Goal: Task Accomplishment & Management: Use online tool/utility

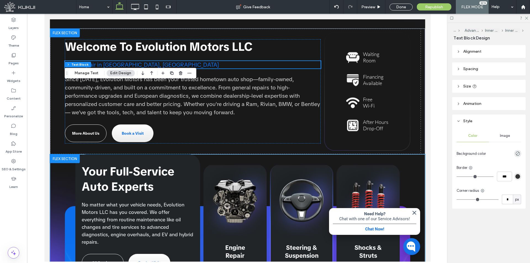
scroll to position [331, 0]
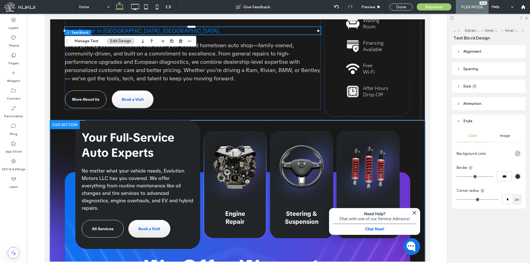
click at [249, 168] on link "Engine Repair" at bounding box center [234, 184] width 63 height 107
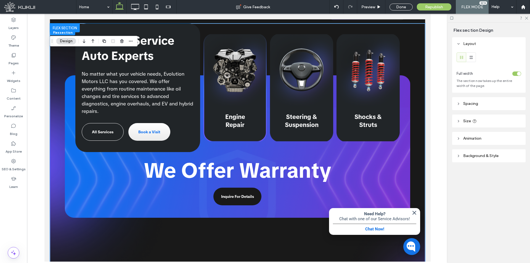
scroll to position [437, 0]
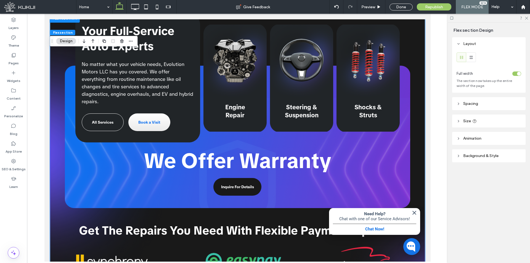
click at [398, 148] on div "Your Full-Service Auto Experts No matter what your vehicle needs, Evolution Mot…" at bounding box center [237, 111] width 345 height 194
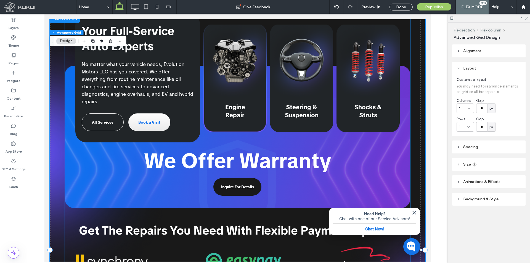
click at [254, 91] on link "Engine Repair" at bounding box center [234, 78] width 63 height 107
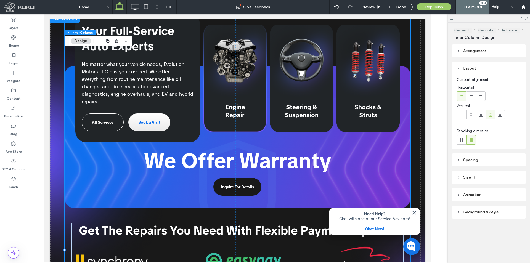
click at [251, 94] on link "Engine Repair" at bounding box center [234, 78] width 63 height 107
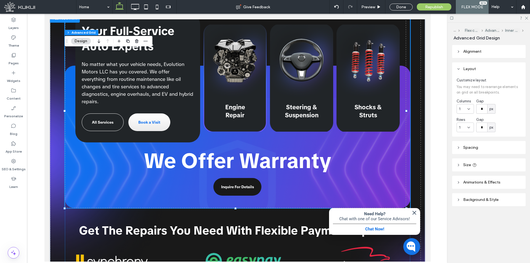
click at [257, 97] on link "Engine Repair" at bounding box center [234, 78] width 63 height 107
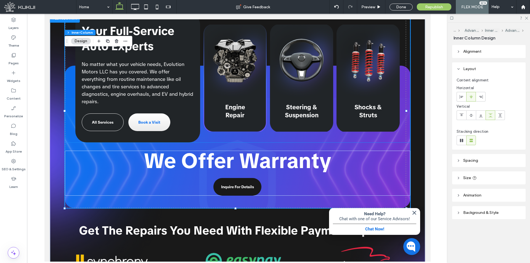
click at [253, 108] on link "Engine Repair" at bounding box center [234, 78] width 63 height 107
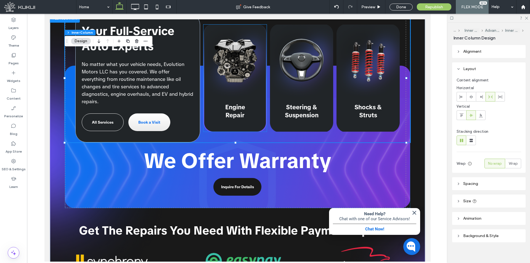
click at [251, 94] on link "Engine Repair" at bounding box center [234, 78] width 63 height 107
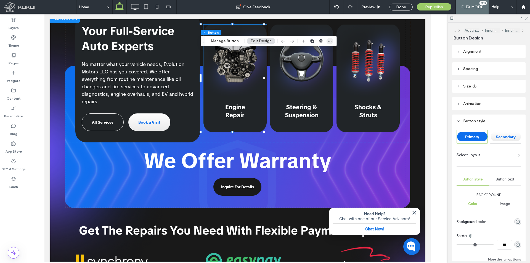
click at [332, 42] on span "button" at bounding box center [329, 41] width 7 height 7
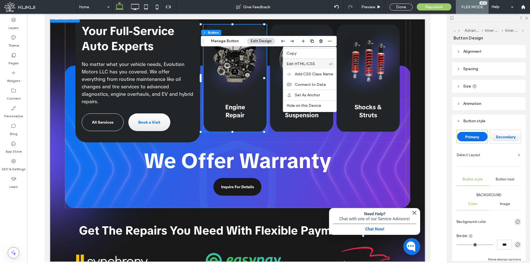
click at [322, 63] on label "Edit HTML/CSS" at bounding box center [307, 64] width 42 height 5
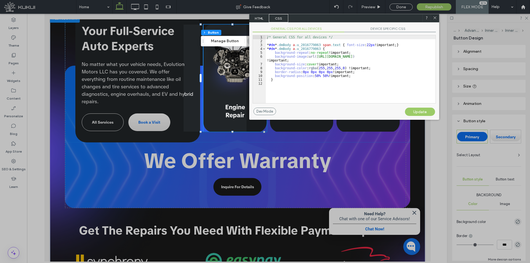
click at [375, 30] on span "DEVICE SPECIFIC CSS" at bounding box center [390, 29] width 92 height 6
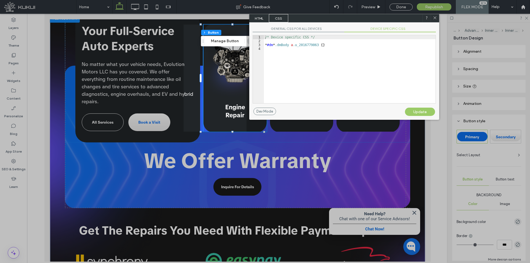
click at [297, 26] on div "GENERAL CSS FOR ALL DEVICES DEVICE SPECIFIC CSS Use with caution! Make sure you…" at bounding box center [344, 64] width 190 height 85
click at [284, 30] on span "GENERAL CSS FOR ALL DEVICES" at bounding box center [298, 29] width 92 height 6
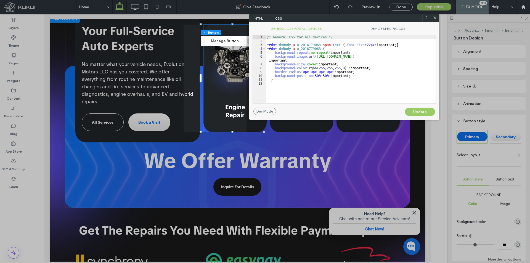
click at [386, 29] on span "DEVICE SPECIFIC CSS" at bounding box center [390, 29] width 92 height 6
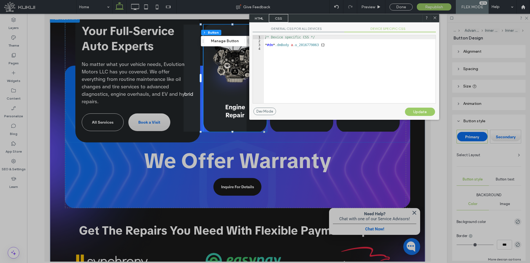
click at [303, 25] on div "GENERAL CSS FOR ALL DEVICES DEVICE SPECIFIC CSS Use with caution! Make sure you…" at bounding box center [344, 64] width 190 height 85
click at [294, 28] on span "GENERAL CSS FOR ALL DEVICES" at bounding box center [298, 29] width 92 height 6
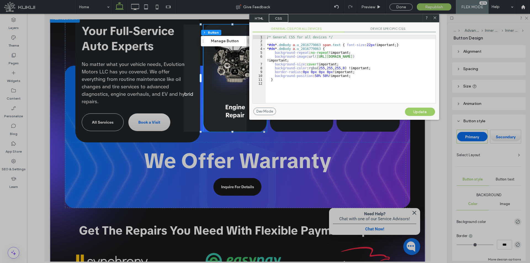
click at [261, 16] on span "HTML" at bounding box center [258, 18] width 19 height 8
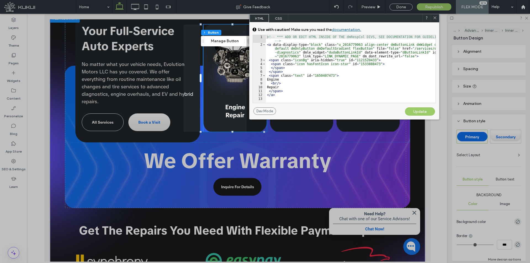
drag, startPoint x: 432, startPoint y: 17, endPoint x: 287, endPoint y: 39, distance: 147.3
click at [432, 17] on icon at bounding box center [434, 18] width 4 height 4
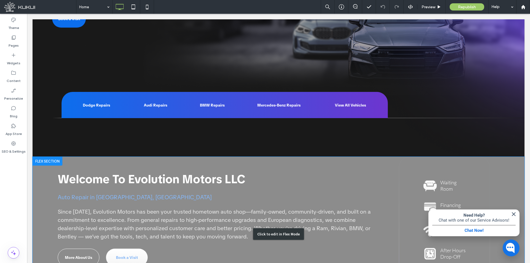
scroll to position [331, 0]
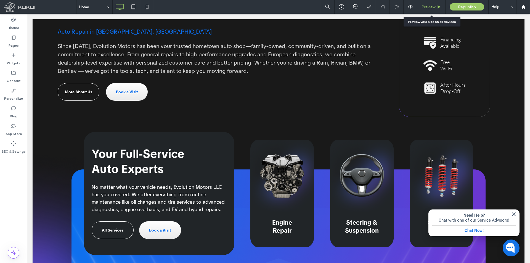
click at [437, 10] on div "Preview" at bounding box center [431, 7] width 28 height 14
click at [435, 7] on span "Preview" at bounding box center [428, 7] width 14 height 5
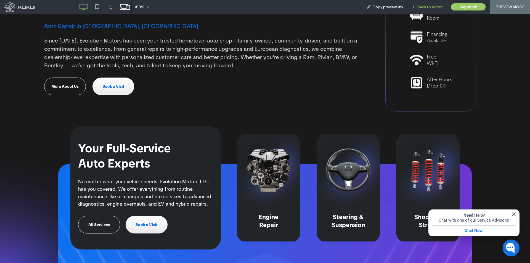
click at [432, 6] on span "Back to editor" at bounding box center [429, 7] width 25 height 5
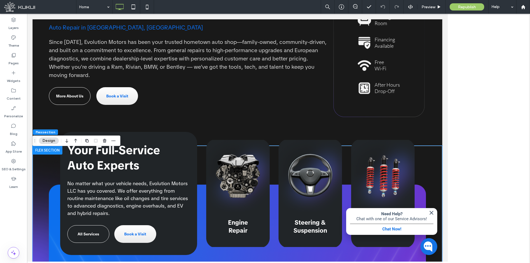
scroll to position [327, 0]
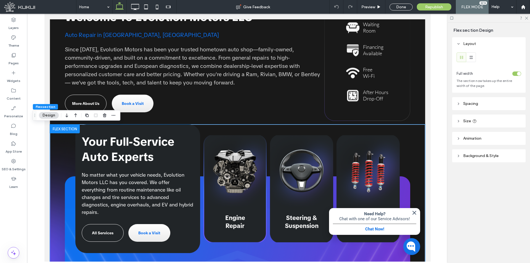
click at [260, 137] on link "Engine Repair" at bounding box center [234, 188] width 63 height 107
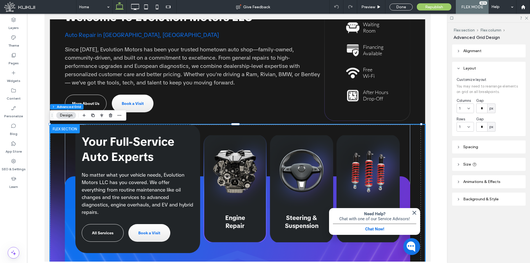
click at [258, 138] on link "Engine Repair" at bounding box center [234, 188] width 63 height 107
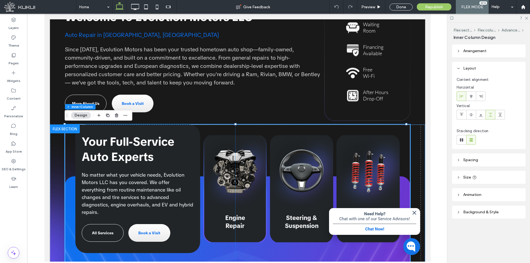
click at [255, 140] on link "Engine Repair" at bounding box center [234, 188] width 63 height 107
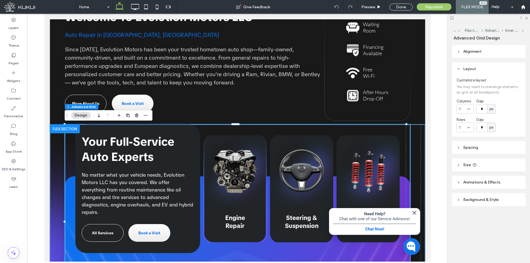
click at [255, 140] on link "Engine Repair" at bounding box center [234, 188] width 63 height 107
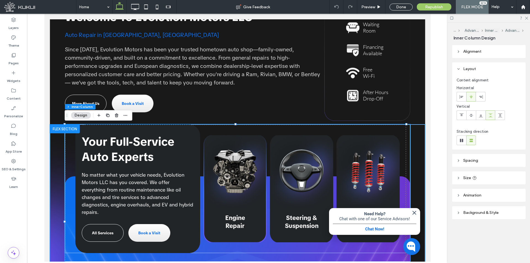
click at [255, 140] on link "Engine Repair" at bounding box center [234, 188] width 63 height 107
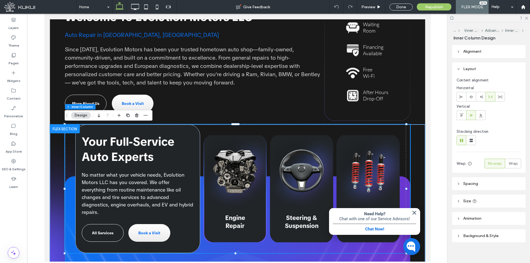
click at [255, 140] on link "Engine Repair" at bounding box center [234, 188] width 63 height 107
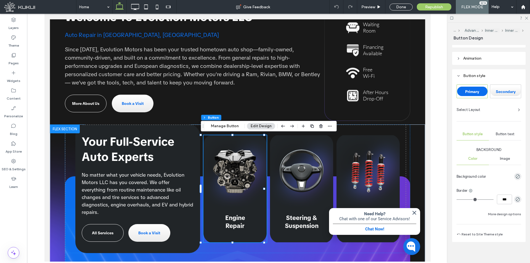
scroll to position [49, 0]
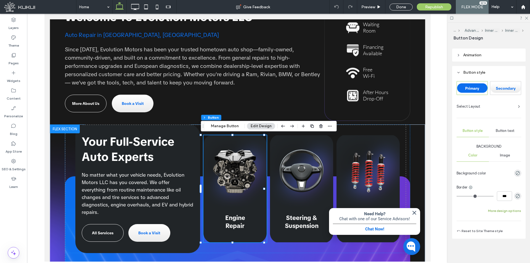
click at [506, 211] on button "More design options" at bounding box center [504, 210] width 33 height 7
click at [504, 154] on span "Image" at bounding box center [504, 155] width 10 height 4
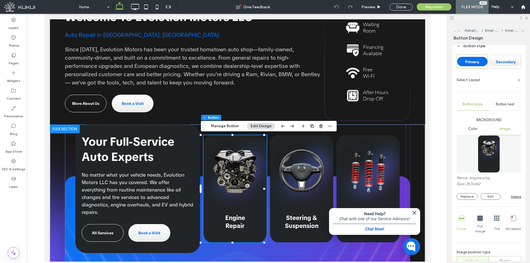
scroll to position [104, 0]
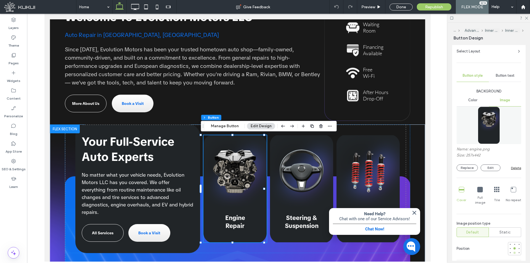
click at [512, 251] on div at bounding box center [514, 253] width 4 height 4
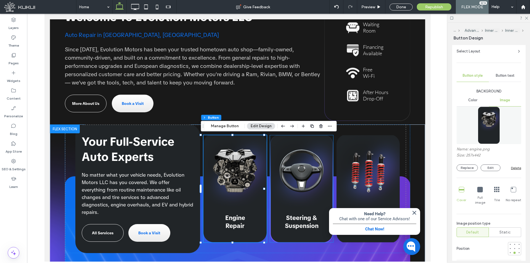
click at [312, 151] on link "Steering & Suspension" at bounding box center [300, 188] width 63 height 107
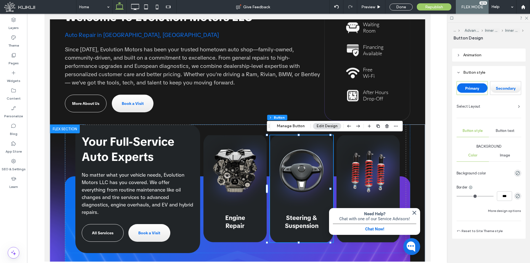
click at [502, 155] on span "Image" at bounding box center [504, 155] width 10 height 4
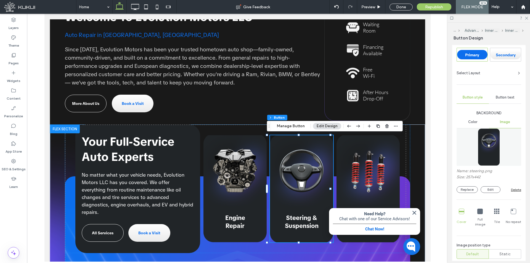
scroll to position [204, 0]
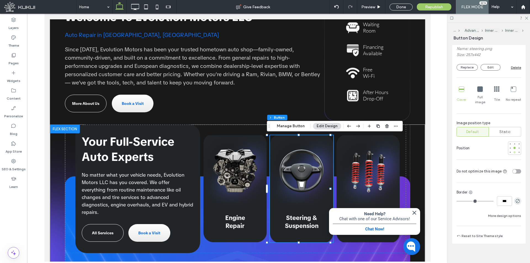
click at [513, 151] on div at bounding box center [514, 152] width 2 height 2
click at [372, 146] on link "Shocks & Struts" at bounding box center [367, 188] width 63 height 107
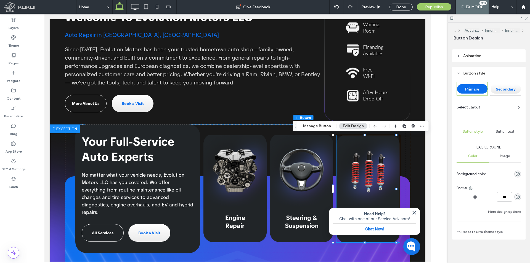
scroll to position [49, 0]
click at [505, 154] on span "Image" at bounding box center [504, 155] width 10 height 4
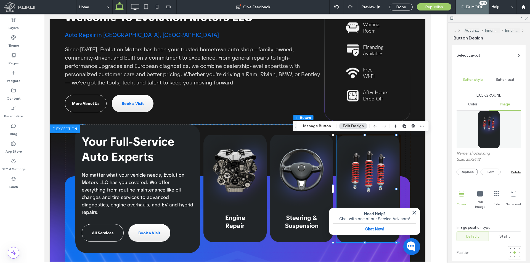
scroll to position [104, 0]
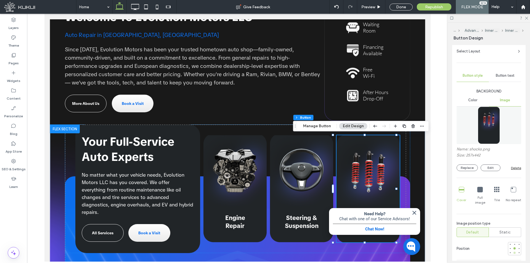
click at [513, 252] on div at bounding box center [514, 253] width 2 height 2
click at [370, 4] on div "Preview" at bounding box center [371, 7] width 28 height 14
click at [134, 6] on icon at bounding box center [134, 6] width 11 height 11
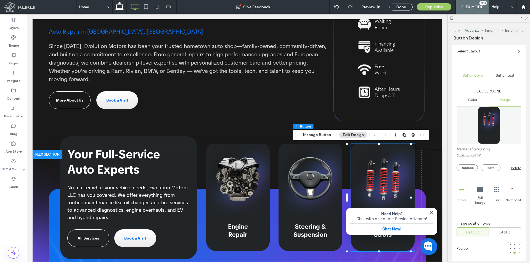
click at [512, 190] on icon at bounding box center [513, 190] width 6 height 6
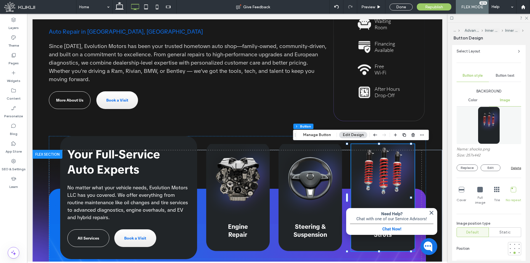
click at [478, 190] on icon at bounding box center [480, 190] width 6 height 6
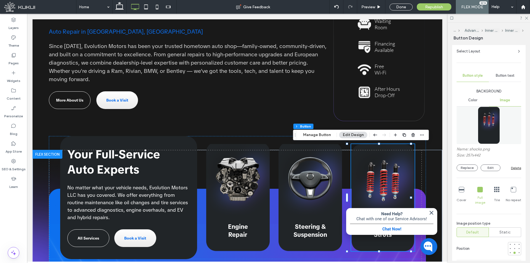
click at [464, 189] on div "Cover" at bounding box center [461, 196] width 10 height 23
click at [20, 160] on div "SEO & Settings" at bounding box center [13, 165] width 27 height 18
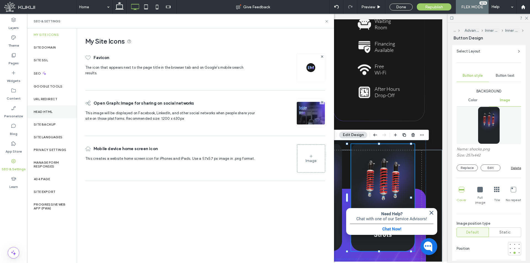
click at [47, 112] on label "Head HTML" at bounding box center [43, 112] width 19 height 4
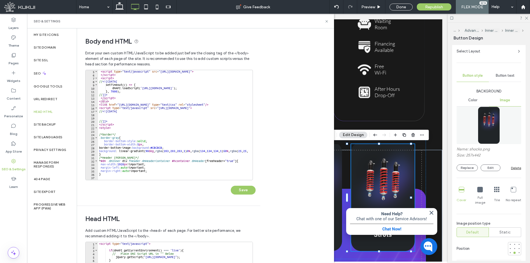
scroll to position [0, 0]
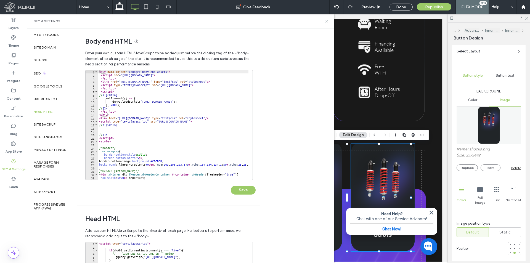
click at [326, 22] on icon at bounding box center [326, 21] width 4 height 4
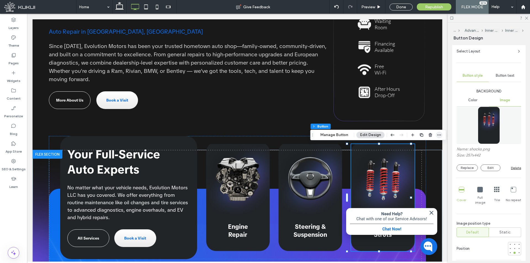
click at [439, 137] on icon "button" at bounding box center [439, 135] width 4 height 4
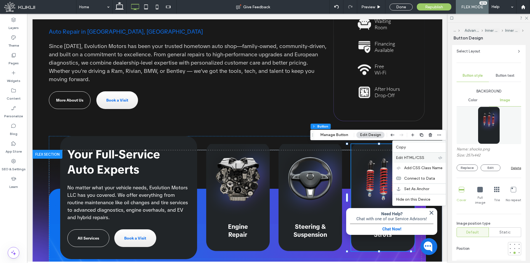
click at [401, 159] on span "Edit HTML/CSS" at bounding box center [410, 157] width 28 height 5
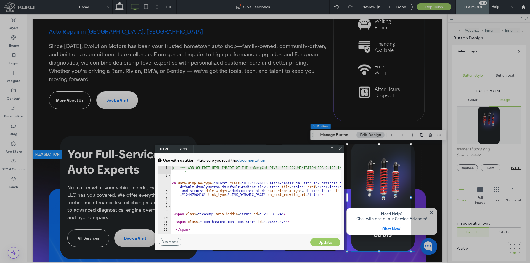
click at [188, 147] on span "CSS" at bounding box center [183, 149] width 19 height 8
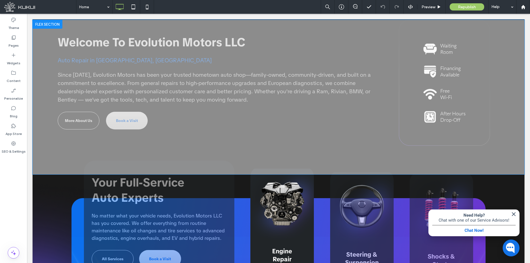
scroll to position [386, 0]
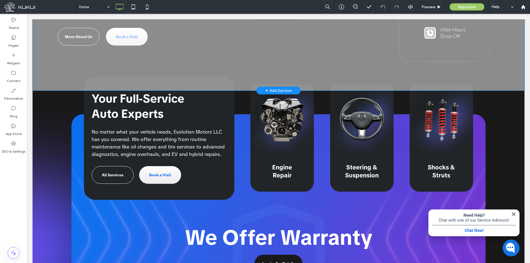
click at [306, 65] on div "Click to edit in Flex Mode" at bounding box center [278, 13] width 491 height 154
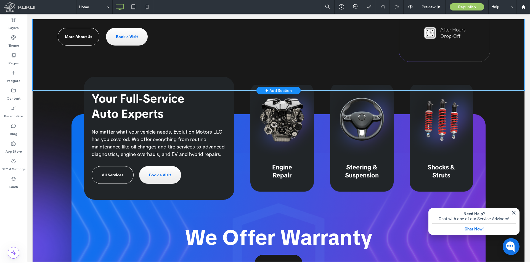
scroll to position [382, 0]
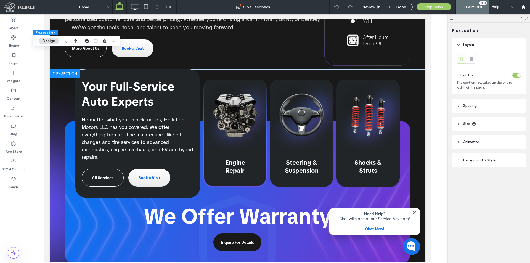
click at [238, 151] on link "Engine Repair" at bounding box center [234, 133] width 63 height 107
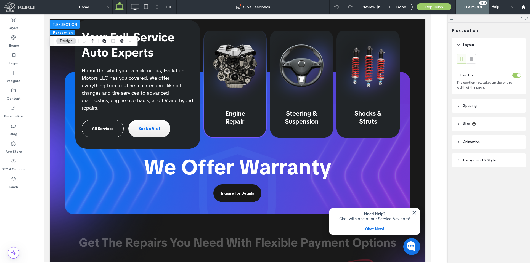
scroll to position [437, 0]
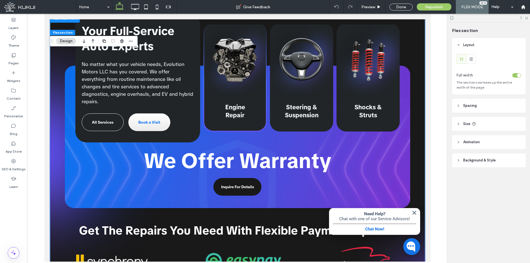
click at [244, 88] on link "Engine Repair" at bounding box center [234, 78] width 63 height 107
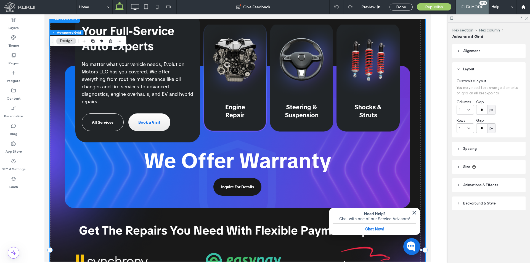
click at [244, 88] on link "Engine Repair" at bounding box center [234, 78] width 63 height 107
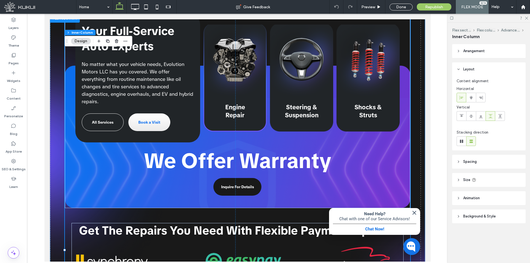
click at [244, 88] on link "Engine Repair" at bounding box center [234, 78] width 63 height 107
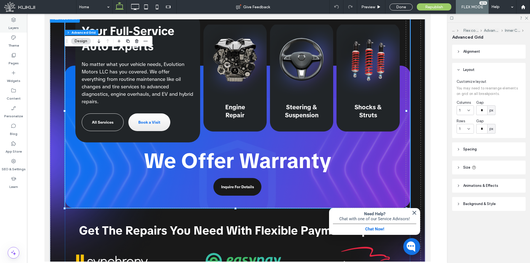
click at [23, 29] on div "Layers" at bounding box center [13, 24] width 27 height 18
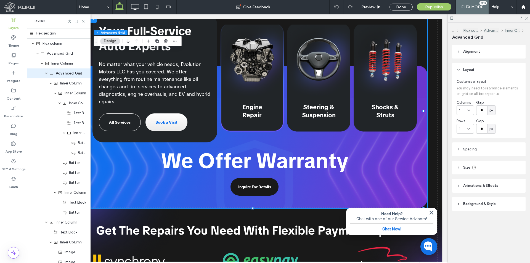
click at [250, 101] on link "Engine Repair" at bounding box center [251, 78] width 63 height 107
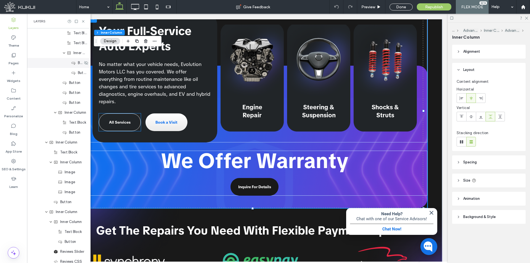
scroll to position [110, 0]
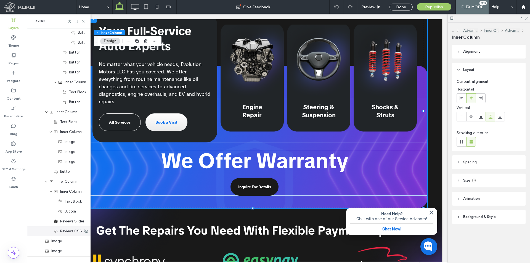
click at [72, 232] on span "Reviews CSS" at bounding box center [71, 231] width 22 height 6
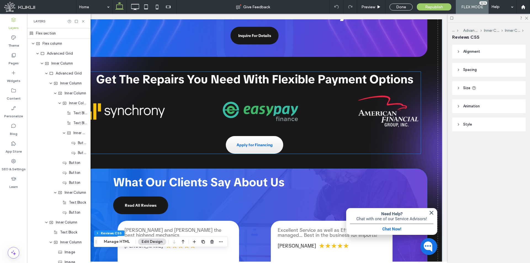
scroll to position [504, 0]
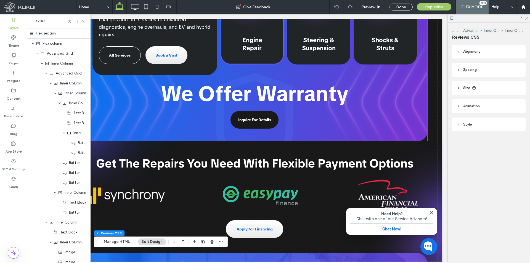
click at [245, 48] on span "Engine Repair" at bounding box center [252, 44] width 20 height 16
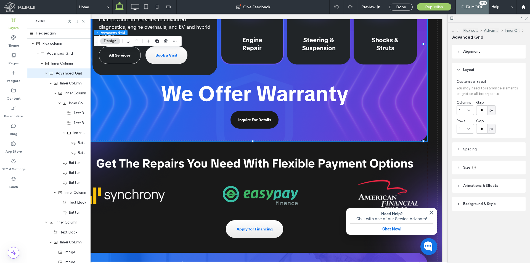
click at [245, 48] on span "Engine Repair" at bounding box center [252, 44] width 20 height 16
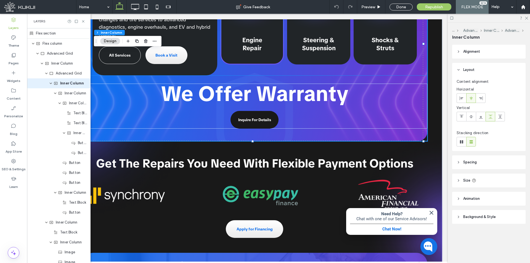
click at [239, 55] on link "Engine Repair" at bounding box center [251, 11] width 63 height 107
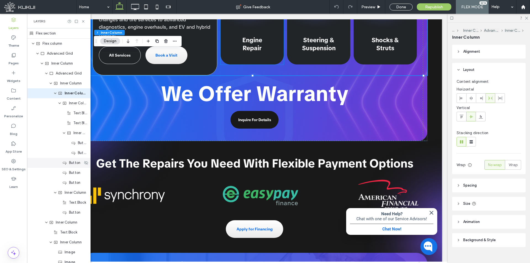
click at [75, 165] on span "Button" at bounding box center [74, 163] width 11 height 6
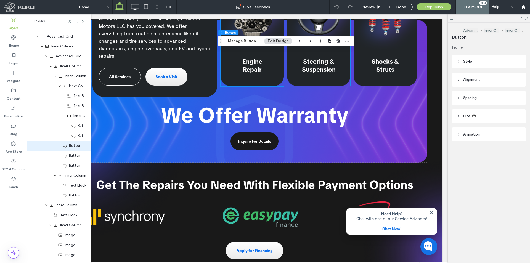
scroll to position [449, 0]
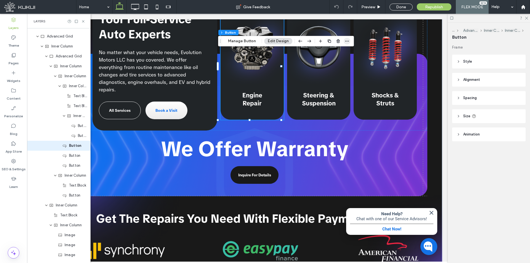
click at [346, 42] on icon "button" at bounding box center [346, 41] width 4 height 4
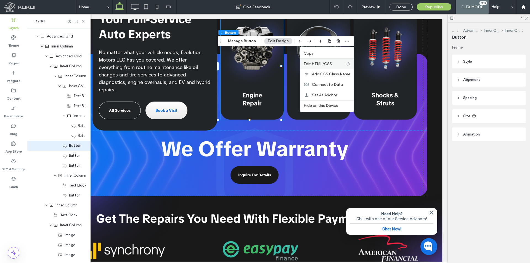
click at [344, 64] on label "Edit HTML/CSS" at bounding box center [324, 64] width 42 height 5
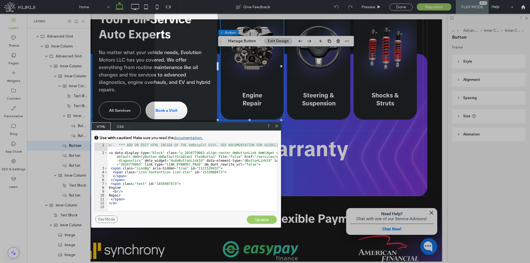
click at [122, 126] on span "CSS" at bounding box center [120, 126] width 19 height 8
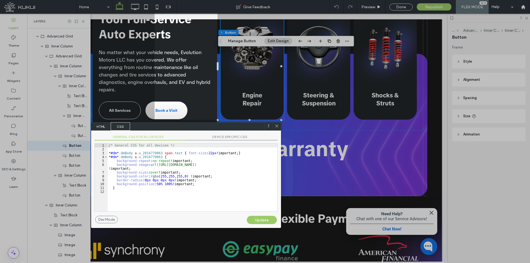
click at [239, 135] on span "DEVICE SPECIFIC CSS" at bounding box center [232, 138] width 92 height 6
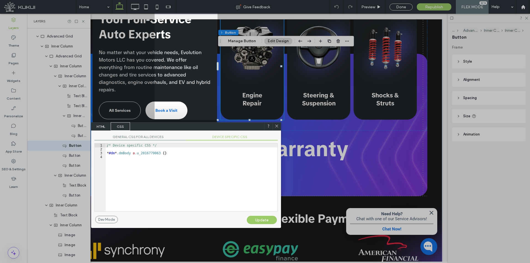
click at [276, 126] on use at bounding box center [276, 126] width 3 height 3
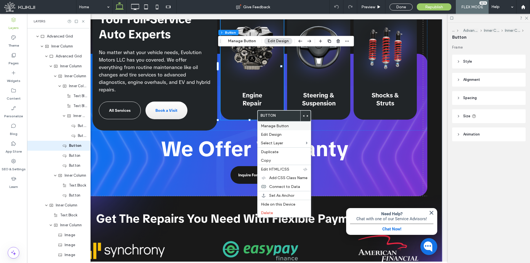
click at [276, 127] on span "Manage Button" at bounding box center [275, 126] width 28 height 5
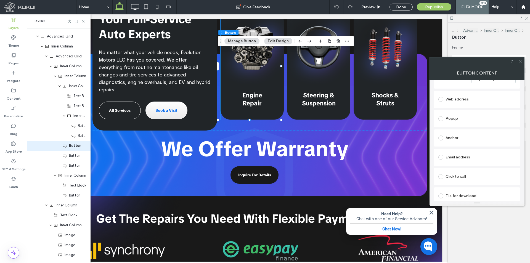
scroll to position [117, 0]
click at [520, 61] on icon at bounding box center [520, 61] width 4 height 4
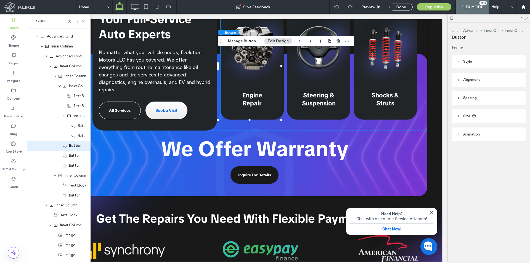
click at [480, 62] on header "Style" at bounding box center [488, 62] width 73 height 14
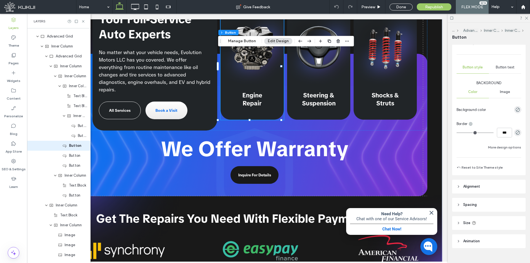
scroll to position [55, 0]
click at [501, 143] on button "More design options" at bounding box center [504, 145] width 33 height 7
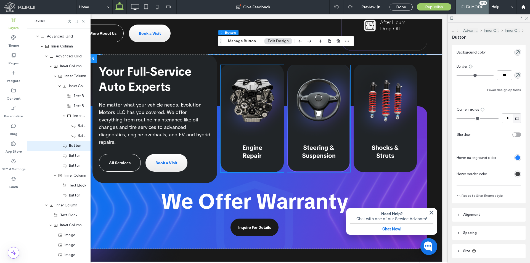
scroll to position [394, 0]
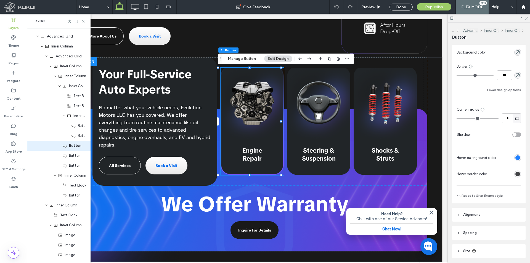
click at [255, 160] on span "Engine Repair" at bounding box center [252, 154] width 20 height 16
click at [247, 60] on button "Manage Button" at bounding box center [241, 58] width 35 height 7
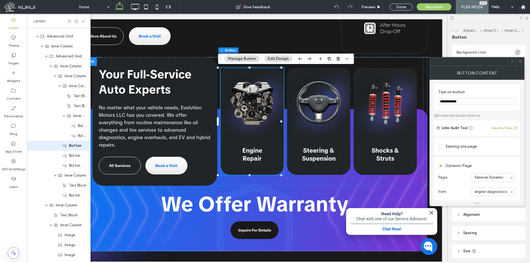
click at [519, 63] on icon at bounding box center [520, 61] width 4 height 4
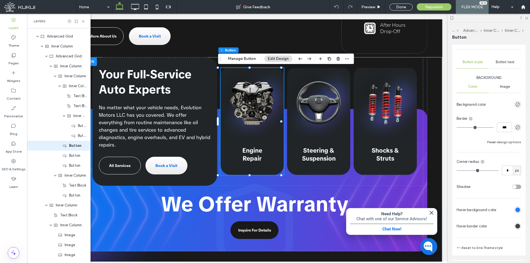
scroll to position [55, 0]
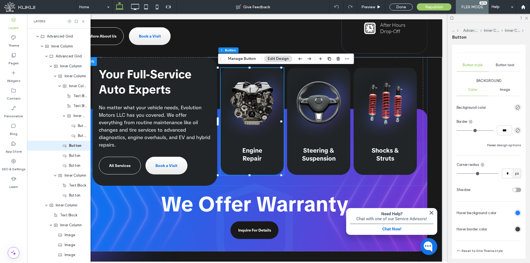
click at [506, 60] on div "Button text" at bounding box center [504, 65] width 32 height 12
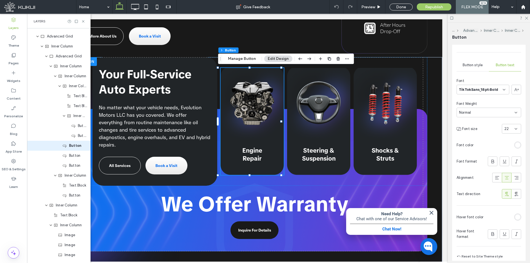
click at [487, 88] on span "TikTokSans_18pt-Bold" at bounding box center [478, 90] width 39 height 6
click at [477, 151] on span "TikTokSans_18pt-Regular" at bounding box center [480, 149] width 42 height 6
click at [515, 132] on div "22" at bounding box center [510, 129] width 19 height 10
click at [507, 131] on div "22" at bounding box center [508, 129] width 8 height 6
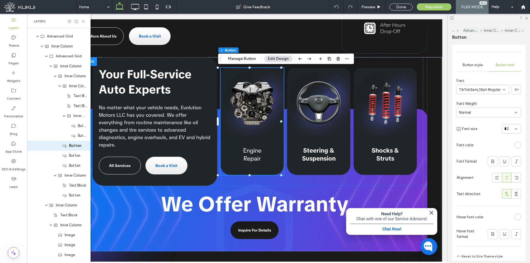
type input "**"
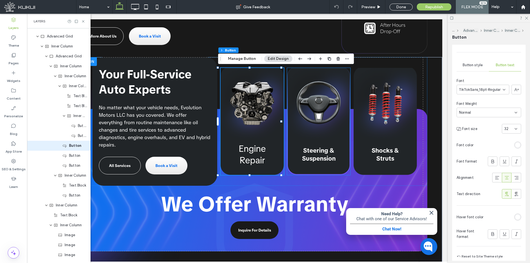
click at [335, 144] on link "Steering & Suspension" at bounding box center [318, 121] width 63 height 107
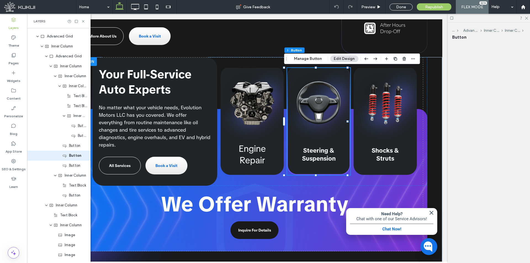
scroll to position [27, 0]
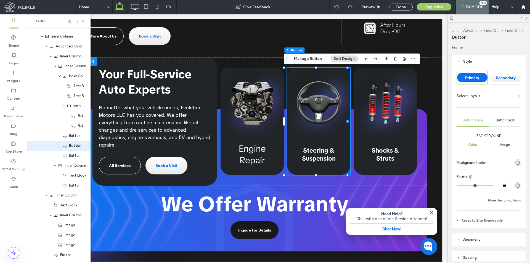
click at [491, 122] on div "Button text" at bounding box center [504, 120] width 32 height 12
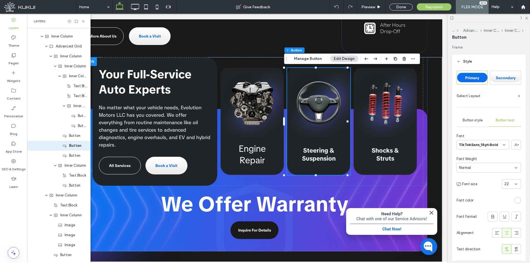
click at [488, 144] on span "TikTokSans_18pt-Bold" at bounding box center [478, 145] width 39 height 6
click at [490, 172] on span "TikTokSans_18pt-Regular" at bounding box center [480, 172] width 42 height 6
click at [509, 185] on div "22" at bounding box center [508, 184] width 8 height 6
type input "**"
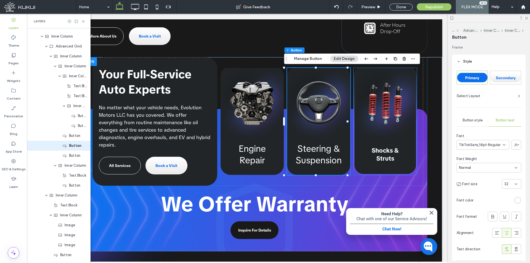
click at [390, 138] on link "Shocks & Struts" at bounding box center [384, 121] width 63 height 107
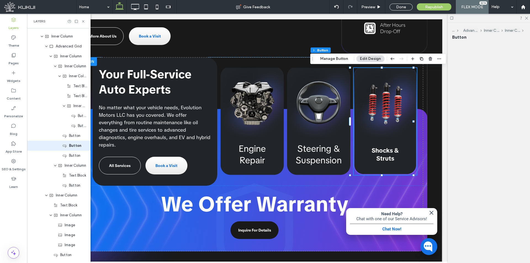
scroll to position [37, 0]
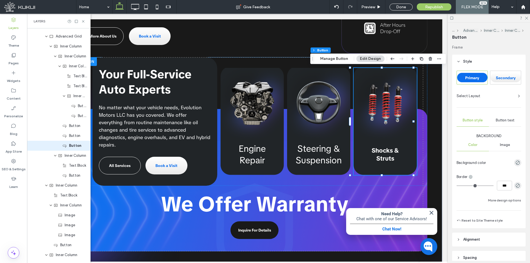
click at [505, 120] on span "Button text" at bounding box center [504, 120] width 19 height 4
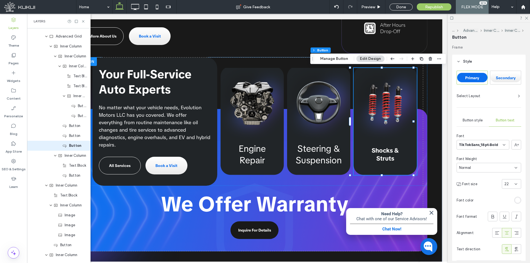
click at [489, 146] on span "TikTokSans_18pt-Bold" at bounding box center [478, 145] width 39 height 6
click at [491, 156] on span "TikTokSans_18pt-Regular" at bounding box center [480, 158] width 42 height 6
click at [509, 188] on div "22" at bounding box center [510, 184] width 19 height 10
click at [506, 186] on div "22" at bounding box center [508, 184] width 8 height 6
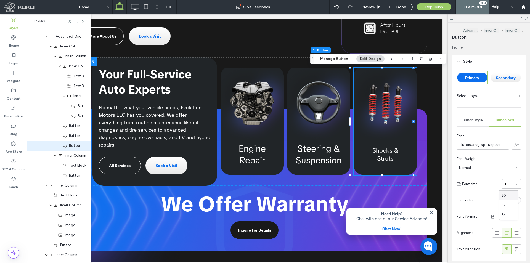
type input "**"
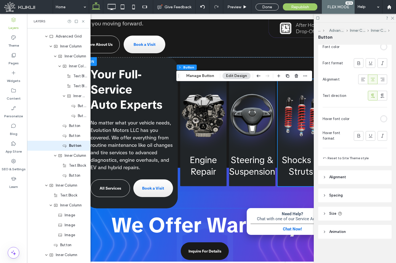
scroll to position [399, 0]
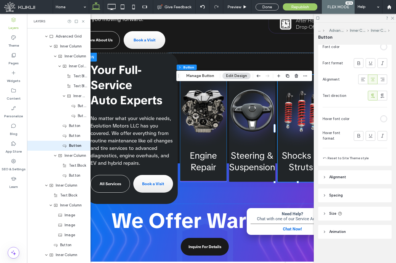
click at [196, 132] on link "Engine Repair" at bounding box center [203, 128] width 46 height 107
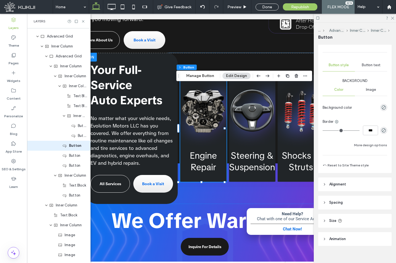
scroll to position [62, 0]
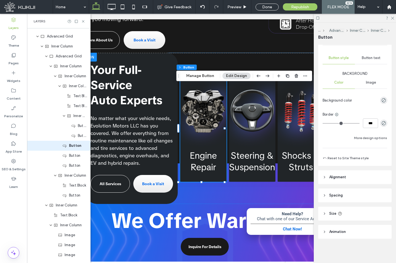
click at [370, 141] on div "Primary Secondary Select Layout Button style Button text Background Color Image…" at bounding box center [354, 84] width 65 height 153
click at [374, 137] on button "More design options" at bounding box center [370, 138] width 33 height 7
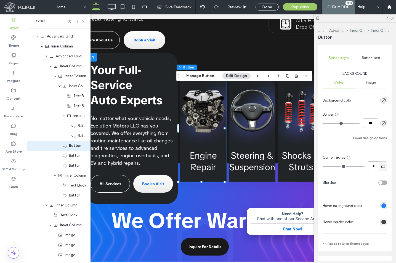
click at [373, 166] on input "*" at bounding box center [373, 166] width 11 height 10
type input "**"
click at [370, 176] on div "Background Color Image Background color Border *** Fewer design options Corner …" at bounding box center [354, 149] width 65 height 156
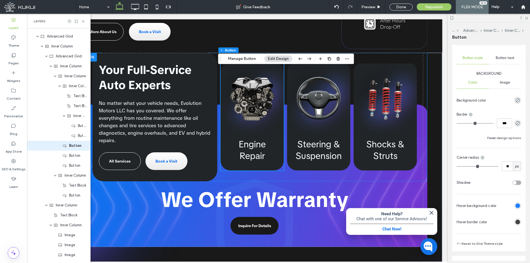
scroll to position [394, 0]
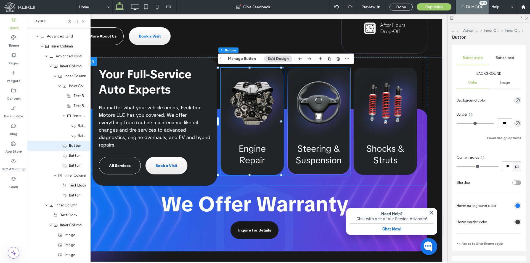
click at [334, 116] on link "Steering & Suspension" at bounding box center [318, 121] width 63 height 107
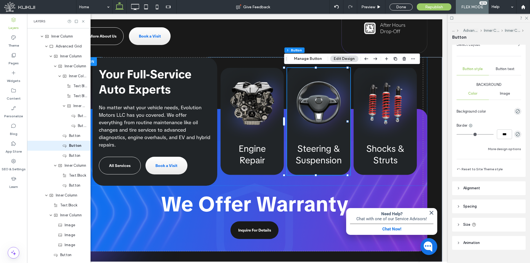
scroll to position [62, 0]
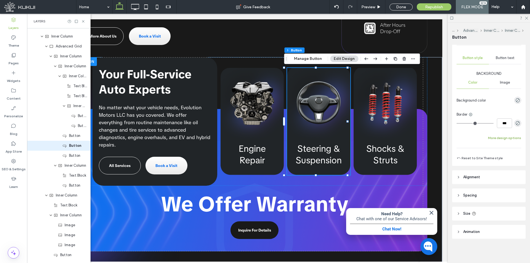
click at [503, 138] on button "More design options" at bounding box center [504, 138] width 33 height 7
click at [506, 164] on input "*" at bounding box center [506, 166] width 11 height 10
type input "**"
click at [504, 175] on div "Background Color Image Background color Border *** Fewer design options Corner …" at bounding box center [488, 149] width 65 height 156
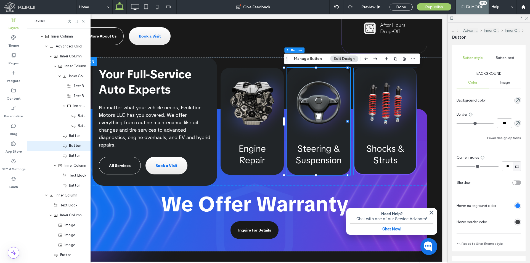
click at [383, 113] on link "Shocks & Struts" at bounding box center [384, 121] width 63 height 107
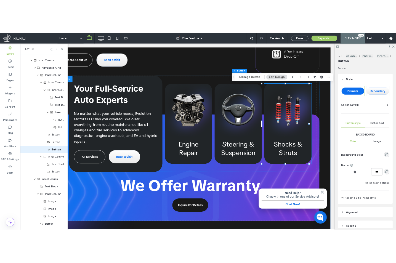
scroll to position [37, 0]
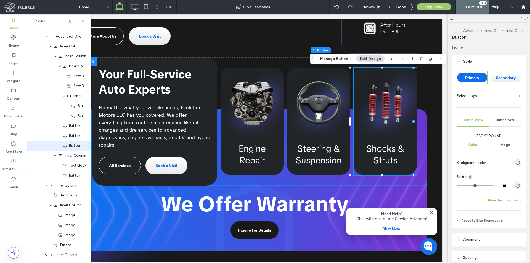
click at [506, 203] on button "More design options" at bounding box center [504, 200] width 33 height 7
click at [508, 229] on input "*" at bounding box center [506, 229] width 11 height 10
type input "**"
click at [505, 238] on div "Background Color Image Background color Border *** Fewer design options Corner …" at bounding box center [488, 211] width 65 height 156
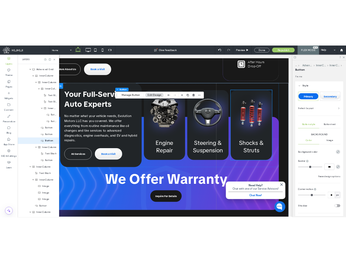
scroll to position [399, 0]
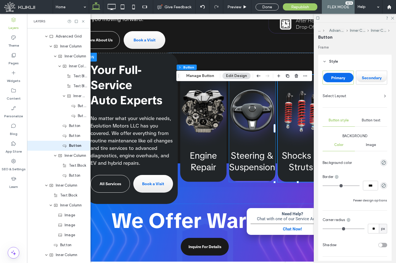
drag, startPoint x: 248, startPoint y: 171, endPoint x: 243, endPoint y: 175, distance: 6.1
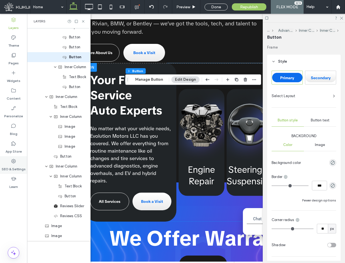
click at [15, 169] on label "SEO & Settings" at bounding box center [14, 168] width 24 height 8
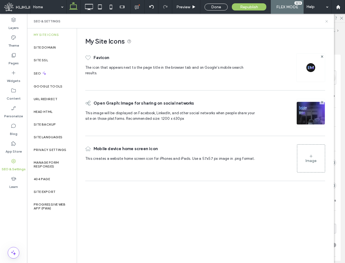
click at [327, 21] on icon at bounding box center [326, 21] width 4 height 4
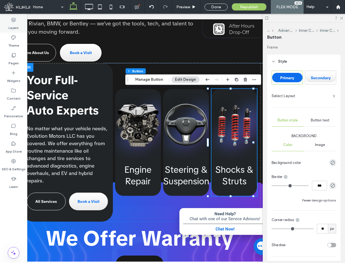
click at [15, 26] on label "Layers" at bounding box center [14, 27] width 10 height 8
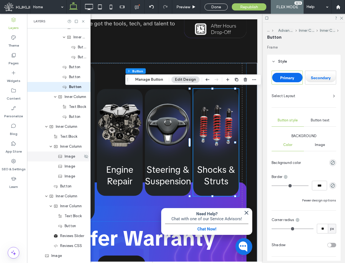
scroll to position [125, 0]
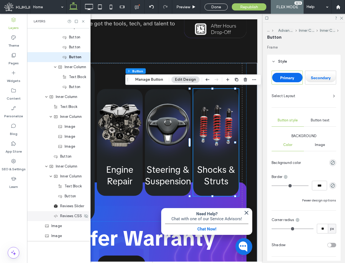
click at [73, 217] on span "Reviews CSS" at bounding box center [71, 216] width 22 height 6
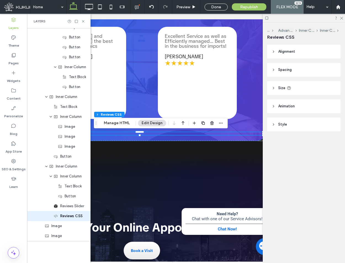
scroll to position [0, 0]
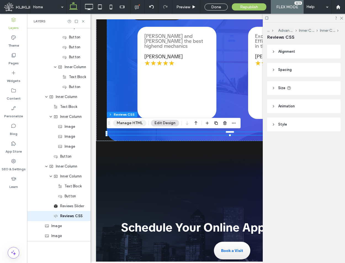
click at [135, 126] on button "Manage HTML" at bounding box center [129, 123] width 33 height 7
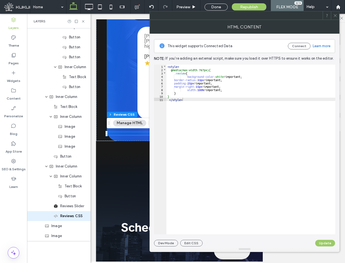
click at [186, 93] on div "< style > @media(max-width:767px){ .review { background-color : white !importan…" at bounding box center [250, 153] width 169 height 176
click at [190, 96] on div "< style > @media(max-width:767px){ .review { background-color : white !importan…" at bounding box center [250, 153] width 169 height 176
click at [184, 68] on div "< style > @media(max-width:767px){ .review { background-color : white !importan…" at bounding box center [250, 153] width 169 height 176
click at [196, 66] on div "< style > @media(max-width:767px){ .review { background-color : white !importan…" at bounding box center [250, 153] width 169 height 176
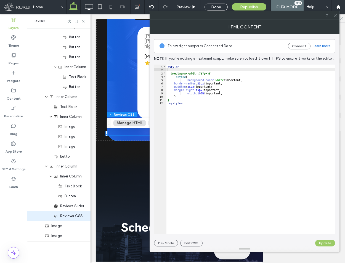
click at [188, 70] on div "< style > @media(max-width:767px){ .review { background-color : white !importan…" at bounding box center [250, 153] width 169 height 176
paste textarea
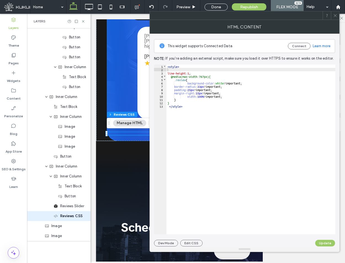
click at [173, 69] on div "< style > line-height : 1 ; @media(max-width:767px){ .review { background-color…" at bounding box center [250, 153] width 169 height 176
paste textarea
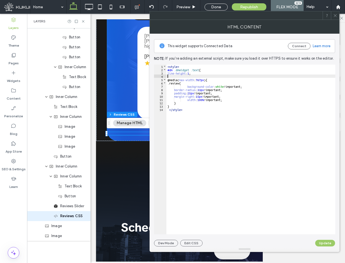
type textarea "**"
click at [328, 242] on button "Update" at bounding box center [325, 243] width 20 height 7
click at [334, 16] on icon at bounding box center [335, 16] width 4 height 4
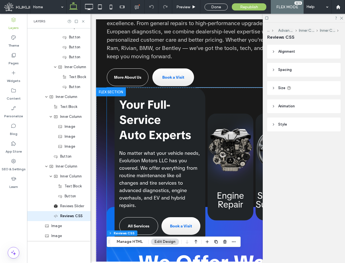
scroll to position [374, 10]
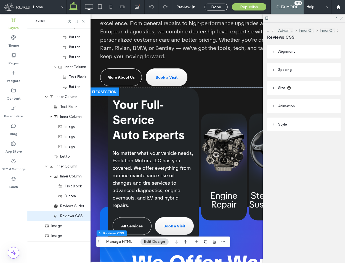
click at [340, 18] on icon at bounding box center [341, 18] width 4 height 4
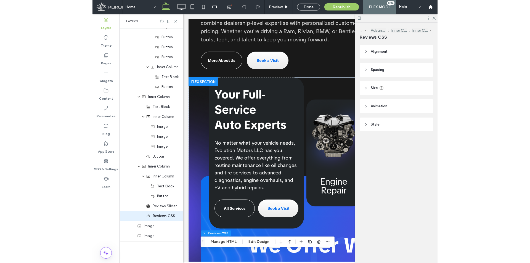
scroll to position [365, 0]
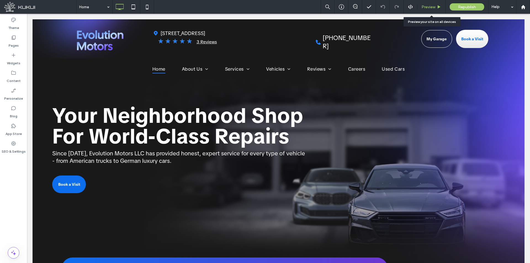
click at [435, 8] on span "Preview" at bounding box center [428, 7] width 14 height 5
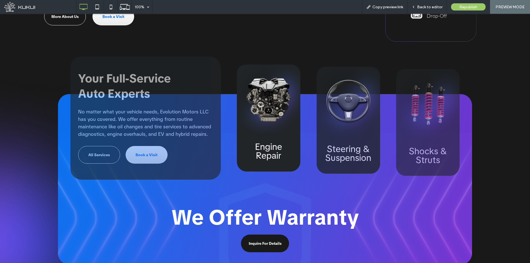
scroll to position [441, 0]
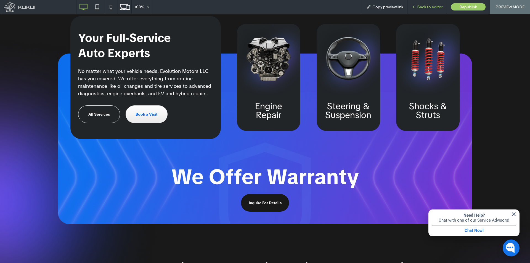
click at [436, 7] on span "Back to editor" at bounding box center [429, 7] width 25 height 5
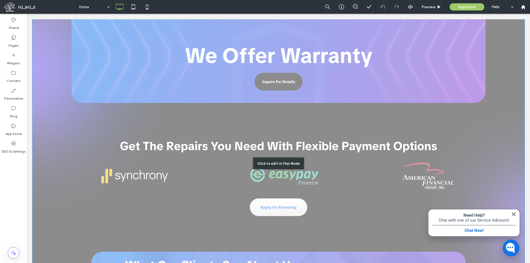
scroll to position [607, 0]
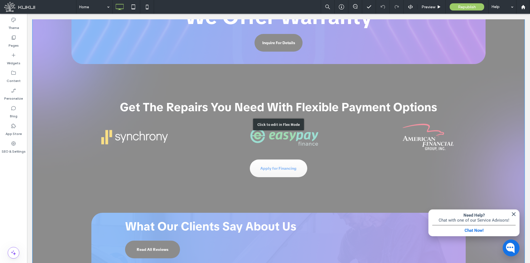
click at [505, 164] on div "Click to edit in Flex Mode" at bounding box center [278, 124] width 491 height 509
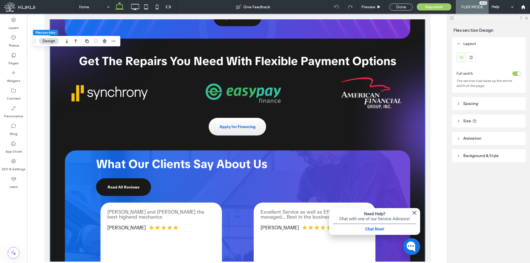
click at [416, 117] on img at bounding box center [381, 131] width 85 height 201
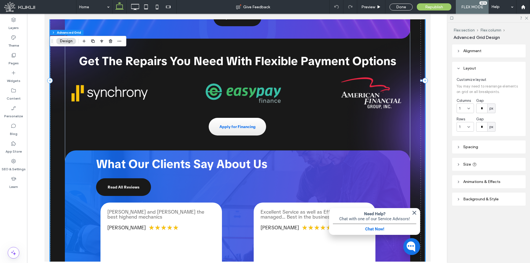
click at [416, 117] on img at bounding box center [381, 131] width 85 height 201
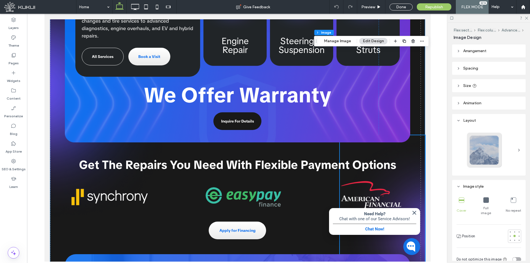
scroll to position [496, 0]
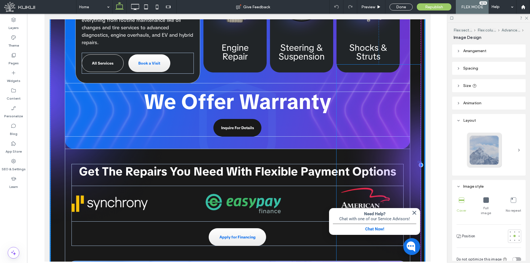
drag, startPoint x: 415, startPoint y: 202, endPoint x: 416, endPoint y: 125, distance: 77.2
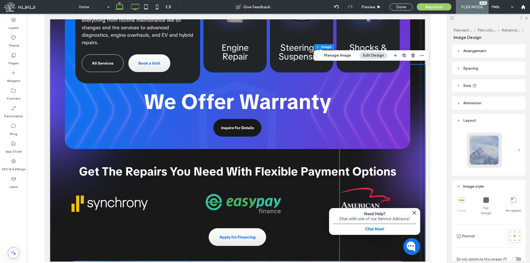
click at [136, 4] on icon at bounding box center [134, 6] width 11 height 11
type input "*"
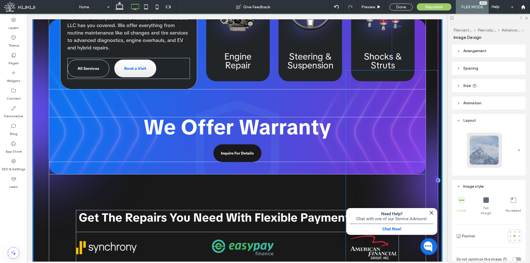
drag, startPoint x: 429, startPoint y: 183, endPoint x: 428, endPoint y: 91, distance: 91.8
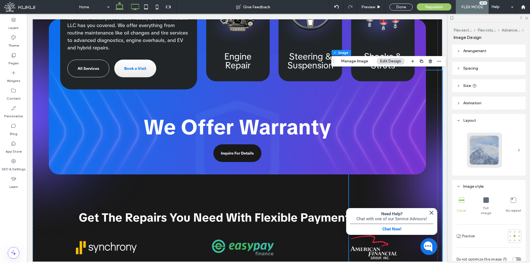
click at [120, 7] on icon at bounding box center [119, 6] width 11 height 11
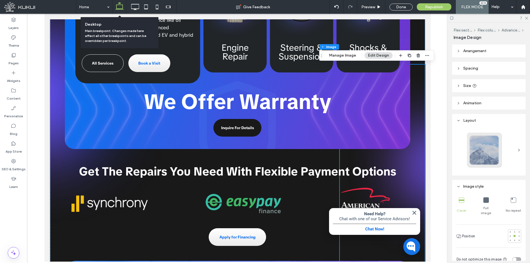
type input "***"
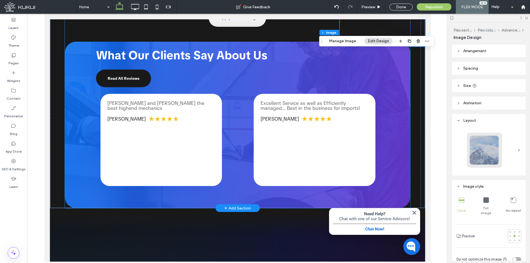
scroll to position [717, 0]
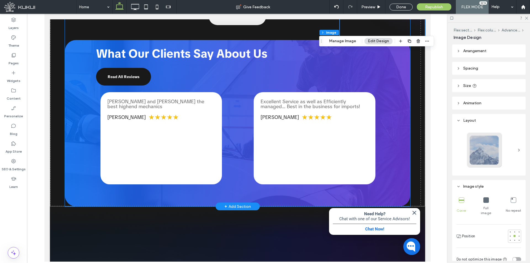
click at [320, 69] on div "What Our Clients Say About Us Read All Reviews" at bounding box center [237, 65] width 283 height 39
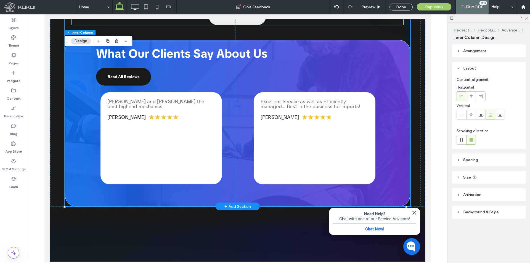
click at [320, 69] on div "What Our Clients Say About Us Read All Reviews" at bounding box center [237, 65] width 283 height 39
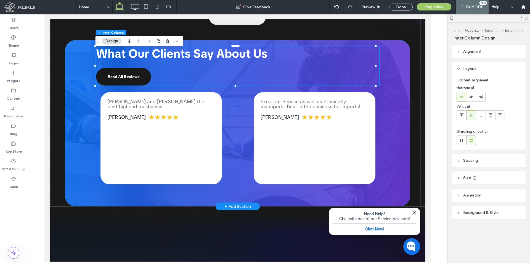
click at [327, 44] on div "What Our Clients Say About Us Read All Reviews Loading ... louay and karim the …" at bounding box center [237, 123] width 345 height 166
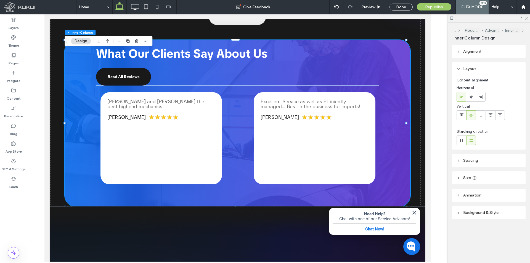
click at [493, 157] on header "Spacing" at bounding box center [488, 160] width 73 height 13
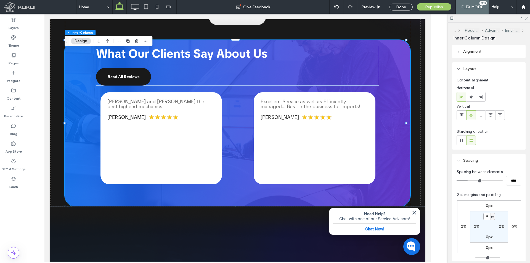
click at [483, 217] on input "*" at bounding box center [486, 216] width 7 height 7
type input "**"
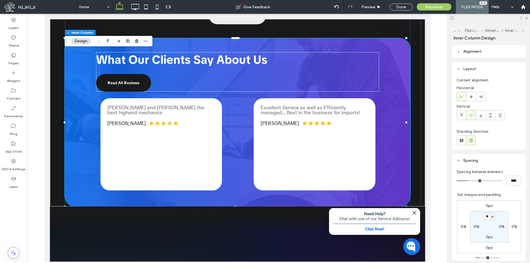
click at [483, 217] on input "**" at bounding box center [486, 216] width 7 height 7
type input "***"
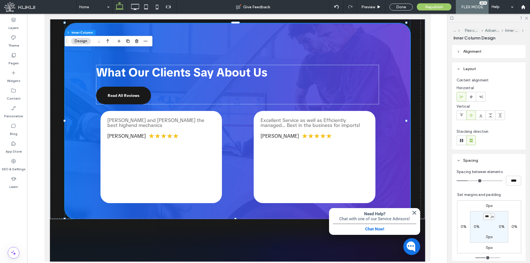
click at [483, 216] on input "***" at bounding box center [486, 216] width 7 height 7
type input "***"
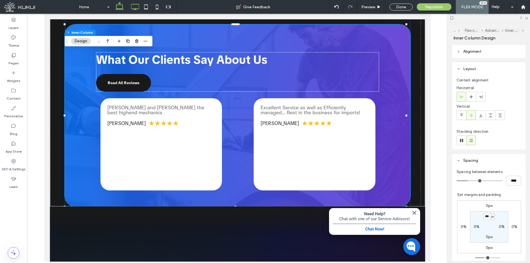
click at [134, 6] on icon at bounding box center [134, 6] width 11 height 11
type input "**"
type input "****"
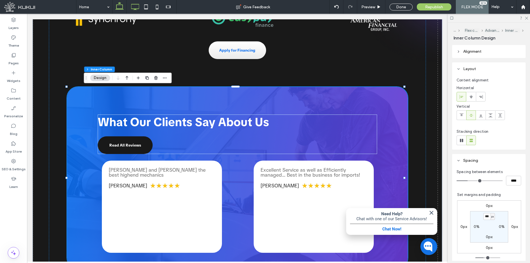
click at [119, 9] on use at bounding box center [119, 6] width 8 height 8
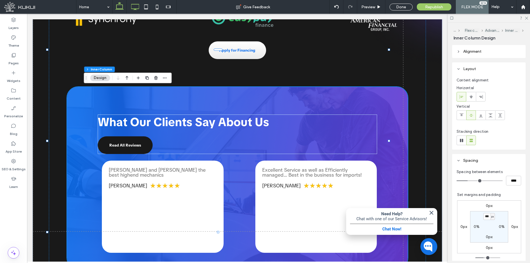
type input "***"
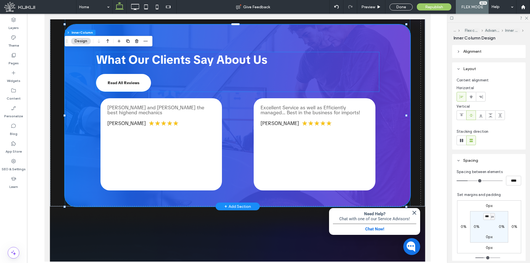
click at [139, 78] on link "Read All Reviews" at bounding box center [123, 83] width 55 height 18
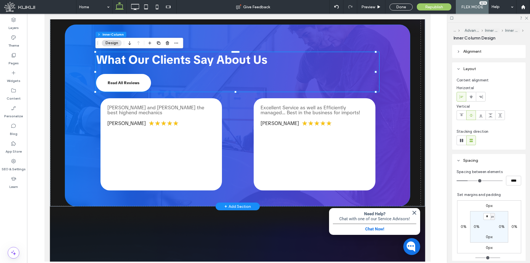
click at [139, 78] on link "Read All Reviews" at bounding box center [123, 83] width 55 height 18
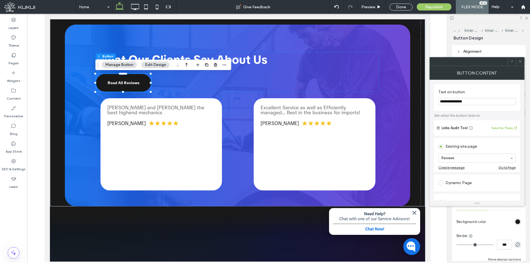
click at [520, 59] on span at bounding box center [520, 61] width 4 height 8
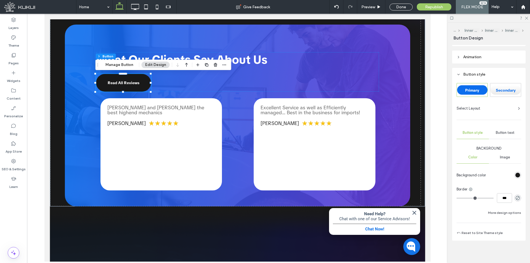
scroll to position [49, 0]
click at [506, 130] on span "Button text" at bounding box center [504, 131] width 19 height 4
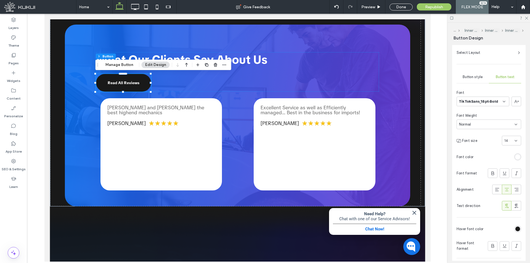
scroll to position [104, 0]
click at [515, 157] on div "rgb(255, 255, 255)" at bounding box center [517, 155] width 5 height 5
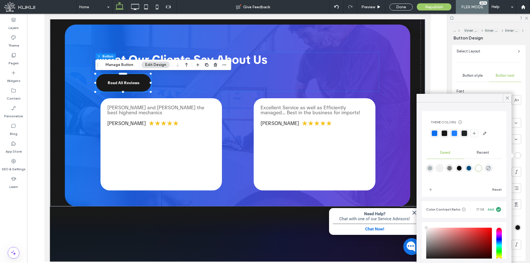
click at [435, 134] on div at bounding box center [434, 133] width 6 height 6
click at [454, 129] on div at bounding box center [463, 133] width 67 height 9
click at [453, 132] on div at bounding box center [455, 133] width 6 height 6
click at [507, 98] on icon at bounding box center [506, 97] width 5 height 5
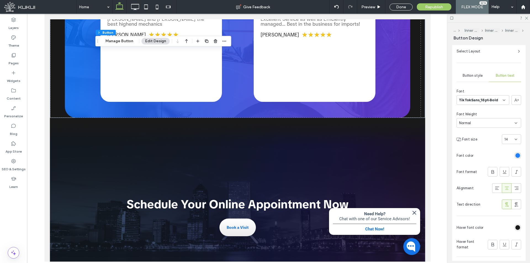
scroll to position [772, 0]
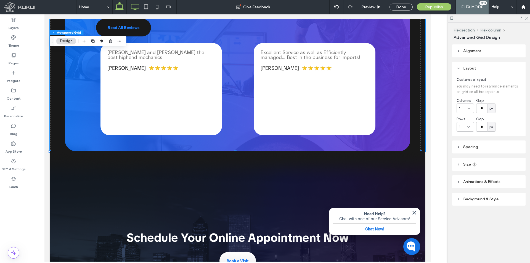
click at [133, 11] on icon at bounding box center [134, 6] width 11 height 11
type input "****"
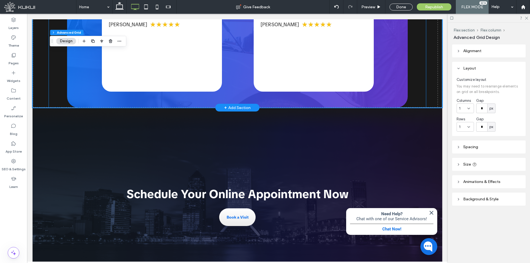
scroll to position [883, 0]
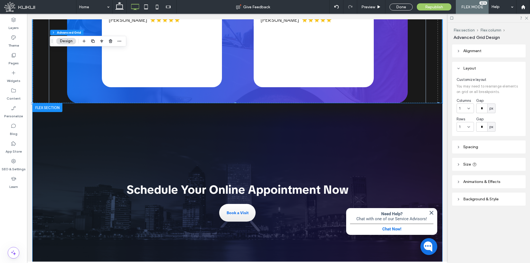
click at [431, 119] on div "Schedule Your Online Appointment Now Book a Visit" at bounding box center [237, 201] width 409 height 197
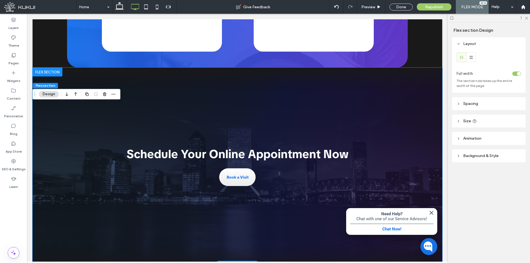
scroll to position [921, 0]
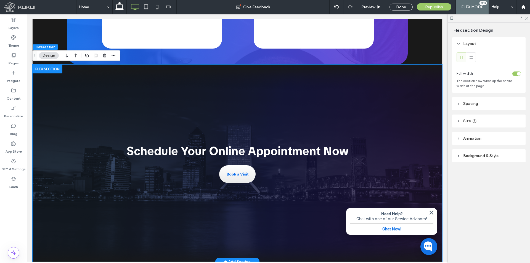
click at [417, 111] on div "Schedule Your Online Appointment Now Book a Visit" at bounding box center [237, 163] width 409 height 197
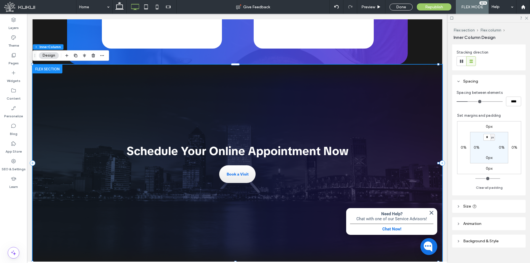
scroll to position [87, 0]
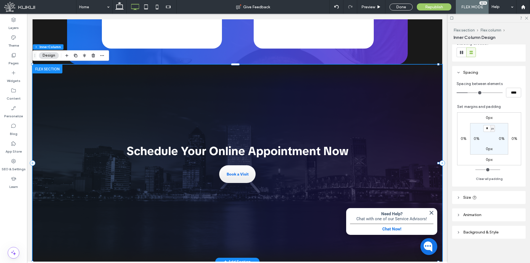
click at [421, 79] on div "Schedule Your Online Appointment Now Book a Visit" at bounding box center [237, 163] width 409 height 197
click at [494, 230] on span "Background & Style" at bounding box center [480, 232] width 35 height 5
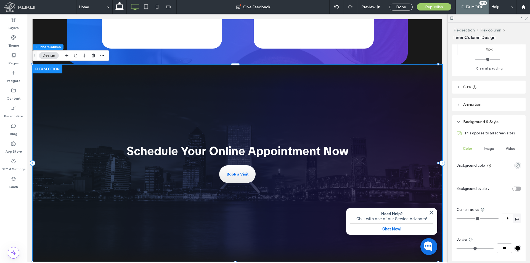
click at [493, 147] on div "Image" at bounding box center [489, 149] width 22 height 12
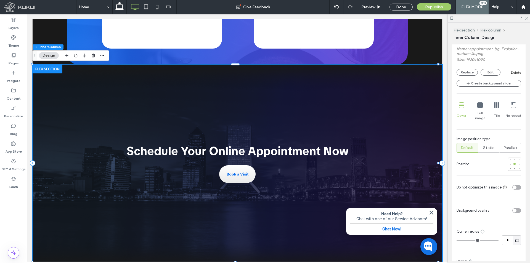
scroll to position [363, 0]
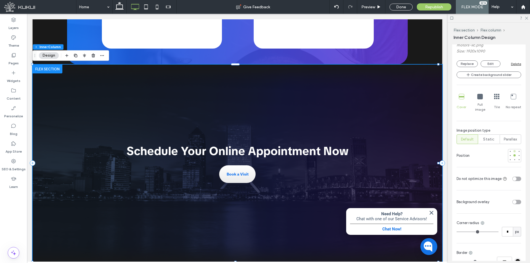
click at [513, 150] on div at bounding box center [514, 151] width 2 height 2
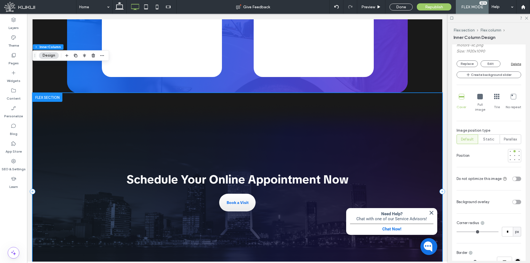
scroll to position [811, 0]
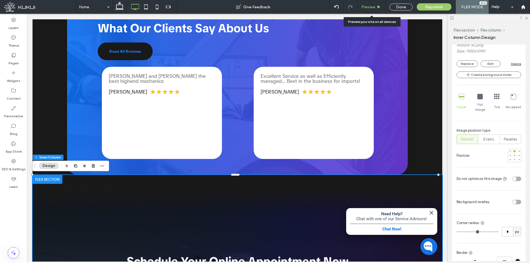
click at [377, 6] on icon at bounding box center [378, 7] width 4 height 4
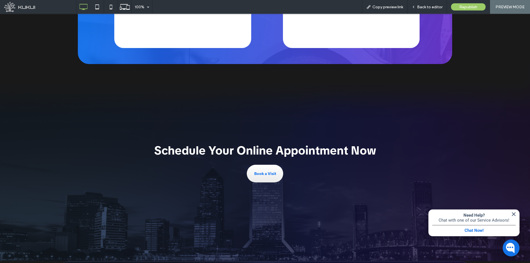
scroll to position [921, 0]
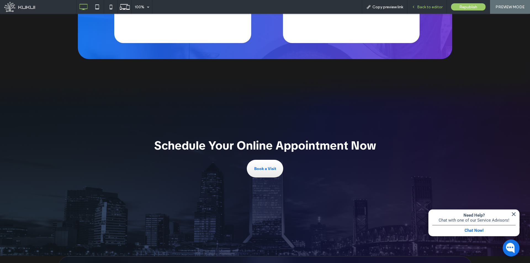
click at [432, 5] on span "Back to editor" at bounding box center [429, 7] width 25 height 5
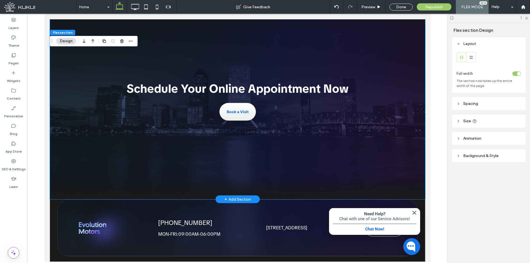
click at [393, 66] on div "Schedule Your Online Appointment Now Book a Visit" at bounding box center [237, 100] width 375 height 197
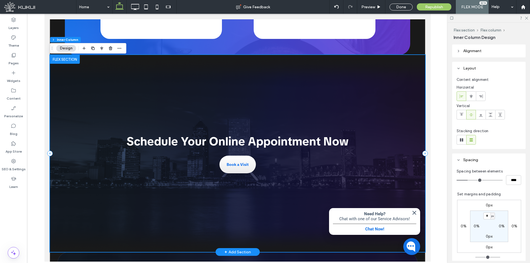
scroll to position [866, 0]
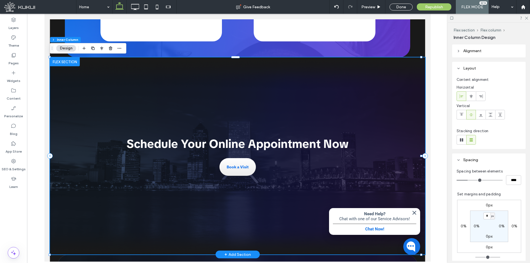
click at [403, 103] on div "Schedule Your Online Appointment Now Book a Visit" at bounding box center [237, 155] width 375 height 197
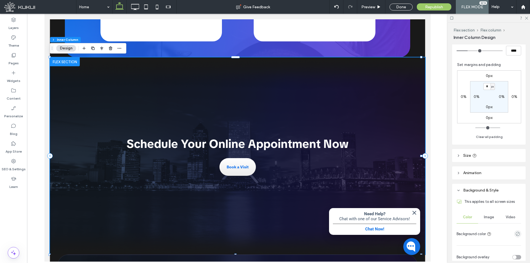
scroll to position [165, 0]
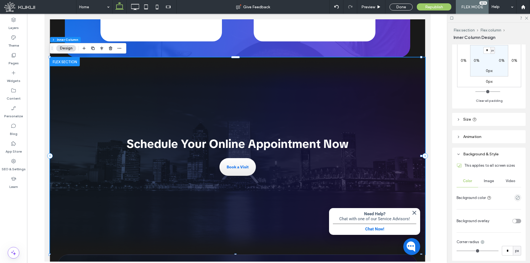
click at [504, 121] on header "Size" at bounding box center [488, 119] width 73 height 13
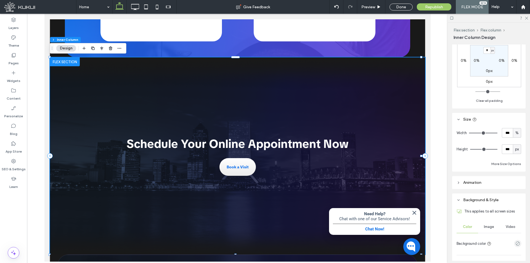
click at [505, 160] on div "Width *** % Height *** px More Size Options" at bounding box center [488, 147] width 65 height 39
click at [506, 162] on button "More Size Options" at bounding box center [506, 164] width 30 height 7
click at [509, 186] on span "%" at bounding box center [510, 184] width 3 height 6
click at [509, 193] on span "px" at bounding box center [509, 194] width 4 height 6
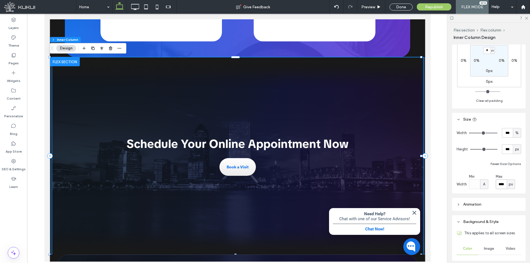
click at [498, 185] on input "****" at bounding box center [500, 184] width 11 height 10
type input "****"
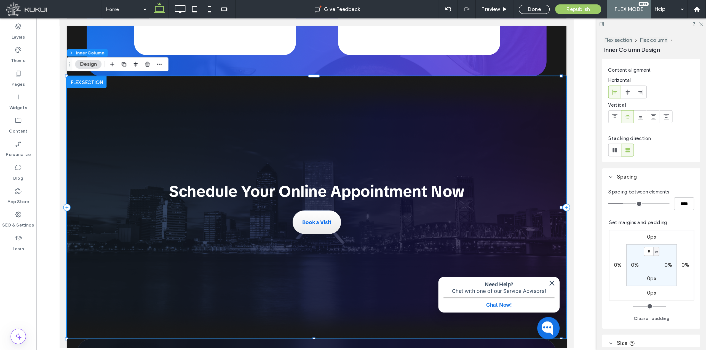
scroll to position [0, 0]
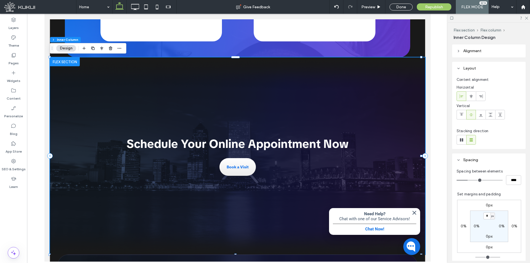
click at [476, 49] on span "Alignment" at bounding box center [472, 51] width 18 height 5
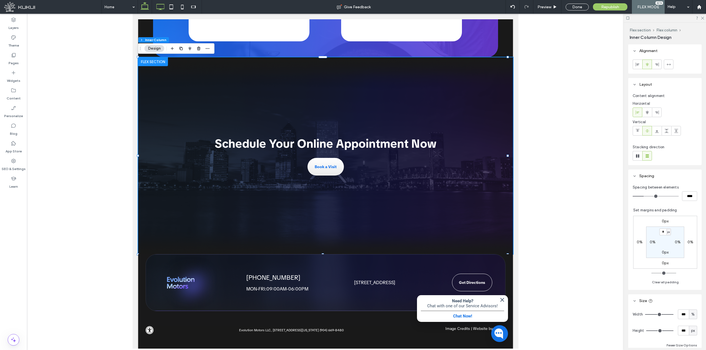
click at [163, 10] on icon at bounding box center [160, 6] width 11 height 11
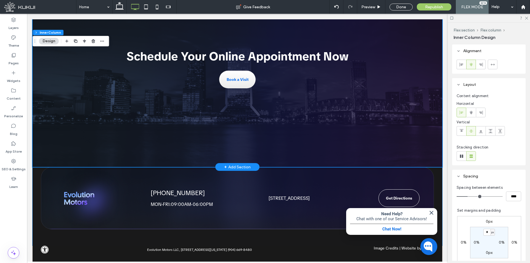
scroll to position [1034, 0]
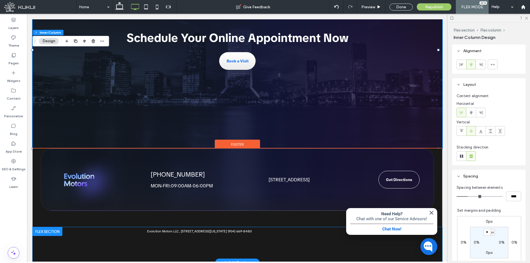
click at [282, 230] on div "Evolution Motors LLC, 8101 103rd Street Jacksonville, Florida 32210 (904) 669-8…" at bounding box center [199, 231] width 289 height 4
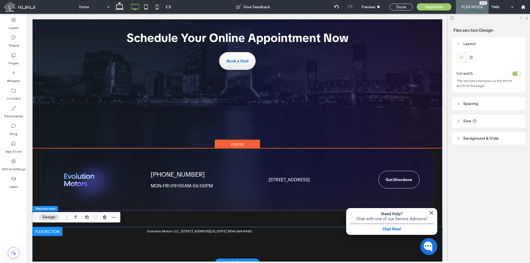
click at [241, 230] on address "Evolution Motors LLC, 8101 103rd Street Jacksonville, Florida 32210 (904) 669-8…" at bounding box center [199, 231] width 105 height 4
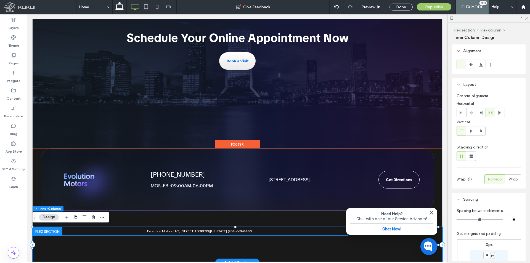
click at [288, 234] on div "Accessibility Icon Loading ... Missing nap lines data / Error occured while get…" at bounding box center [194, 231] width 307 height 8
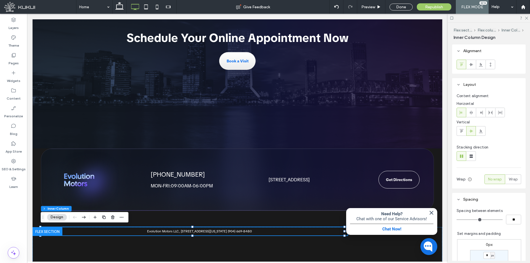
click at [428, 212] on img "button" at bounding box center [431, 212] width 7 height 7
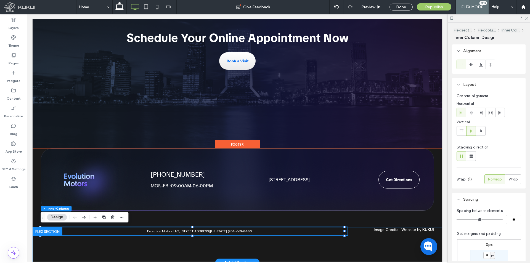
click at [356, 231] on div "Accessibility Icon Loading ... Missing nap lines data / Error occured while get…" at bounding box center [237, 244] width 409 height 35
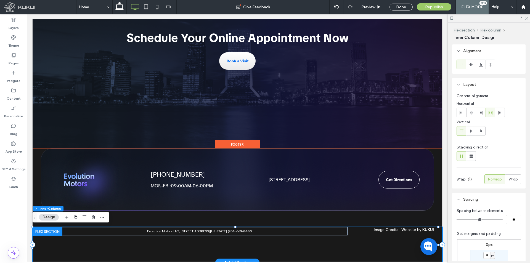
click at [354, 232] on div "Accessibility Icon Loading ... Missing nap lines data / Error occured while get…" at bounding box center [237, 244] width 409 height 35
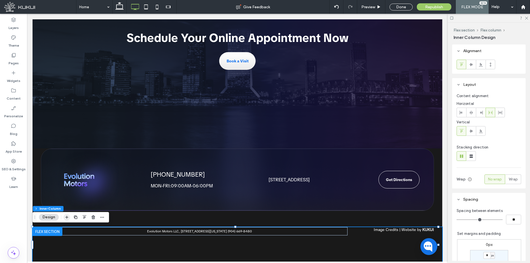
click at [67, 219] on icon "button" at bounding box center [67, 217] width 4 height 4
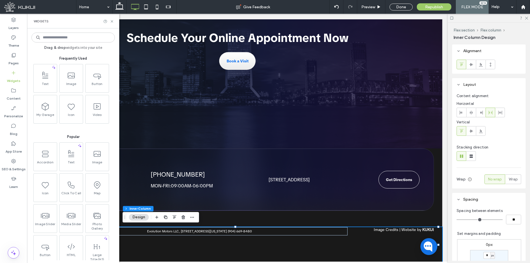
click at [76, 38] on input at bounding box center [72, 38] width 83 height 10
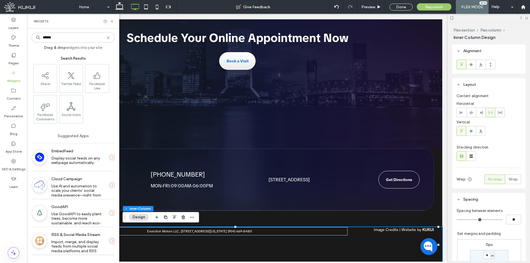
type input "******"
click at [84, 108] on div "Share Twitter Feed Facebook Like Facebook Comments Social Icons" at bounding box center [73, 95] width 83 height 62
click at [72, 111] on span at bounding box center [70, 106] width 23 height 12
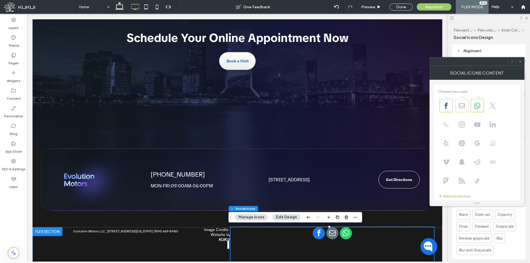
click at [462, 106] on use at bounding box center [461, 105] width 6 height 5
click at [479, 105] on use at bounding box center [477, 106] width 6 height 6
click at [480, 144] on span at bounding box center [476, 143] width 13 height 13
click at [519, 60] on icon at bounding box center [520, 61] width 4 height 4
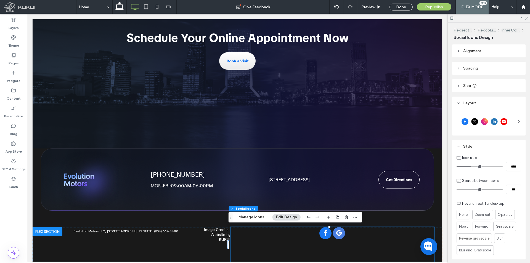
click at [479, 45] on header "Alignment" at bounding box center [488, 50] width 73 height 13
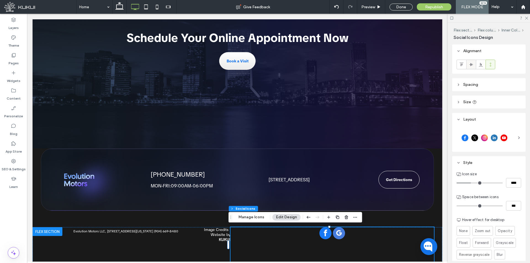
click at [472, 65] on use at bounding box center [471, 64] width 4 height 3
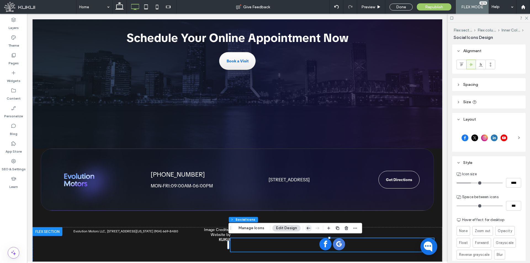
click at [308, 228] on icon "button" at bounding box center [308, 228] width 7 height 10
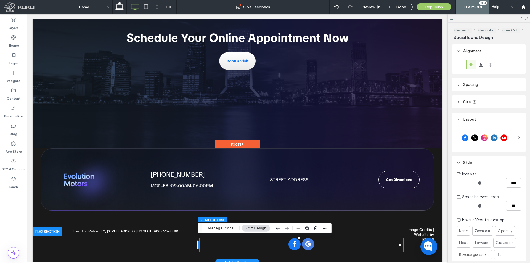
scroll to position [1038, 0]
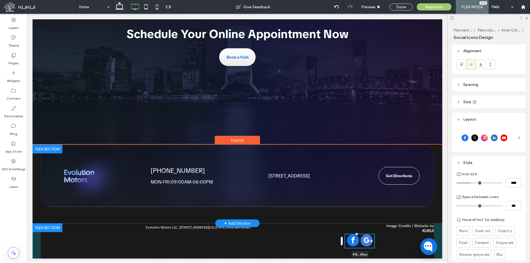
drag, startPoint x: 399, startPoint y: 239, endPoint x: 227, endPoint y: 219, distance: 173.0
click at [227, 219] on div "(904) 669-8480 Loading ... Missing business hours data / Error occurred while g…" at bounding box center [237, 202] width 409 height 114
type input "*"
type input "***"
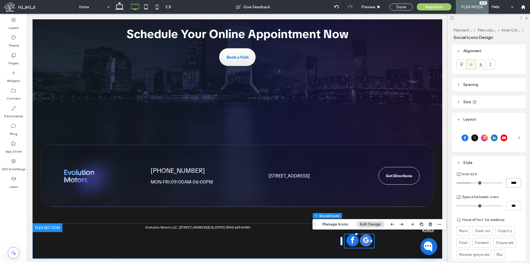
click at [509, 182] on input "****" at bounding box center [513, 183] width 15 height 10
click at [511, 183] on input "****" at bounding box center [513, 183] width 15 height 10
drag, startPoint x: 511, startPoint y: 183, endPoint x: 505, endPoint y: 183, distance: 5.5
click at [506, 183] on input "****" at bounding box center [513, 183] width 15 height 10
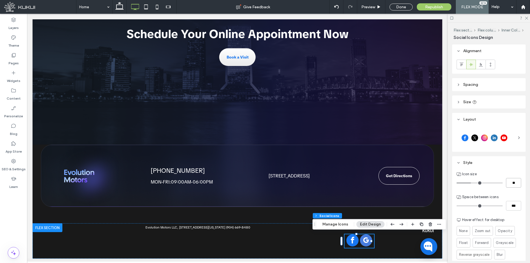
type input "**"
type input "****"
click at [515, 192] on div "Icon size **** Space between icons *** Hover effect for desktop None Zoom out O…" at bounding box center [488, 222] width 73 height 106
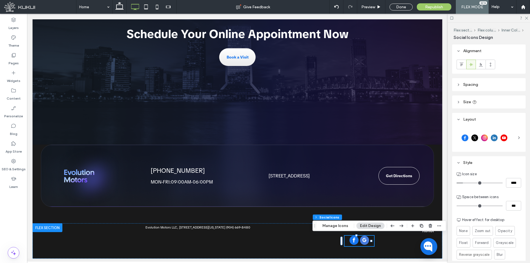
click at [494, 140] on div at bounding box center [484, 138] width 56 height 14
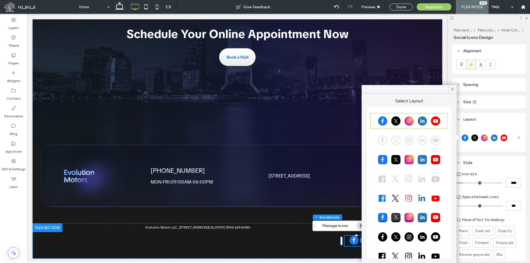
click at [408, 179] on div at bounding box center [409, 179] width 76 height 14
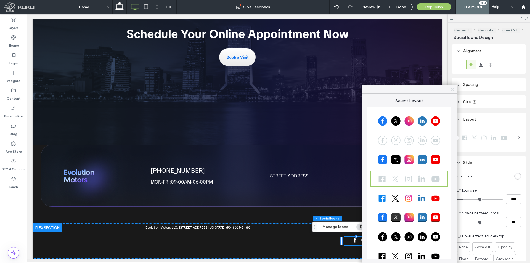
click at [453, 90] on icon at bounding box center [452, 89] width 5 height 5
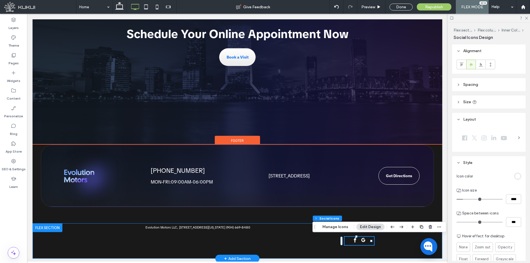
click at [395, 242] on div "Accessibility Icon Loading ... Missing nap lines data / Error occured while get…" at bounding box center [237, 240] width 409 height 35
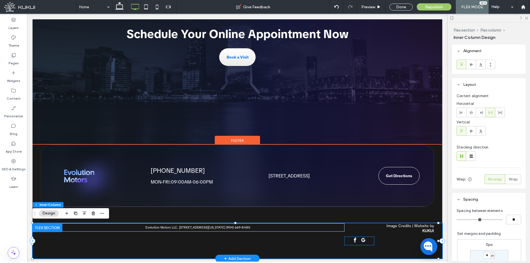
click at [360, 241] on span "google_my_business" at bounding box center [363, 240] width 7 height 7
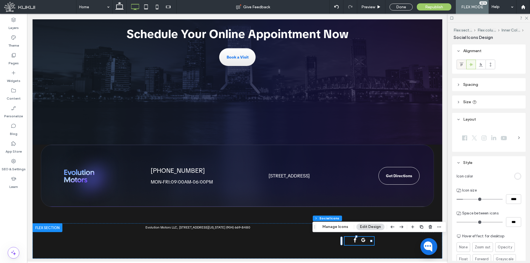
click at [462, 65] on icon at bounding box center [461, 64] width 4 height 4
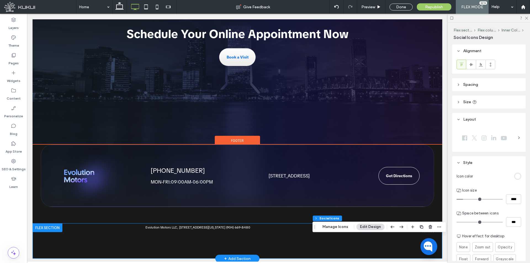
click at [398, 249] on div "Accessibility Icon Loading ... Missing nap lines data / Error occured while get…" at bounding box center [237, 240] width 409 height 35
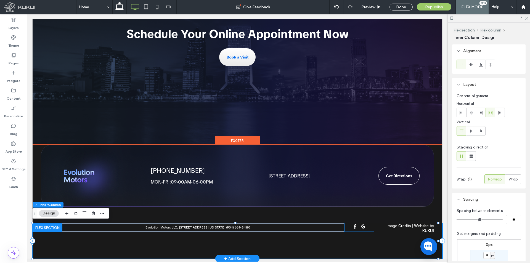
click at [360, 226] on span "google_my_business" at bounding box center [363, 226] width 7 height 7
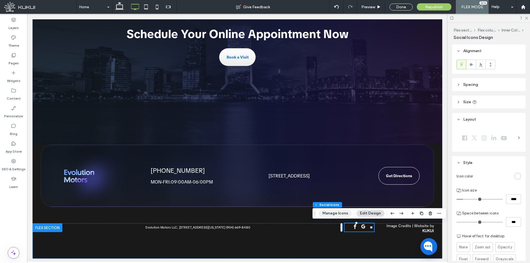
click at [340, 214] on button "Manage Icons" at bounding box center [335, 213] width 33 height 7
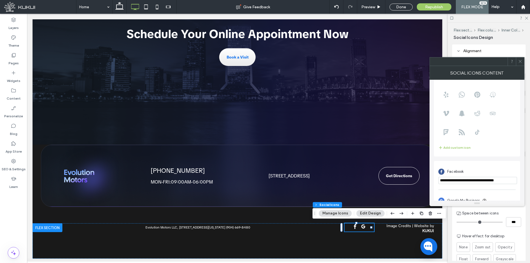
scroll to position [67, 0]
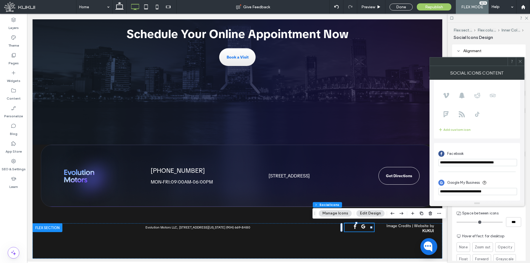
click at [496, 190] on input "**********" at bounding box center [477, 191] width 79 height 7
paste input "**********"
type input "**********"
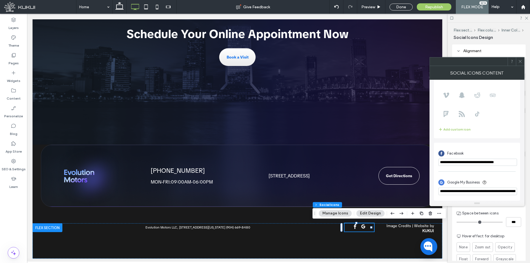
click at [505, 177] on div "**********" at bounding box center [476, 185] width 77 height 23
click at [521, 60] on icon at bounding box center [520, 61] width 4 height 4
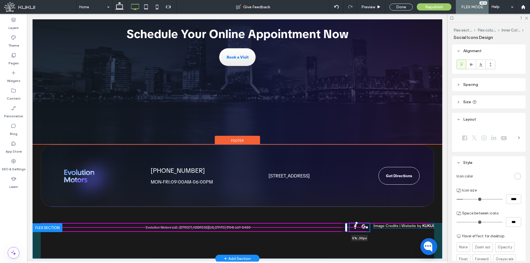
drag, startPoint x: 368, startPoint y: 226, endPoint x: 362, endPoint y: 226, distance: 6.6
click at [362, 226] on div "Accessibility Icon Loading ... Missing nap lines data / Error occured while get…" at bounding box center [237, 240] width 409 height 35
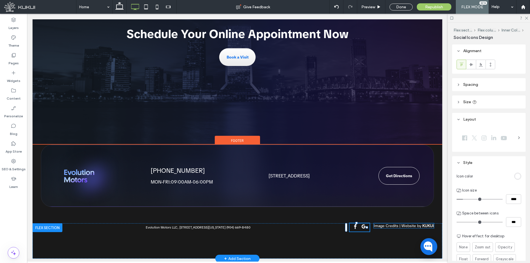
type input "*"
type input "***"
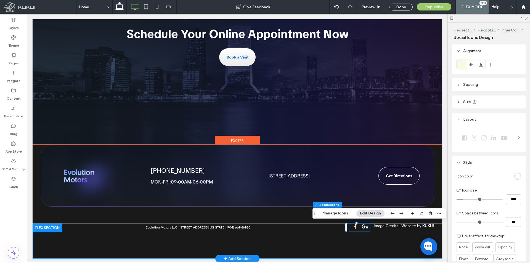
click at [387, 249] on div "Accessibility Icon Loading ... Missing nap lines data / Error occured while get…" at bounding box center [237, 240] width 409 height 35
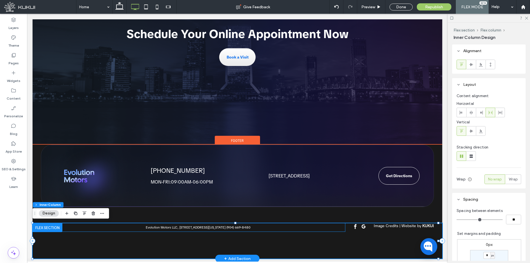
click at [165, 229] on div "Accessibility Icon Loading ... Missing nap lines data / Error occured while get…" at bounding box center [193, 227] width 304 height 8
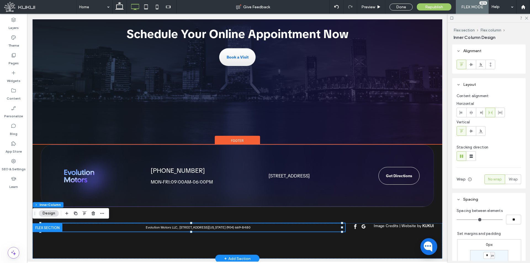
click at [165, 229] on div "Accessibility Icon Loading ... Missing nap lines data / Error occured while get…" at bounding box center [193, 227] width 304 height 8
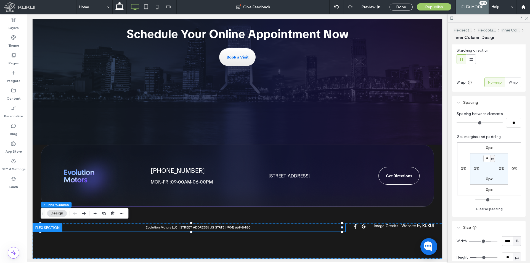
scroll to position [110, 0]
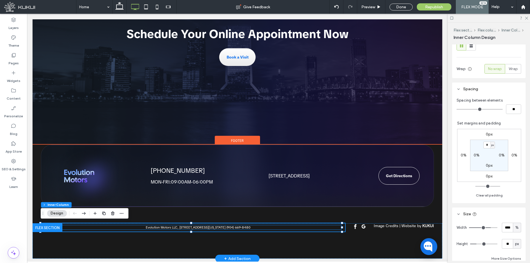
click at [184, 226] on address "Evolution Motors LLC, 8101 103rd Street Jacksonville, Florida 32210 (904) 669-8…" at bounding box center [198, 227] width 105 height 4
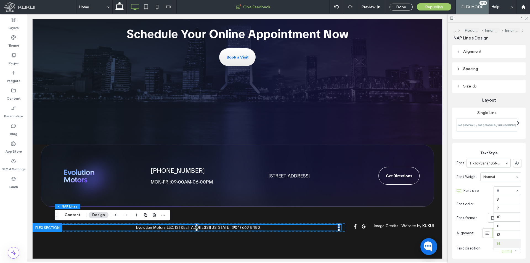
scroll to position [44, 0]
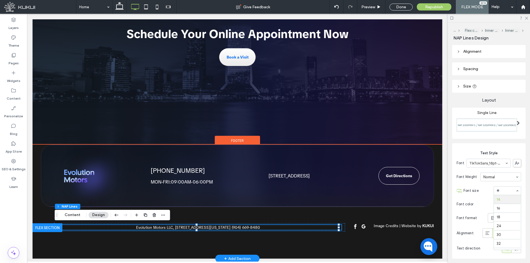
click at [142, 226] on address "Evolution Motors LLC, 8101 103rd Street Jacksonville, Florida 32210 (904) 669-8…" at bounding box center [198, 227] width 124 height 5
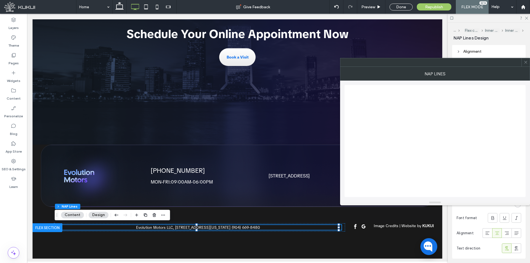
click at [526, 62] on use at bounding box center [525, 62] width 3 height 3
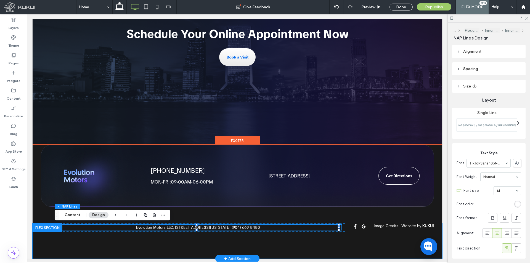
click at [352, 246] on div "Accessibility Icon Loading ... Missing nap lines data / Error occured while get…" at bounding box center [237, 240] width 409 height 35
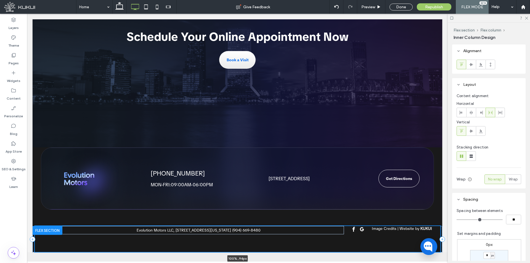
scroll to position [1034, 0]
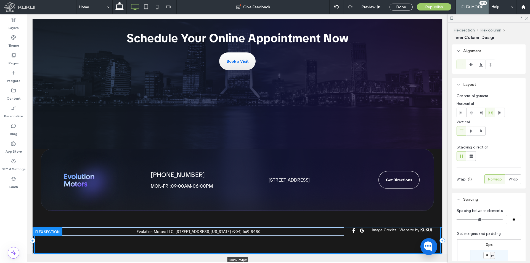
drag, startPoint x: 437, startPoint y: 261, endPoint x: 453, endPoint y: 251, distance: 18.1
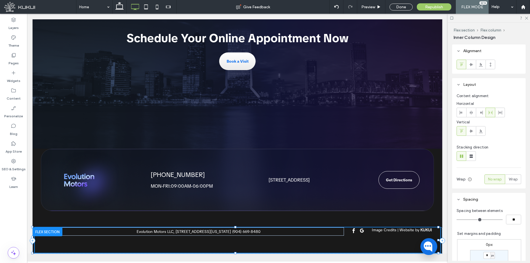
type input "**"
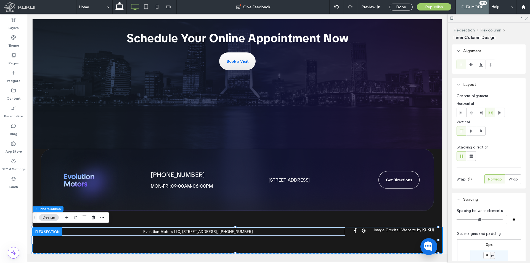
click at [135, 7] on icon at bounding box center [134, 6] width 11 height 11
click at [122, 6] on icon at bounding box center [119, 6] width 11 height 11
type input "**"
type input "***"
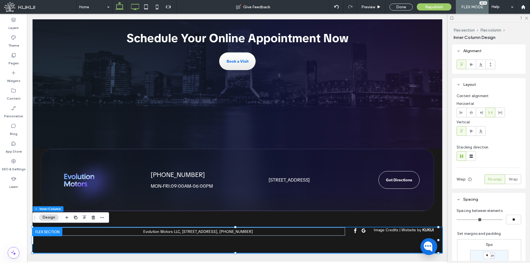
scroll to position [969, 0]
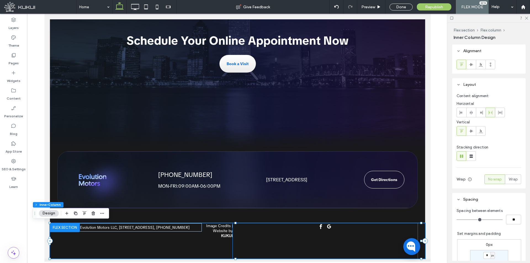
click at [244, 232] on div at bounding box center [324, 240] width 185 height 35
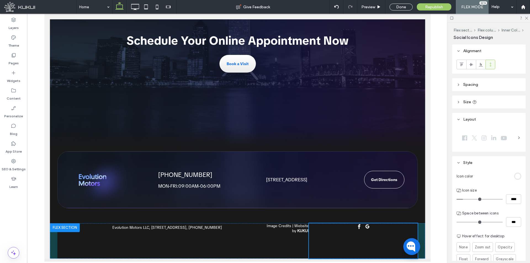
scroll to position [973, 0]
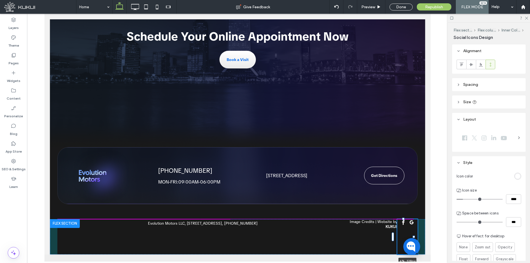
drag, startPoint x: 413, startPoint y: 240, endPoint x: 250, endPoint y: 228, distance: 163.5
click at [250, 228] on div "Accessibility Icon Loading ... Missing nap lines data / Error occured while get…" at bounding box center [237, 236] width 375 height 35
type input "*"
type input "***"
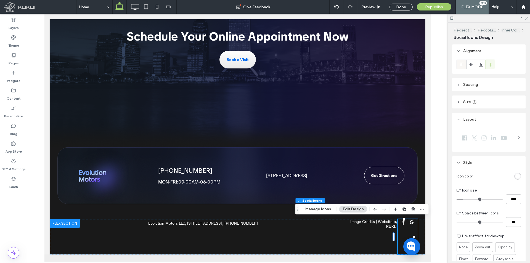
click at [458, 65] on div at bounding box center [460, 64] width 9 height 9
click at [373, 209] on use "button" at bounding box center [375, 209] width 4 height 2
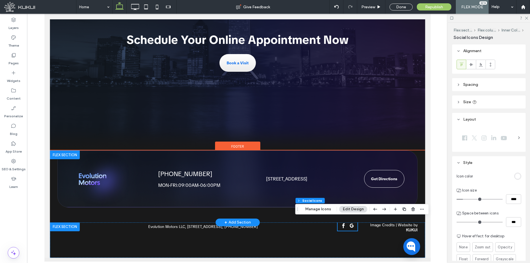
scroll to position [969, 0]
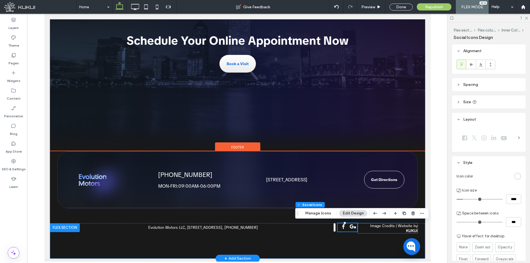
click at [362, 228] on p "Image Credits | Website by KUKUI" at bounding box center [387, 228] width 60 height 10
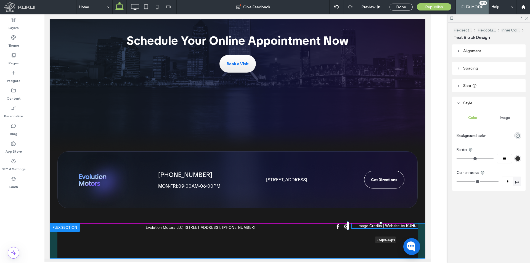
drag, startPoint x: 414, startPoint y: 227, endPoint x: 422, endPoint y: 228, distance: 8.1
type input "***"
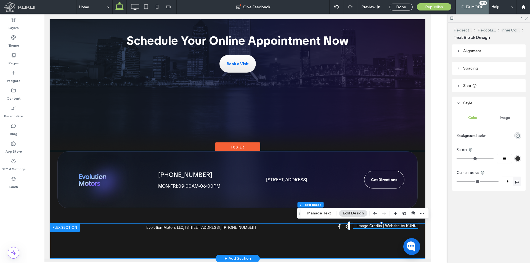
click at [369, 234] on div "Accessibility Icon Loading ... Missing nap lines data / Error occured while get…" at bounding box center [237, 240] width 375 height 35
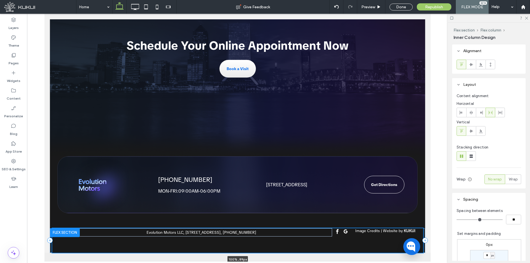
scroll to position [963, 0]
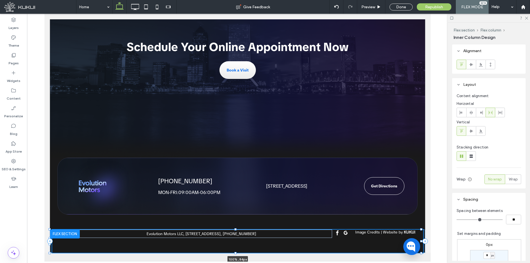
drag, startPoint x: 421, startPoint y: 260, endPoint x: 482, endPoint y: 262, distance: 61.5
type input "**"
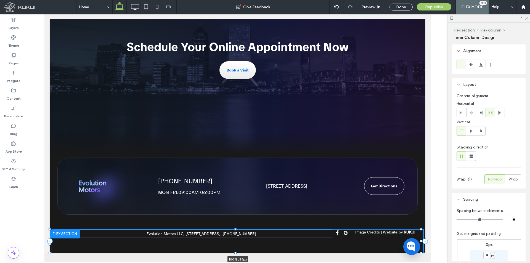
type input "**"
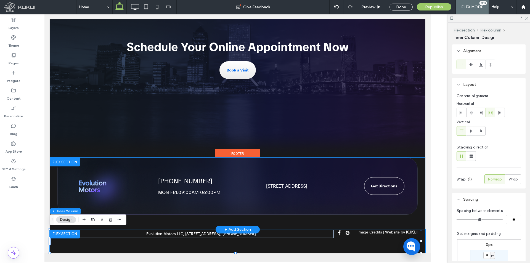
click at [111, 193] on img at bounding box center [101, 186] width 62 height 57
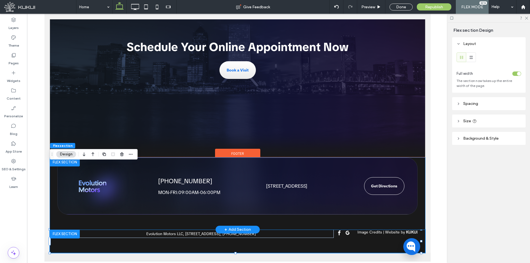
scroll to position [957, 0]
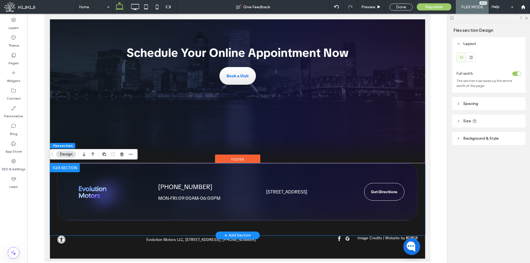
click at [113, 189] on img at bounding box center [101, 192] width 62 height 57
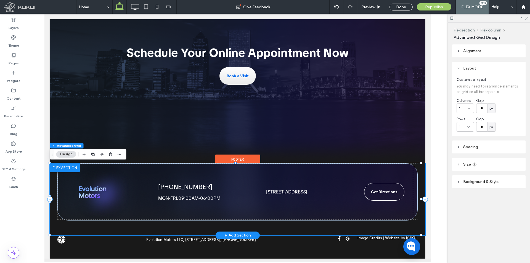
click at [103, 192] on img at bounding box center [101, 192] width 62 height 57
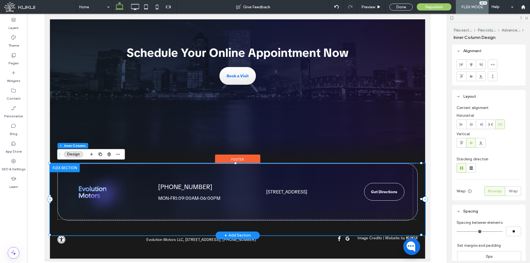
type input "**"
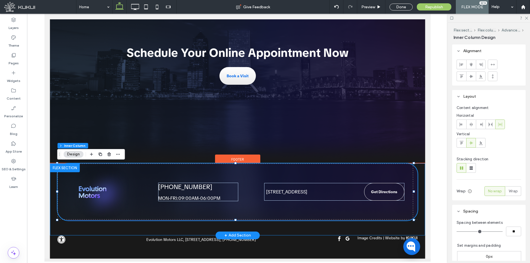
click at [104, 198] on img at bounding box center [101, 192] width 62 height 57
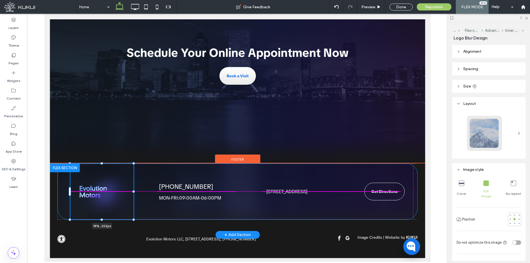
click at [133, 193] on div "18% , 202px (904) 669-8480 Loading ... Missing business hours data / Error occu…" at bounding box center [237, 198] width 375 height 71
type input "**"
type input "****"
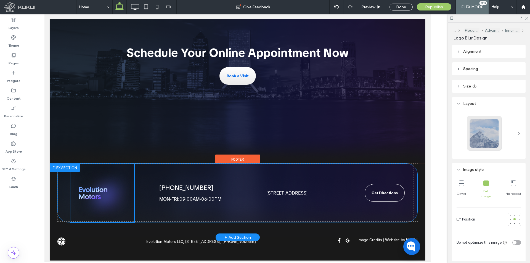
scroll to position [959, 0]
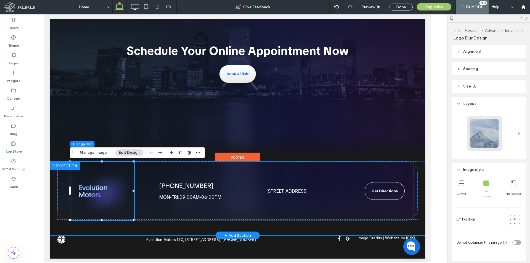
click at [416, 196] on div "18% , 202px (904) 669-8480 Loading ... Missing business hours data / Error occu…" at bounding box center [237, 198] width 375 height 74
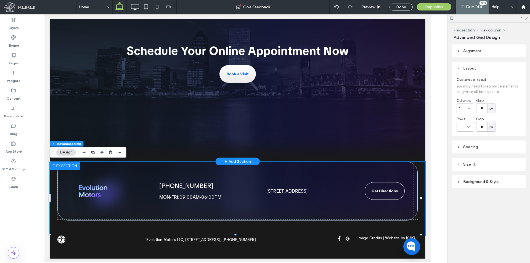
click at [414, 153] on div "Schedule Your Online Appointment Now Book a Visit" at bounding box center [237, 62] width 375 height 197
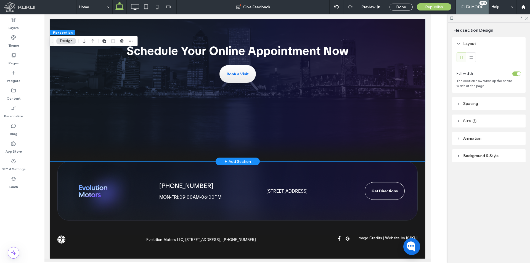
scroll to position [910, 0]
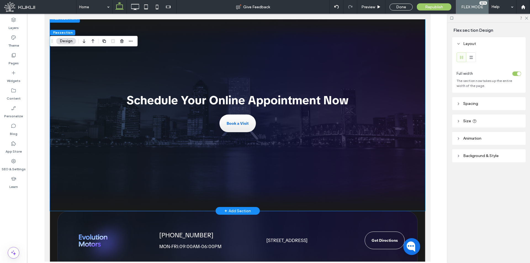
click at [400, 186] on div "Schedule Your Online Appointment Now Book a Visit" at bounding box center [237, 112] width 375 height 197
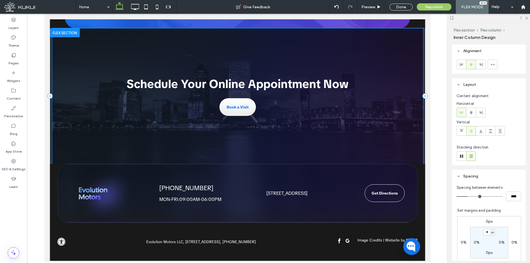
scroll to position [893, 0]
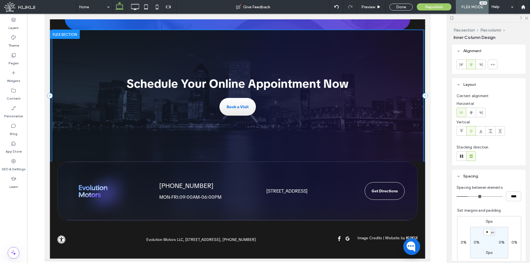
drag, startPoint x: 420, startPoint y: 211, endPoint x: 446, endPoint y: 178, distance: 41.5
type input "***"
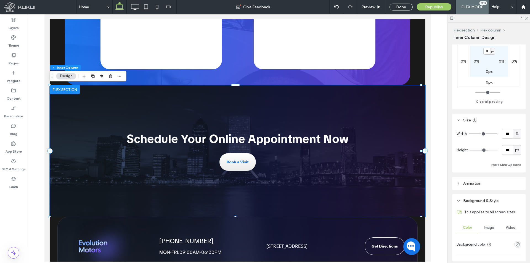
scroll to position [221, 0]
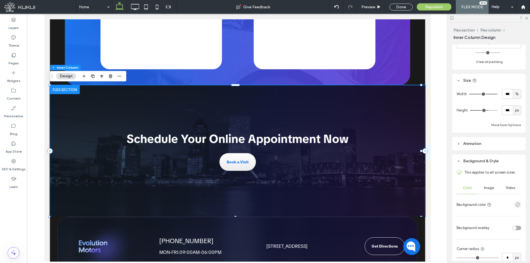
click at [491, 188] on span "Image" at bounding box center [488, 188] width 10 height 4
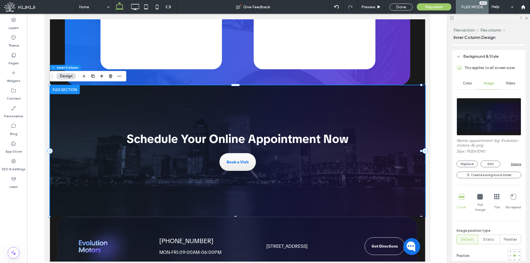
scroll to position [331, 0]
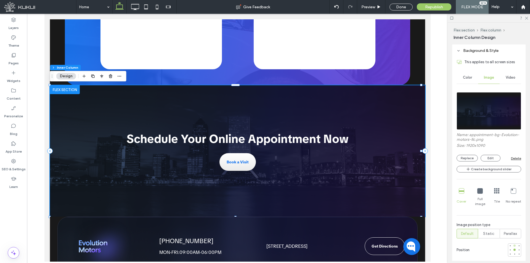
click at [513, 244] on div at bounding box center [514, 245] width 2 height 2
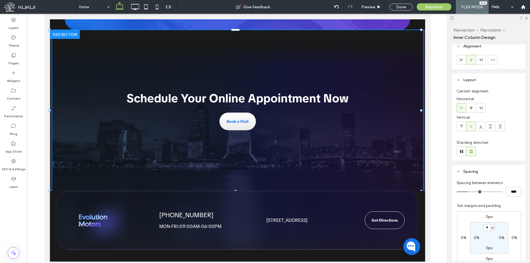
scroll to position [0, 0]
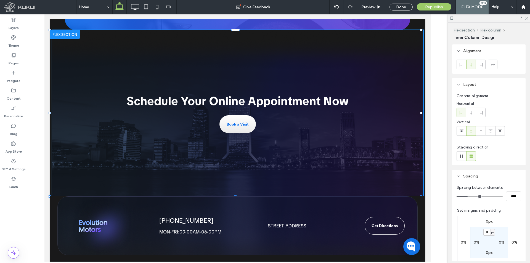
drag, startPoint x: 421, startPoint y: 162, endPoint x: 435, endPoint y: 179, distance: 22.7
type input "***"
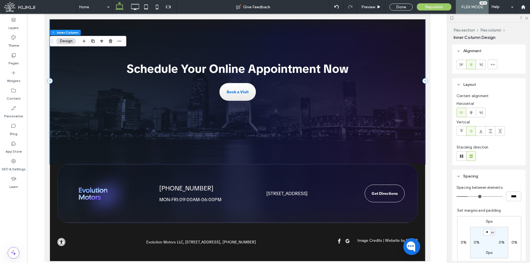
scroll to position [928, 0]
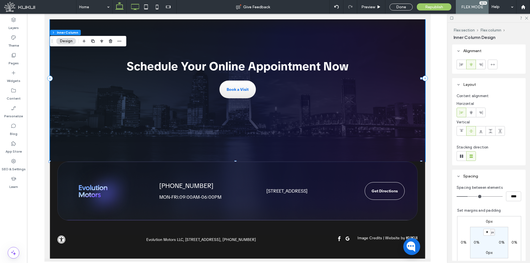
click at [133, 7] on icon at bounding box center [134, 6] width 11 height 11
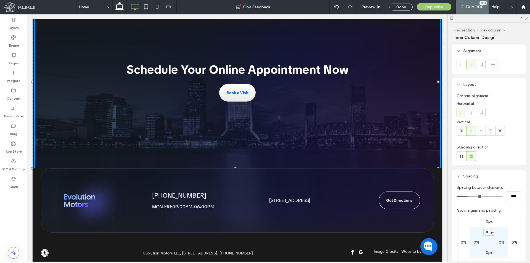
drag, startPoint x: 438, startPoint y: 162, endPoint x: 441, endPoint y: 165, distance: 4.3
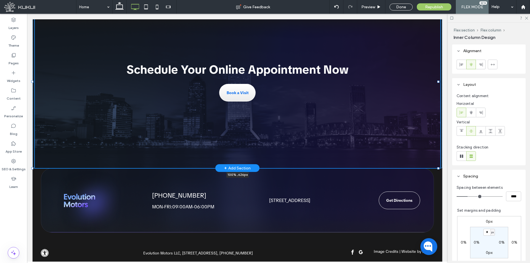
type input "***"
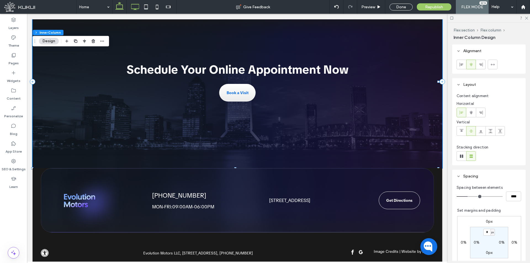
click at [119, 5] on use at bounding box center [119, 6] width 8 height 8
type input "***"
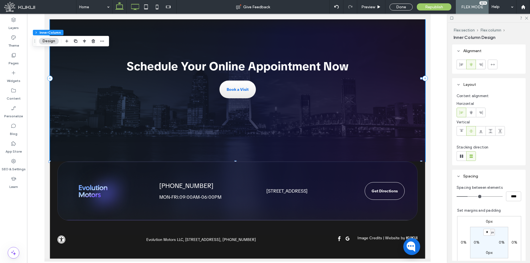
click at [132, 7] on icon at bounding box center [134, 6] width 11 height 11
type input "***"
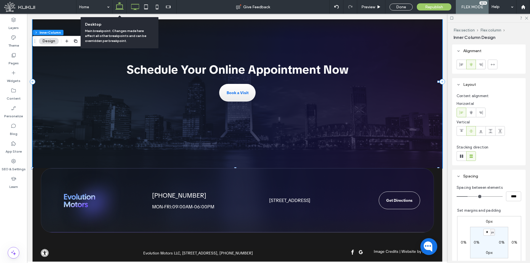
click at [120, 9] on use at bounding box center [119, 6] width 8 height 8
type input "***"
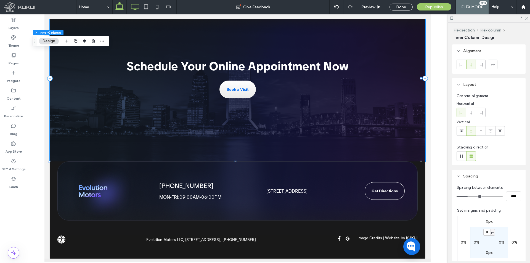
click at [135, 4] on icon at bounding box center [134, 6] width 11 height 11
type input "***"
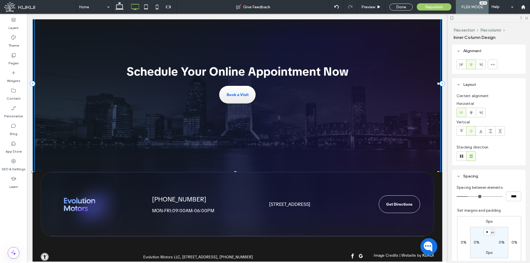
drag, startPoint x: 439, startPoint y: 167, endPoint x: 441, endPoint y: 170, distance: 3.3
type input "***"
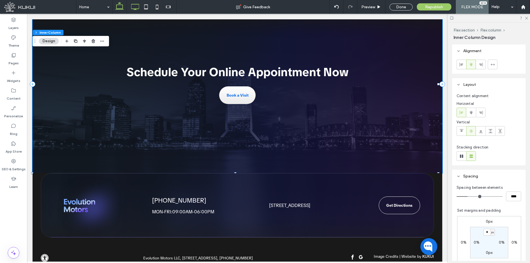
click at [122, 9] on use at bounding box center [119, 6] width 8 height 8
type input "***"
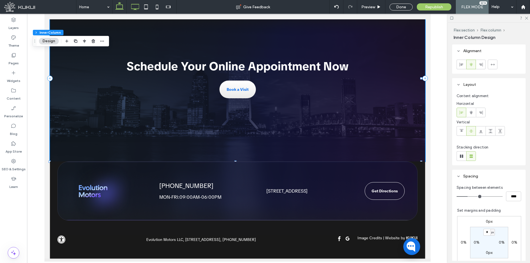
click at [136, 3] on icon at bounding box center [134, 6] width 11 height 11
type input "***"
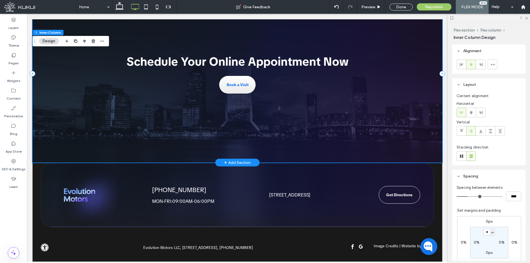
scroll to position [1012, 0]
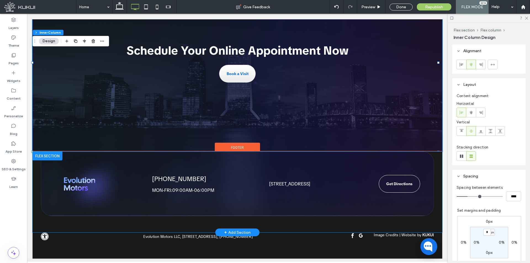
click at [394, 193] on div "(904) 669-8480 Loading ... Missing business hours data / Error occurred while g…" at bounding box center [237, 183] width 393 height 65
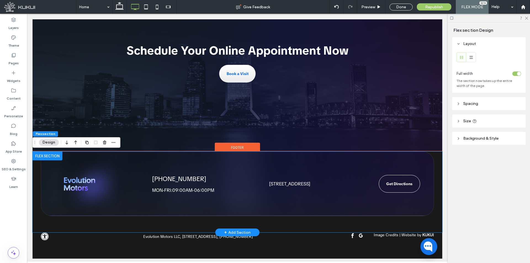
click at [394, 193] on div "(904) 669-8480 Loading ... Missing business hours data / Error occurred while g…" at bounding box center [237, 183] width 393 height 65
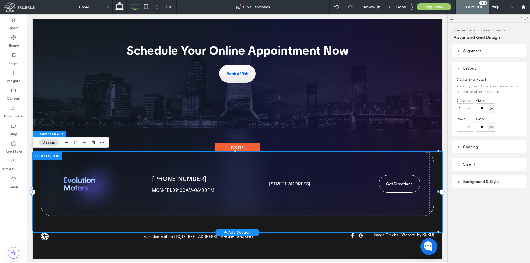
click at [308, 201] on div "(904) 669-8480 Loading ... Missing business hours data / Error occurred while g…" at bounding box center [237, 183] width 393 height 65
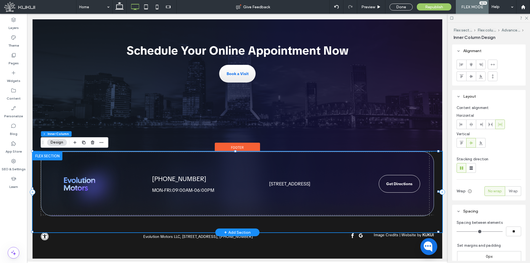
type input "**"
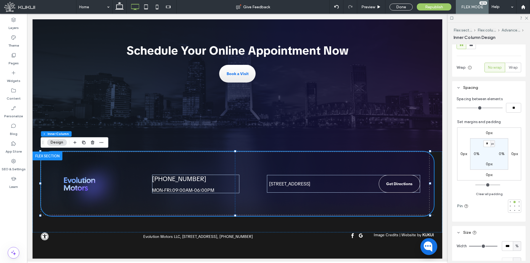
scroll to position [165, 0]
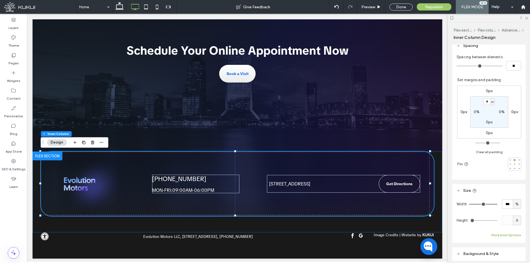
click at [506, 234] on button "More Size Options" at bounding box center [506, 235] width 30 height 7
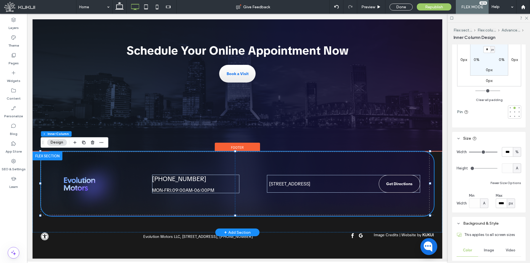
scroll to position [221, 0]
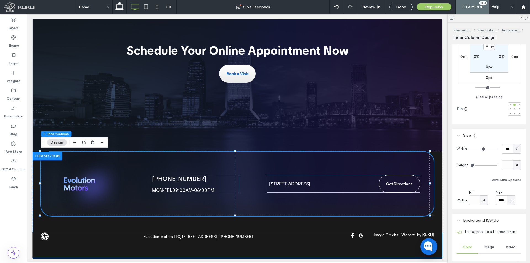
click at [106, 239] on div "Accessibility Icon Loading ... Missing nap lines data / Error occured while get…" at bounding box center [193, 236] width 304 height 8
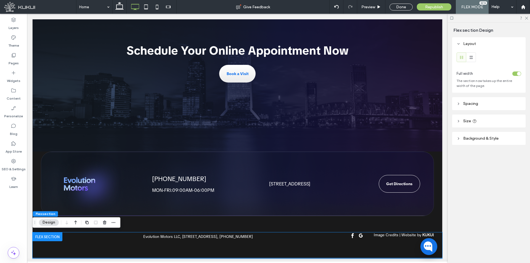
click at [106, 239] on div "Accessibility Icon Loading ... Missing nap lines data / Error occured while get…" at bounding box center [193, 236] width 304 height 8
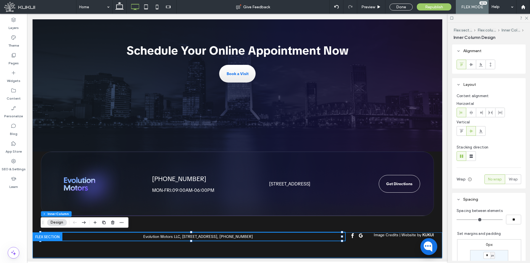
click at [372, 244] on div "Accessibility Icon Loading ... Missing nap lines data / Error occured while get…" at bounding box center [237, 244] width 409 height 25
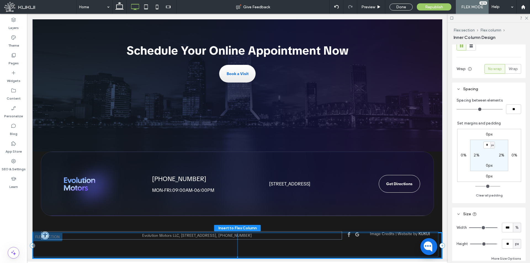
type input "**"
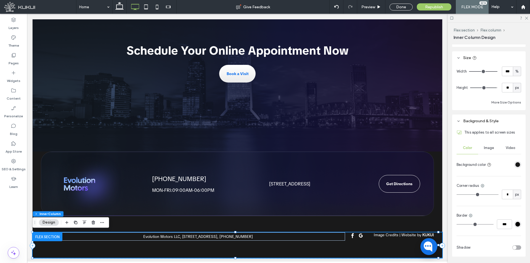
scroll to position [284, 0]
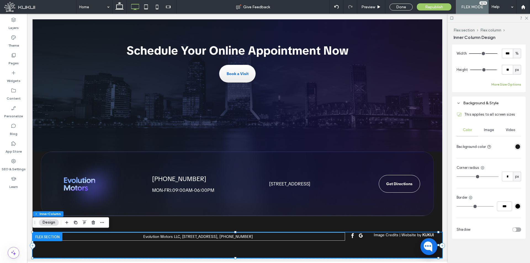
click at [509, 85] on button "More Size Options" at bounding box center [506, 84] width 30 height 7
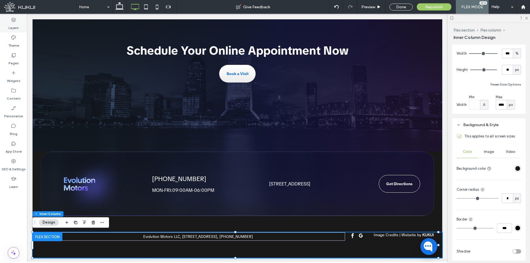
click at [15, 27] on label "Layers" at bounding box center [14, 27] width 10 height 8
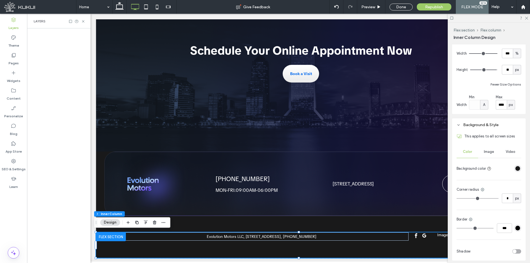
scroll to position [0, 63]
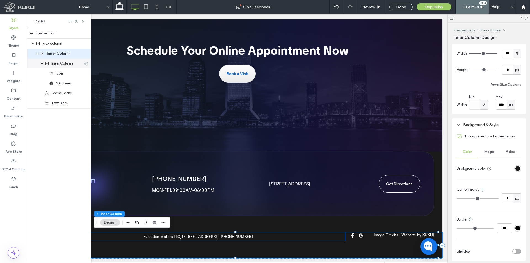
click at [41, 63] on icon "expand Inner Column" at bounding box center [41, 63] width 3 height 4
click at [55, 63] on span "Inner Column" at bounding box center [62, 64] width 22 height 6
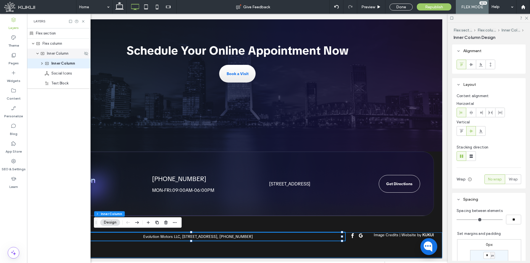
click at [60, 54] on span "Inner Column" at bounding box center [58, 54] width 22 height 6
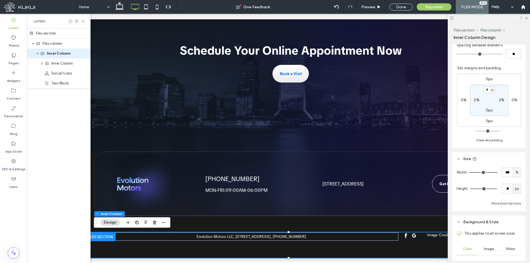
scroll to position [0, 0]
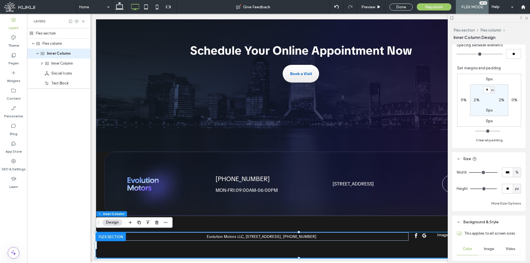
click at [57, 31] on div "Flex section" at bounding box center [58, 33] width 63 height 10
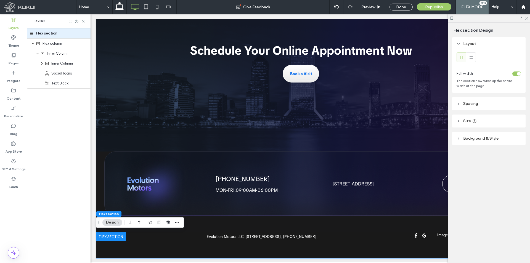
click at [488, 136] on header "Background & Style" at bounding box center [488, 138] width 73 height 13
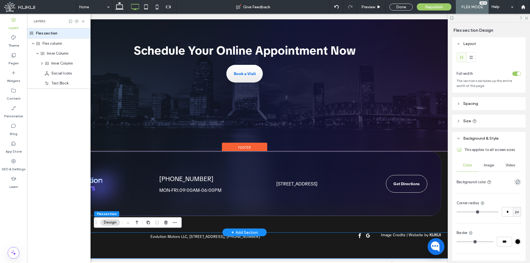
scroll to position [0, 63]
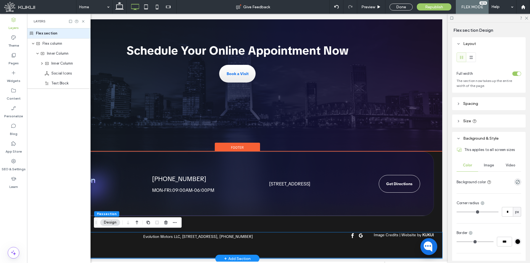
click at [424, 251] on div "Accessibility Icon Loading ... Missing nap lines data / Error occured while get…" at bounding box center [237, 244] width 409 height 25
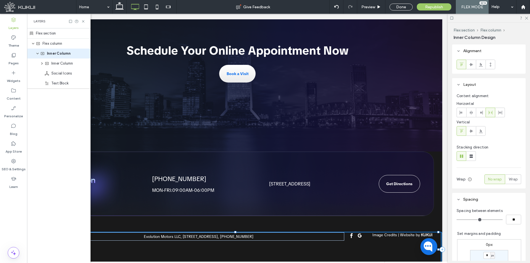
drag, startPoint x: 438, startPoint y: 231, endPoint x: 465, endPoint y: 222, distance: 28.7
type input "**"
type input "***"
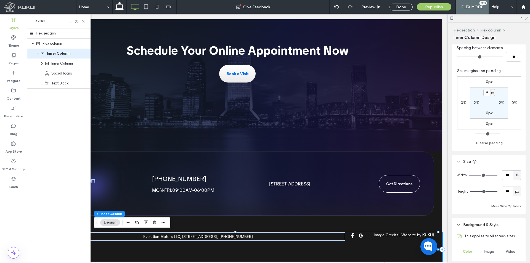
scroll to position [165, 0]
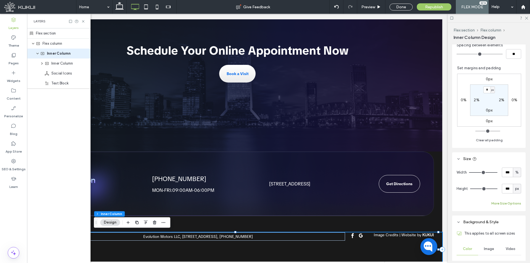
click at [518, 203] on button "More Size Options" at bounding box center [506, 203] width 30 height 7
click at [513, 223] on div "px" at bounding box center [510, 224] width 8 height 10
click at [511, 176] on span "px" at bounding box center [509, 176] width 4 height 6
type input "**"
click at [499, 223] on input "****" at bounding box center [500, 224] width 11 height 10
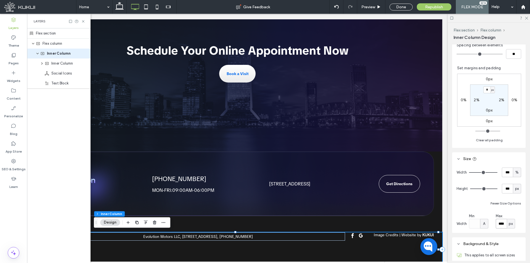
type input "****"
type input "**"
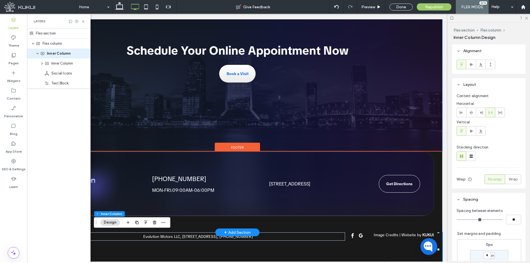
scroll to position [0, 0]
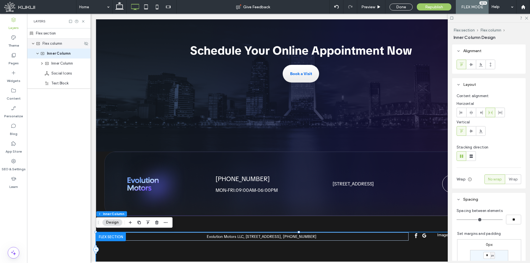
click at [53, 41] on span "Flex column" at bounding box center [52, 44] width 20 height 6
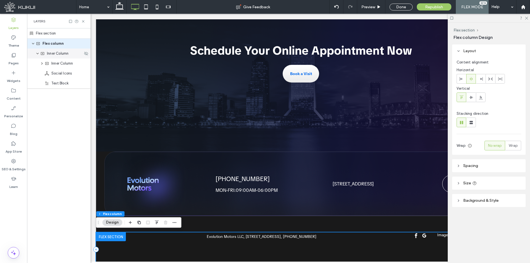
click at [65, 52] on span "Inner Column" at bounding box center [58, 54] width 22 height 6
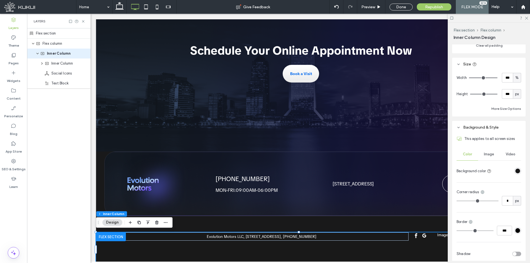
scroll to position [284, 0]
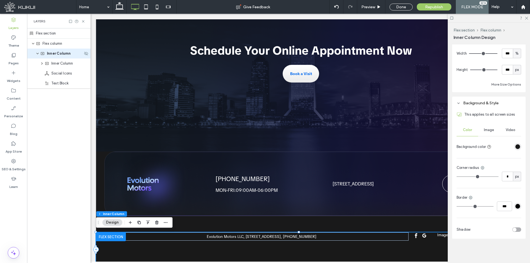
click at [37, 53] on icon "expand Inner Column" at bounding box center [37, 53] width 3 height 4
click at [509, 85] on button "More Size Options" at bounding box center [506, 84] width 30 height 7
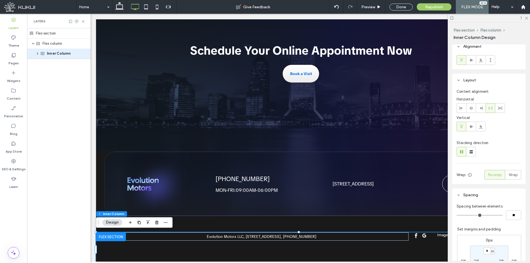
scroll to position [0, 0]
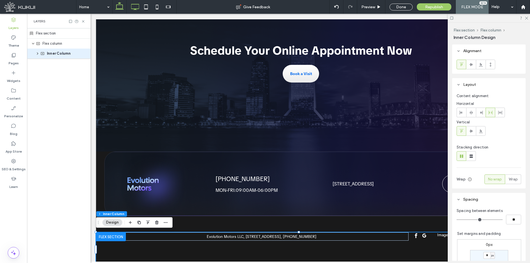
click at [124, 10] on icon at bounding box center [119, 6] width 11 height 11
type input "**"
type input "****"
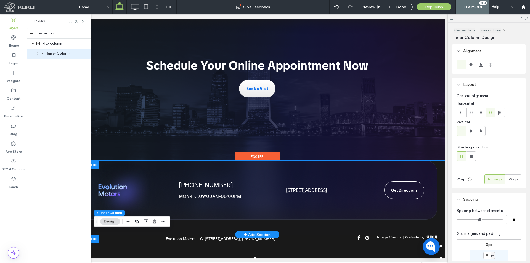
scroll to position [0, 29]
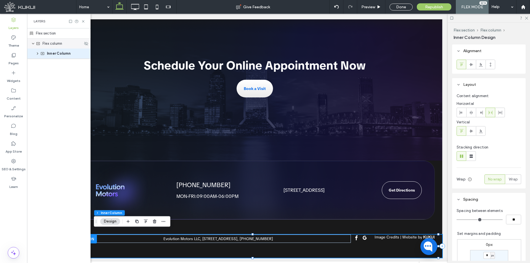
click at [47, 40] on div "Flex column" at bounding box center [58, 44] width 63 height 10
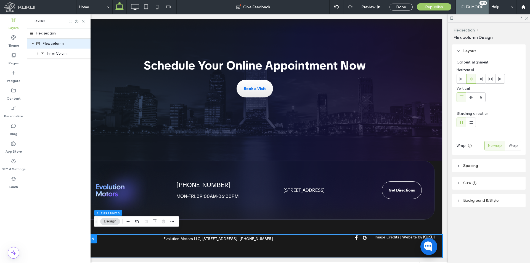
click at [59, 32] on div "Flex section" at bounding box center [58, 33] width 63 height 10
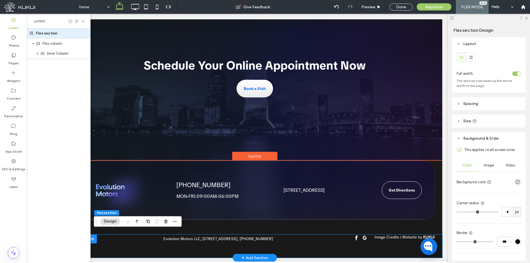
click at [266, 236] on address "Evolution Motors LLC, [STREET_ADDRESS], [PHONE_NUMBER]" at bounding box center [217, 238] width 109 height 5
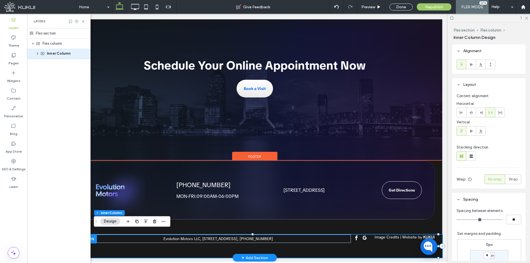
click at [266, 236] on address "Evolution Motors LLC, [STREET_ADDRESS], [PHONE_NUMBER]" at bounding box center [217, 238] width 109 height 5
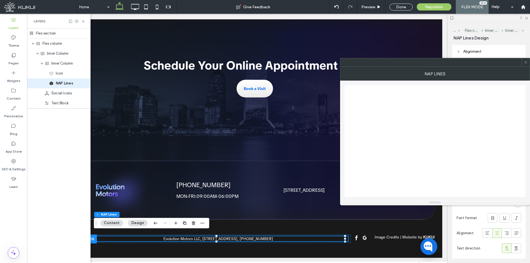
click at [526, 63] on icon at bounding box center [525, 62] width 4 height 4
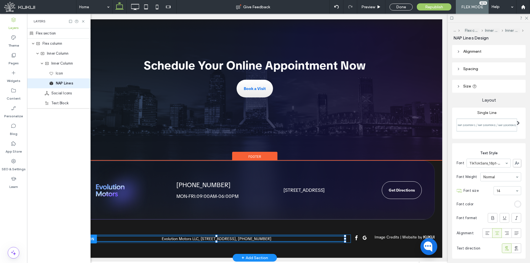
click at [346, 237] on div at bounding box center [345, 238] width 2 height 2
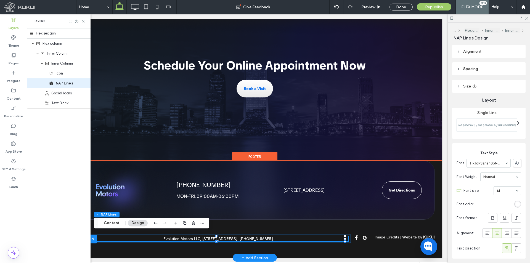
click at [346, 234] on div "Accessibility Icon Loading ... Missing nap lines data / Error occured while get…" at bounding box center [212, 238] width 276 height 8
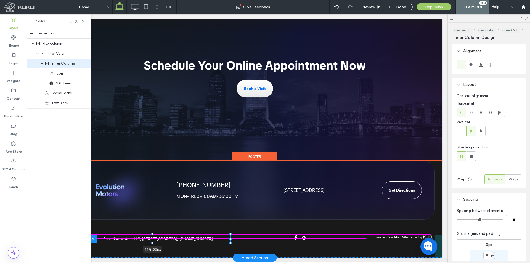
drag, startPoint x: 348, startPoint y: 235, endPoint x: 231, endPoint y: 241, distance: 116.8
click at [231, 241] on div "Accessibility Icon Loading ... Missing nap lines data / Error occured while get…" at bounding box center [254, 245] width 375 height 23
type input "**"
type input "****"
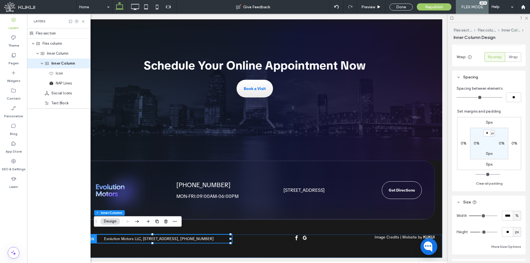
scroll to position [165, 0]
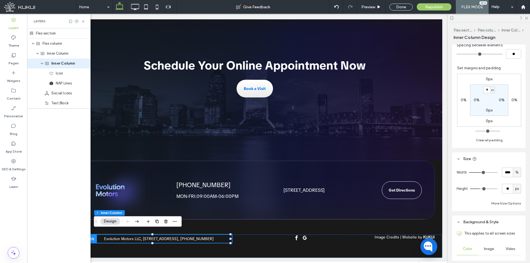
click at [512, 175] on div "%" at bounding box center [516, 172] width 8 height 10
click at [516, 184] on div "px" at bounding box center [514, 182] width 8 height 10
type input "***"
type input "*****"
click at [135, 8] on icon at bounding box center [134, 6] width 11 height 11
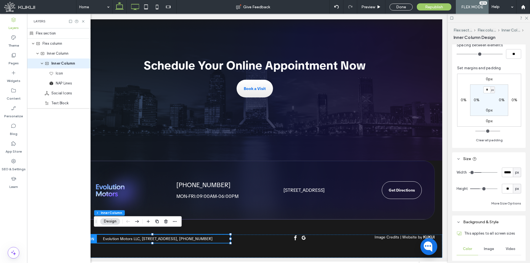
type input "**"
type input "****"
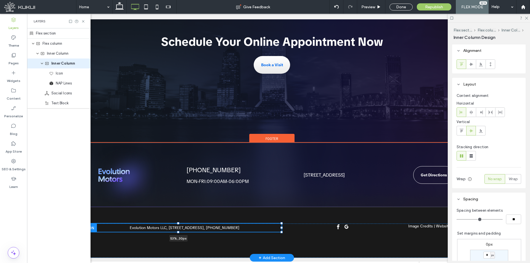
scroll to position [0, 0]
drag, startPoint x: 376, startPoint y: 223, endPoint x: 227, endPoint y: 227, distance: 148.7
click at [75, 224] on div at bounding box center [75, 223] width 0 height 0
type input "**"
type input "****"
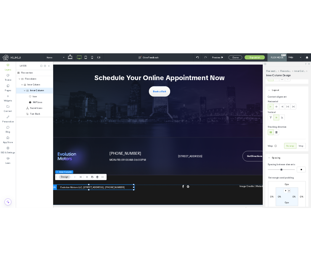
scroll to position [165, 0]
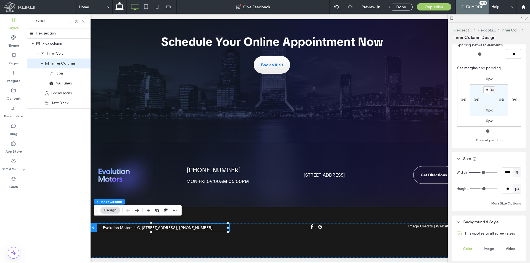
click at [515, 172] on span "%" at bounding box center [516, 173] width 3 height 6
click at [516, 181] on span "px" at bounding box center [514, 182] width 4 height 6
type input "***"
type input "*****"
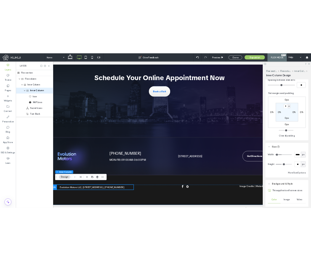
scroll to position [1020, 0]
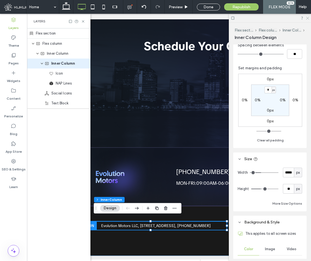
click at [308, 18] on icon at bounding box center [308, 18] width 4 height 4
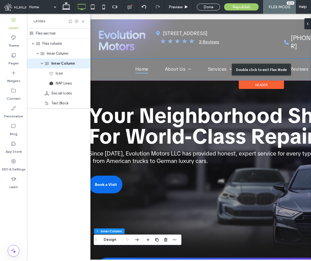
scroll to position [0, 0]
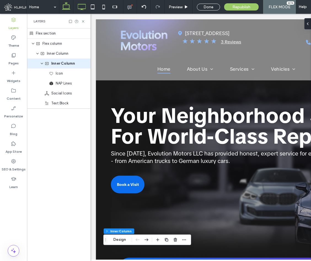
click at [65, 9] on icon at bounding box center [66, 6] width 11 height 11
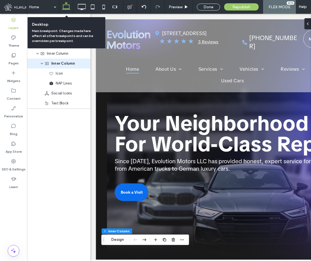
type input "***"
type input "*****"
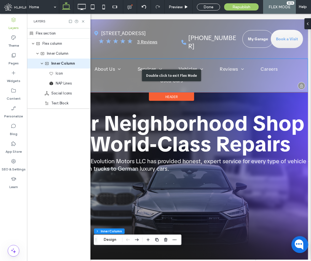
scroll to position [0, 63]
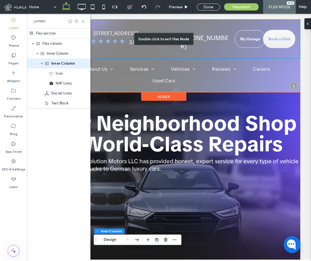
click at [247, 44] on div "Double click to exit Flex Mode" at bounding box center [163, 38] width 273 height 39
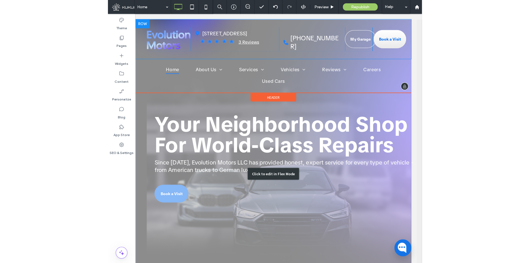
scroll to position [0, 0]
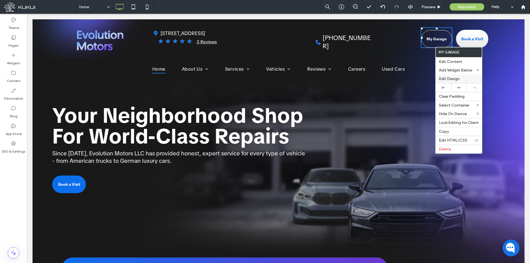
click at [456, 79] on span "Edit Design" at bounding box center [449, 78] width 21 height 5
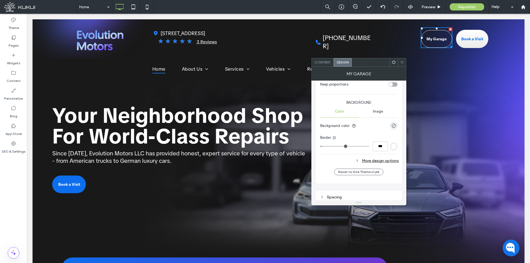
scroll to position [117, 0]
click at [345, 192] on div "Spacing" at bounding box center [358, 193] width 77 height 5
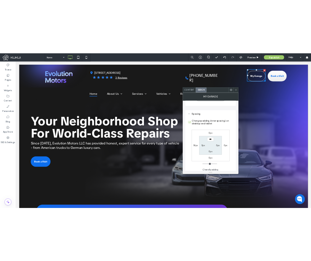
scroll to position [213, 0]
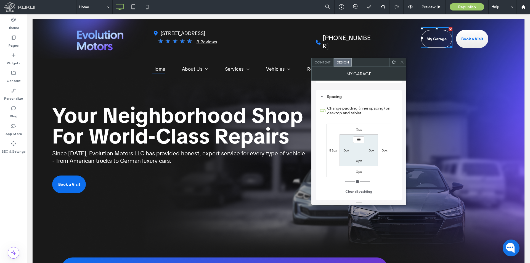
click at [331, 151] on label "58px" at bounding box center [332, 150] width 7 height 4
type input "**"
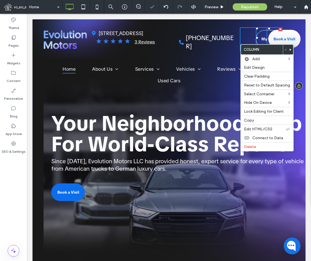
click at [245, 35] on div "My Garage You do not have My Garage enabled. Section under maintenance. Click T…" at bounding box center [253, 38] width 27 height 23
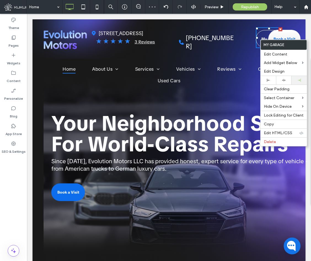
click at [301, 79] on div at bounding box center [299, 80] width 10 height 3
click at [248, 48] on div "My Garage You do not have My Garage enabled. Section under maintenance." at bounding box center [254, 37] width 26 height 21
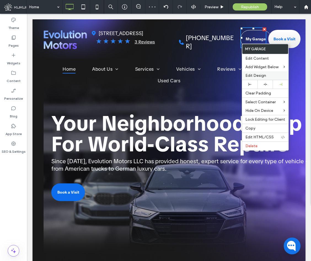
click at [260, 77] on span "Edit Design" at bounding box center [255, 75] width 21 height 5
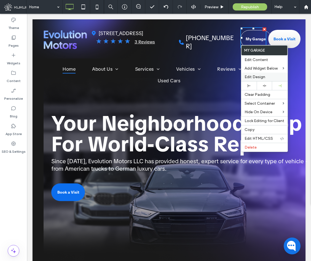
click at [253, 78] on span "Edit Design" at bounding box center [255, 76] width 21 height 5
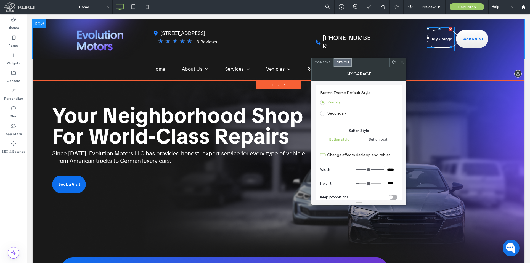
click at [389, 42] on div "(904) 669-8480 Click To Paste Click To Paste Click To Paste Click To Paste" at bounding box center [344, 38] width 120 height 23
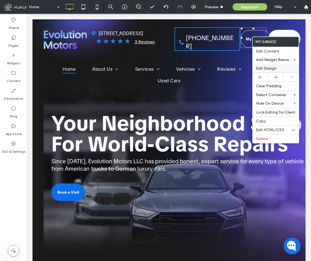
click at [281, 67] on label "Edit Design" at bounding box center [276, 68] width 40 height 5
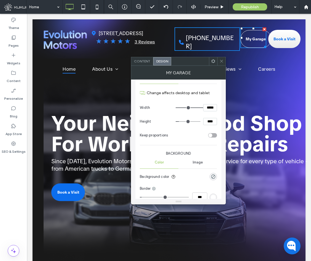
scroll to position [117, 0]
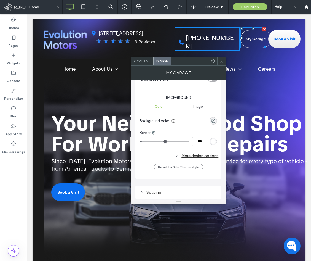
click at [166, 192] on div "Spacing" at bounding box center [178, 191] width 77 height 7
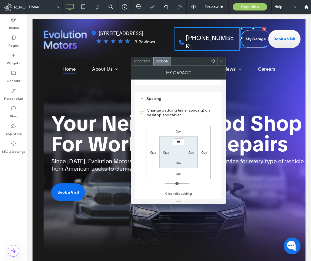
scroll to position [213, 0]
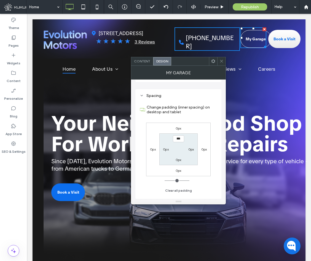
click at [152, 148] on label "0px" at bounding box center [153, 149] width 6 height 4
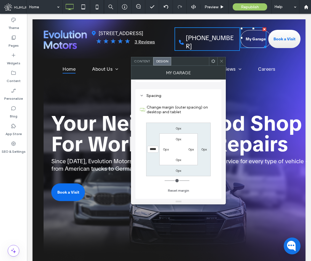
type input "***"
type input "*"
type input "*****"
click at [217, 59] on div at bounding box center [213, 61] width 8 height 8
click at [220, 62] on icon at bounding box center [222, 61] width 4 height 4
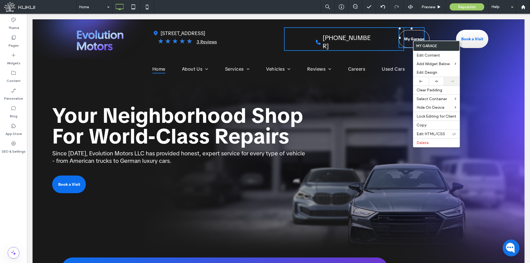
click at [450, 82] on icon at bounding box center [451, 81] width 3 height 3
click at [403, 47] on div at bounding box center [265, 131] width 530 height 263
click at [411, 32] on div at bounding box center [265, 131] width 530 height 263
drag, startPoint x: 425, startPoint y: 37, endPoint x: 411, endPoint y: 38, distance: 14.1
click at [426, 38] on div at bounding box center [427, 38] width 2 height 2
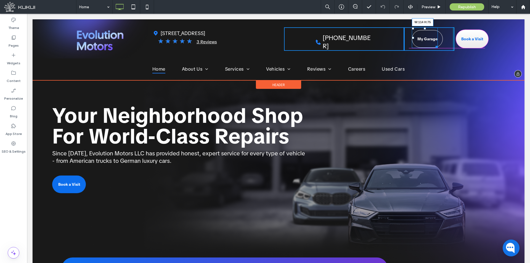
drag, startPoint x: 432, startPoint y: 47, endPoint x: 438, endPoint y: 47, distance: 5.5
click at [437, 47] on div at bounding box center [435, 46] width 4 height 4
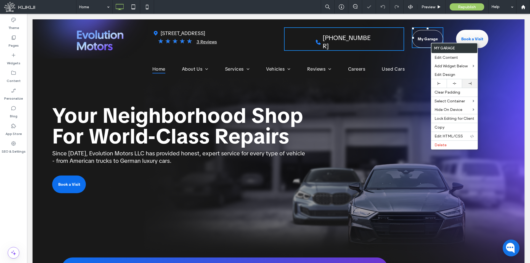
click at [467, 81] on div at bounding box center [469, 83] width 15 height 9
click at [413, 55] on div at bounding box center [265, 131] width 530 height 263
click at [407, 46] on div "My Garage You do not have My Garage enabled. Section under maintenance. Click T…" at bounding box center [429, 38] width 50 height 23
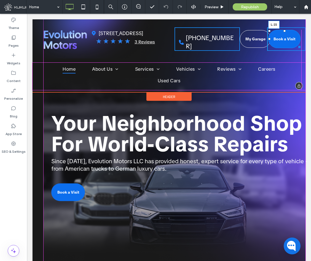
drag, startPoint x: 266, startPoint y: 39, endPoint x: 296, endPoint y: 58, distance: 35.2
click at [270, 39] on div at bounding box center [269, 39] width 2 height 2
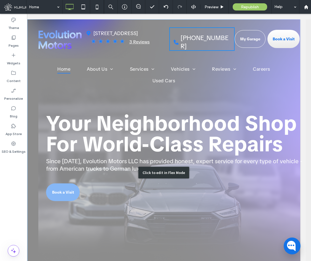
scroll to position [0, 9]
click at [186, 128] on div "Click to edit in Flex Mode" at bounding box center [163, 172] width 273 height 306
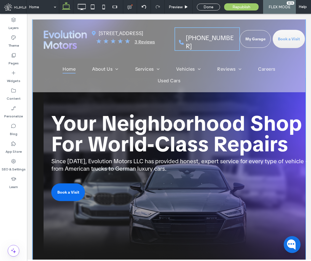
scroll to position [0, 0]
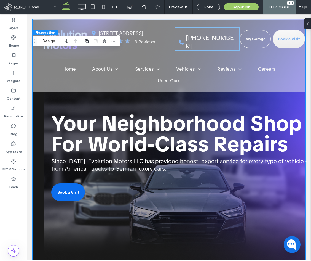
click at [188, 172] on p "Since [DATE], Evolution Motors LLC has provided honest, expert service for ever…" at bounding box center [183, 164] width 265 height 15
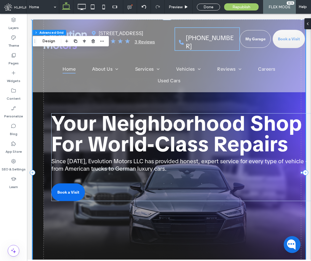
click at [188, 167] on p "Since [DATE], Evolution Motors LLC has provided honest, expert service for ever…" at bounding box center [183, 164] width 265 height 15
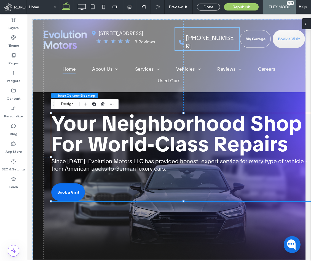
click at [306, 24] on use at bounding box center [305, 24] width 1 height 2
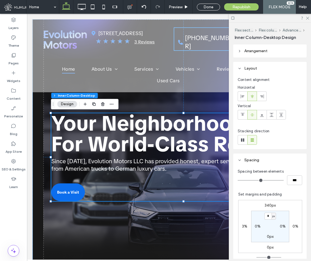
scroll to position [165, 0]
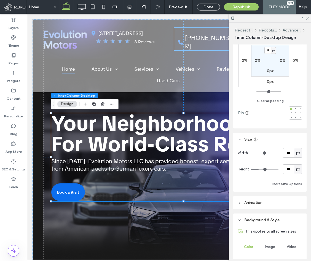
click at [296, 152] on span "px" at bounding box center [298, 153] width 4 height 6
click at [295, 170] on span "%" at bounding box center [295, 172] width 3 height 6
type input "**"
type input "*****"
type input "**"
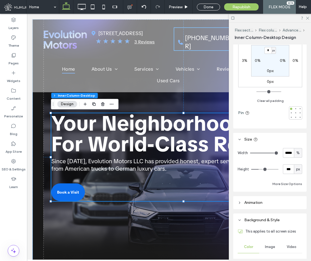
type input "***"
type input "**"
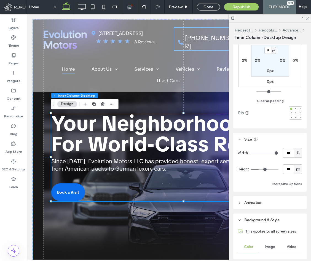
type input "**"
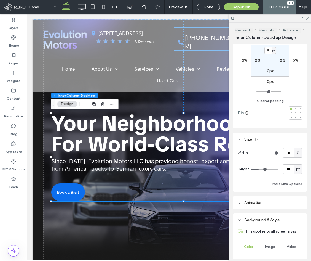
type input "**"
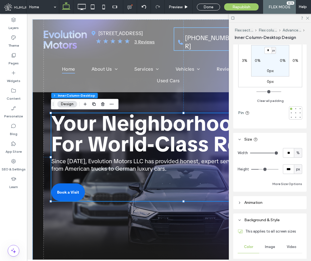
type input "**"
click at [271, 153] on input "range" at bounding box center [264, 153] width 28 height 1
type input "**"
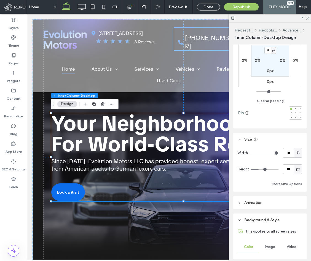
type input "**"
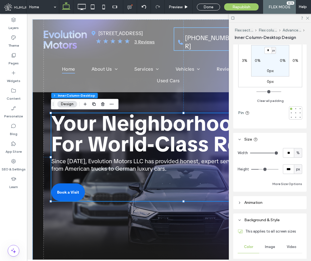
type input "**"
type input "***"
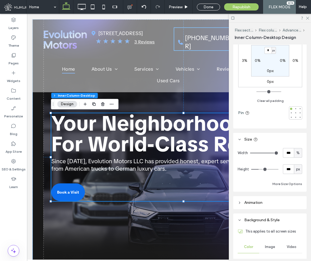
type input "***"
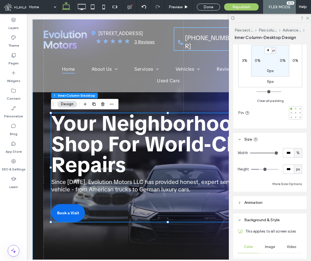
drag, startPoint x: 271, startPoint y: 153, endPoint x: 280, endPoint y: 153, distance: 9.4
type input "***"
click at [279, 153] on input "range" at bounding box center [264, 153] width 28 height 1
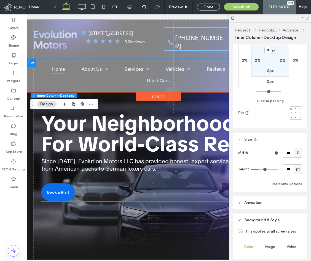
scroll to position [0, 55]
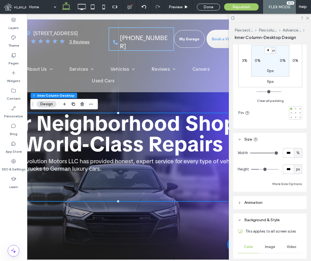
click at [308, 20] on div at bounding box center [270, 18] width 82 height 9
click at [308, 17] on icon at bounding box center [308, 18] width 4 height 4
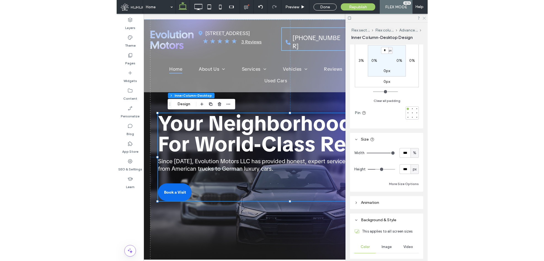
scroll to position [0, 0]
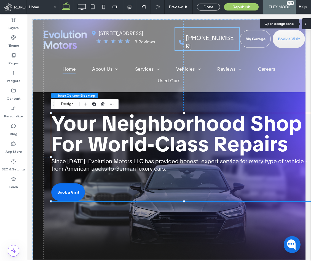
click at [309, 24] on div at bounding box center [306, 23] width 9 height 11
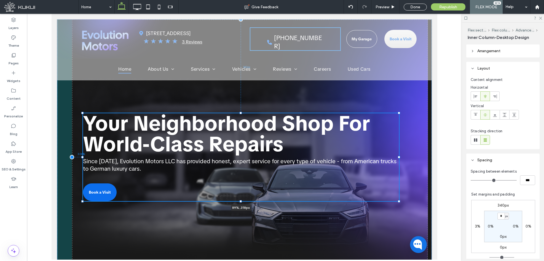
drag, startPoint x: 414, startPoint y: 156, endPoint x: 399, endPoint y: 156, distance: 14.9
click at [83, 113] on div at bounding box center [83, 113] width 0 height 0
type input "**"
type input "****"
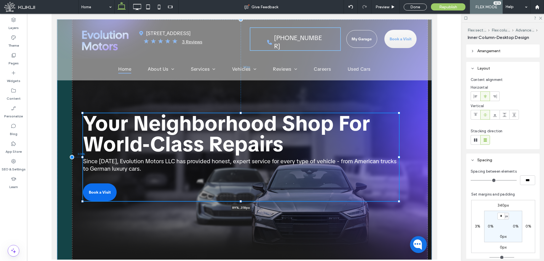
type input "***"
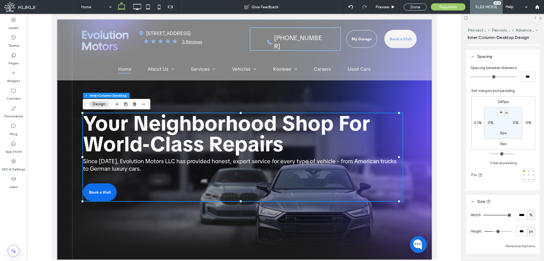
scroll to position [110, 0]
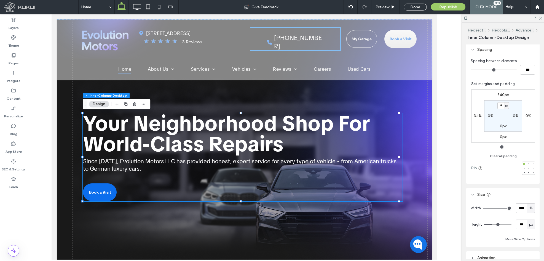
click at [529, 207] on span "%" at bounding box center [531, 208] width 3 height 6
click at [529, 156] on div "px" at bounding box center [529, 160] width 8 height 10
type input "**"
type input "****"
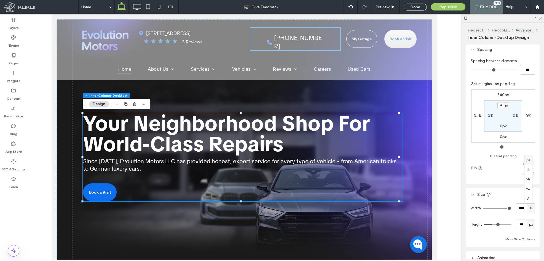
type input "**"
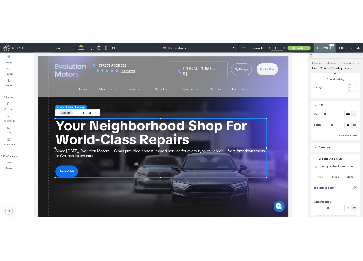
scroll to position [221, 0]
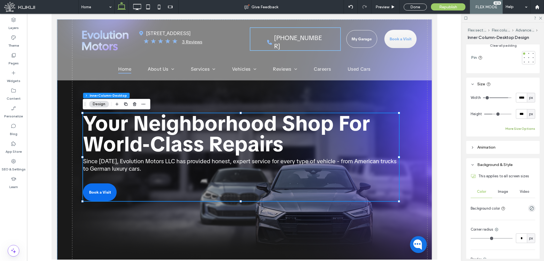
click at [508, 129] on button "More Size Options" at bounding box center [521, 128] width 30 height 7
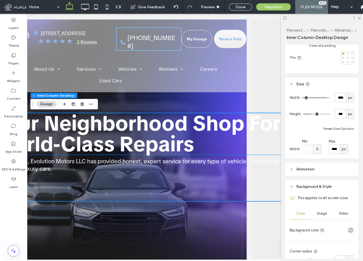
scroll to position [0, 61]
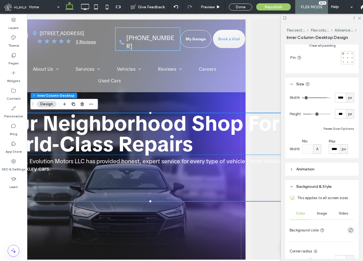
click at [229, 134] on span "Your Neighborhood Shop For World-Class Repairs" at bounding box center [136, 134] width 287 height 48
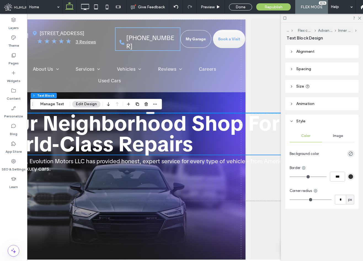
click at [327, 87] on header "Size" at bounding box center [321, 86] width 73 height 13
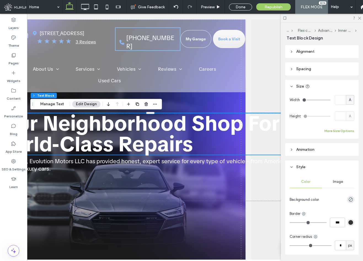
click at [328, 131] on button "More Size Options" at bounding box center [339, 130] width 30 height 7
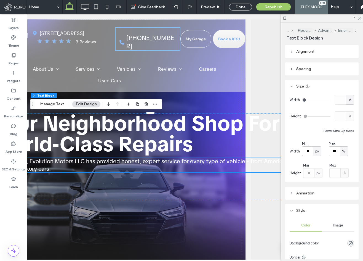
click at [146, 164] on span "Since [DATE], Evolution Motors LLC has provided honest, expert service for ever…" at bounding box center [150, 164] width 314 height 15
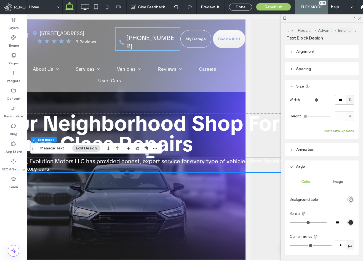
click at [332, 129] on button "More Size Options" at bounding box center [339, 130] width 30 height 7
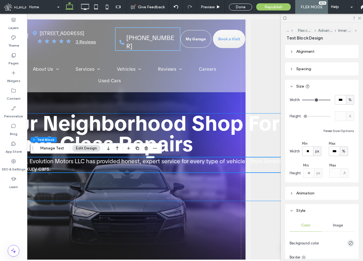
click at [233, 192] on div "Your Neighborhood Shop For World-Class Repairs Since 2012, Evolution Motors LLC…" at bounding box center [151, 157] width 316 height 88
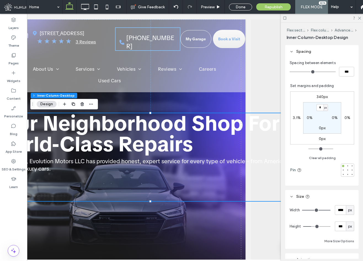
scroll to position [110, 0]
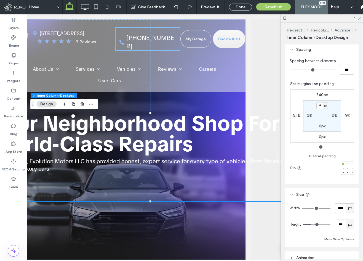
click at [348, 209] on span "px" at bounding box center [350, 208] width 4 height 6
click at [347, 198] on span "A" at bounding box center [347, 199] width 2 height 6
type input "**"
type input "*"
type input "**"
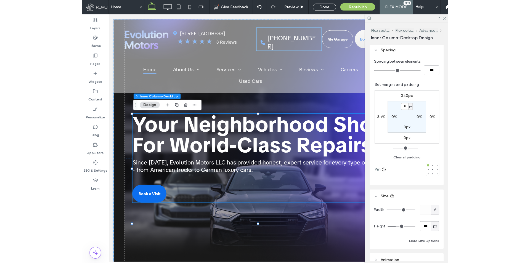
scroll to position [0, 0]
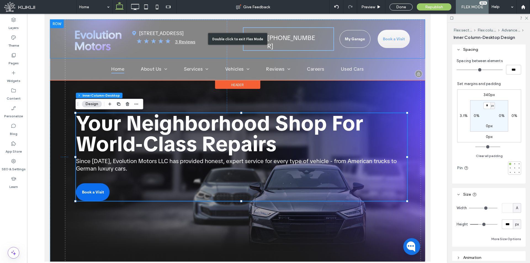
click at [318, 34] on div "Double click to exit Flex Mode" at bounding box center [237, 38] width 375 height 39
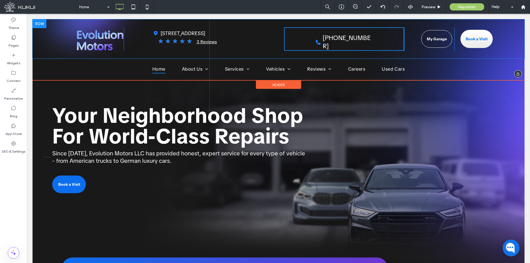
click at [392, 55] on div "Click To Paste Click To Paste Click To Paste Click To Paste Click To Paste Clic…" at bounding box center [278, 38] width 491 height 39
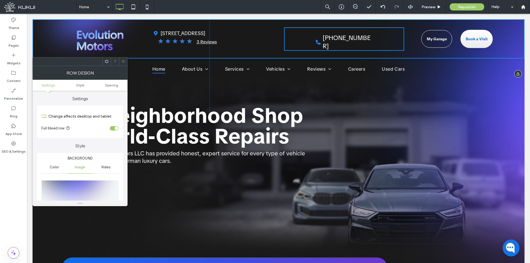
click at [394, 49] on div "(904) 669-8480 Click To Paste Click To Paste Click To Paste Click To Paste Clic…" at bounding box center [344, 38] width 120 height 23
click at [119, 61] on div at bounding box center [123, 61] width 8 height 8
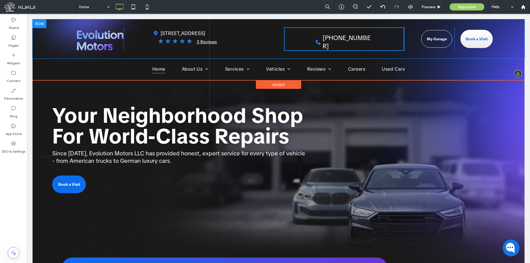
click at [295, 46] on div "(904) 669-8480 Click To Paste Click To Paste Click To Paste Click To Paste Clic…" at bounding box center [344, 38] width 120 height 23
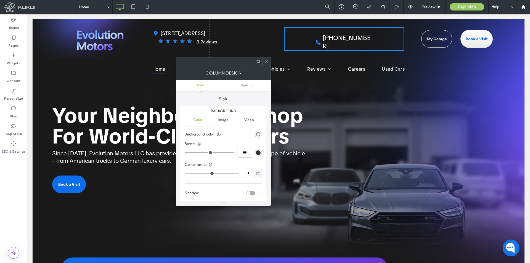
type input "*"
type input "***"
type input "*"
type input "***"
type input "*"
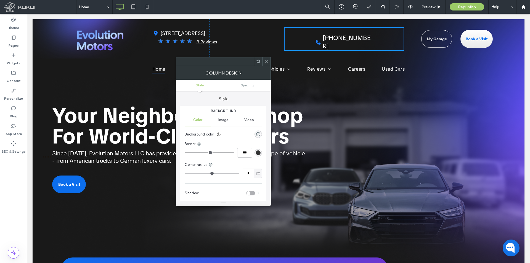
type input "***"
drag, startPoint x: 187, startPoint y: 151, endPoint x: 194, endPoint y: 152, distance: 6.8
click at [193, 152] on input "range" at bounding box center [209, 152] width 49 height 1
type input "*"
type input "***"
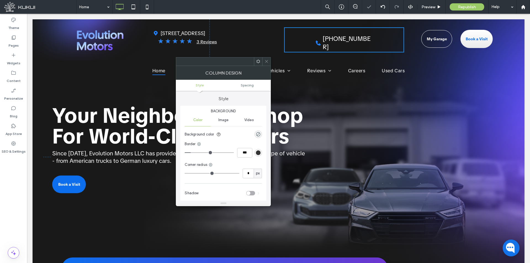
type input "*"
type input "***"
type input "*"
type input "***"
type input "*"
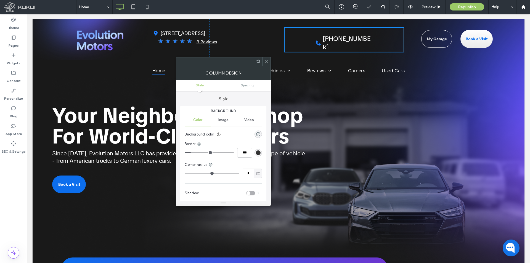
type input "***"
type input "*"
type input "***"
drag, startPoint x: 194, startPoint y: 152, endPoint x: 175, endPoint y: 151, distance: 19.1
type input "*"
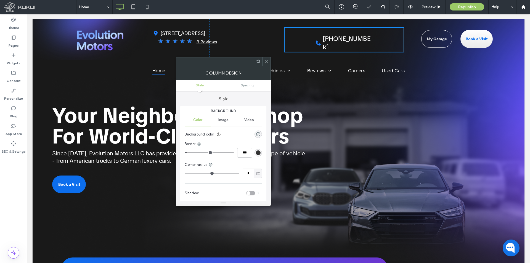
click at [185, 152] on input "range" at bounding box center [209, 152] width 49 height 1
click at [267, 61] on icon at bounding box center [266, 61] width 4 height 4
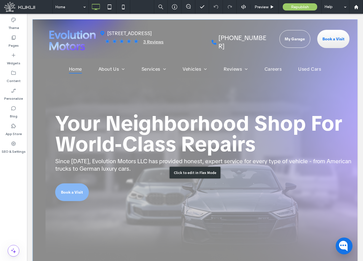
click at [74, 98] on div "Click to edit in Flex Mode" at bounding box center [195, 172] width 325 height 306
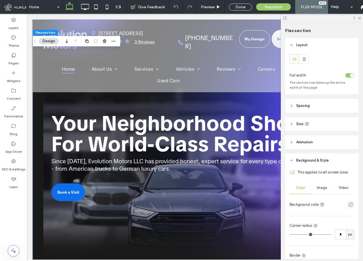
click at [39, 108] on div "Dodge Repairs Audi Repairs BMW Repairs Mercedes-Benz Repairs View All Vehicles …" at bounding box center [169, 172] width 272 height 306
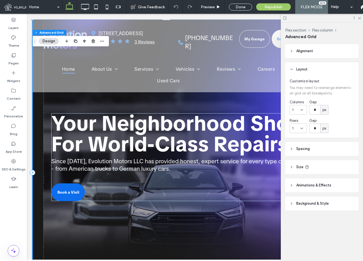
click at [41, 111] on div "Dodge Repairs Audi Repairs BMW Repairs Mercedes-Benz Repairs View All Vehicles …" at bounding box center [169, 172] width 272 height 306
click at [328, 144] on header "Spacing" at bounding box center [321, 149] width 73 height 14
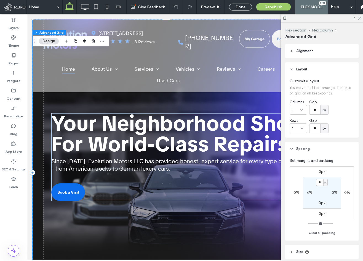
click at [309, 193] on label "4%" at bounding box center [309, 192] width 6 height 5
type input "*"
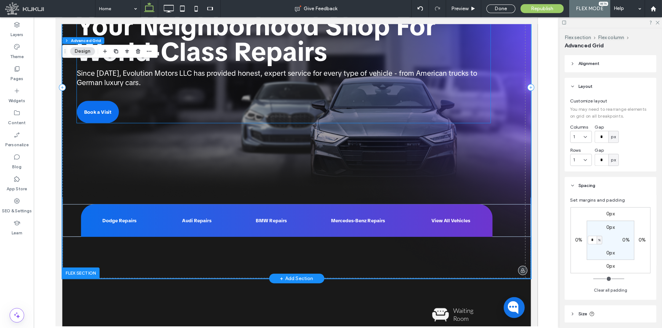
scroll to position [110, 0]
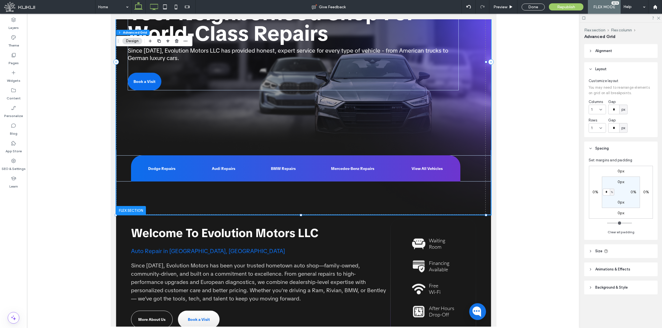
click at [154, 4] on use at bounding box center [154, 7] width 8 height 6
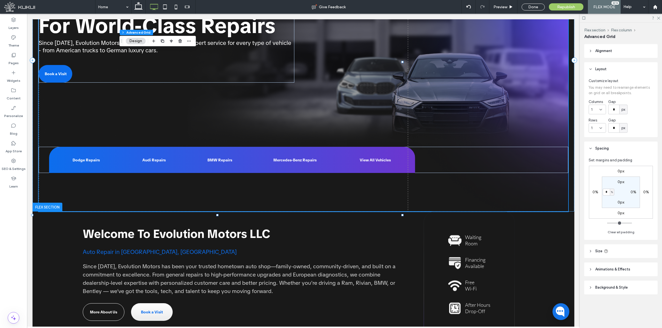
type input "***"
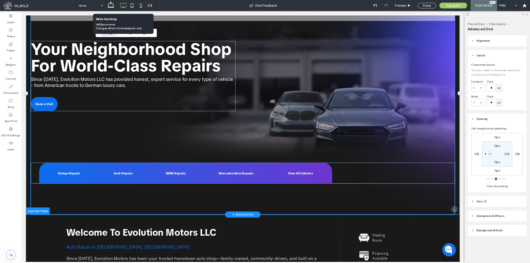
scroll to position [0, 0]
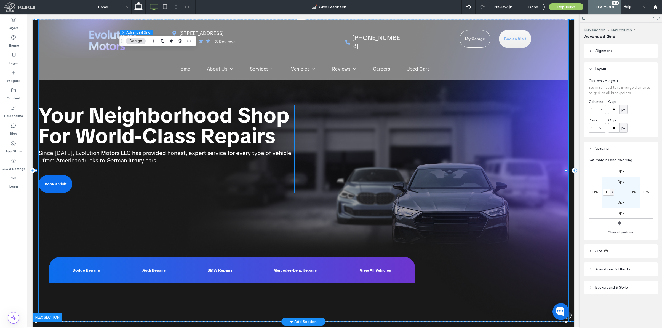
click at [217, 187] on div "Your Neighborhood Shop For World-Class Repairs Since 2012, Evolution Motors LLC…" at bounding box center [167, 149] width 256 height 88
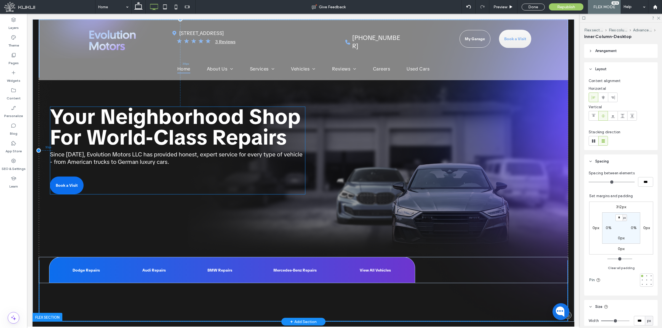
drag, startPoint x: 176, startPoint y: 189, endPoint x: 189, endPoint y: 191, distance: 13.9
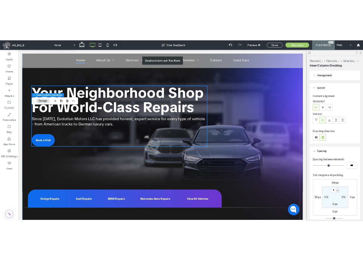
scroll to position [55, 0]
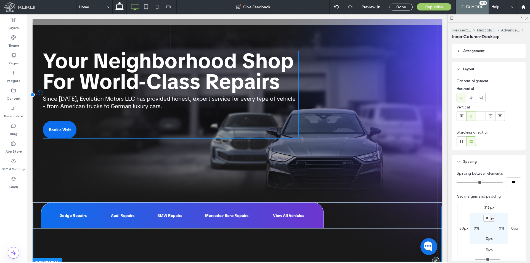
drag, startPoint x: 182, startPoint y: 126, endPoint x: 178, endPoint y: 125, distance: 3.6
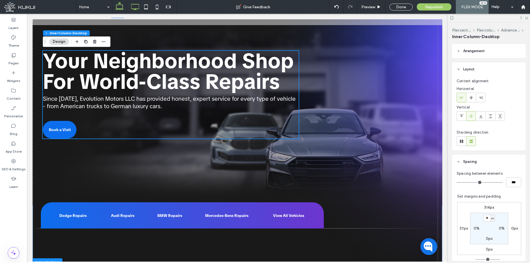
click at [123, 4] on icon at bounding box center [119, 6] width 11 height 11
type input "**"
type input "*"
type input "***"
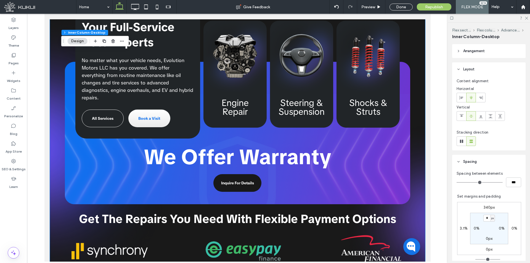
scroll to position [0, 0]
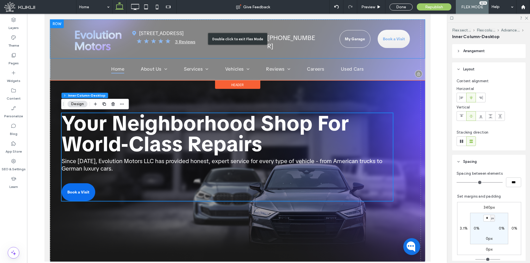
click at [293, 35] on div "Double click to exit Flex Mode" at bounding box center [237, 38] width 375 height 39
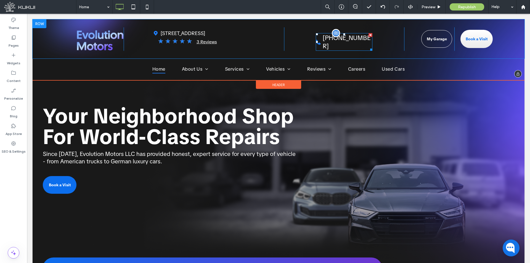
click at [328, 36] on span "[PHONE_NUMBER]" at bounding box center [346, 42] width 48 height 17
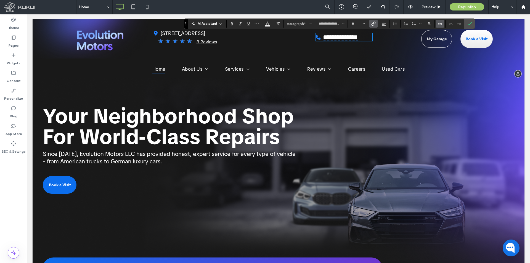
click at [376, 21] on label "Link" at bounding box center [373, 24] width 8 height 8
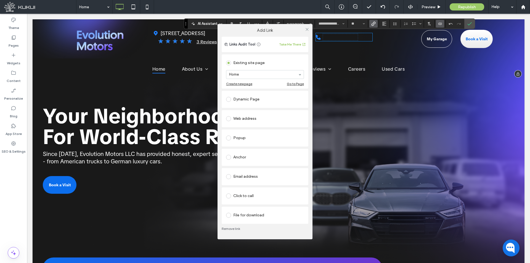
click at [273, 194] on div "Click to call" at bounding box center [265, 195] width 78 height 9
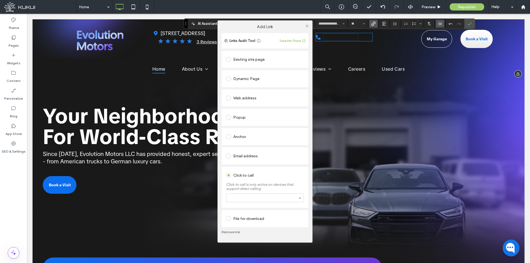
click at [281, 196] on section at bounding box center [265, 198] width 78 height 14
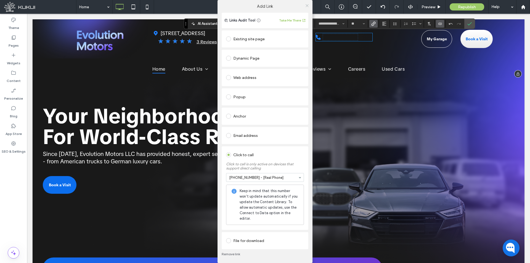
click at [305, 6] on icon at bounding box center [307, 6] width 4 height 4
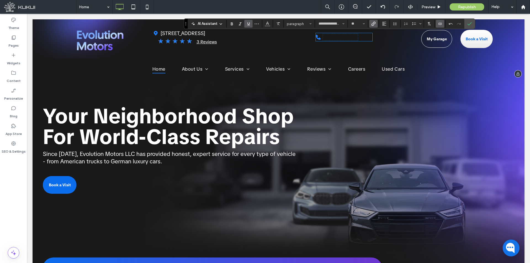
click at [249, 25] on icon "Underline" at bounding box center [248, 24] width 4 height 4
click at [268, 24] on use "Color" at bounding box center [267, 23] width 3 height 3
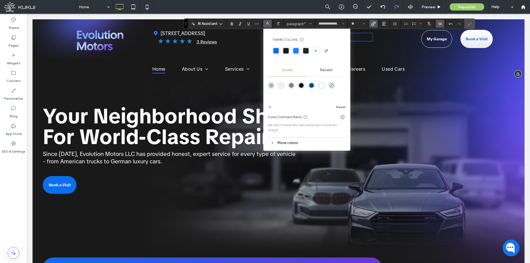
click at [321, 84] on div "rgba(255,255,255,1)" at bounding box center [321, 85] width 5 height 5
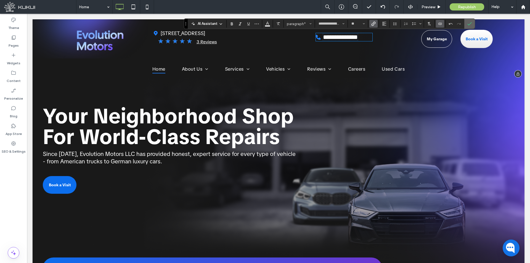
click at [471, 23] on icon "Confirm" at bounding box center [469, 24] width 4 height 4
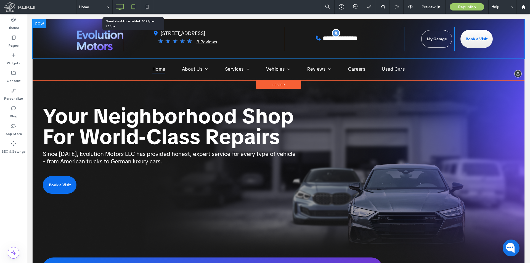
click at [134, 9] on use at bounding box center [133, 6] width 4 height 5
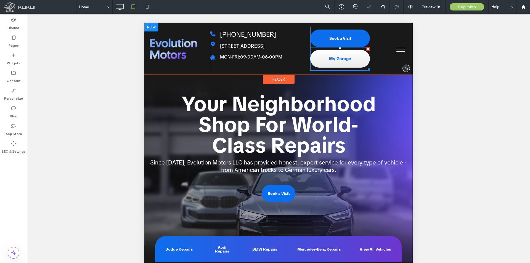
click at [354, 70] on span at bounding box center [340, 58] width 60 height 23
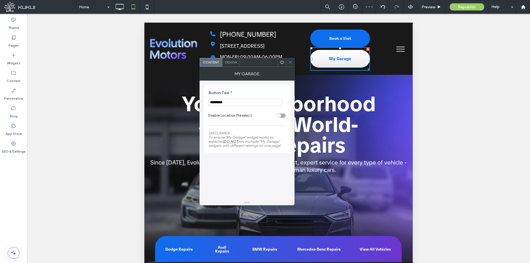
click at [229, 62] on span "Design" at bounding box center [231, 62] width 12 height 4
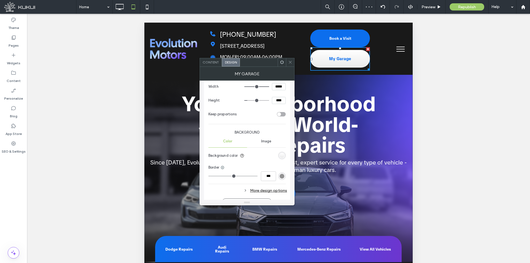
scroll to position [110, 0]
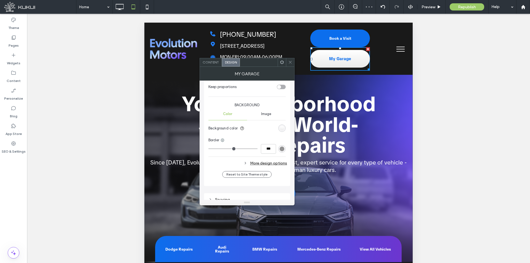
click at [283, 128] on div "linear-gradient(rgb(255, 255, 255) 0%, rgb(234, 234, 234) 100%)" at bounding box center [281, 128] width 5 height 5
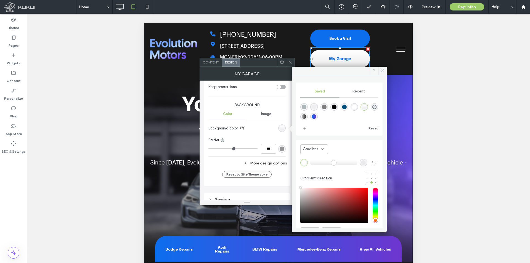
click at [313, 146] on span "Gradient" at bounding box center [311, 149] width 16 height 6
click at [318, 156] on div "Color" at bounding box center [313, 159] width 27 height 10
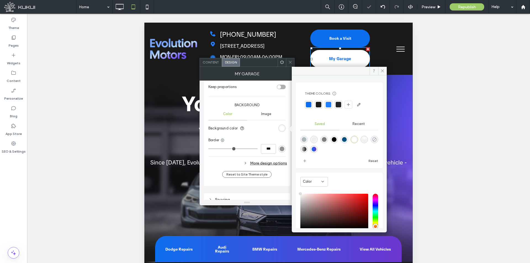
click at [372, 142] on icon "rgba(255,255,255,0)" at bounding box center [374, 139] width 5 height 5
type input "*"
type input "**"
click at [271, 148] on input "***" at bounding box center [268, 149] width 15 height 10
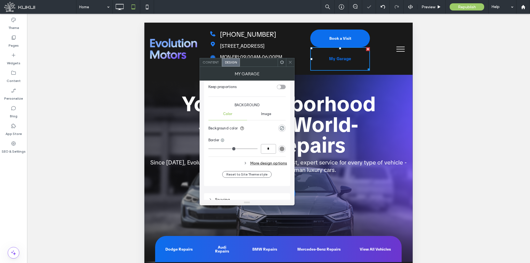
type input "*"
type input "***"
click at [286, 154] on div "Button Theme Default Style Primary Secondary Button Style Button style Button t…" at bounding box center [247, 80] width 86 height 211
click at [280, 151] on div "rgb(147, 147, 147)" at bounding box center [281, 148] width 7 height 7
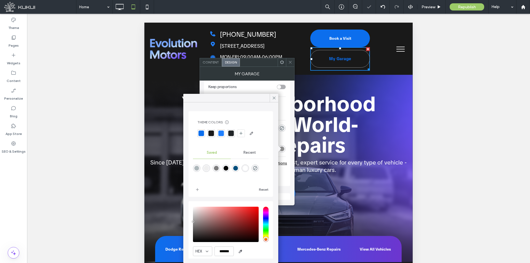
click at [249, 171] on div "rgba(255,255,255,1)" at bounding box center [244, 167] width 7 height 7
type input "*******"
click at [274, 97] on icon at bounding box center [273, 97] width 5 height 5
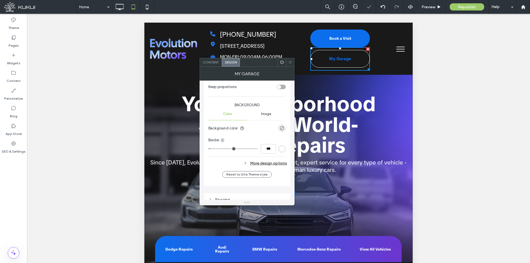
click at [280, 164] on div "More design options" at bounding box center [247, 162] width 79 height 7
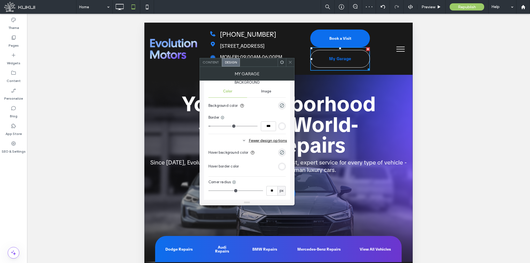
scroll to position [165, 0]
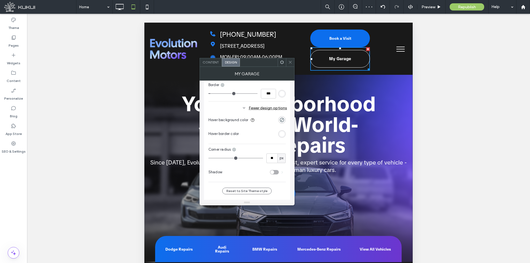
click at [281, 117] on div "rgba(255, 255, 255, 0)" at bounding box center [281, 119] width 7 height 7
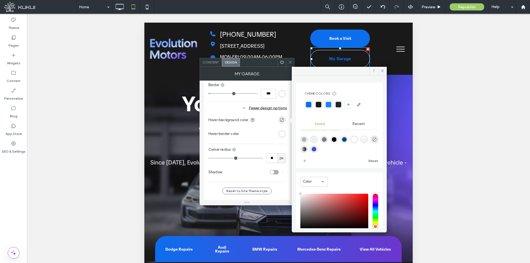
click at [356, 138] on div "rgba(255,255,255,1)" at bounding box center [354, 139] width 5 height 5
type input "***"
type input "****"
click at [381, 71] on icon at bounding box center [382, 71] width 4 height 4
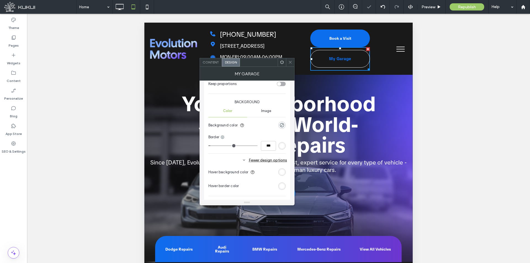
scroll to position [0, 0]
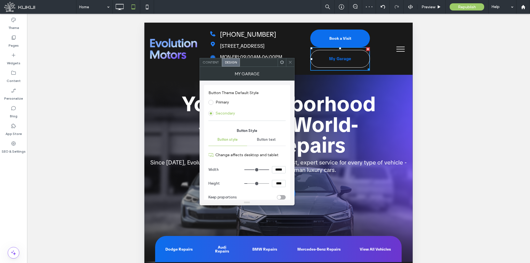
click at [276, 144] on div "Button text" at bounding box center [266, 139] width 39 height 12
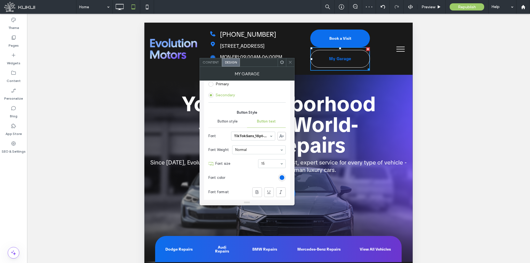
scroll to position [55, 0]
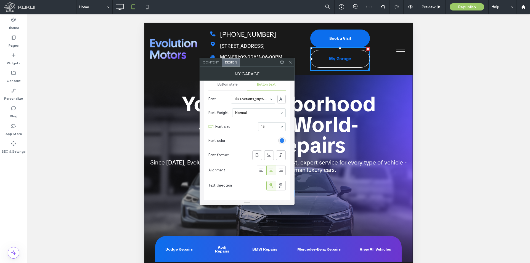
click at [283, 141] on div "rgb(12, 110, 237)" at bounding box center [281, 140] width 5 height 5
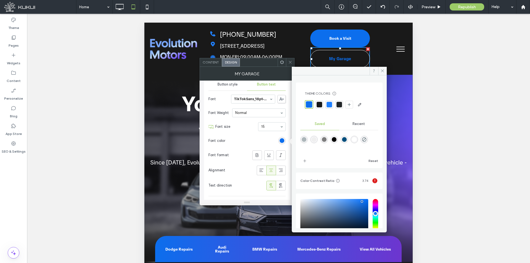
click at [356, 140] on div "rgba(255,255,255,1)" at bounding box center [354, 139] width 5 height 5
type input "*******"
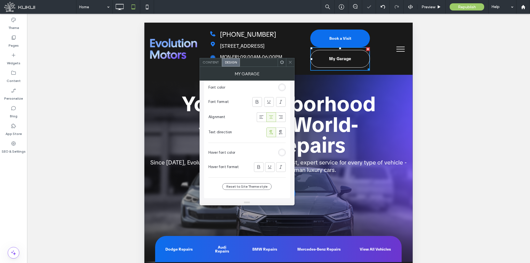
scroll to position [110, 0]
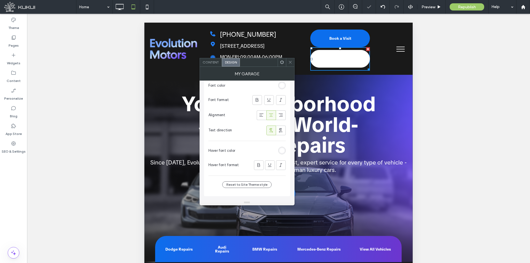
click at [281, 150] on div "rgb(255, 255, 255)" at bounding box center [281, 150] width 5 height 5
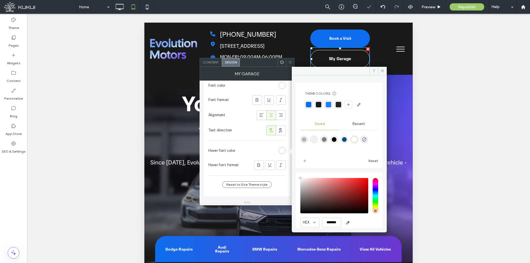
click at [311, 107] on div at bounding box center [309, 105] width 6 height 6
click at [289, 62] on icon at bounding box center [290, 62] width 4 height 4
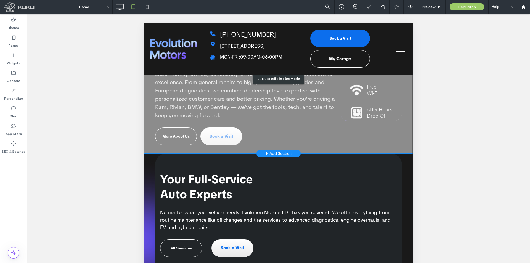
scroll to position [276, 0]
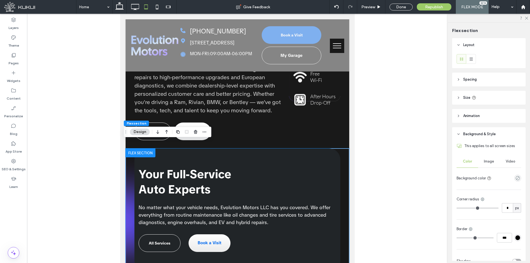
click at [163, 179] on span "Your Full-Service Auto Experts" at bounding box center [184, 182] width 93 height 30
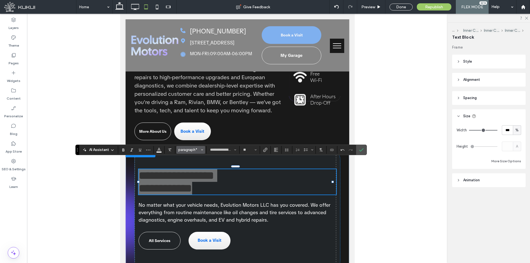
click at [194, 146] on button "paragraph*" at bounding box center [190, 150] width 29 height 8
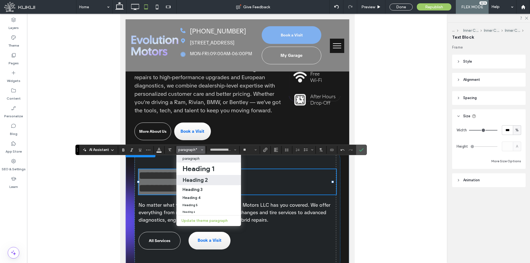
click at [197, 178] on h2 "Heading 2" at bounding box center [194, 180] width 25 height 7
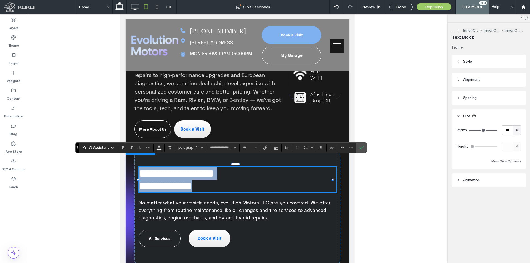
type input "**"
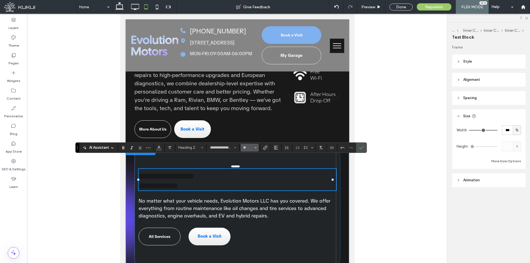
click at [246, 144] on button "**" at bounding box center [250, 148] width 18 height 8
click at [247, 147] on input "Size-input" at bounding box center [247, 147] width 11 height 4
type input "**"
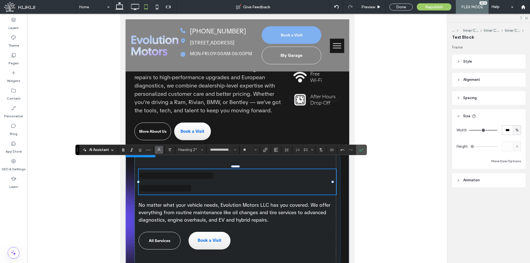
click at [158, 147] on icon "Color" at bounding box center [159, 149] width 4 height 4
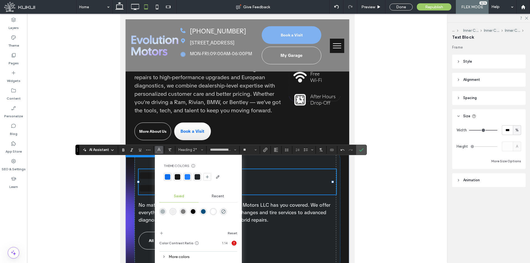
drag, startPoint x: 215, startPoint y: 211, endPoint x: 99, endPoint y: 194, distance: 116.8
click at [215, 211] on div "rgba(255,255,255,1)" at bounding box center [213, 211] width 5 height 5
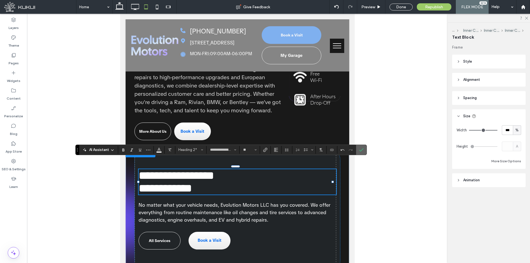
click at [362, 148] on icon "Confirm" at bounding box center [361, 150] width 4 height 4
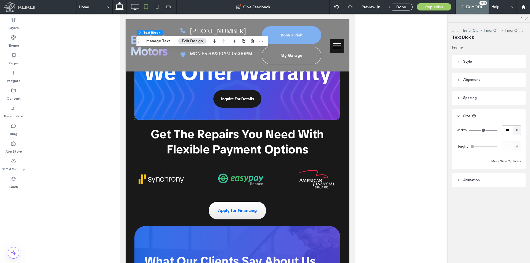
scroll to position [607, 0]
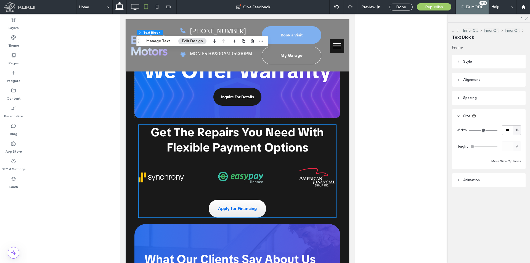
click at [251, 131] on span "Get The Repairs You Need With Flexible Payment Options" at bounding box center [237, 140] width 173 height 30
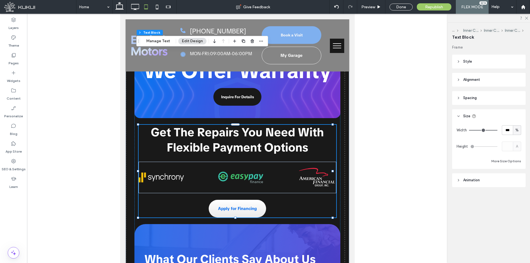
click at [251, 131] on span "Get The Repairs You Need With Flexible Payment Options" at bounding box center [237, 140] width 173 height 30
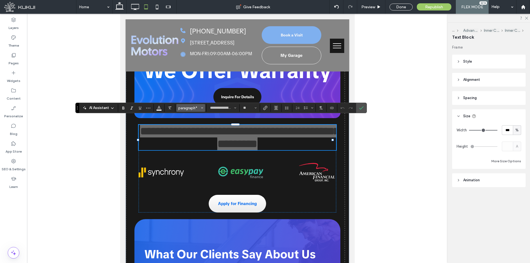
click at [191, 110] on button "paragraph*" at bounding box center [190, 108] width 29 height 8
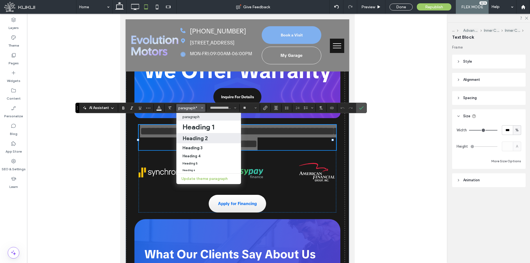
click at [204, 139] on h2 "Heading 2" at bounding box center [194, 138] width 25 height 7
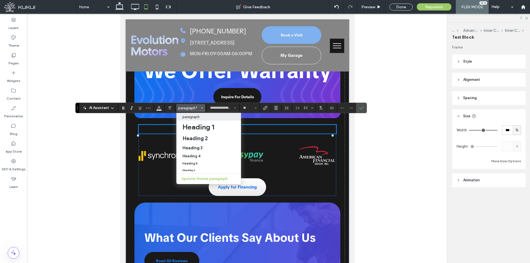
type input "**"
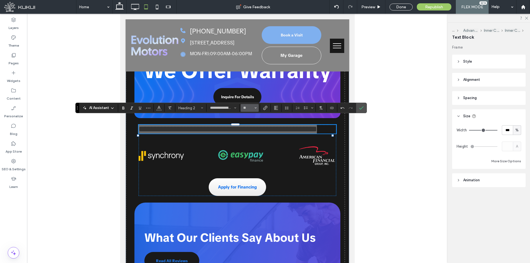
click at [249, 109] on input "**" at bounding box center [247, 108] width 11 height 4
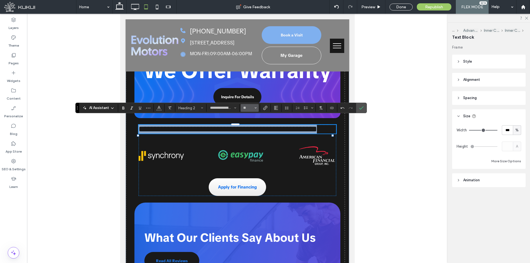
type input "**"
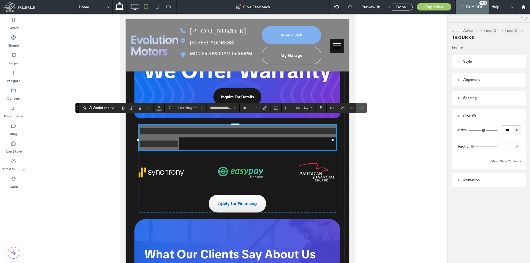
click at [157, 112] on div "**********" at bounding box center [220, 108] width 291 height 10
click at [162, 110] on button "Color" at bounding box center [159, 108] width 8 height 8
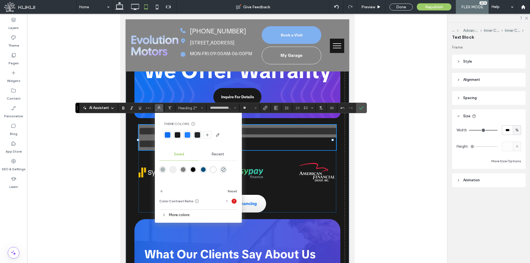
drag, startPoint x: 211, startPoint y: 170, endPoint x: 93, endPoint y: 156, distance: 118.9
click at [211, 170] on div "rgba(255,255,255,1)" at bounding box center [213, 169] width 5 height 5
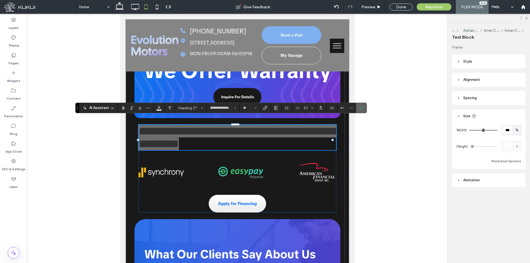
click at [362, 107] on icon "Confirm" at bounding box center [361, 108] width 4 height 4
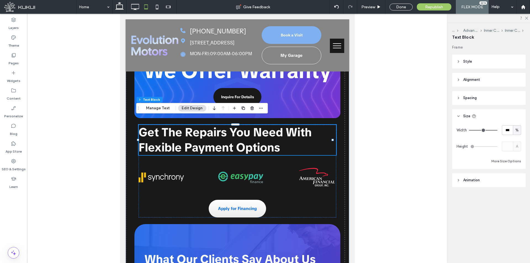
click at [206, 125] on span "Get The Repairs You Need With Flexible Payment Options" at bounding box center [224, 140] width 173 height 30
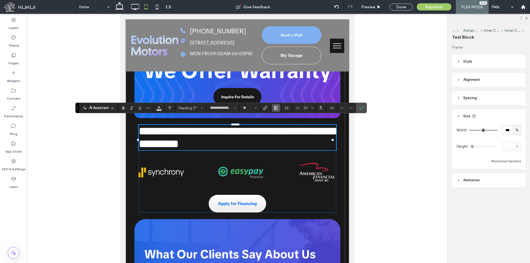
click at [279, 109] on button "Alignment" at bounding box center [276, 108] width 8 height 8
drag, startPoint x: 280, startPoint y: 124, endPoint x: 164, endPoint y: 109, distance: 116.8
click at [280, 124] on use "ui.textEditor.alignment.center" at bounding box center [280, 125] width 4 height 4
click at [361, 109] on icon "Confirm" at bounding box center [361, 108] width 4 height 4
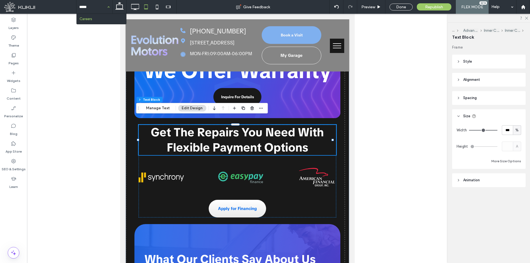
type input "******"
click at [0, 0] on div at bounding box center [0, 0] width 0 height 0
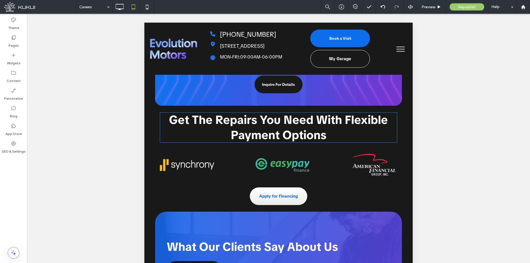
scroll to position [599, 0]
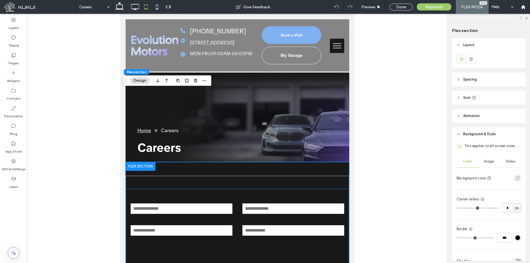
scroll to position [72, 0]
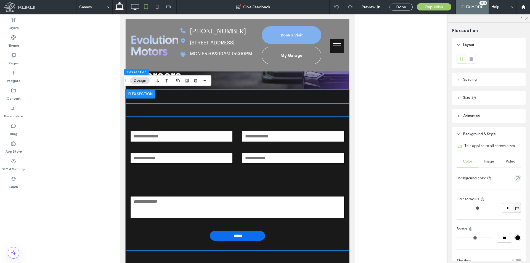
click at [217, 169] on label "Your Resume:" at bounding box center [237, 170] width 214 height 6
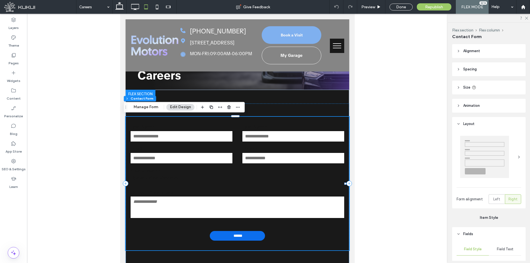
click at [156, 195] on div "Or Type Your Resume:" at bounding box center [236, 204] width 223 height 30
click at [185, 175] on div "Upload Your Resume" at bounding box center [237, 179] width 214 height 11
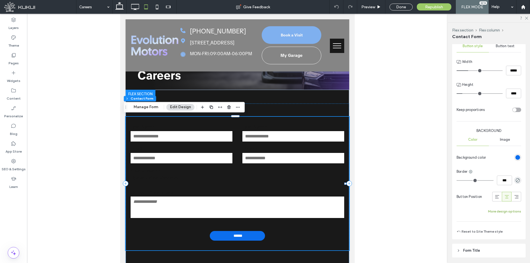
scroll to position [331, 0]
click at [505, 207] on div "Width ***** Height **** Keep proportions Background Color Image Background colo…" at bounding box center [488, 136] width 65 height 156
click at [505, 207] on button "More design options" at bounding box center [504, 210] width 33 height 7
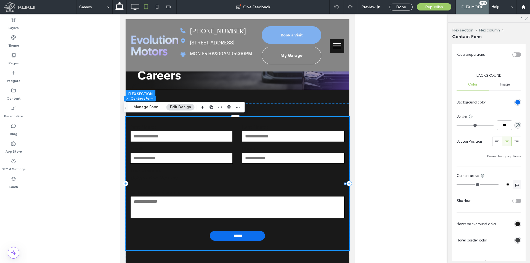
scroll to position [386, 0]
click at [515, 225] on div "rgb(25, 25, 25)" at bounding box center [517, 222] width 5 height 5
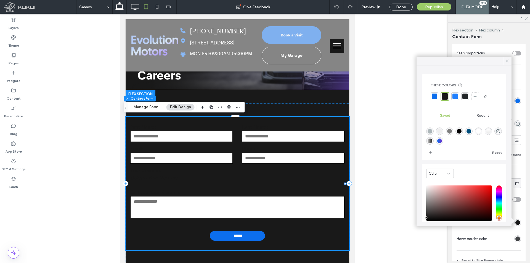
click at [461, 97] on div at bounding box center [463, 96] width 67 height 9
click at [456, 98] on div at bounding box center [455, 96] width 6 height 6
click at [433, 138] on div at bounding box center [429, 140] width 7 height 7
click at [433, 141] on div "linear-gradient(90deg,rgba(203,203,203,1) 0%,rgba(25,25,25,1) 100%)" at bounding box center [429, 140] width 7 height 7
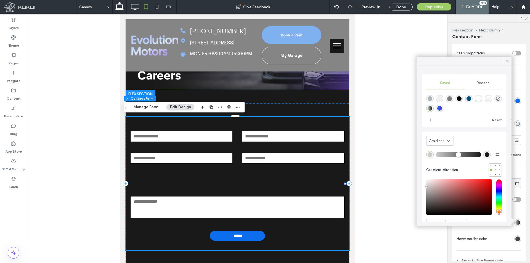
type input "*******"
click at [439, 141] on span "Gradient" at bounding box center [436, 141] width 16 height 6
click at [443, 150] on div "Color" at bounding box center [439, 151] width 27 height 10
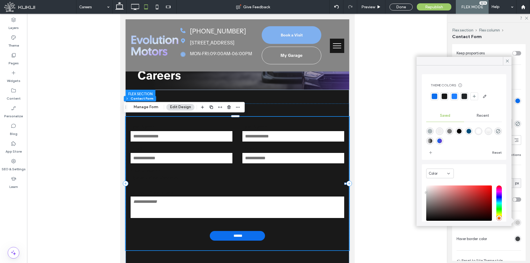
click at [453, 96] on div at bounding box center [454, 96] width 6 height 6
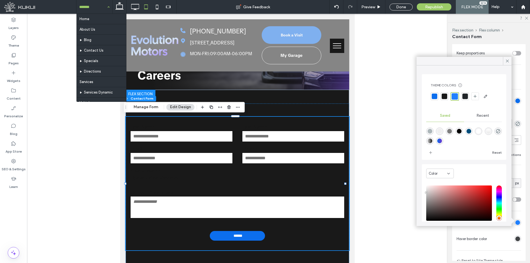
type input "*"
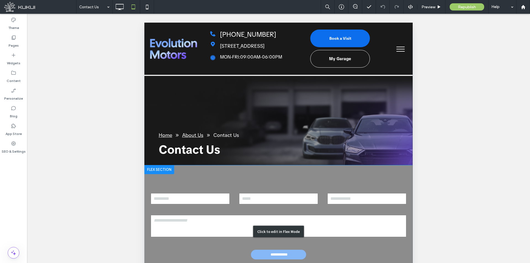
click at [195, 213] on div "Click to edit in Flex Mode" at bounding box center [278, 231] width 268 height 132
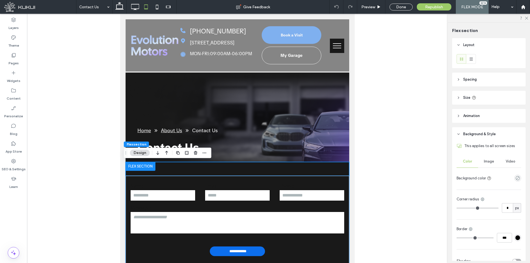
click at [201, 197] on div "Email:" at bounding box center [237, 192] width 74 height 19
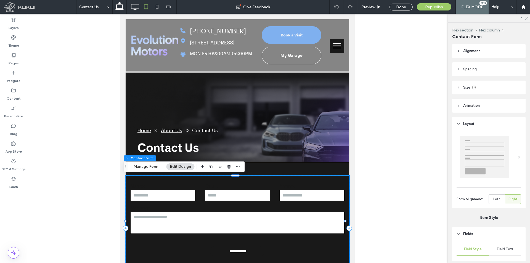
type input "*"
type input "***"
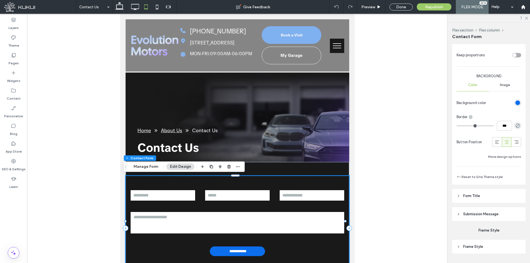
scroll to position [386, 0]
click at [511, 154] on button "More design options" at bounding box center [504, 154] width 33 height 7
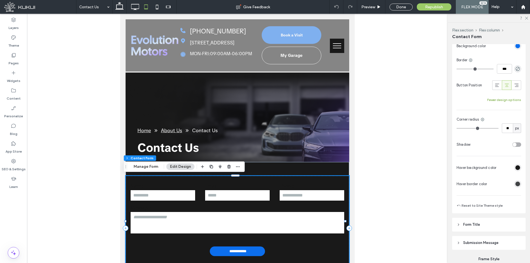
scroll to position [441, 0]
click at [515, 165] on div "rgb(25, 25, 25)" at bounding box center [517, 167] width 5 height 5
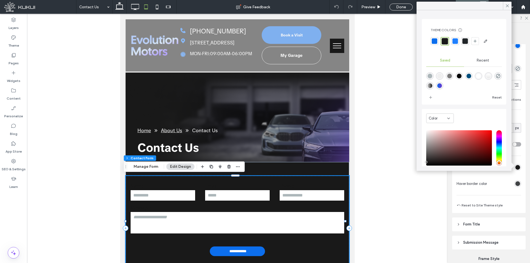
click at [456, 43] on div at bounding box center [455, 41] width 6 height 6
click at [506, 5] on icon at bounding box center [506, 5] width 5 height 5
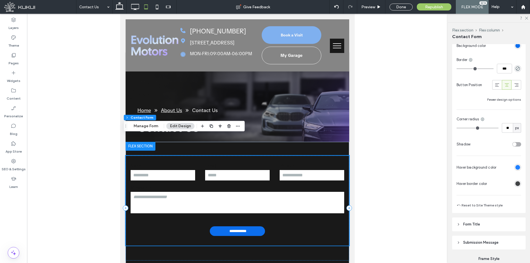
scroll to position [53, 0]
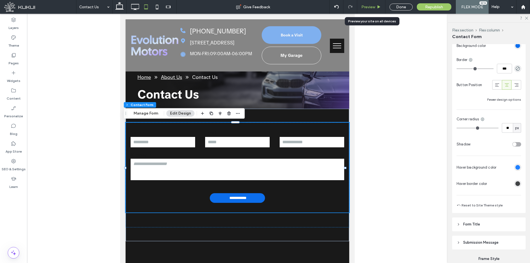
click at [370, 4] on div "Preview" at bounding box center [371, 7] width 28 height 14
click at [375, 6] on span "Preview" at bounding box center [368, 7] width 14 height 5
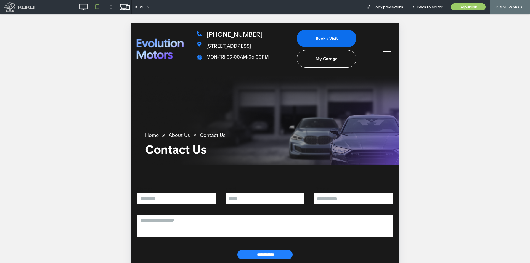
click at [251, 255] on input "**********" at bounding box center [265, 255] width 54 height 10
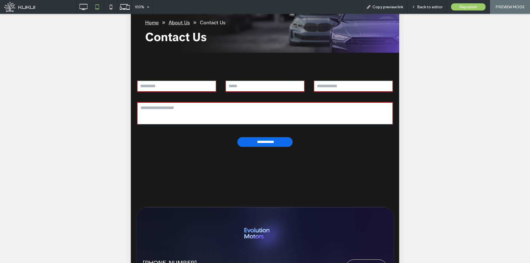
scroll to position [110, 0]
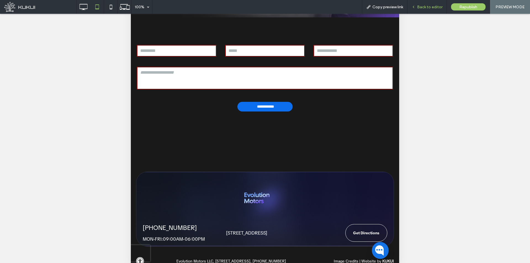
click at [434, 9] on span "Back to editor" at bounding box center [429, 7] width 25 height 5
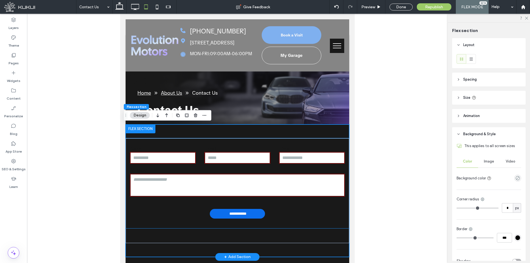
click at [294, 213] on form "**********" at bounding box center [236, 183] width 223 height 90
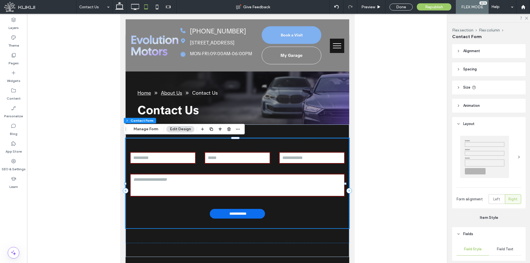
type input "*"
type input "***"
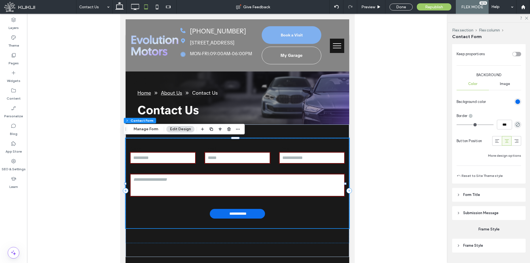
scroll to position [386, 0]
drag, startPoint x: 482, startPoint y: 212, endPoint x: 483, endPoint y: 216, distance: 3.6
click at [483, 216] on header "Submission Message" at bounding box center [488, 212] width 73 height 14
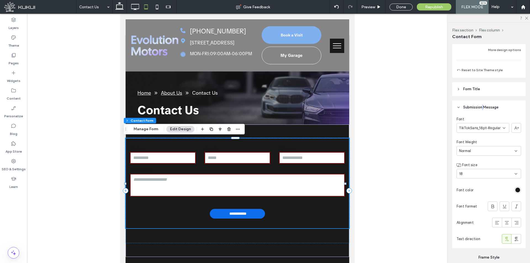
scroll to position [496, 0]
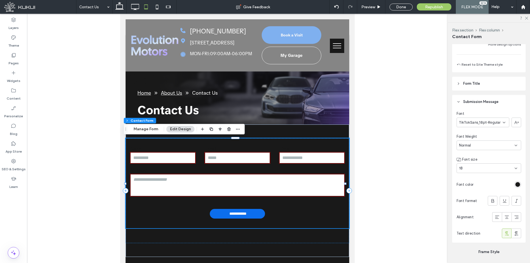
click at [514, 187] on div "rgb(25, 25, 25)" at bounding box center [517, 184] width 7 height 7
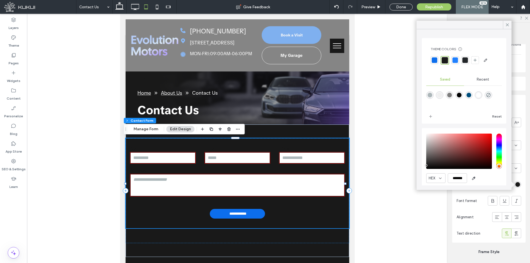
click at [480, 95] on div "rgba(255,255,255,1)" at bounding box center [478, 95] width 5 height 5
type input "*******"
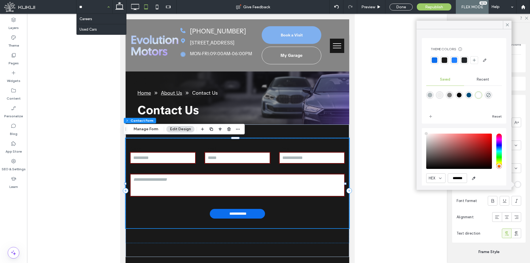
type input "***"
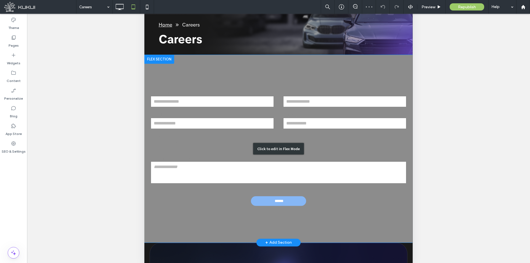
click at [264, 155] on div "Click to edit in Flex Mode" at bounding box center [278, 149] width 268 height 188
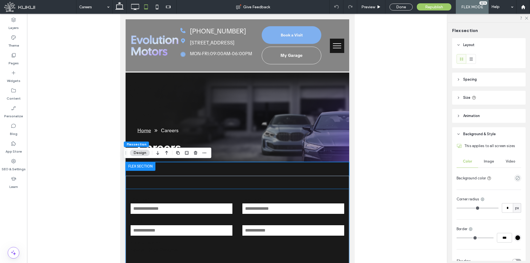
click at [270, 204] on input "text" at bounding box center [293, 208] width 102 height 11
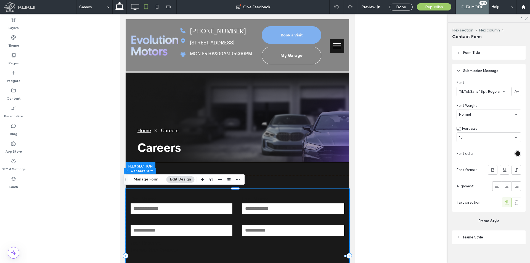
scroll to position [535, 0]
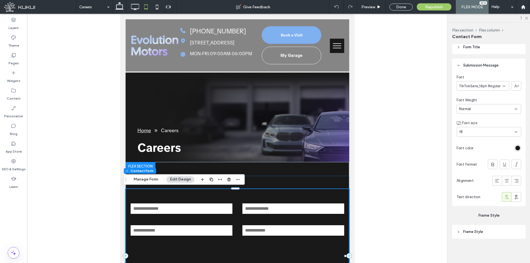
click at [518, 148] on div "rgb(25, 25, 25)" at bounding box center [517, 148] width 7 height 7
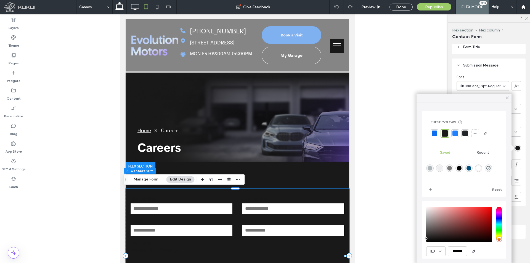
click at [480, 169] on div "rgba(255,255,255,1)" at bounding box center [478, 168] width 5 height 5
type input "*******"
click at [507, 97] on icon at bounding box center [506, 97] width 5 height 5
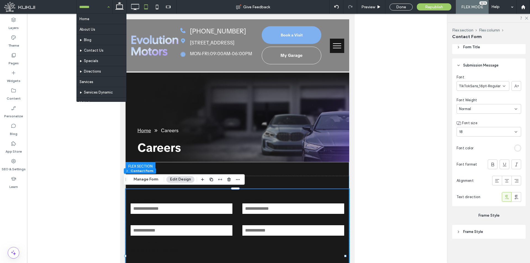
type input "*"
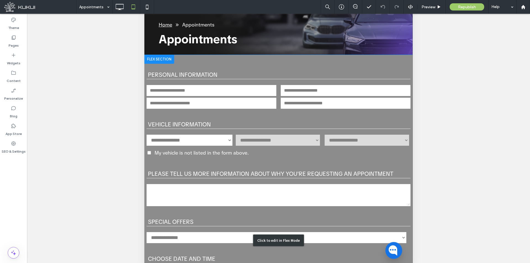
click at [271, 145] on div "Click to edit in Flex Mode" at bounding box center [278, 240] width 268 height 371
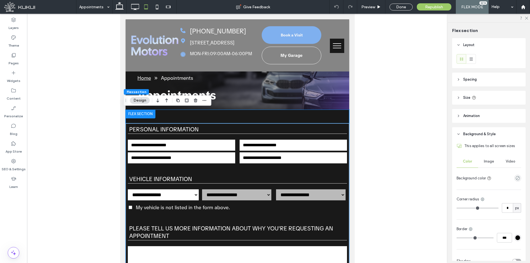
scroll to position [110, 0]
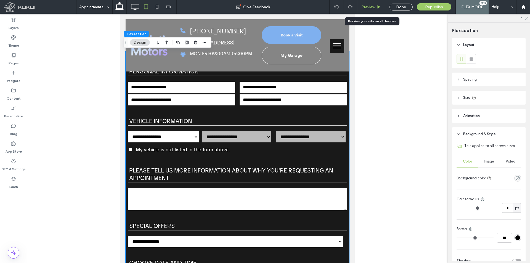
click at [374, 12] on div "Preview" at bounding box center [371, 7] width 28 height 14
click at [259, 159] on label "Please tell us more information about why you're requesting an appointment" at bounding box center [237, 169] width 219 height 27
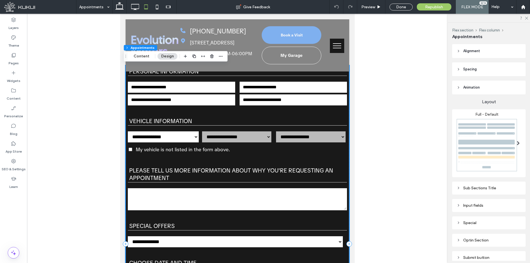
click at [501, 68] on header "Spacing" at bounding box center [488, 69] width 73 height 14
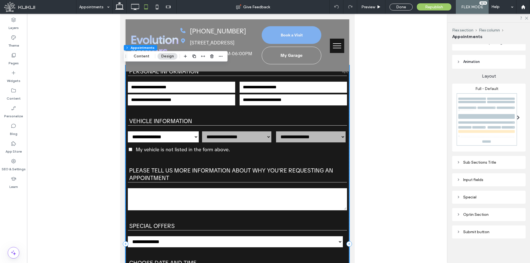
click at [283, 117] on legend "Vehicle Information" at bounding box center [237, 115] width 219 height 19
click at [488, 179] on div "Input fields" at bounding box center [488, 179] width 65 height 5
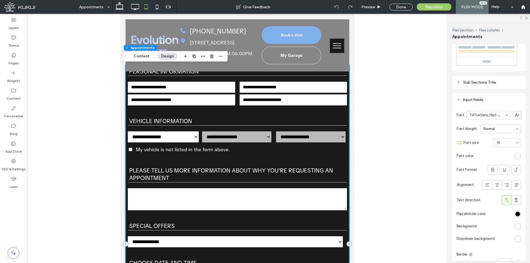
scroll to position [221, 0]
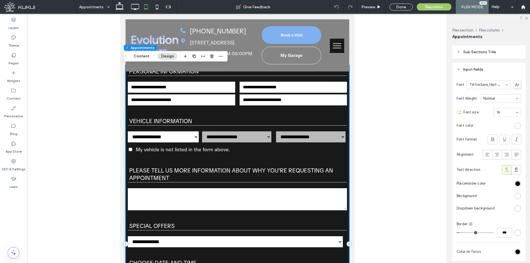
click at [514, 123] on div "rgb(255, 255, 255)" at bounding box center [517, 125] width 7 height 7
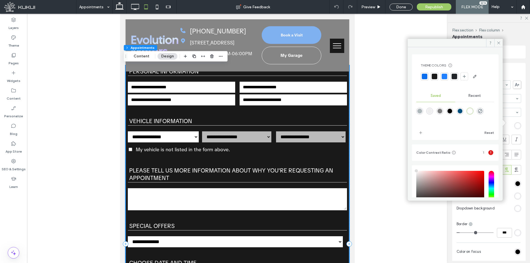
click at [436, 78] on div at bounding box center [434, 77] width 6 height 6
click at [435, 78] on div at bounding box center [434, 76] width 6 height 6
click at [497, 42] on icon at bounding box center [498, 43] width 4 height 4
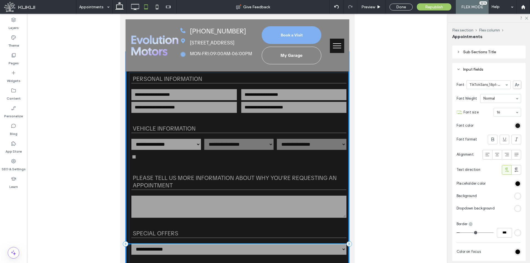
drag, startPoint x: 140, startPoint y: 150, endPoint x: 145, endPoint y: 156, distance: 7.7
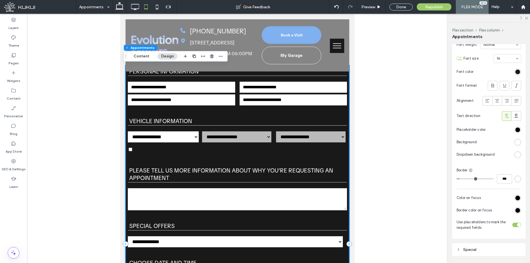
scroll to position [276, 0]
click at [514, 197] on div "#000000" at bounding box center [517, 196] width 7 height 7
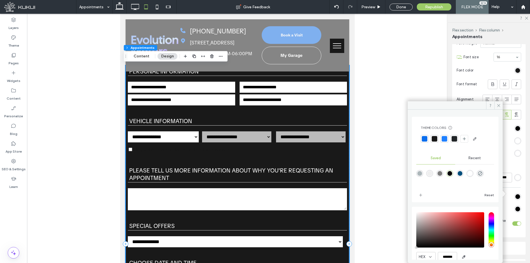
click at [510, 204] on section "Border color on focus" at bounding box center [488, 209] width 65 height 12
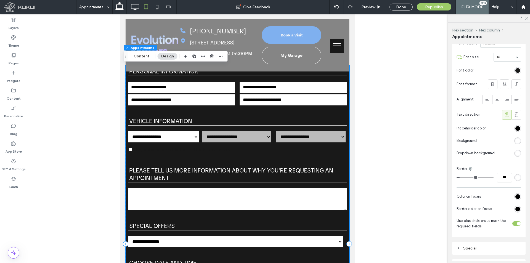
click at [486, 249] on div "Special" at bounding box center [488, 247] width 65 height 7
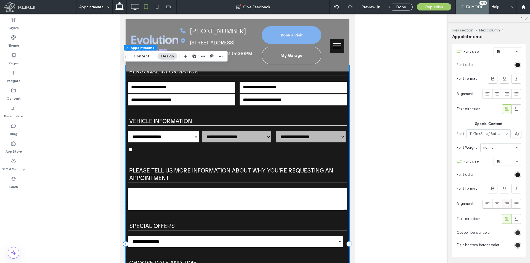
scroll to position [519, 0]
click at [514, 67] on div "rgb(25, 25, 25)" at bounding box center [517, 66] width 7 height 7
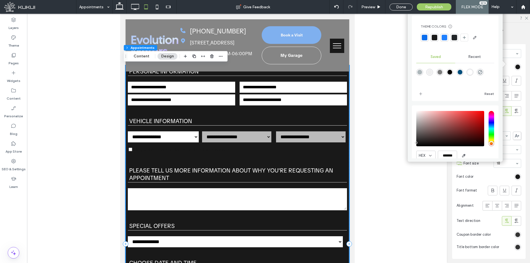
click at [472, 73] on div "rgba(255,255,255,1)" at bounding box center [469, 72] width 5 height 5
type input "*******"
click at [516, 175] on div "rgb(25, 25, 25)" at bounding box center [517, 176] width 5 height 5
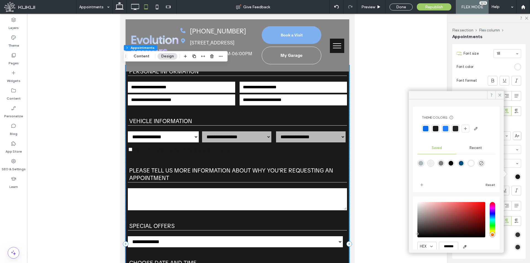
click at [473, 164] on div "rgba(255,255,255,1)" at bounding box center [470, 163] width 5 height 5
type input "*******"
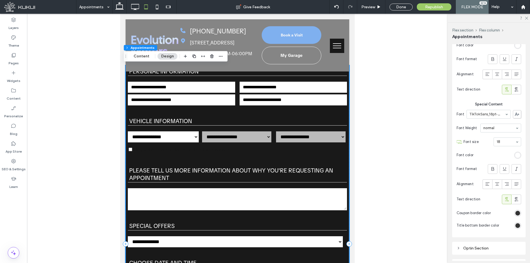
scroll to position [574, 0]
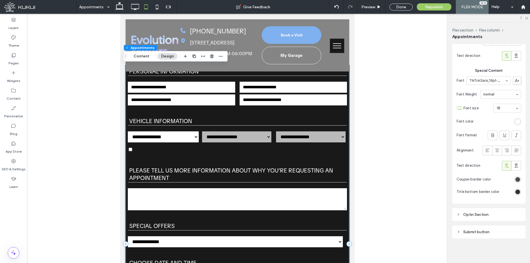
click at [516, 177] on div "rgb(51, 51, 51)" at bounding box center [517, 179] width 5 height 5
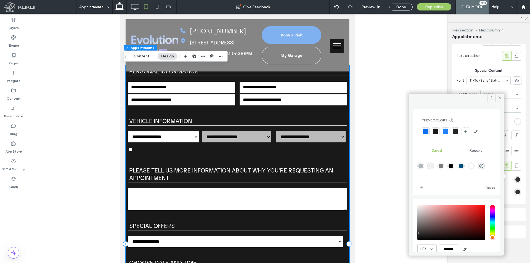
click at [473, 166] on div "rgba(255,255,255,1)" at bounding box center [470, 166] width 5 height 5
type input "*******"
click at [510, 188] on section "Title bottom border color" at bounding box center [488, 192] width 65 height 12
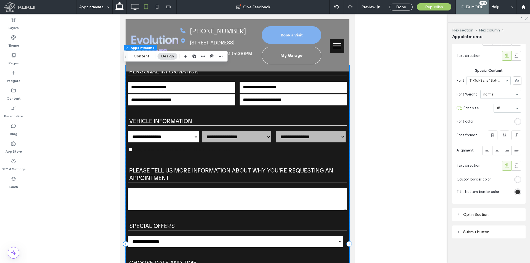
click at [487, 212] on div "Optin Section" at bounding box center [488, 214] width 65 height 5
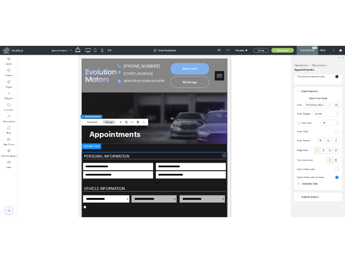
scroll to position [0, 0]
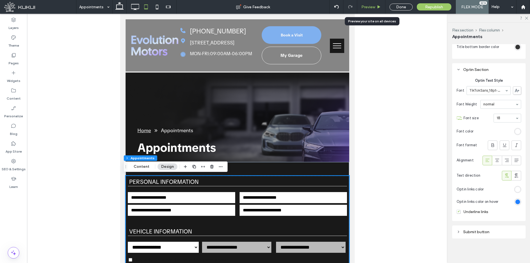
click at [372, 3] on div "Preview" at bounding box center [371, 7] width 28 height 14
click at [371, 6] on span "Preview" at bounding box center [368, 7] width 14 height 5
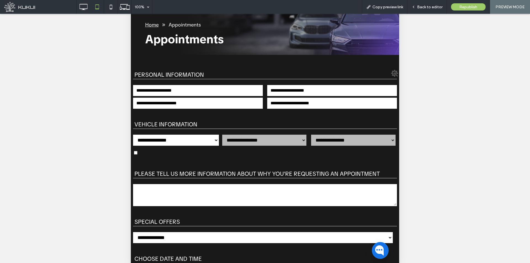
click at [164, 141] on select "**********" at bounding box center [176, 140] width 86 height 11
select select "***"
click at [133, 146] on select "**********" at bounding box center [176, 140] width 86 height 11
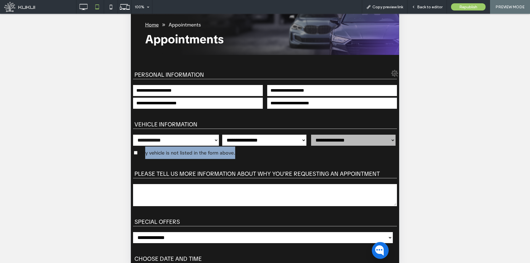
drag, startPoint x: 145, startPoint y: 153, endPoint x: 325, endPoint y: 151, distance: 180.1
click at [325, 151] on div "My vehicle is not listed in the form above." at bounding box center [265, 152] width 264 height 12
click at [218, 165] on label "Please tell us more information about why you're requesting an appointment" at bounding box center [265, 168] width 264 height 19
click at [218, 184] on textarea "Please tell us more information about why you're requesting an appointment" at bounding box center [265, 195] width 264 height 22
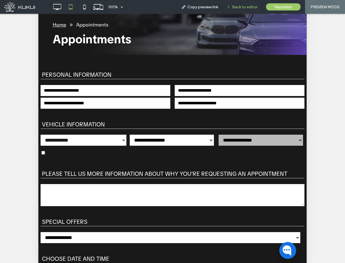
drag, startPoint x: 247, startPoint y: 6, endPoint x: 170, endPoint y: 50, distance: 88.2
click at [247, 6] on span "Back to editor" at bounding box center [244, 7] width 25 height 5
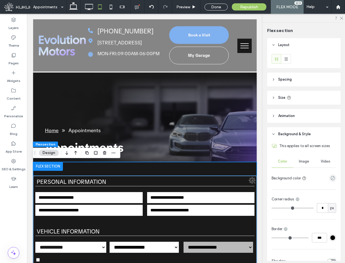
click at [93, 182] on legend "Personal Information" at bounding box center [144, 182] width 219 height 8
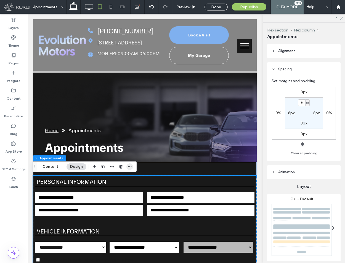
click at [131, 165] on icon "button" at bounding box center [129, 166] width 4 height 4
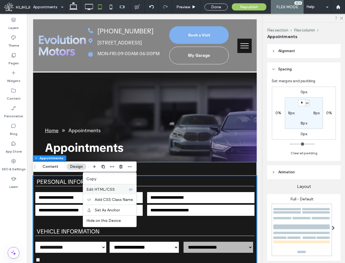
click at [114, 189] on label "Edit HTML/CSS" at bounding box center [107, 189] width 42 height 5
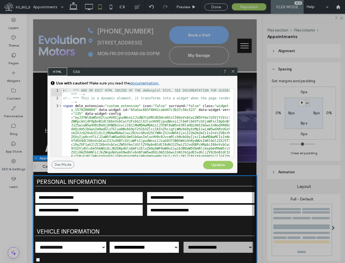
click at [75, 71] on span "CSS" at bounding box center [76, 72] width 19 height 8
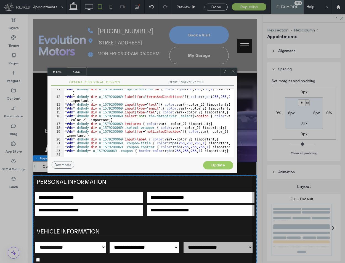
scroll to position [60, 0]
click at [228, 149] on div at bounding box center [231, 92] width 6 height 127
click at [223, 154] on div "* #dm * .dmBody div .u_1579200069 .optin-section h4 { color : rgba ( 255 , 255 …" at bounding box center [146, 126] width 165 height 79
paste textarea
drag, startPoint x: 116, startPoint y: 150, endPoint x: 62, endPoint y: 151, distance: 54.1
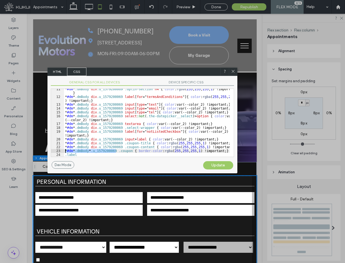
click at [62, 151] on div "** 11 12 13 14 15 16 17 18 19 20 21 22 23 24 * #dm * .dmBody div .u_1579200069 …" at bounding box center [142, 123] width 183 height 68
click at [65, 155] on div "* #dm * .dmBody div .u_1579200069 .optin-section h4 { color : rgba ( 255 , 255 …" at bounding box center [146, 126] width 165 height 79
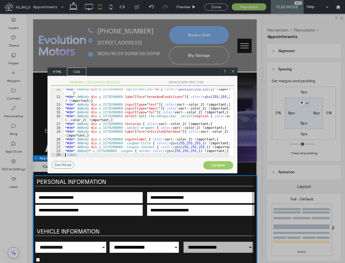
paste textarea
click at [142, 154] on div "* #dm * .dmBody div .u_1579200069 .optin-section h4 { color : rgba ( 255 , 255 …" at bounding box center [146, 126] width 165 height 79
type textarea "**"
click at [225, 161] on div "Update" at bounding box center [218, 165] width 30 height 8
click at [219, 165] on div "Update" at bounding box center [218, 165] width 30 height 8
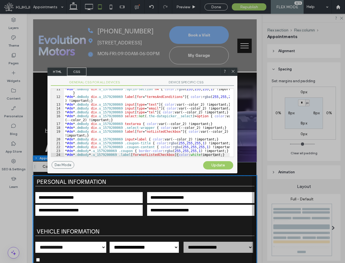
click at [236, 71] on div at bounding box center [233, 72] width 8 height 8
click at [233, 71] on icon at bounding box center [233, 71] width 4 height 4
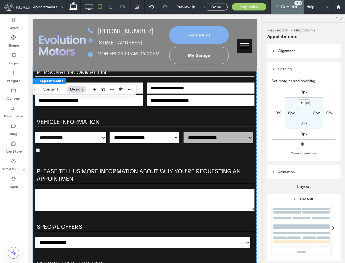
scroll to position [110, 0]
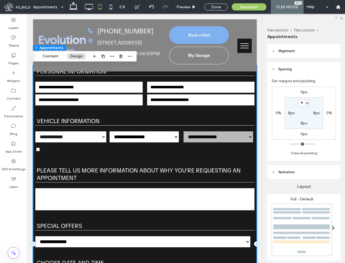
click at [125, 52] on div at bounding box center [112, 56] width 42 height 10
click at [130, 58] on icon "button" at bounding box center [129, 56] width 4 height 4
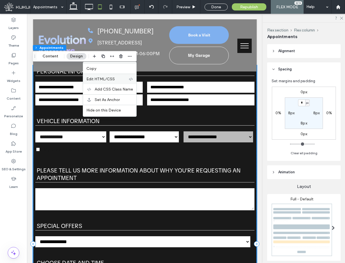
click at [109, 81] on span "Edit HTML/CSS" at bounding box center [100, 79] width 28 height 5
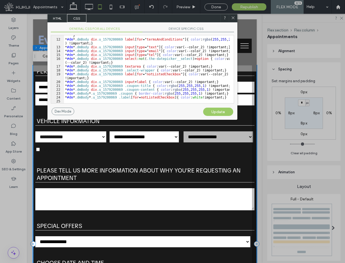
scroll to position [63, 0]
drag, startPoint x: 172, startPoint y: 97, endPoint x: 65, endPoint y: 98, distance: 106.5
click at [65, 98] on div "* #dm * .dmBody div .u_1579200069 .optin-section h4 { color : rgba ( 255 , 255 …" at bounding box center [146, 69] width 165 height 79
click at [225, 111] on div "Update" at bounding box center [218, 112] width 30 height 8
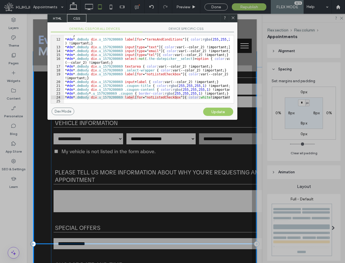
drag, startPoint x: 55, startPoint y: 154, endPoint x: 73, endPoint y: 156, distance: 18.0
select select "***"
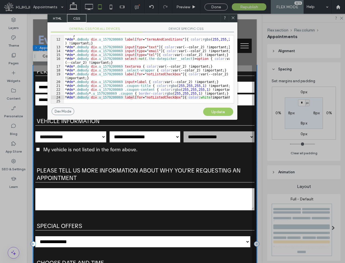
click at [233, 17] on icon at bounding box center [233, 18] width 4 height 4
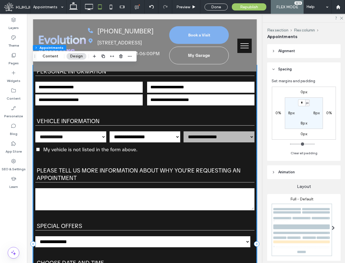
click at [285, 49] on span "Alignment" at bounding box center [286, 51] width 17 height 6
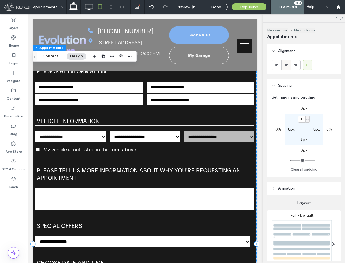
click at [286, 67] on span at bounding box center [286, 64] width 4 height 9
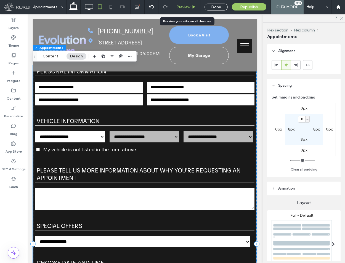
click at [191, 6] on div "Preview" at bounding box center [186, 7] width 28 height 5
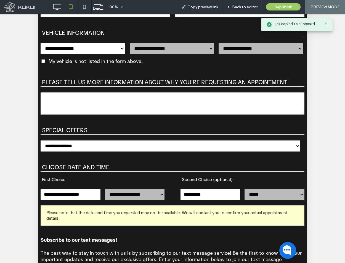
scroll to position [55, 0]
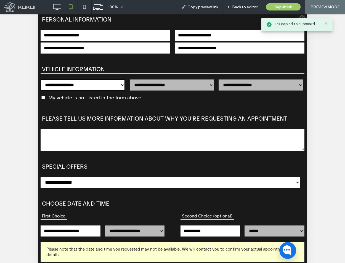
click at [94, 89] on select "**********" at bounding box center [83, 84] width 84 height 11
click at [94, 94] on div "My vehicle is not listed in the form above." at bounding box center [173, 97] width 264 height 12
click at [96, 86] on select "**********" at bounding box center [83, 84] width 84 height 11
select select "*"
click at [41, 90] on select "**********" at bounding box center [83, 84] width 84 height 11
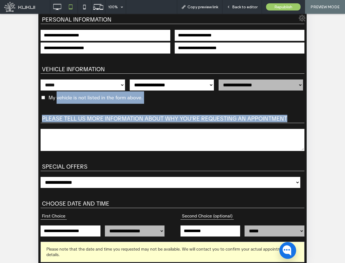
drag, startPoint x: 56, startPoint y: 103, endPoint x: 195, endPoint y: 126, distance: 140.3
click at [195, 126] on div "**********" at bounding box center [173, 185] width 264 height 339
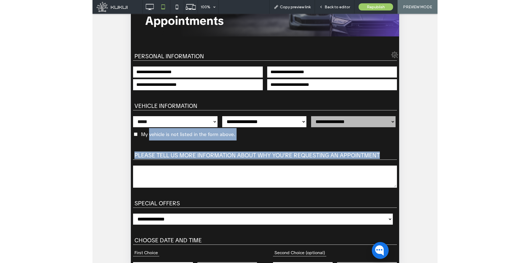
scroll to position [0, 0]
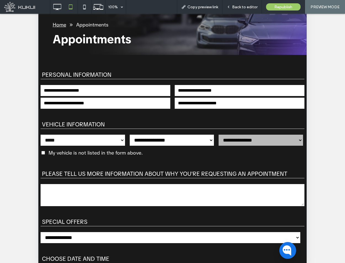
click at [134, 61] on div "**********" at bounding box center [172, 240] width 268 height 371
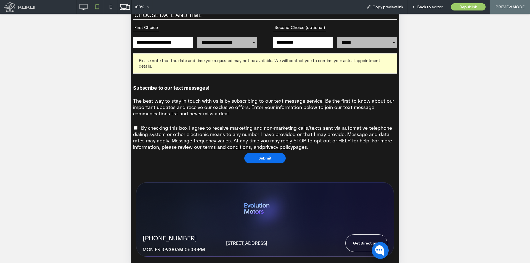
scroll to position [254, 0]
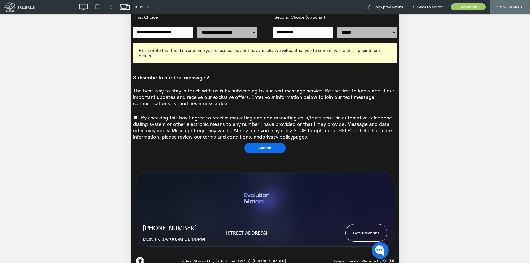
click at [360, 120] on label "By checking this box I agree to receive marketing and non-marketing calls/texts…" at bounding box center [262, 126] width 259 height 25
click at [434, 12] on div "Back to editor" at bounding box center [426, 7] width 39 height 14
click at [431, 8] on span "Back to editor" at bounding box center [429, 7] width 25 height 5
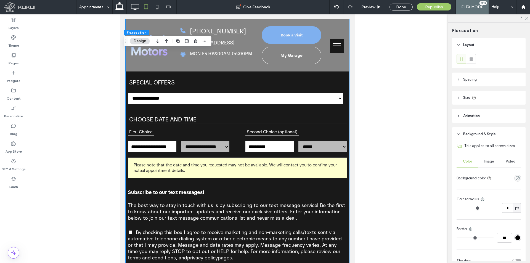
select select "*"
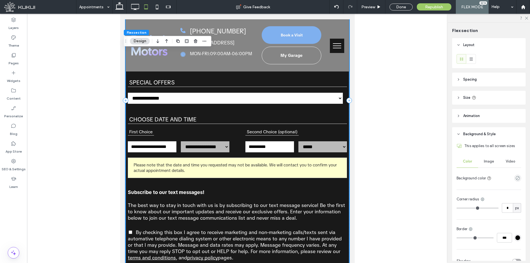
scroll to position [192, 0]
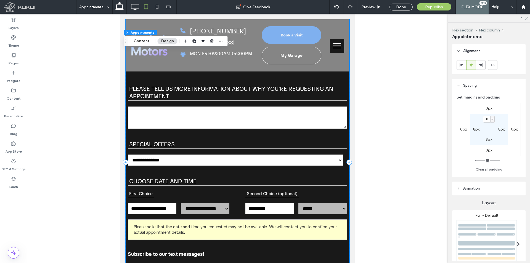
click at [314, 126] on textarea "Please tell us more information about why you're requesting an appointment" at bounding box center [237, 117] width 219 height 22
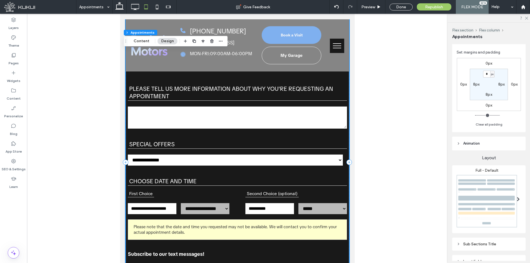
scroll to position [127, 0]
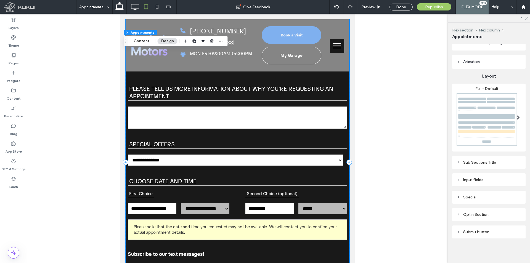
click at [492, 228] on div "Submit button" at bounding box center [488, 231] width 65 height 7
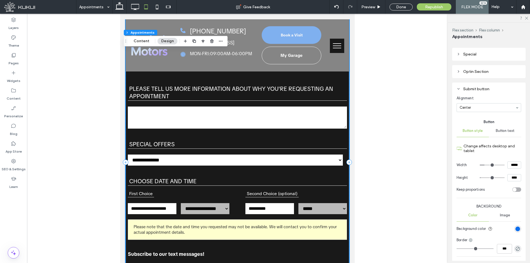
scroll to position [317, 0]
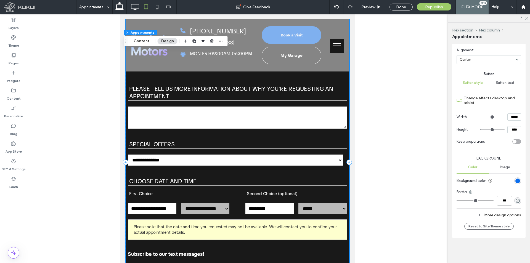
click at [507, 214] on div "More design options" at bounding box center [488, 214] width 65 height 7
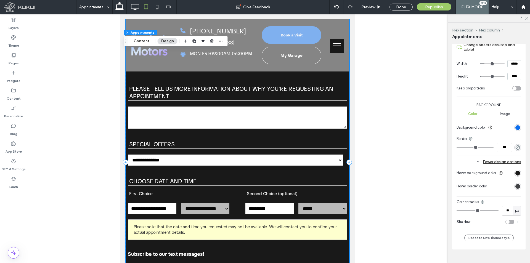
scroll to position [373, 0]
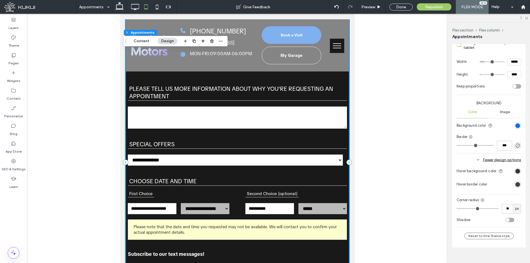
click at [515, 169] on div "rgb(25, 25, 25)" at bounding box center [517, 171] width 5 height 5
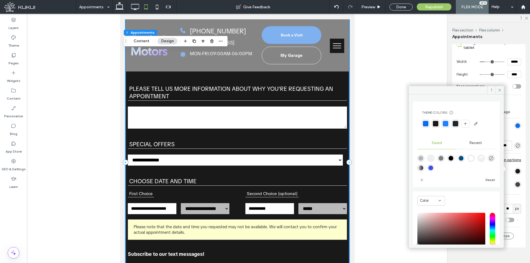
click at [442, 125] on div at bounding box center [445, 124] width 8 height 8
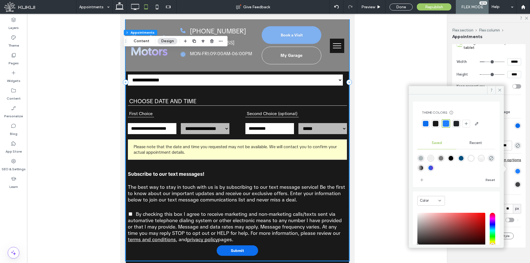
scroll to position [273, 0]
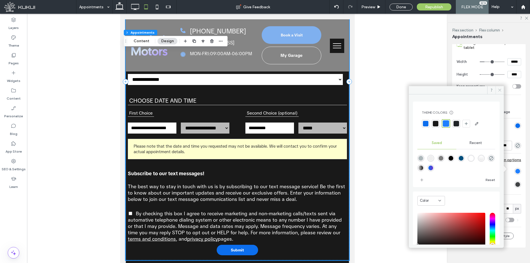
click at [499, 91] on use at bounding box center [499, 90] width 3 height 3
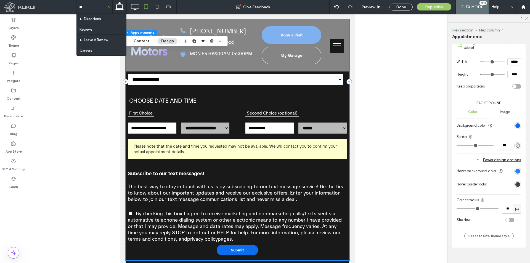
type input "***"
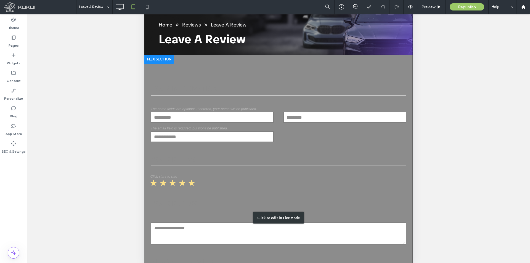
click at [217, 183] on div "Click to edit in Flex Mode" at bounding box center [278, 217] width 268 height 325
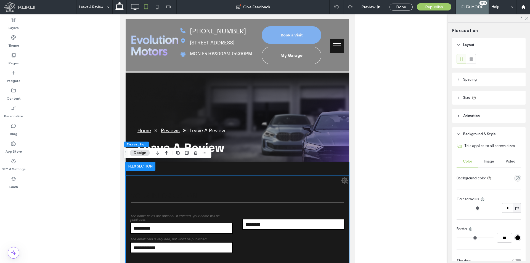
click at [221, 198] on label "Your Information" at bounding box center [237, 196] width 213 height 11
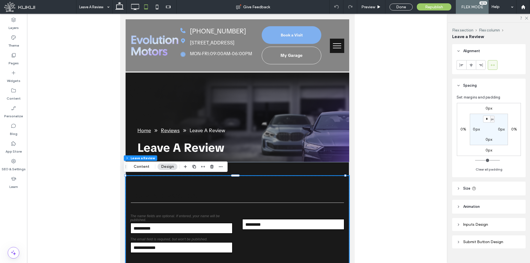
click at [472, 241] on div "Submit Button Design" at bounding box center [488, 241] width 65 height 5
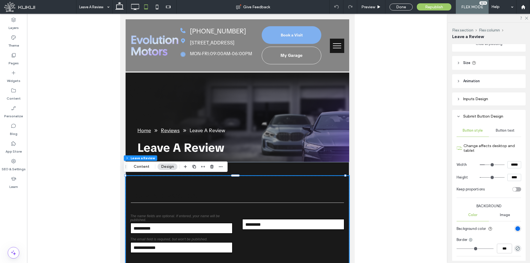
scroll to position [165, 0]
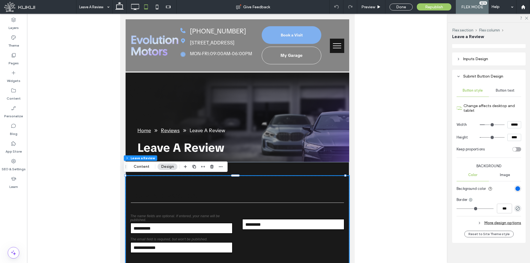
click at [499, 224] on div "More design options" at bounding box center [488, 222] width 65 height 7
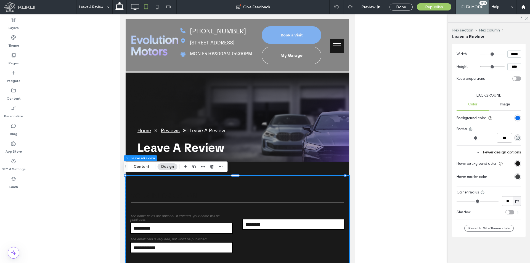
scroll to position [238, 0]
click at [515, 164] on div "rgb(25, 25, 25)" at bounding box center [517, 162] width 5 height 5
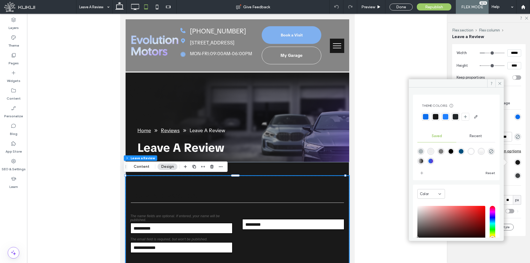
click at [446, 114] on div at bounding box center [445, 117] width 6 height 6
click at [500, 83] on icon at bounding box center [499, 83] width 4 height 4
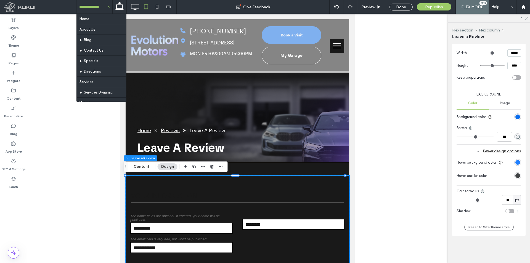
type input "*"
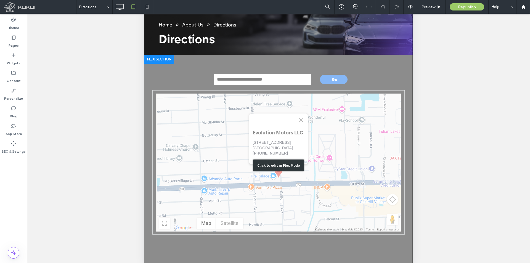
click at [182, 91] on div "Click to edit in Flex Mode" at bounding box center [278, 165] width 268 height 221
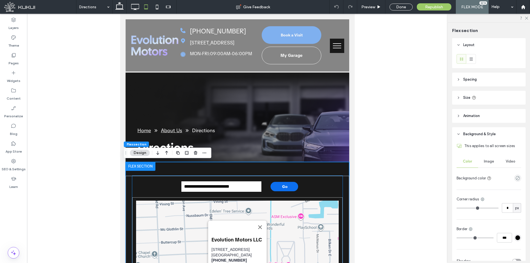
click at [164, 189] on div "**********" at bounding box center [237, 186] width 201 height 13
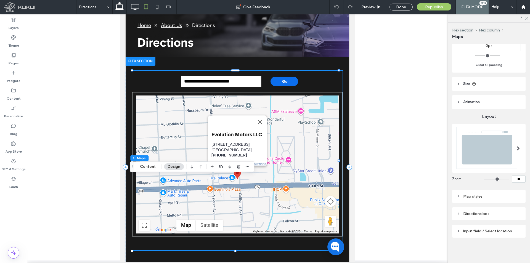
click at [497, 197] on div "Map styles" at bounding box center [488, 196] width 65 height 7
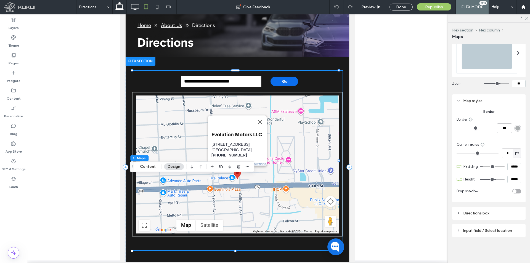
click at [504, 211] on div "Directions box" at bounding box center [488, 213] width 65 height 5
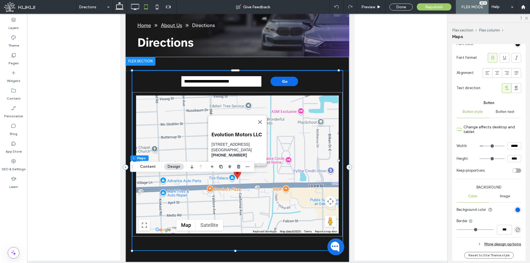
scroll to position [531, 0]
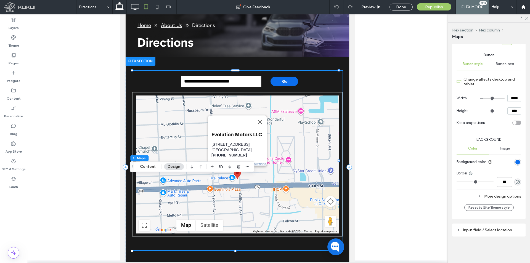
click at [500, 228] on div "Input field / Select location" at bounding box center [488, 230] width 65 height 5
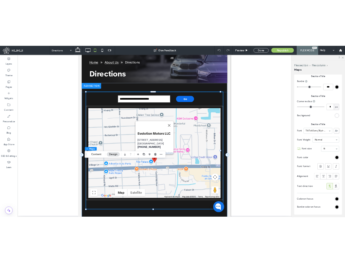
scroll to position [788, 0]
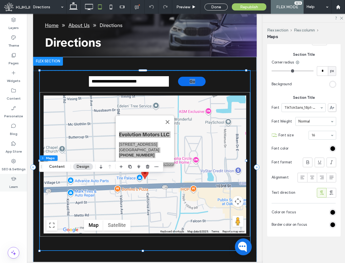
click at [10, 175] on div "Learn" at bounding box center [13, 183] width 27 height 18
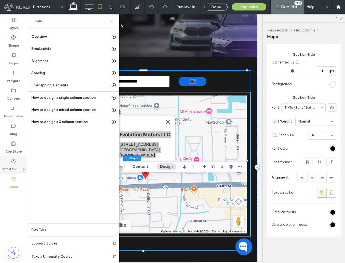
click at [17, 164] on label "SEO & Settings" at bounding box center [14, 168] width 24 height 8
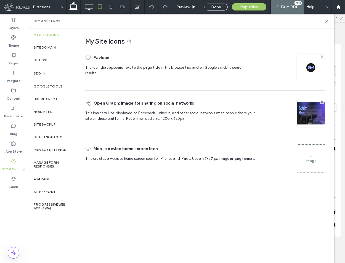
scroll to position [105, 3]
click at [14, 35] on div "Theme" at bounding box center [13, 42] width 27 height 18
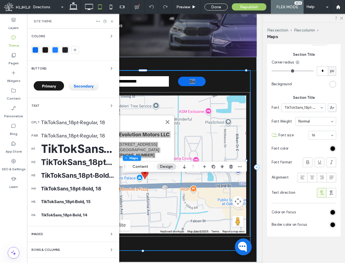
click at [55, 86] on span "Primary" at bounding box center [49, 86] width 14 height 5
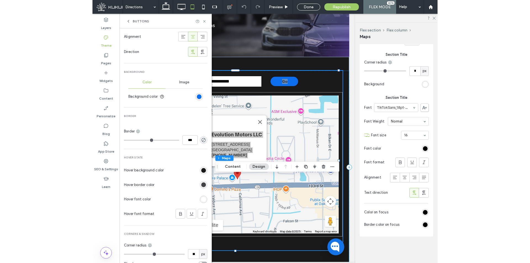
scroll to position [158, 0]
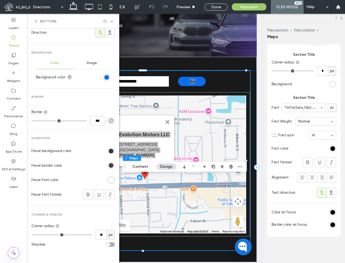
click at [109, 153] on div "rgb(25, 25, 25)" at bounding box center [111, 151] width 5 height 5
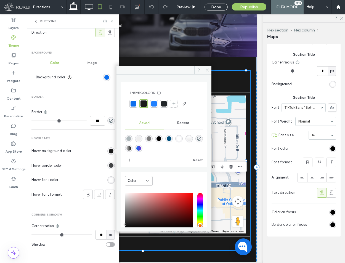
click at [154, 104] on div at bounding box center [154, 104] width 6 height 6
click at [208, 69] on icon at bounding box center [207, 70] width 4 height 4
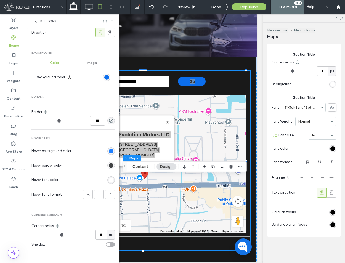
click at [111, 21] on icon at bounding box center [112, 21] width 4 height 4
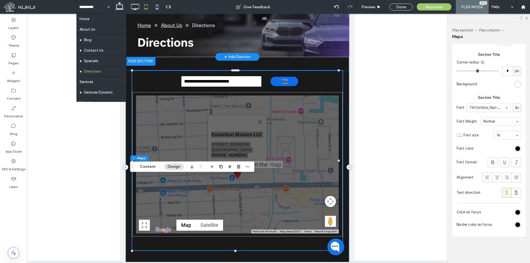
scroll to position [0, 0]
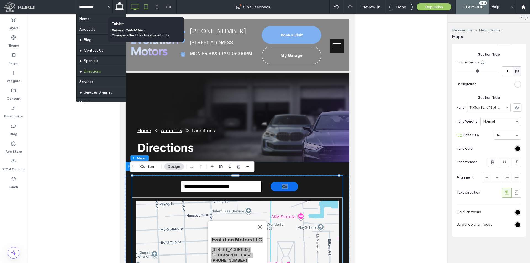
click at [137, 8] on icon at bounding box center [134, 6] width 11 height 11
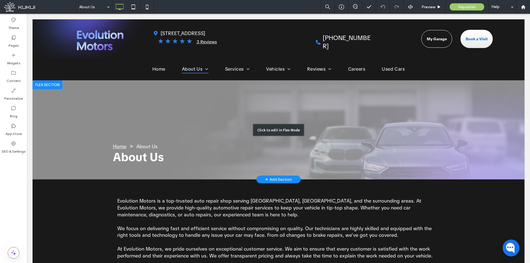
click at [310, 127] on div "Click to edit in Flex Mode" at bounding box center [278, 129] width 491 height 99
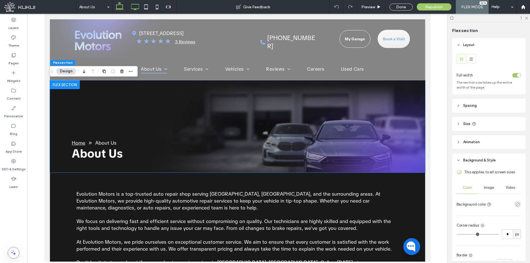
click at [138, 12] on icon at bounding box center [134, 6] width 11 height 11
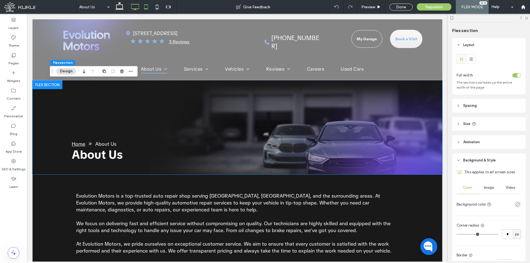
click at [146, 6] on icon at bounding box center [145, 6] width 11 height 11
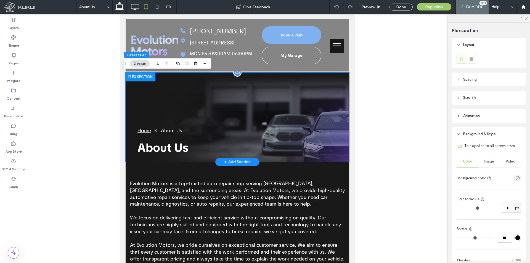
click at [221, 93] on div "Home About Us About Us" at bounding box center [236, 117] width 223 height 89
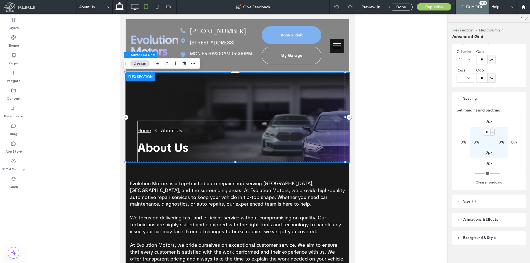
scroll to position [56, 0]
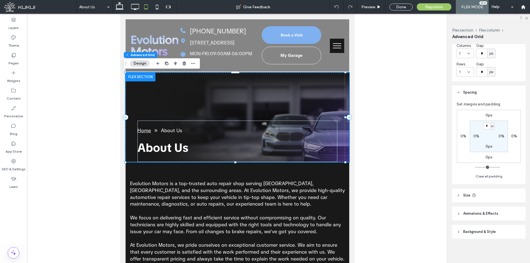
click at [502, 225] on header "Background & Style" at bounding box center [488, 232] width 73 height 14
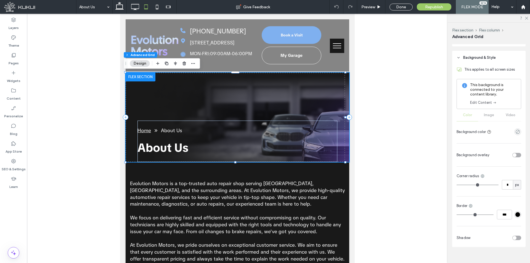
scroll to position [239, 0]
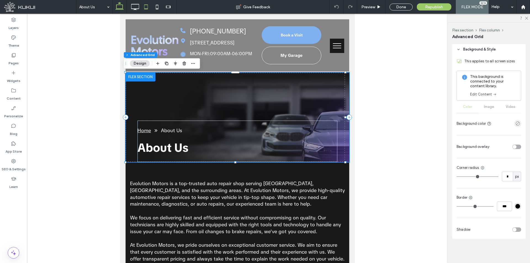
click at [115, 7] on icon at bounding box center [119, 6] width 11 height 11
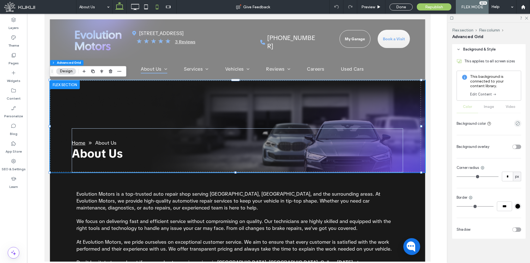
click at [152, 9] on icon at bounding box center [156, 6] width 11 height 11
type input "***"
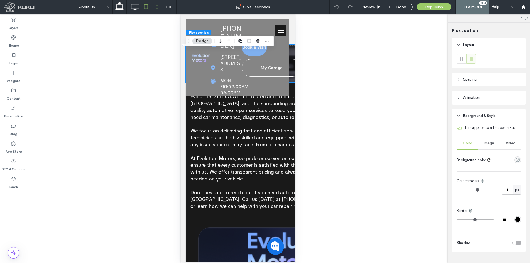
click at [143, 8] on icon at bounding box center [145, 6] width 11 height 11
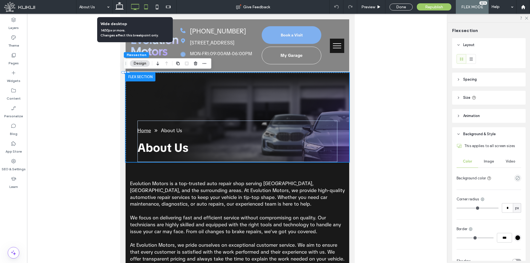
click at [133, 7] on icon at bounding box center [134, 6] width 11 height 11
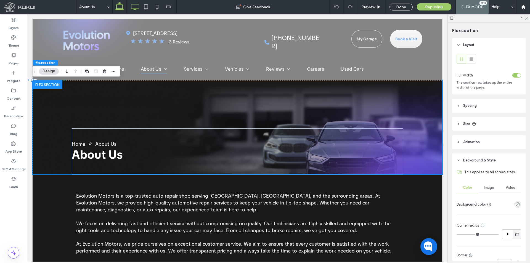
click at [120, 8] on icon at bounding box center [119, 6] width 11 height 11
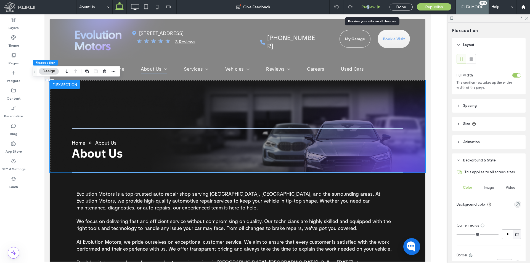
click at [368, 5] on div "Preview" at bounding box center [371, 7] width 28 height 14
click at [370, 7] on span "Preview" at bounding box center [368, 7] width 14 height 5
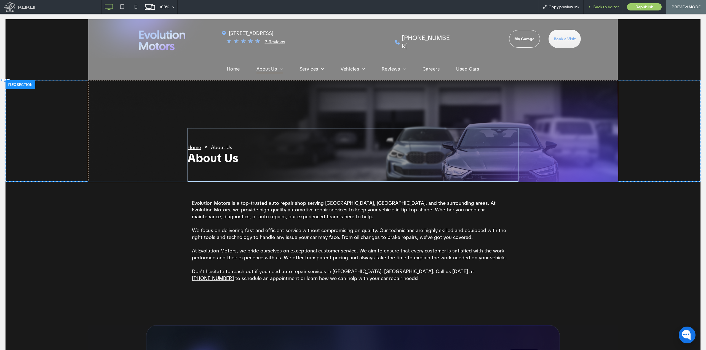
click at [529, 10] on div "Back to editor" at bounding box center [603, 7] width 39 height 14
click at [529, 7] on span "Back to editor" at bounding box center [605, 7] width 25 height 5
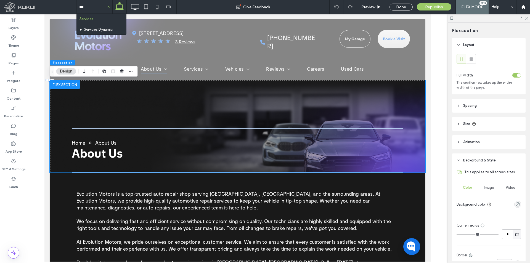
type input "****"
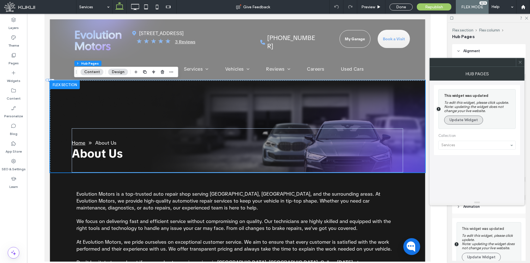
click at [476, 119] on button "Update Widget" at bounding box center [463, 120] width 39 height 9
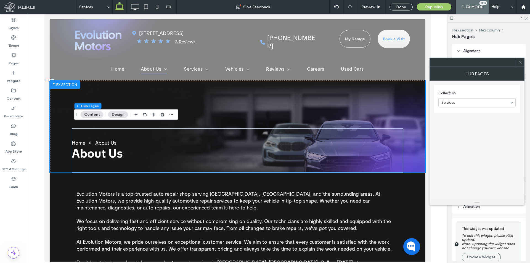
click at [521, 62] on icon at bounding box center [520, 62] width 4 height 4
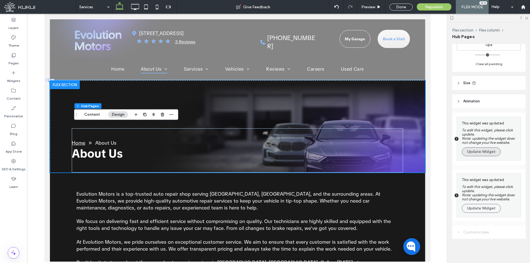
click at [496, 154] on button "Update Widget" at bounding box center [480, 151] width 39 height 9
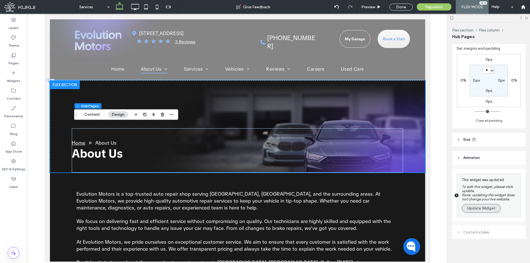
click at [482, 212] on button "Update Widget" at bounding box center [480, 208] width 39 height 9
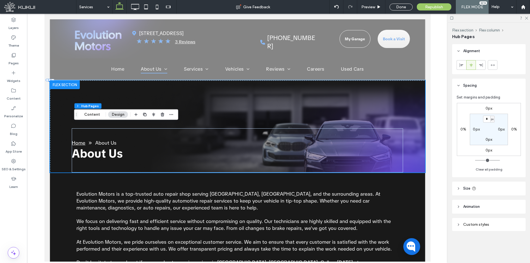
click at [488, 225] on div "Custom styles" at bounding box center [488, 224] width 65 height 5
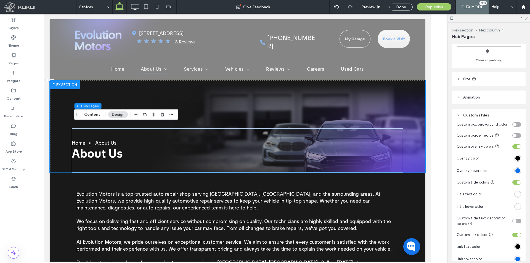
scroll to position [110, 0]
click at [513, 122] on div "toggle" at bounding box center [514, 123] width 4 height 4
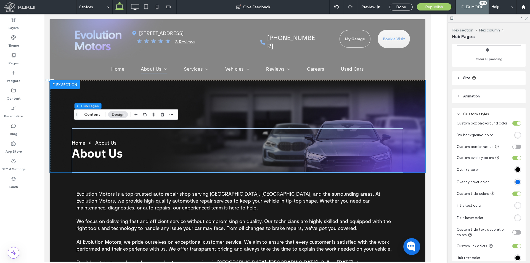
click at [516, 135] on div "#ffffff" at bounding box center [517, 135] width 5 height 5
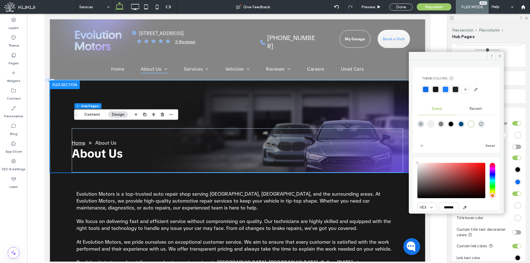
click at [519, 135] on div "Custom styles Custom box background color Box background color Custom border ra…" at bounding box center [488, 194] width 73 height 173
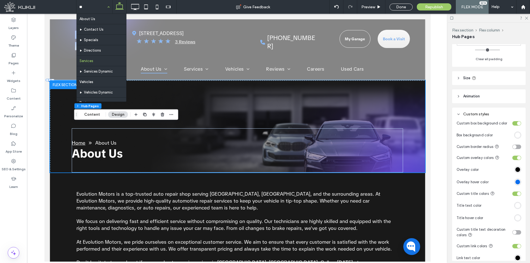
type input "***"
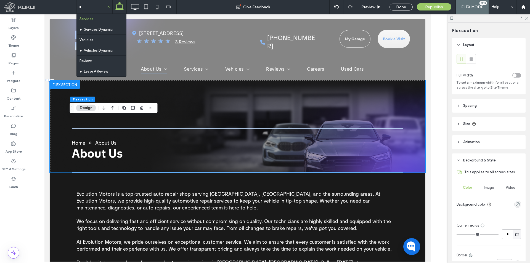
type input "**"
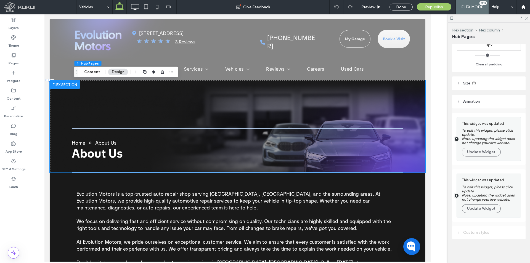
scroll to position [105, 0]
click at [482, 150] on button "Update Widget" at bounding box center [480, 151] width 39 height 9
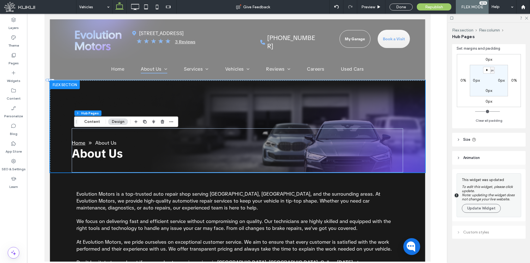
scroll to position [49, 0]
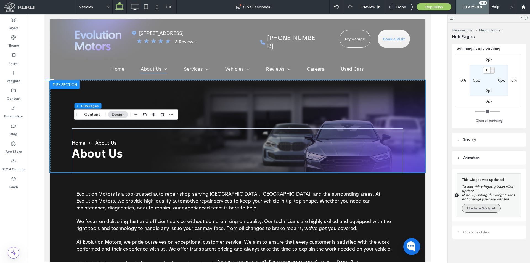
click at [480, 209] on button "Update Widget" at bounding box center [480, 208] width 39 height 9
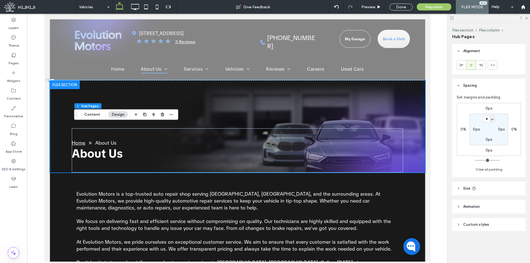
click at [492, 223] on div "Custom styles" at bounding box center [488, 224] width 65 height 5
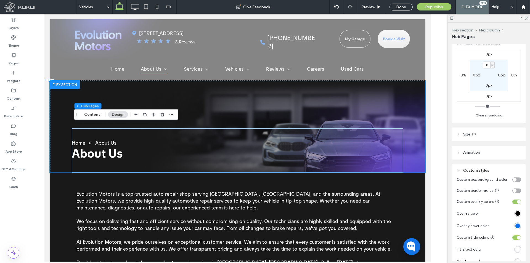
scroll to position [55, 0]
click at [514, 179] on div "toggle" at bounding box center [516, 178] width 9 height 4
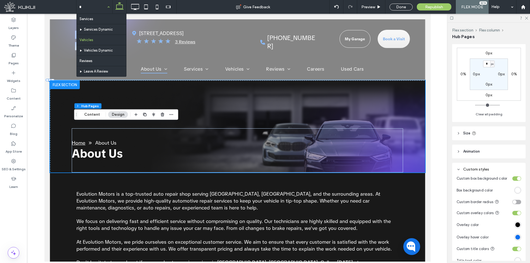
type input "**"
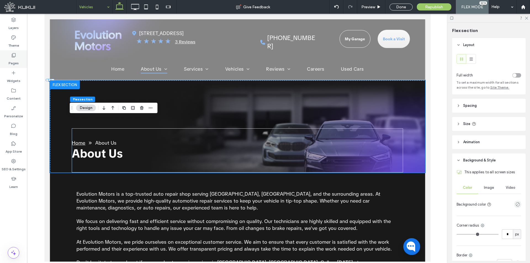
click at [21, 61] on div "Pages" at bounding box center [13, 59] width 27 height 18
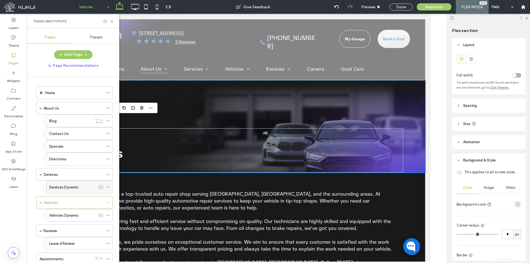
click at [70, 186] on label "Services Dynamic" at bounding box center [64, 187] width 30 height 10
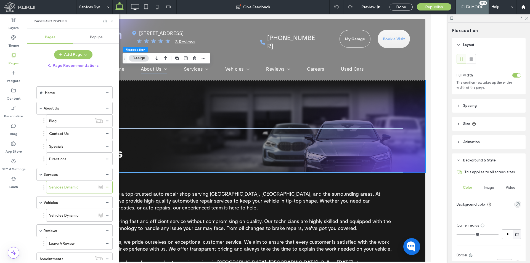
click at [111, 23] on icon at bounding box center [112, 21] width 4 height 4
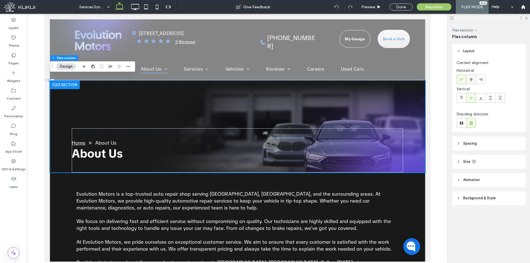
click at [469, 76] on span at bounding box center [471, 79] width 4 height 9
click at [495, 205] on div "Layout Content alignment Horizontal Vertical Stacking direction Spacing Spacing…" at bounding box center [490, 135] width 77 height 183
click at [498, 198] on header "Background & Style" at bounding box center [488, 198] width 73 height 14
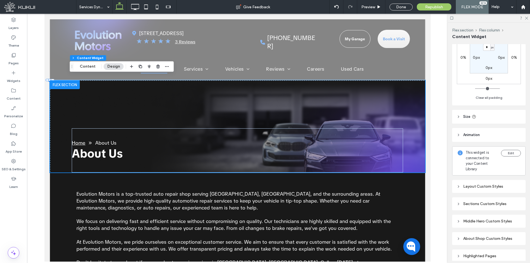
scroll to position [110, 0]
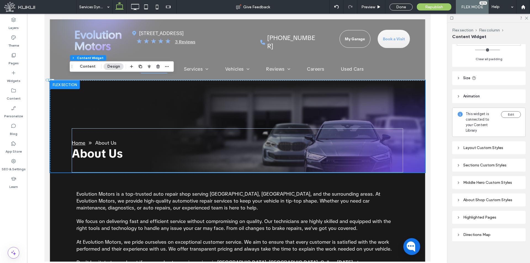
click at [501, 164] on div "Sections Custom Styles" at bounding box center [488, 165] width 65 height 5
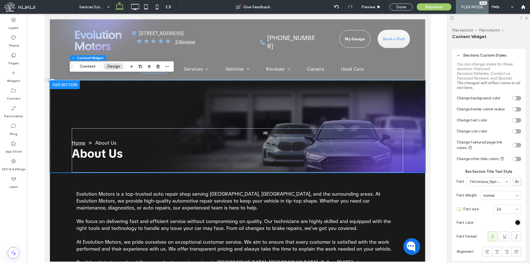
scroll to position [221, 0]
click at [514, 145] on div "toggle" at bounding box center [516, 144] width 9 height 4
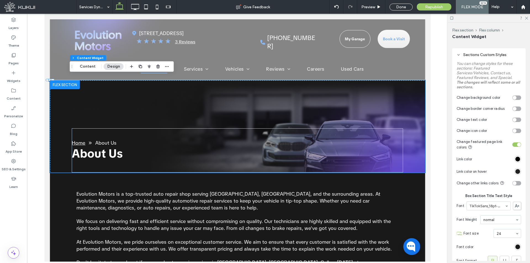
click at [515, 172] on div "#000000" at bounding box center [517, 171] width 5 height 5
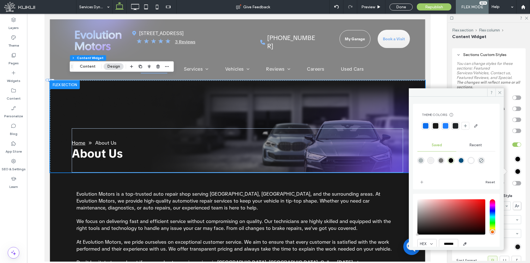
click at [443, 126] on div at bounding box center [445, 126] width 6 height 6
click at [500, 93] on icon at bounding box center [499, 92] width 4 height 4
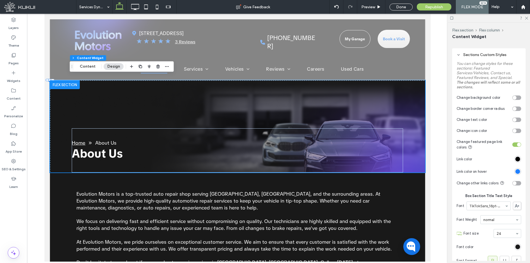
click at [513, 117] on div "toggle" at bounding box center [516, 119] width 9 height 4
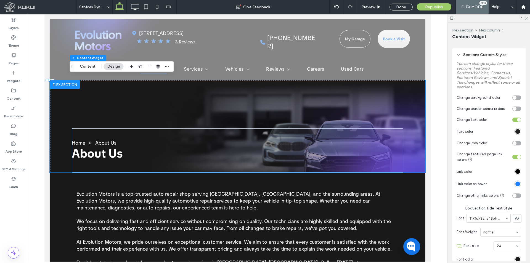
click at [515, 130] on div "#000000" at bounding box center [517, 131] width 5 height 5
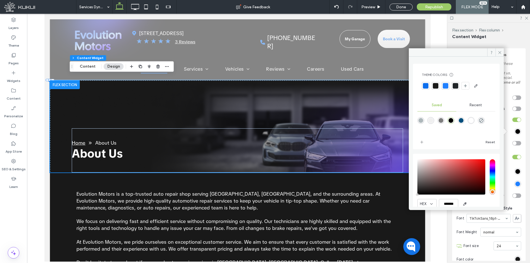
click at [473, 120] on div "rgba(255,255,255,1)" at bounding box center [470, 120] width 5 height 5
type input "*******"
click at [437, 86] on div at bounding box center [435, 86] width 6 height 6
click at [498, 51] on icon at bounding box center [499, 52] width 4 height 4
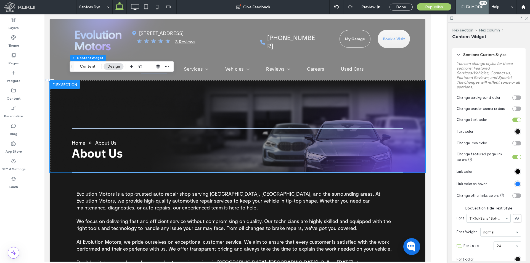
click at [512, 122] on div "toggle" at bounding box center [516, 119] width 9 height 4
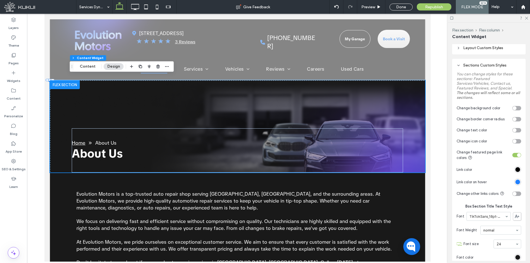
scroll to position [191, 0]
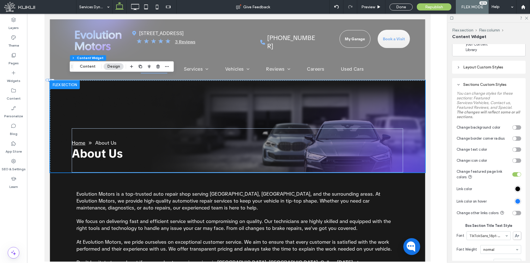
click at [484, 85] on div "Sections Custom Styles" at bounding box center [488, 84] width 65 height 5
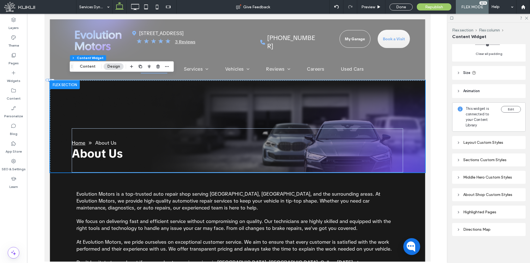
click at [493, 68] on header "Size" at bounding box center [488, 73] width 73 height 14
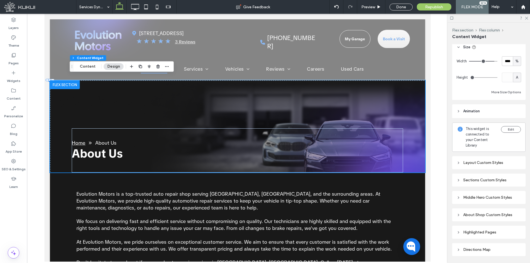
scroll to position [161, 0]
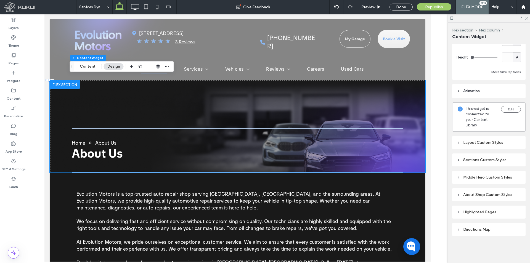
click at [485, 140] on div "Layout Custom Styles" at bounding box center [488, 142] width 65 height 7
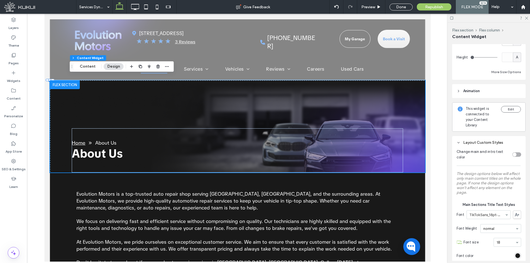
scroll to position [237, 0]
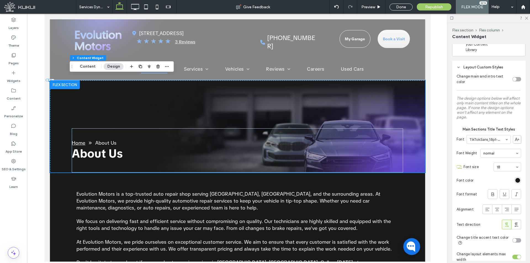
click at [519, 184] on div "Layout Custom Styles Change main and intro text color The design options below …" at bounding box center [488, 184] width 73 height 246
click at [515, 178] on div "rgb(25, 25, 25)" at bounding box center [517, 180] width 5 height 5
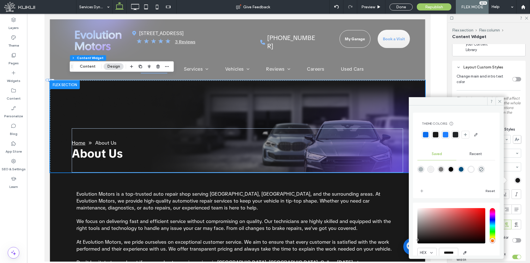
click at [473, 169] on div "rgba(255,255,255,1)" at bounding box center [470, 169] width 5 height 5
type input "*******"
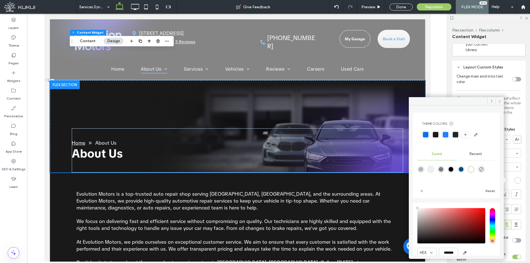
click at [499, 101] on icon at bounding box center [499, 101] width 4 height 4
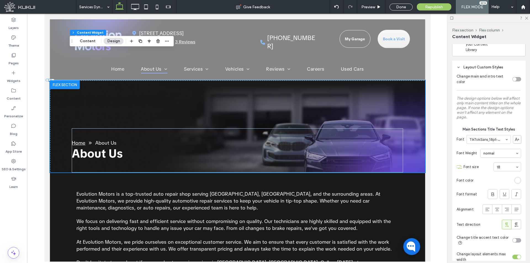
click at [515, 180] on div "rgba(255,255,255,1)" at bounding box center [517, 180] width 5 height 5
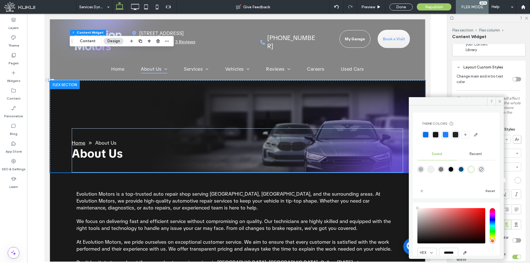
drag, startPoint x: 437, startPoint y: 136, endPoint x: 442, endPoint y: 130, distance: 7.3
click at [436, 136] on div at bounding box center [435, 135] width 6 height 6
click at [498, 100] on icon at bounding box center [499, 101] width 4 height 4
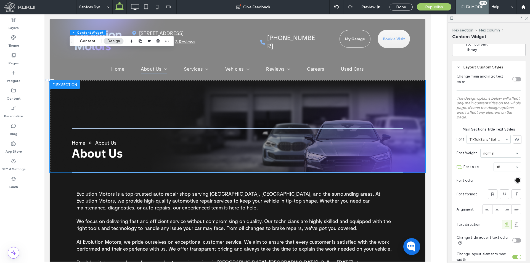
click at [512, 78] on div "toggle" at bounding box center [514, 79] width 4 height 4
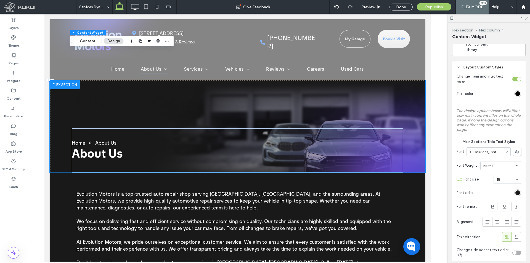
click at [518, 96] on div "Layout Custom Styles Change main and intro text color Text color The design opt…" at bounding box center [488, 189] width 73 height 257
click at [515, 93] on div "#000000" at bounding box center [517, 93] width 5 height 5
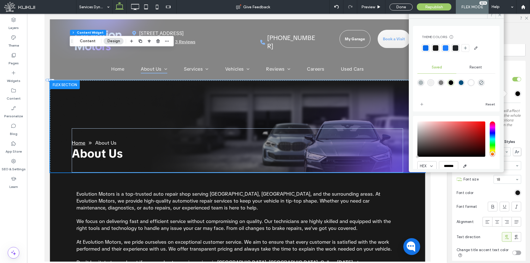
click at [473, 81] on div "rgba(255,255,255,1)" at bounding box center [470, 82] width 5 height 5
type input "*******"
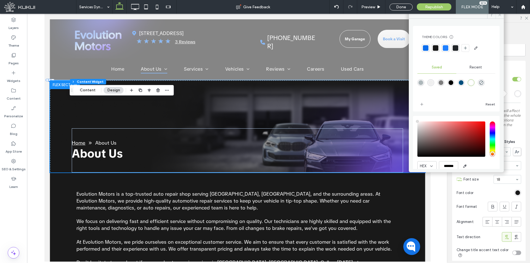
click at [498, 17] on icon at bounding box center [499, 15] width 4 height 4
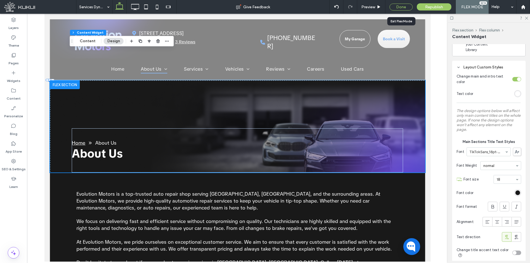
click at [400, 8] on div "Done" at bounding box center [400, 7] width 23 height 7
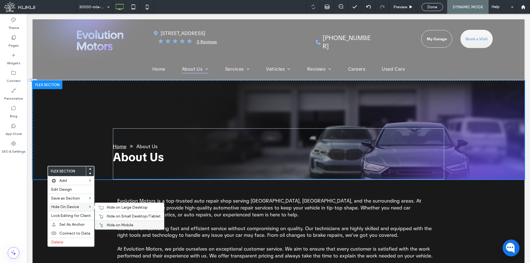
click at [113, 226] on span "Hide on Mobile" at bounding box center [119, 225] width 27 height 5
click at [121, 215] on span "Hide on Small Desktop/Tablet" at bounding box center [133, 216] width 54 height 5
click at [125, 203] on div "Hide on Large Desktop" at bounding box center [129, 207] width 69 height 9
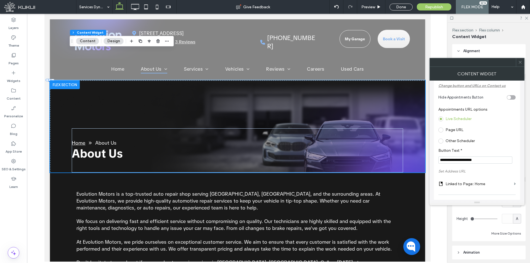
scroll to position [55, 0]
click at [456, 129] on label "Page URL" at bounding box center [454, 127] width 18 height 5
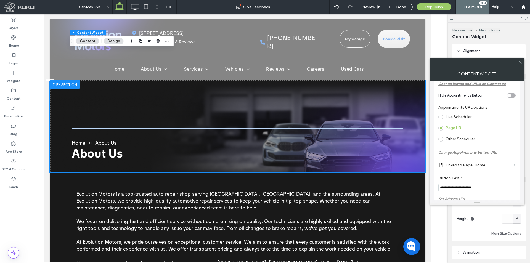
click at [466, 163] on label "Linked to Page: Home" at bounding box center [478, 165] width 66 height 10
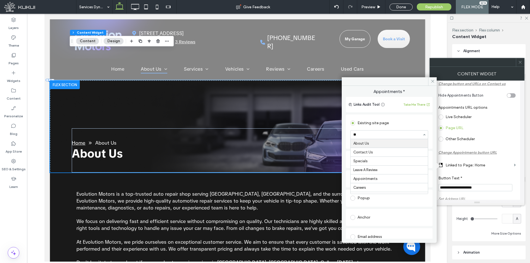
type input "***"
click at [430, 82] on icon at bounding box center [432, 81] width 4 height 4
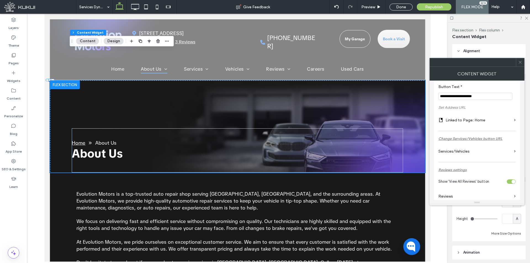
scroll to position [165, 0]
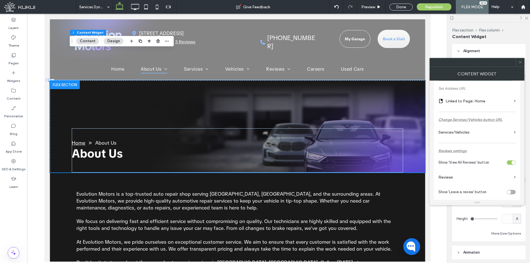
click at [474, 98] on label "Linked to Page: Home" at bounding box center [478, 101] width 66 height 10
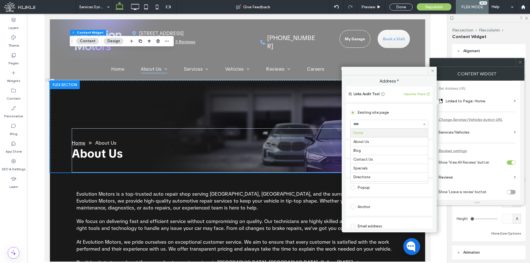
type input "*"
click at [432, 71] on icon at bounding box center [432, 71] width 4 height 4
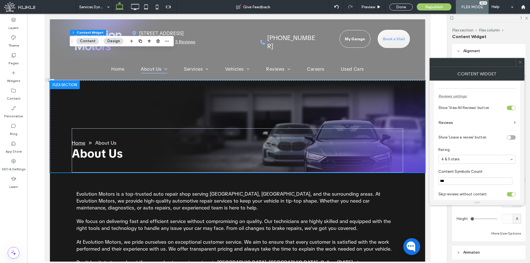
scroll to position [221, 0]
click at [519, 63] on icon at bounding box center [520, 62] width 4 height 4
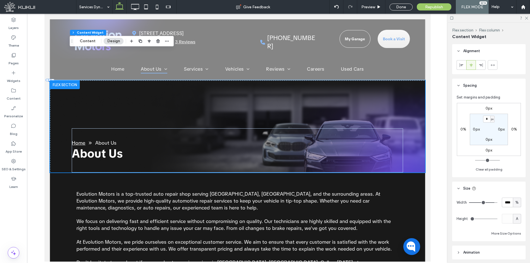
click at [170, 41] on div "Flex section Flex column Content Widget Content Design" at bounding box center [122, 41] width 104 height 10
click at [169, 40] on span "button" at bounding box center [167, 41] width 7 height 7
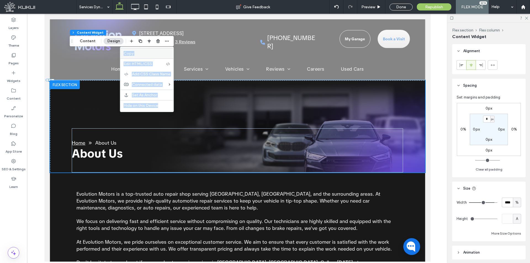
click at [158, 52] on label "Copy" at bounding box center [147, 53] width 47 height 5
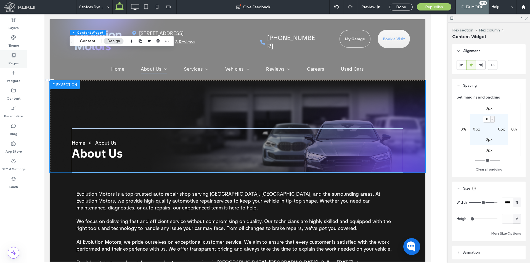
click at [17, 52] on div "Pages" at bounding box center [13, 59] width 27 height 18
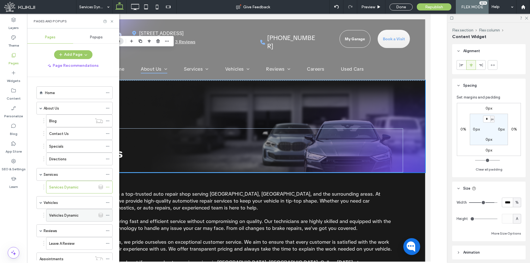
click at [70, 217] on label "Vehicles Dynamic" at bounding box center [64, 215] width 30 height 10
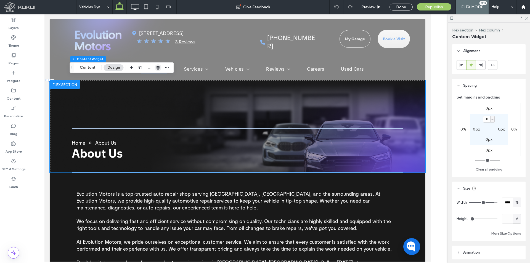
click at [157, 67] on icon "button" at bounding box center [158, 67] width 4 height 4
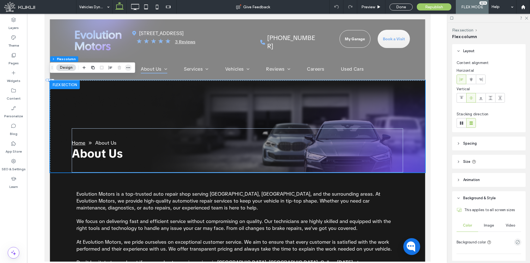
click at [129, 68] on icon "button" at bounding box center [128, 67] width 4 height 4
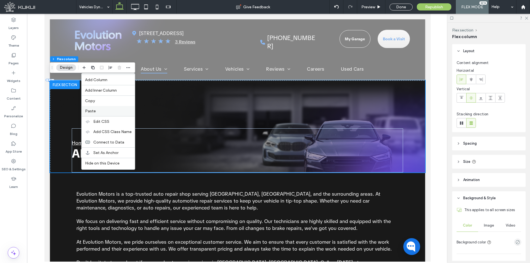
click at [112, 111] on label "Paste" at bounding box center [108, 111] width 47 height 5
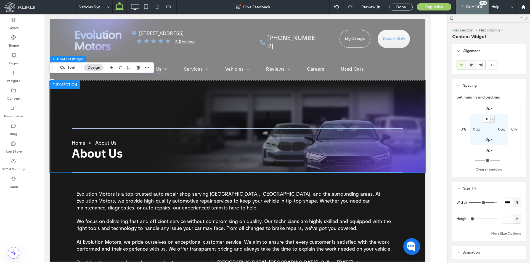
click at [469, 65] on div at bounding box center [470, 64] width 9 height 9
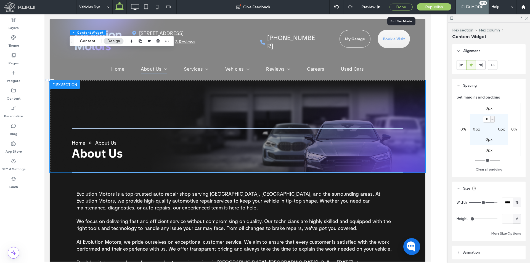
click at [402, 6] on div "Done" at bounding box center [400, 7] width 23 height 7
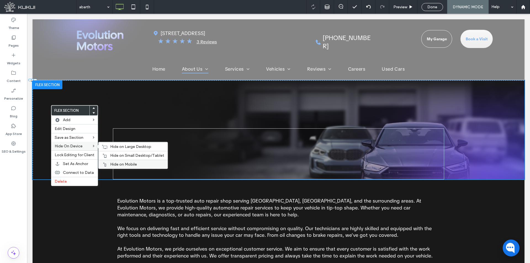
click at [126, 161] on div "Hide on Mobile" at bounding box center [132, 164] width 69 height 9
click at [131, 154] on span "Hide on Small Desktop/Tablet" at bounding box center [137, 155] width 54 height 5
click at [137, 146] on span "Hide on Large Desktop" at bounding box center [130, 146] width 41 height 5
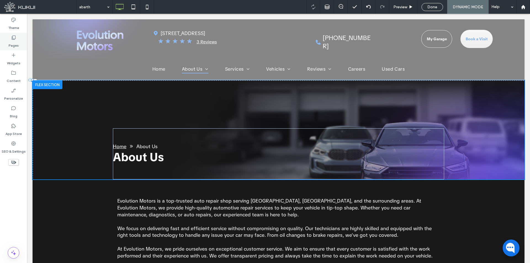
click at [10, 46] on label "Pages" at bounding box center [14, 44] width 10 height 8
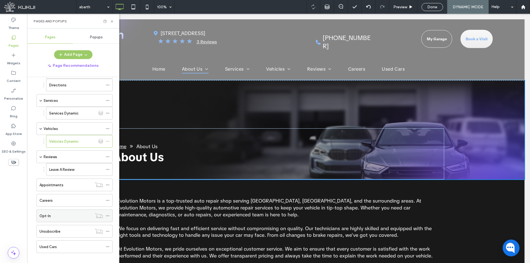
scroll to position [81, 0]
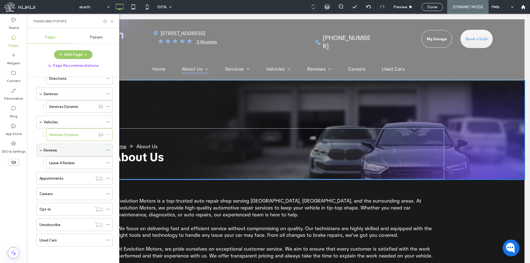
click at [68, 151] on div "Reviews" at bounding box center [73, 150] width 59 height 6
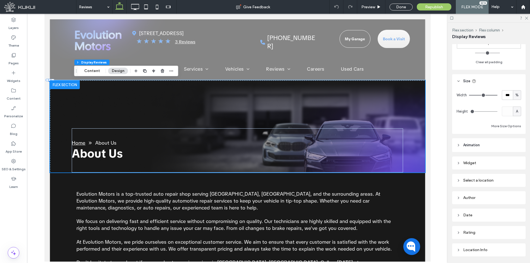
scroll to position [110, 0]
click at [492, 193] on div "Author" at bounding box center [488, 194] width 65 height 5
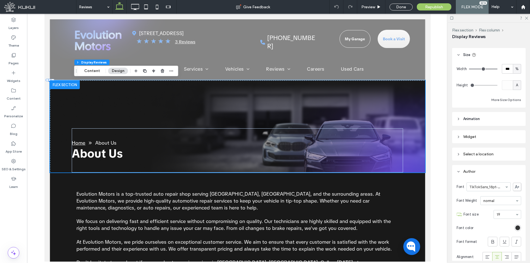
scroll to position [165, 0]
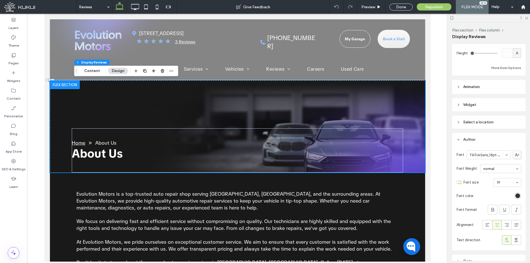
click at [511, 198] on section "Font color" at bounding box center [488, 195] width 65 height 12
click at [515, 197] on div "rgb(51, 51, 51)" at bounding box center [517, 195] width 5 height 5
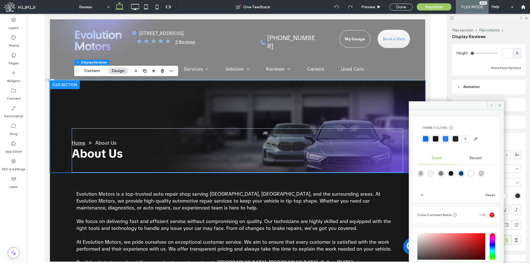
click at [474, 176] on div "rgba(255,255,255,1)" at bounding box center [470, 173] width 7 height 7
type input "*******"
click at [499, 103] on icon at bounding box center [499, 105] width 4 height 4
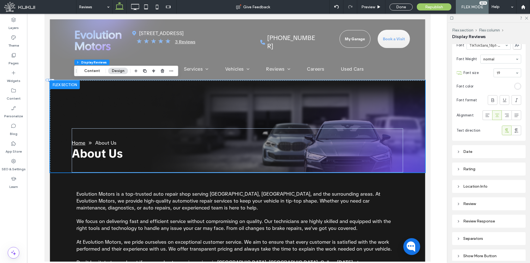
scroll to position [276, 0]
click at [492, 94] on div "Font format" at bounding box center [488, 99] width 65 height 15
click at [490, 100] on icon at bounding box center [493, 100] width 6 height 6
click at [505, 152] on div "Date" at bounding box center [488, 150] width 65 height 5
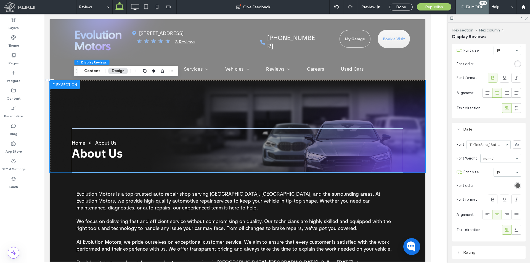
scroll to position [331, 0]
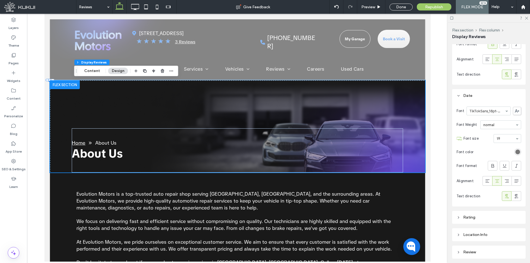
click at [516, 152] on div "rgb(99, 99, 99)" at bounding box center [517, 151] width 5 height 5
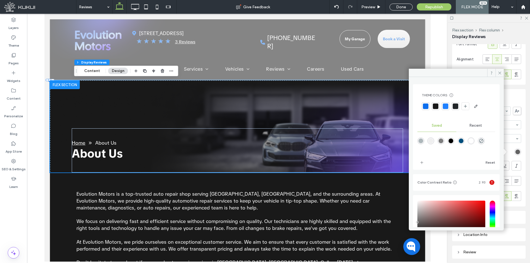
click at [422, 106] on div at bounding box center [425, 106] width 8 height 8
click at [473, 142] on div "rgba(255,255,255,1)" at bounding box center [470, 140] width 5 height 5
type input "*******"
click at [517, 219] on div "Rating" at bounding box center [488, 217] width 65 height 5
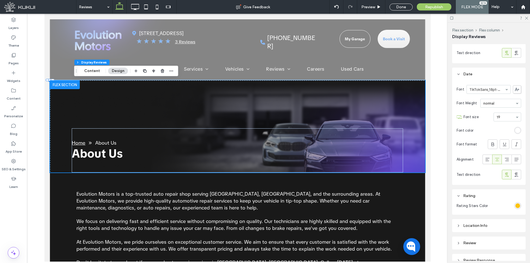
scroll to position [386, 0]
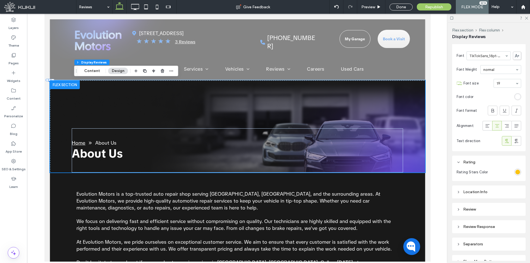
click at [514, 169] on div "rgb(251, 195, 16)" at bounding box center [517, 172] width 7 height 7
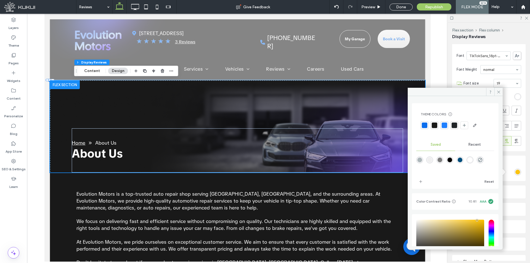
click at [443, 126] on div at bounding box center [444, 125] width 6 height 6
click at [517, 202] on div "Widget Select a location Author Font TikTokSans_18pt-Regular Font Weight normal…" at bounding box center [488, 71] width 73 height 397
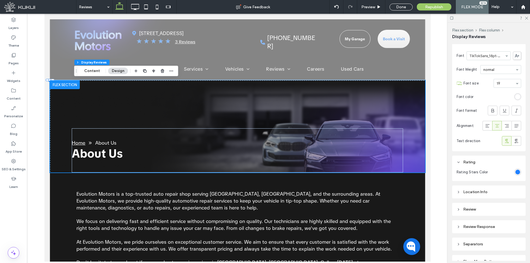
click at [515, 192] on div "Location Info" at bounding box center [488, 191] width 65 height 5
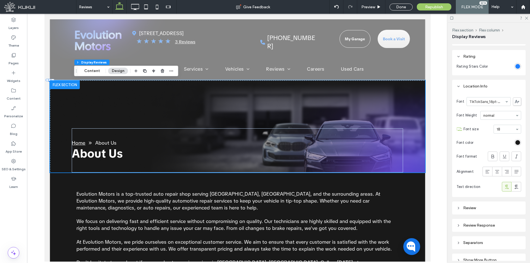
scroll to position [496, 0]
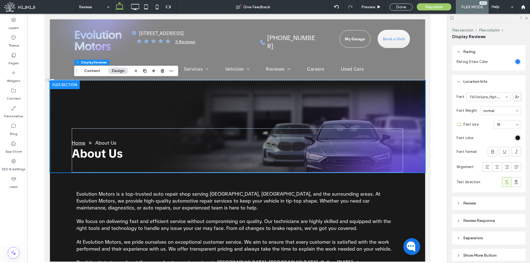
click at [504, 209] on div "Review" at bounding box center [488, 203] width 73 height 13
click at [508, 202] on div "Review" at bounding box center [488, 203] width 65 height 5
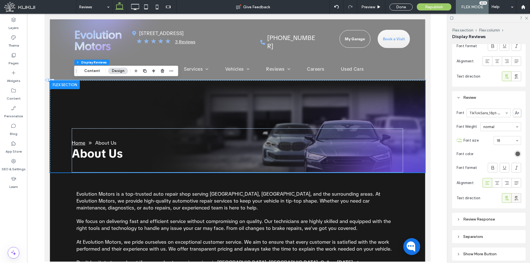
scroll to position [607, 0]
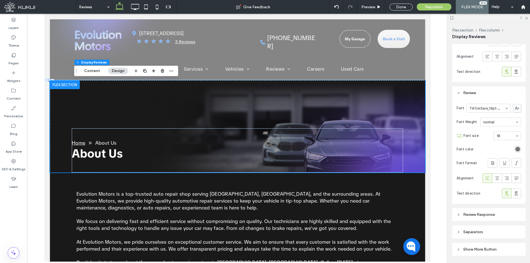
click at [515, 148] on div "rgb(99, 99, 99)" at bounding box center [517, 149] width 5 height 5
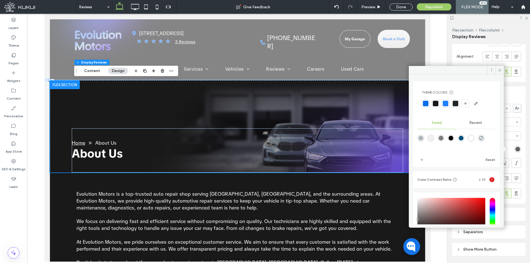
click at [473, 137] on div "rgba(255,255,255,1)" at bounding box center [470, 138] width 5 height 5
type input "*******"
click at [518, 208] on div "Review Response" at bounding box center [488, 214] width 73 height 13
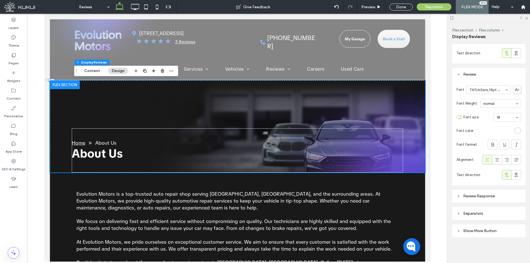
scroll to position [627, 0]
click at [510, 195] on div "Review Response" at bounding box center [488, 194] width 65 height 5
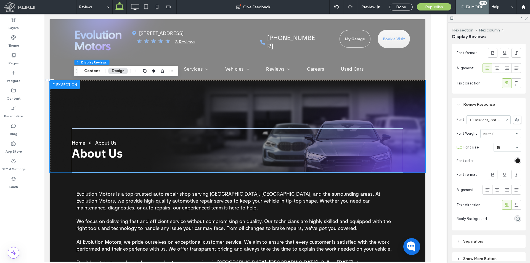
scroll to position [737, 0]
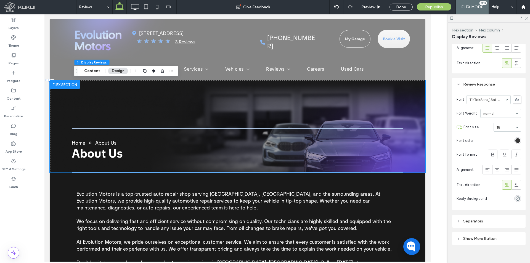
click at [516, 140] on div "rgb(25, 25, 25)" at bounding box center [517, 140] width 5 height 5
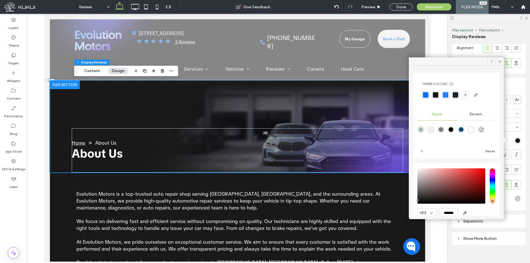
click at [473, 130] on div "rgba(255,255,255,1)" at bounding box center [470, 129] width 5 height 5
type input "*******"
click at [516, 199] on icon "rgba(0, 0, 0, 0)" at bounding box center [517, 198] width 5 height 5
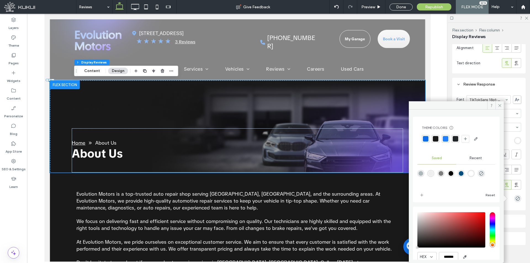
click at [448, 138] on div at bounding box center [445, 139] width 8 height 8
click at [497, 106] on span at bounding box center [499, 105] width 8 height 8
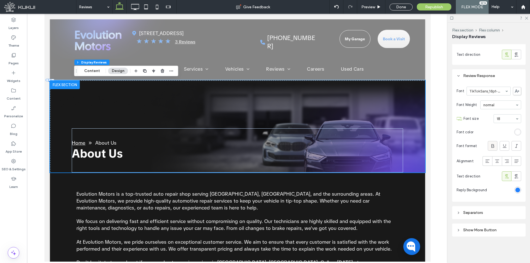
scroll to position [746, 0]
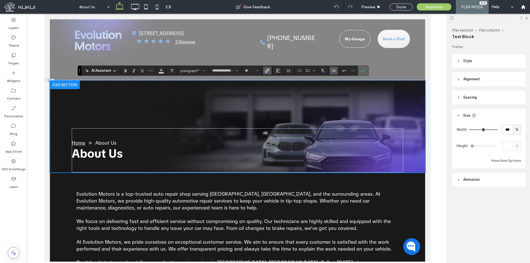
click at [365, 67] on span "Confirm" at bounding box center [363, 70] width 4 height 9
click at [332, 69] on icon "Connect To Data" at bounding box center [333, 70] width 4 height 4
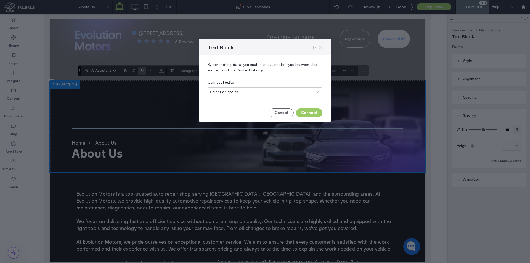
click at [277, 92] on div "Select an option" at bounding box center [261, 92] width 103 height 6
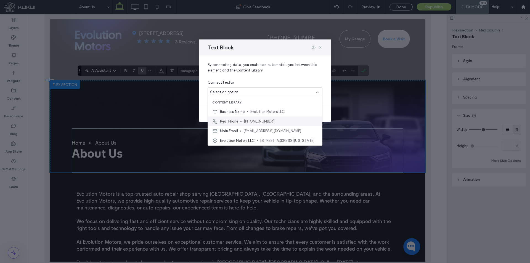
click at [264, 119] on span "[PHONE_NUMBER]" at bounding box center [281, 122] width 74 height 6
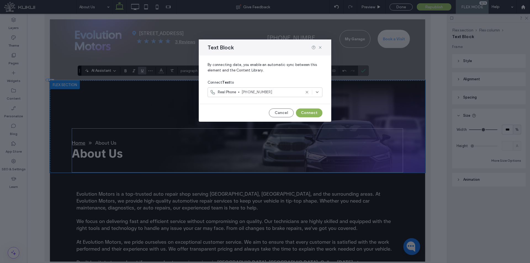
click at [309, 114] on button "Connect" at bounding box center [309, 112] width 26 height 9
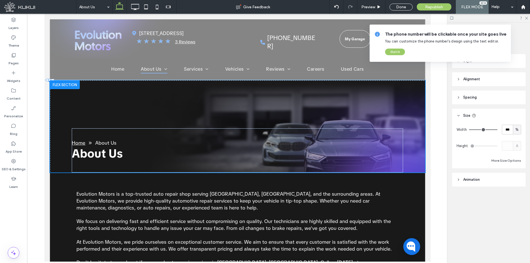
type input "**********"
type input "**"
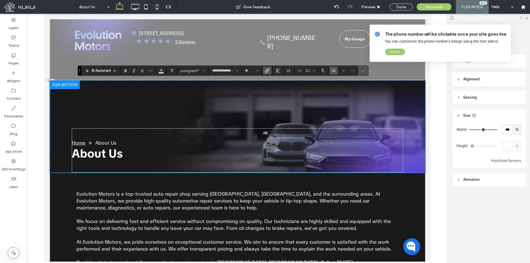
click at [268, 70] on icon "Link" at bounding box center [267, 70] width 4 height 4
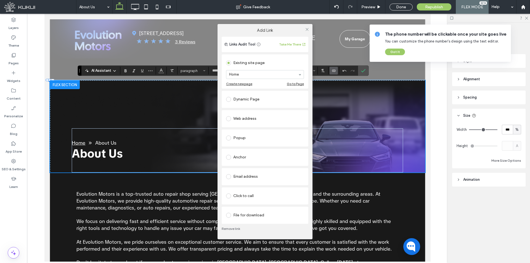
click at [247, 196] on div "Click to call" at bounding box center [265, 195] width 78 height 9
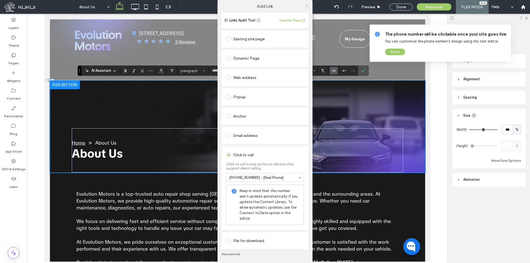
click at [305, 6] on icon at bounding box center [307, 6] width 4 height 4
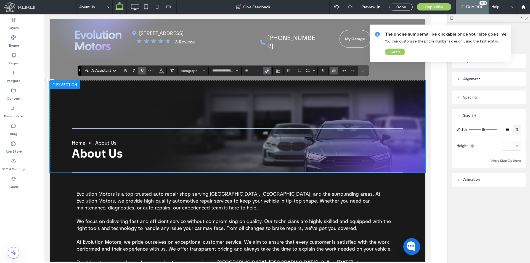
click at [140, 69] on icon "Underline" at bounding box center [142, 70] width 4 height 4
click at [141, 71] on use "Underline" at bounding box center [142, 70] width 2 height 3
click at [364, 71] on icon "Confirm" at bounding box center [363, 70] width 4 height 4
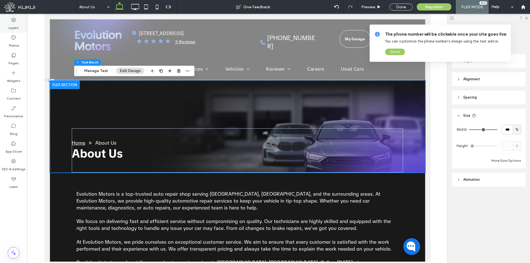
click at [18, 23] on label "Layers" at bounding box center [14, 27] width 10 height 8
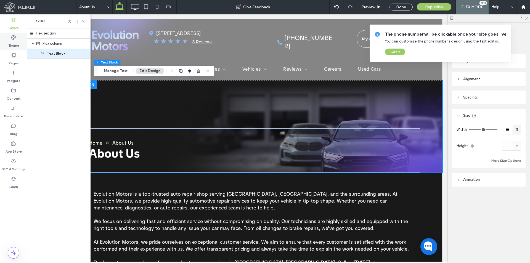
click at [11, 39] on icon at bounding box center [14, 38] width 6 height 6
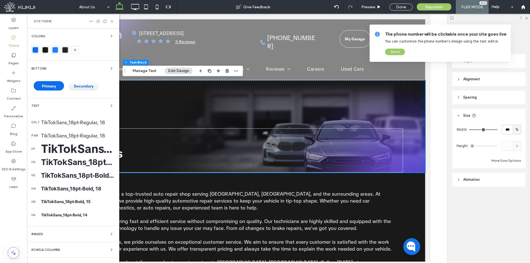
click at [53, 120] on div "TikTokSans_18pt-Regular, 18" at bounding box center [78, 122] width 74 height 6
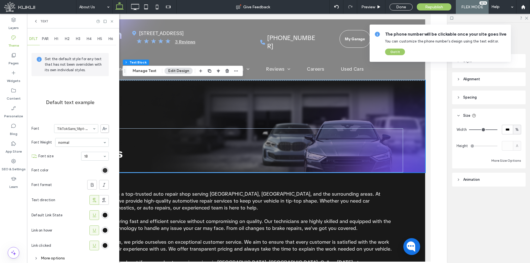
click at [103, 171] on div "rgb(25, 25, 25)" at bounding box center [105, 170] width 5 height 5
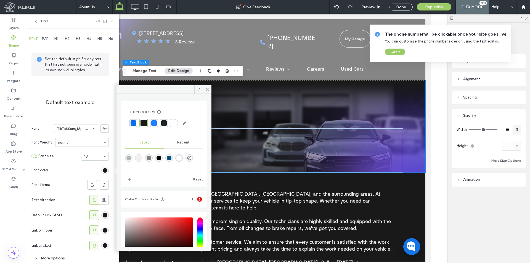
click at [183, 161] on div "rgba(255,255,255,1)" at bounding box center [178, 157] width 7 height 7
type input "*******"
click at [105, 215] on div "rgb(25, 25, 25)" at bounding box center [105, 215] width 5 height 5
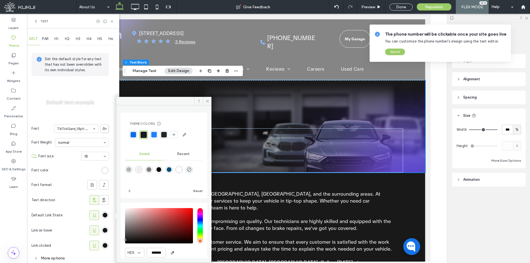
click at [181, 170] on div "rgba(255,255,255,1)" at bounding box center [179, 169] width 5 height 5
type input "*******"
click at [107, 244] on div "rgb(25, 25, 25)" at bounding box center [105, 245] width 5 height 5
click at [181, 167] on div "rgba(255,255,255,1)" at bounding box center [179, 169] width 5 height 5
type input "*******"
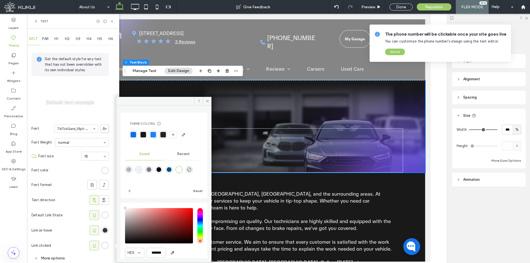
click at [106, 231] on div "rgb(25, 25, 25)" at bounding box center [105, 230] width 5 height 5
click at [153, 139] on div "Theme Colors Save time with Theme Colors Create a color palette to instantly ad…" at bounding box center [164, 130] width 78 height 26
click at [155, 133] on div at bounding box center [153, 135] width 6 height 6
click at [105, 170] on div "rgba(255,255,255,1)" at bounding box center [105, 170] width 5 height 5
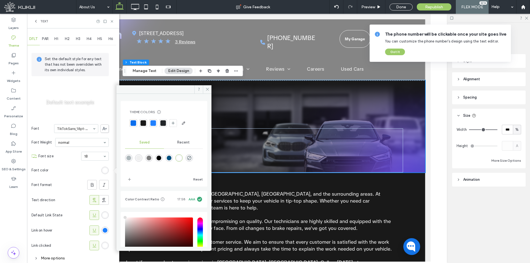
click at [144, 125] on div at bounding box center [143, 123] width 6 height 6
click at [208, 88] on icon at bounding box center [207, 89] width 4 height 4
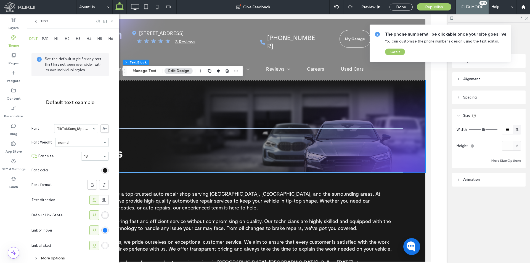
click at [112, 23] on div "Text" at bounding box center [73, 21] width 92 height 15
click at [112, 22] on icon at bounding box center [112, 21] width 4 height 4
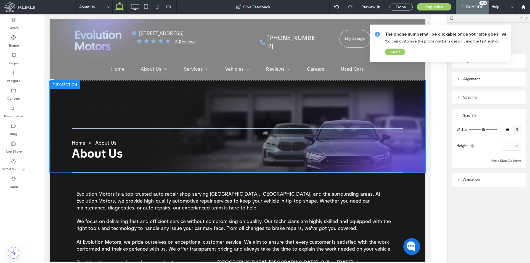
type input "**********"
type input "**"
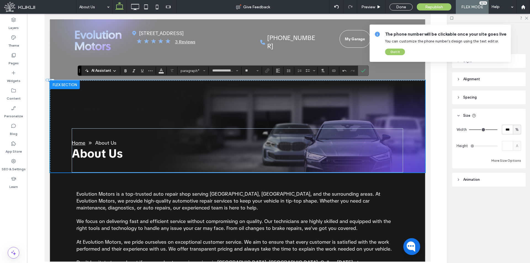
click at [363, 71] on use "Confirm" at bounding box center [363, 70] width 4 height 3
click at [333, 68] on span "Connect To Data" at bounding box center [332, 71] width 2 height 8
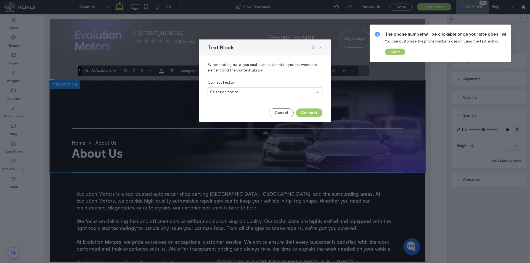
click at [285, 90] on div "Select an option" at bounding box center [261, 92] width 103 height 6
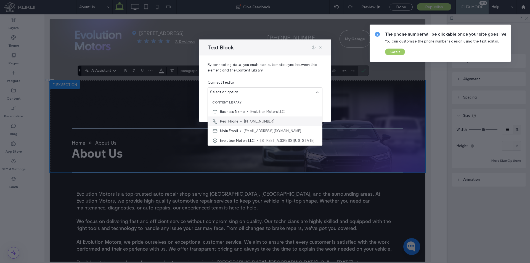
click at [280, 122] on span "[PHONE_NUMBER]" at bounding box center [281, 122] width 74 height 6
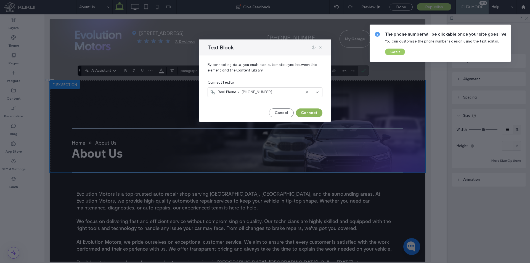
click at [311, 112] on button "Connect" at bounding box center [309, 112] width 26 height 9
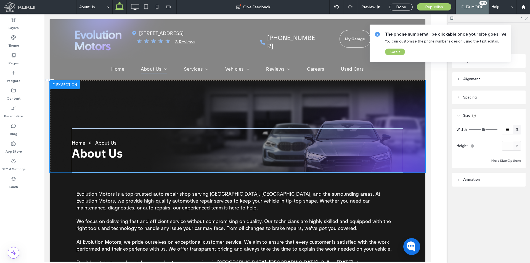
type input "**********"
type input "**"
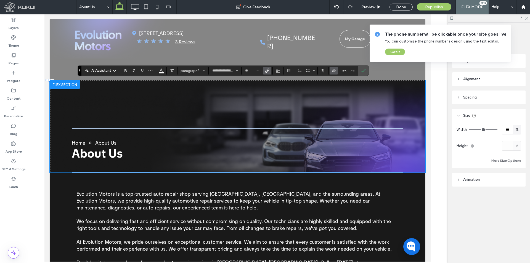
click at [270, 70] on label "Link" at bounding box center [267, 71] width 8 height 8
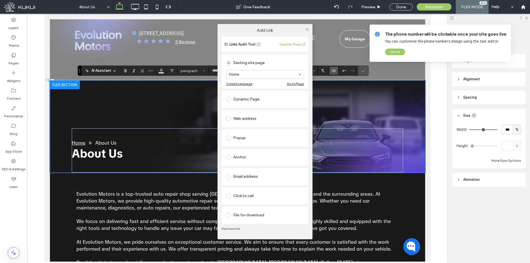
click at [265, 193] on div "Click to call" at bounding box center [265, 195] width 78 height 9
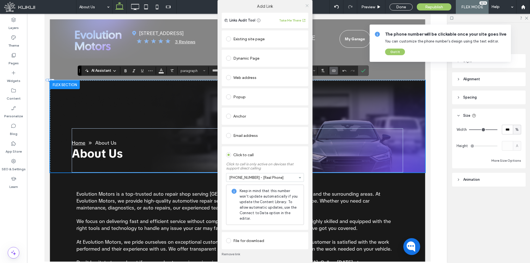
click at [305, 5] on use at bounding box center [306, 5] width 3 height 3
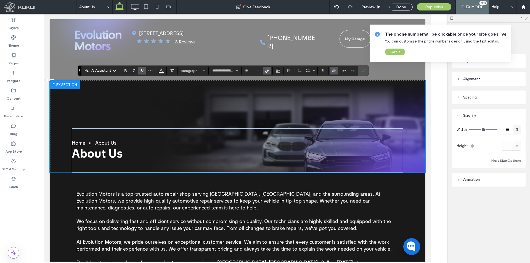
click at [144, 71] on icon "Underline" at bounding box center [142, 70] width 4 height 4
click at [364, 74] on span "Confirm" at bounding box center [363, 70] width 4 height 9
click at [335, 71] on use "Connect To Data" at bounding box center [333, 71] width 3 height 2
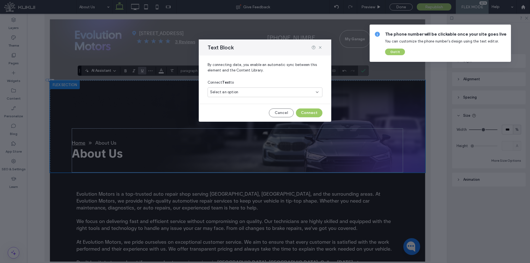
click at [271, 95] on div "Select an option" at bounding box center [264, 92] width 115 height 10
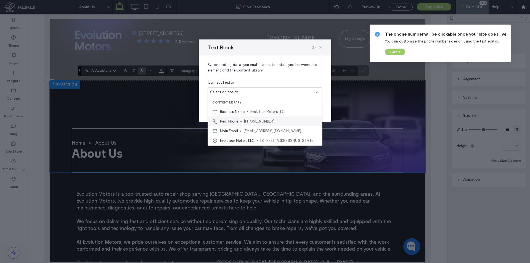
click at [263, 119] on span "[PHONE_NUMBER]" at bounding box center [281, 122] width 74 height 6
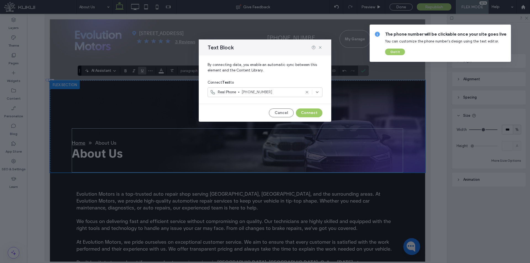
click at [322, 110] on div "Cancel Connect" at bounding box center [264, 112] width 115 height 9
click at [312, 109] on button "Connect" at bounding box center [309, 112] width 26 height 9
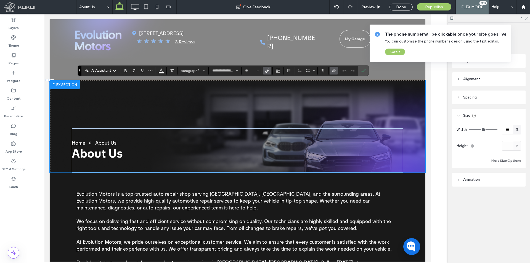
click at [267, 68] on span "Link" at bounding box center [266, 71] width 2 height 8
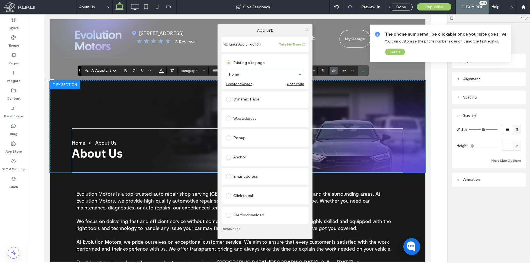
click at [263, 190] on div "Click to call" at bounding box center [264, 195] width 87 height 17
click at [263, 194] on div "Click to call" at bounding box center [265, 195] width 78 height 9
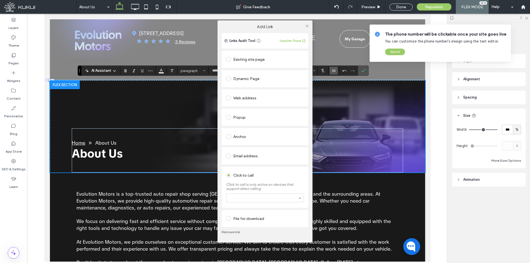
click at [263, 202] on section at bounding box center [265, 198] width 78 height 14
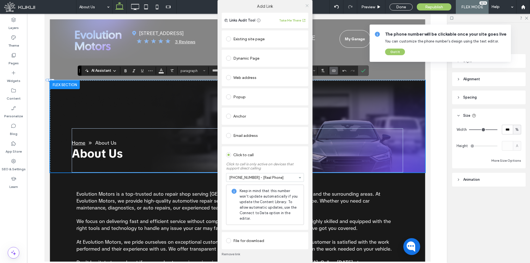
click at [305, 6] on icon at bounding box center [307, 6] width 4 height 4
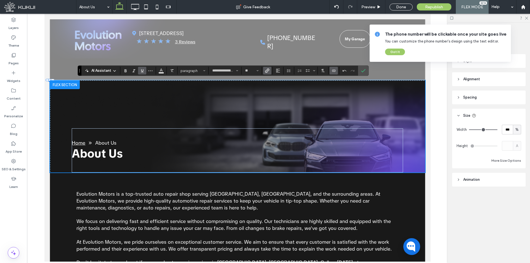
click at [143, 69] on use "Underline" at bounding box center [142, 70] width 2 height 3
click at [158, 69] on button "Color" at bounding box center [161, 71] width 8 height 8
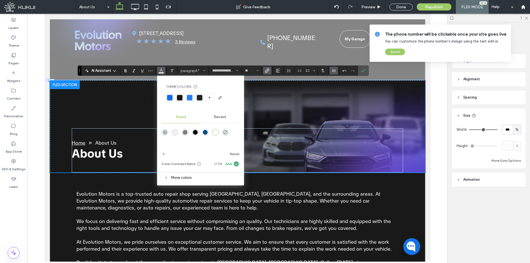
click at [216, 133] on div "rgba(255,255,255,1)" at bounding box center [215, 132] width 5 height 5
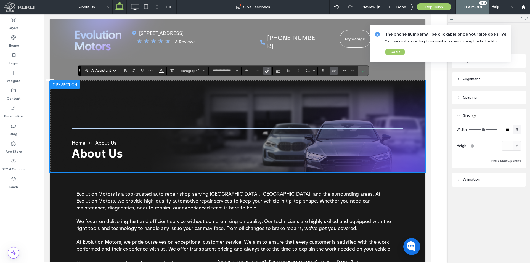
click at [363, 70] on icon "Confirm" at bounding box center [363, 70] width 4 height 4
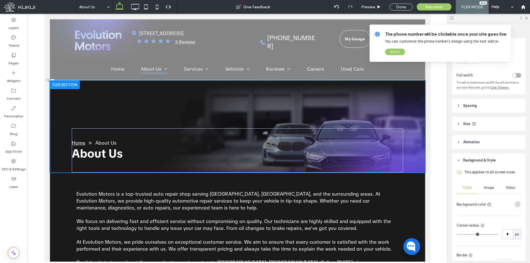
type input "***"
click at [13, 40] on icon at bounding box center [14, 38] width 6 height 6
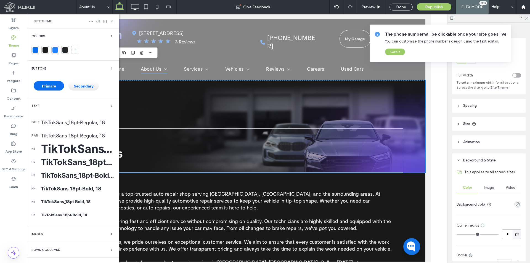
click at [76, 129] on div "dflt TikTokSans_18pt-Regular, 18" at bounding box center [72, 122] width 83 height 13
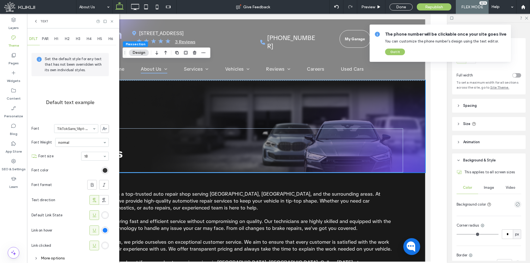
click at [103, 169] on div "rgb(25, 25, 25)" at bounding box center [105, 170] width 5 height 5
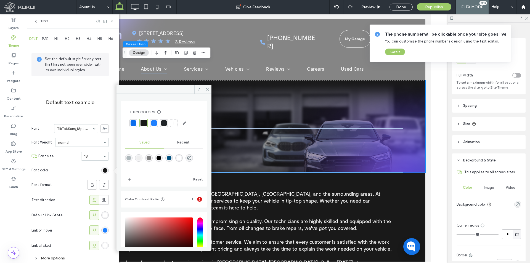
click at [181, 157] on div "rgba(255,255,255,1)" at bounding box center [178, 157] width 7 height 7
type input "*******"
click at [209, 86] on span at bounding box center [207, 89] width 9 height 8
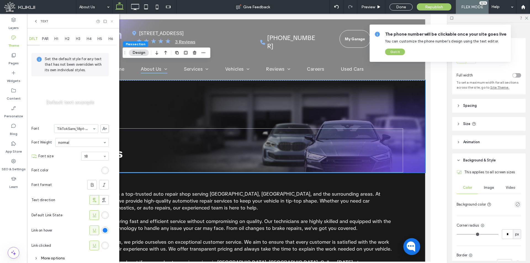
click at [111, 20] on use at bounding box center [112, 21] width 2 height 2
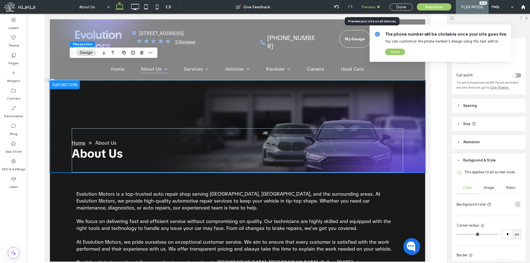
click at [375, 8] on div "Preview" at bounding box center [371, 7] width 28 height 5
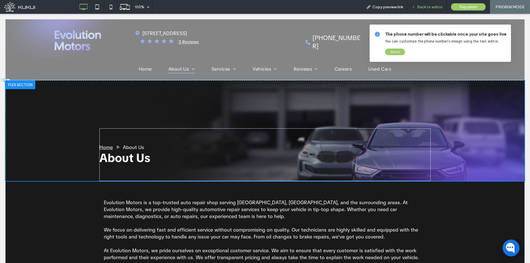
click at [429, 6] on span "Back to editor" at bounding box center [429, 7] width 25 height 5
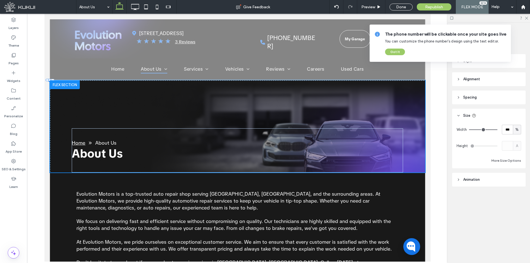
type input "**********"
type input "**"
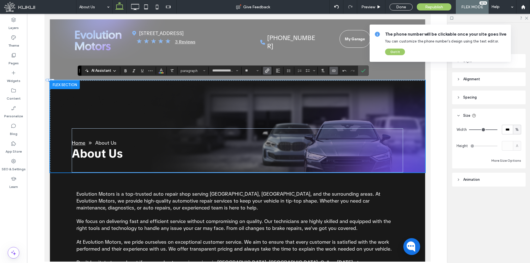
click at [335, 70] on icon "Connect To Data" at bounding box center [333, 70] width 4 height 4
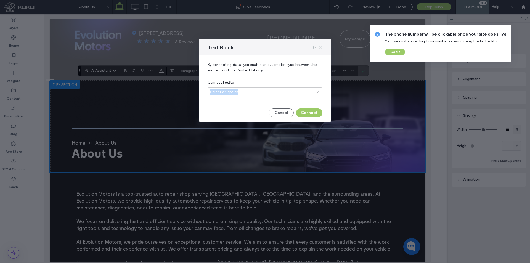
click at [281, 92] on div "Select an option" at bounding box center [264, 92] width 115 height 10
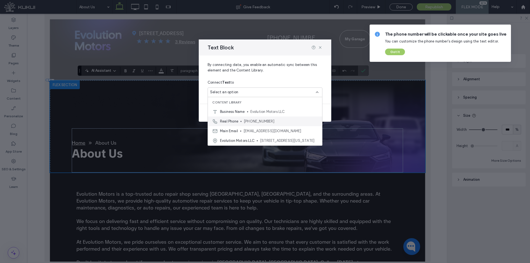
click at [277, 125] on div "Real Phone (904) 669-8480" at bounding box center [265, 121] width 114 height 10
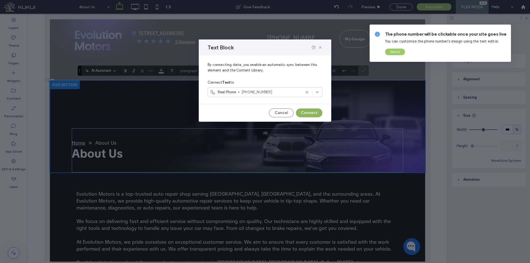
click at [310, 115] on button "Connect" at bounding box center [309, 112] width 26 height 9
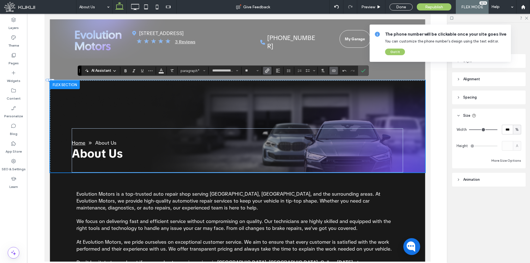
click at [268, 70] on icon "Link" at bounding box center [267, 70] width 4 height 4
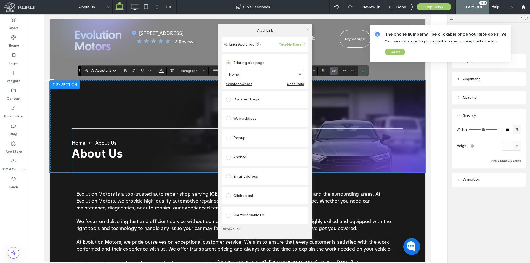
click at [259, 191] on div "Click to call" at bounding box center [265, 196] width 78 height 12
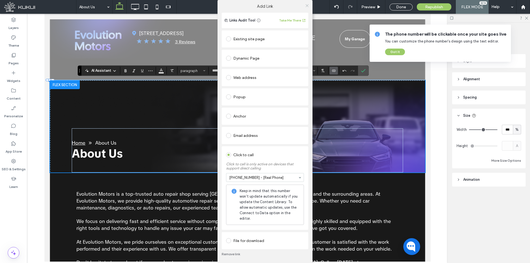
click at [306, 8] on span at bounding box center [307, 5] width 4 height 8
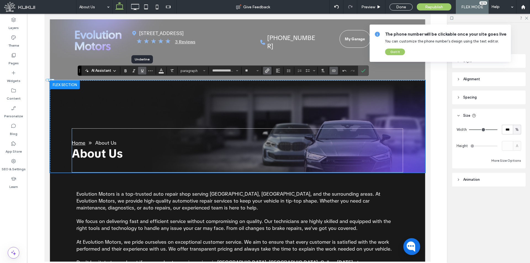
click at [143, 70] on use "Underline" at bounding box center [142, 70] width 2 height 3
click at [362, 68] on span "Confirm" at bounding box center [362, 71] width 2 height 10
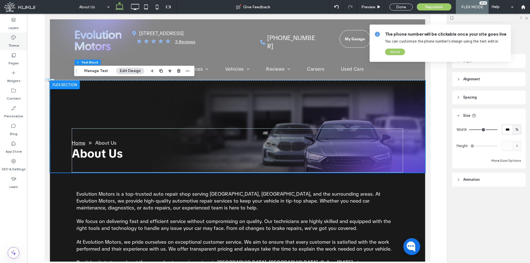
click at [12, 38] on icon at bounding box center [14, 38] width 6 height 6
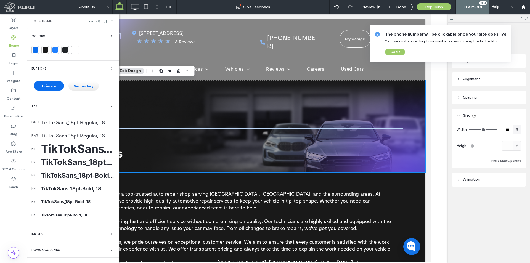
click at [77, 121] on div "TikTokSans_18pt-Regular, 18" at bounding box center [78, 122] width 74 height 6
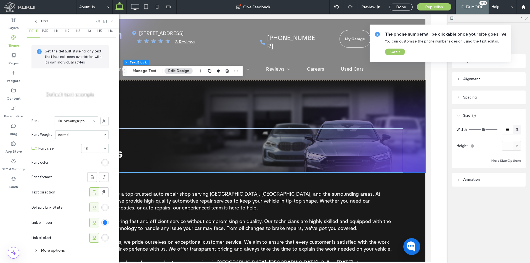
scroll to position [11, 0]
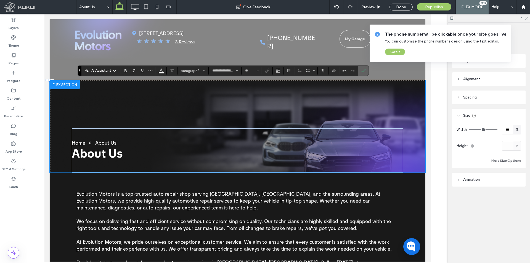
click at [362, 70] on icon "Confirm" at bounding box center [363, 70] width 4 height 4
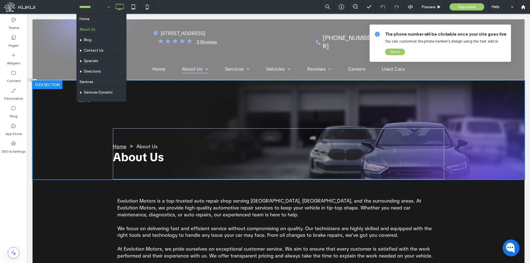
click at [97, 6] on input at bounding box center [93, 7] width 28 height 14
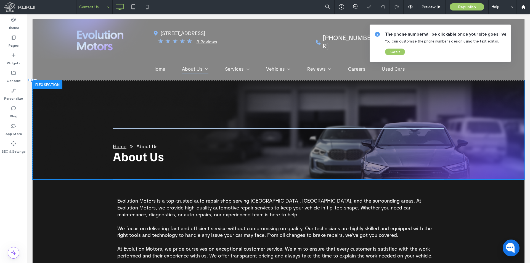
click at [103, 7] on input at bounding box center [93, 7] width 28 height 14
click at [93, 7] on input at bounding box center [93, 7] width 28 height 14
click at [394, 50] on button "Got It" at bounding box center [395, 52] width 20 height 7
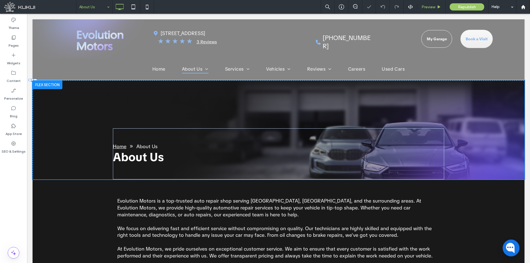
click at [431, 6] on span "Preview" at bounding box center [428, 7] width 14 height 5
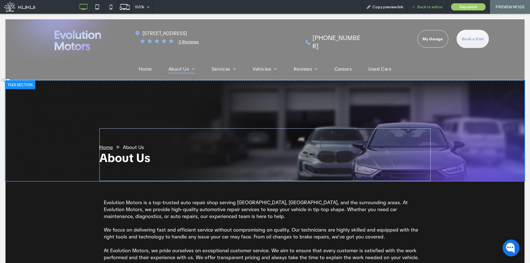
click at [435, 9] on span "Back to editor" at bounding box center [429, 7] width 25 height 5
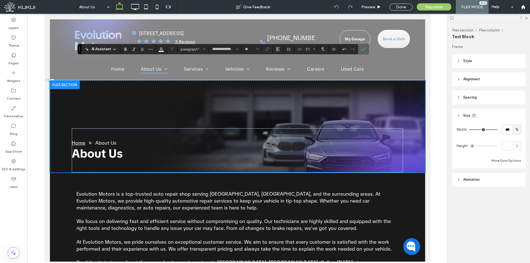
click at [363, 49] on icon "Confirm" at bounding box center [363, 49] width 4 height 4
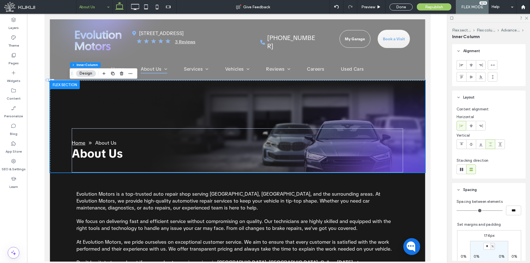
type input "**"
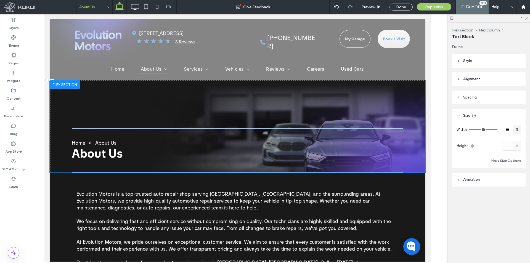
type input "**********"
type input "**"
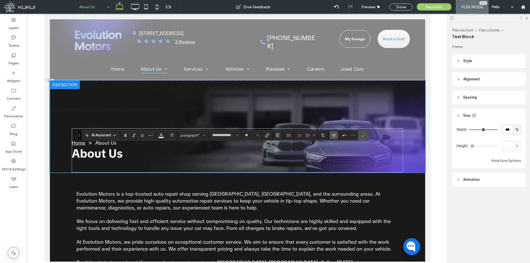
click at [333, 137] on icon "Connect To Data" at bounding box center [333, 135] width 4 height 4
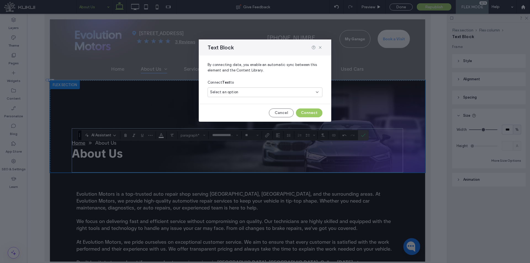
click at [257, 97] on div "Select an option" at bounding box center [264, 92] width 115 height 10
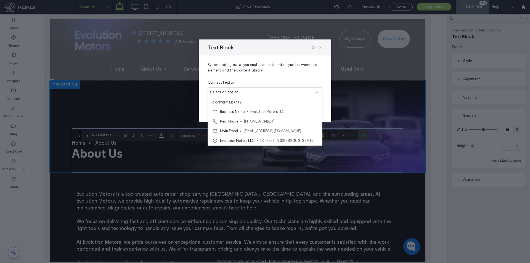
click at [258, 91] on div "Select an option" at bounding box center [261, 92] width 103 height 6
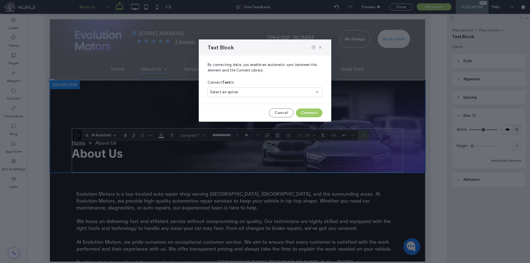
click at [258, 91] on div "Select an option" at bounding box center [261, 92] width 103 height 6
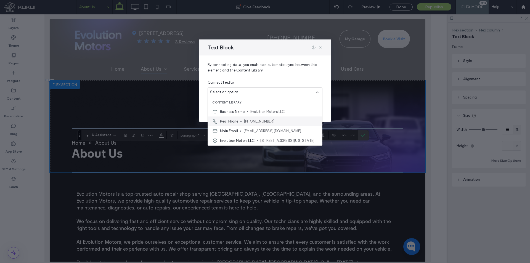
click at [264, 122] on span "[PHONE_NUMBER]" at bounding box center [281, 122] width 74 height 6
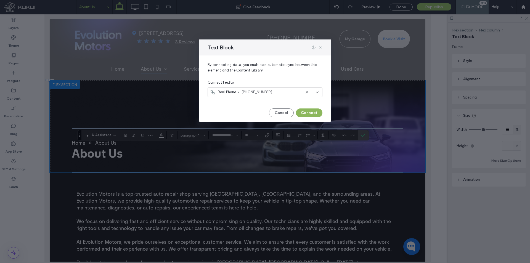
click at [306, 112] on button "Connect" at bounding box center [309, 112] width 26 height 9
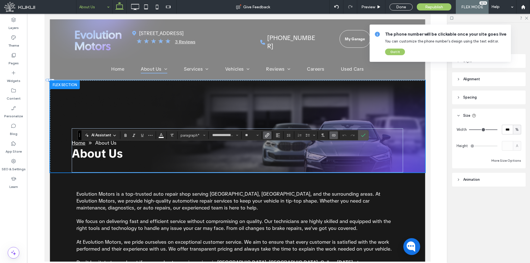
click at [266, 136] on icon "Link" at bounding box center [267, 135] width 4 height 4
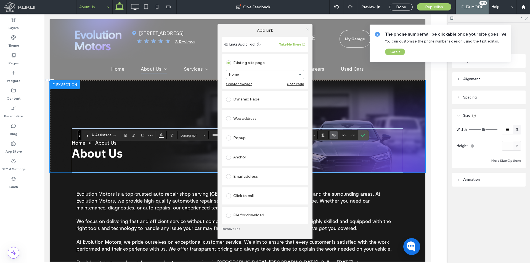
click at [252, 197] on div "Click to call" at bounding box center [265, 195] width 78 height 9
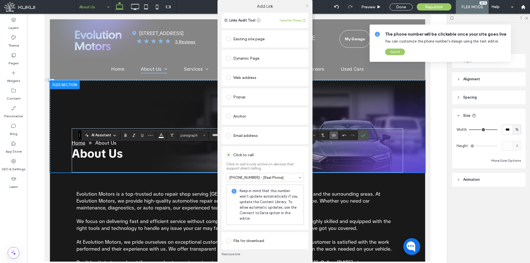
click at [307, 6] on icon at bounding box center [307, 6] width 4 height 4
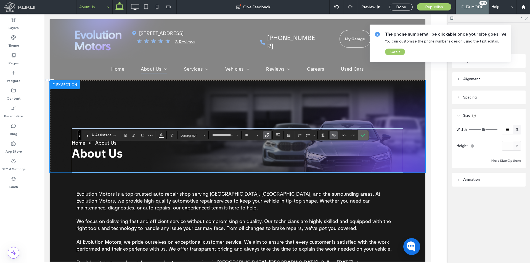
click at [358, 136] on section at bounding box center [363, 135] width 10 height 10
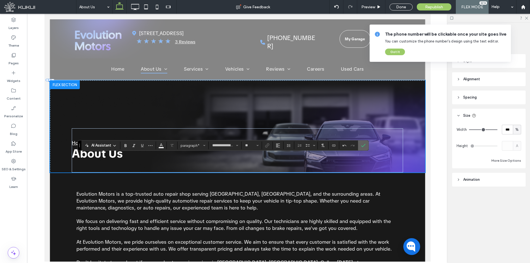
click at [362, 143] on label "Confirm" at bounding box center [363, 145] width 8 height 10
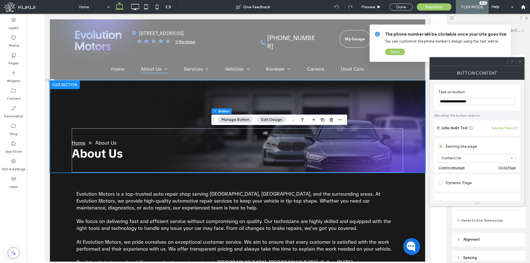
click at [521, 57] on span at bounding box center [520, 61] width 4 height 8
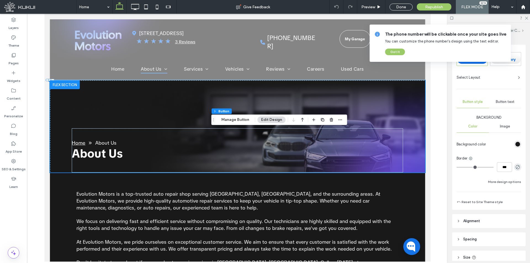
scroll to position [55, 0]
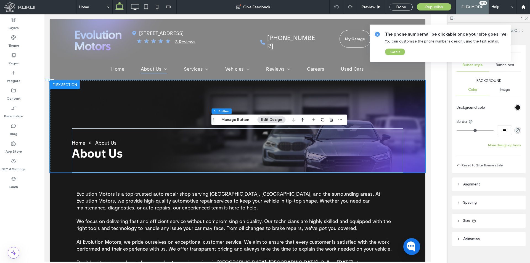
click at [513, 148] on button "More design options" at bounding box center [504, 145] width 33 height 7
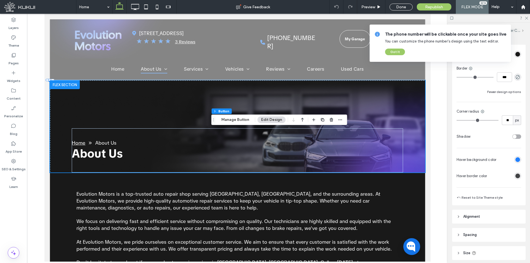
scroll to position [110, 0]
click at [515, 155] on div "rgb(32, 128, 254)" at bounding box center [517, 157] width 7 height 7
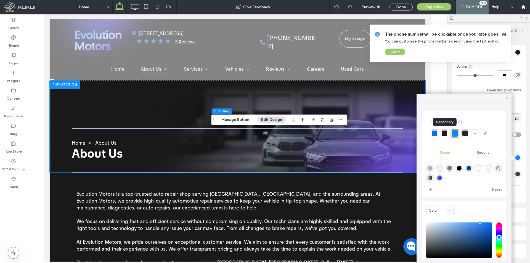
click at [446, 135] on div at bounding box center [444, 133] width 6 height 6
click at [455, 135] on div at bounding box center [455, 133] width 6 height 6
click at [432, 135] on div at bounding box center [434, 133] width 6 height 6
click at [456, 131] on div at bounding box center [455, 133] width 6 height 6
click at [509, 97] on icon at bounding box center [506, 97] width 5 height 5
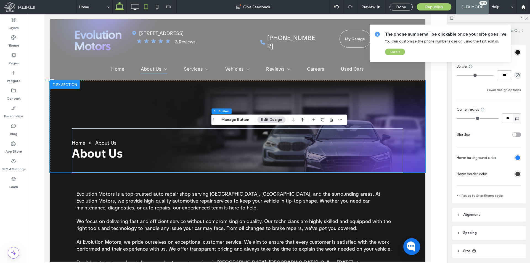
click at [145, 9] on use at bounding box center [146, 6] width 4 height 5
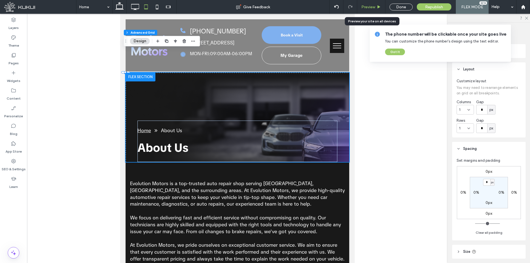
click at [381, 5] on div "Preview" at bounding box center [371, 7] width 28 height 5
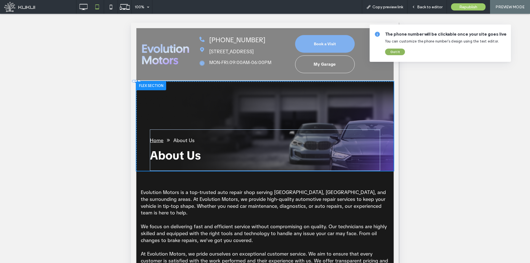
click at [402, 54] on button "Got It" at bounding box center [395, 52] width 20 height 7
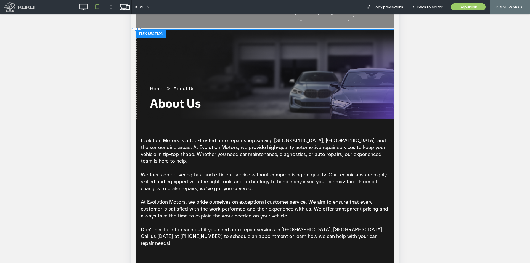
scroll to position [55, 0]
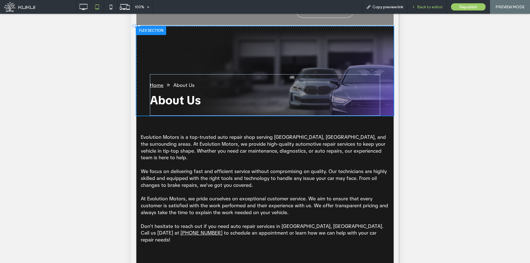
click at [432, 7] on span "Back to editor" at bounding box center [429, 7] width 25 height 5
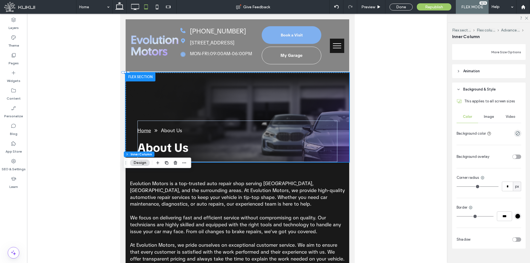
scroll to position [333, 0]
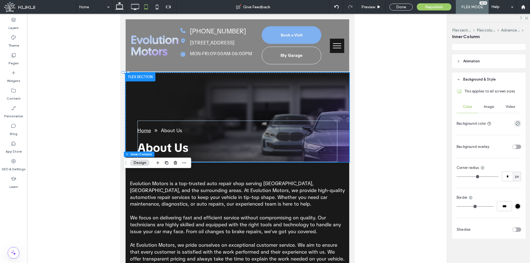
click at [485, 105] on span "Image" at bounding box center [488, 107] width 10 height 4
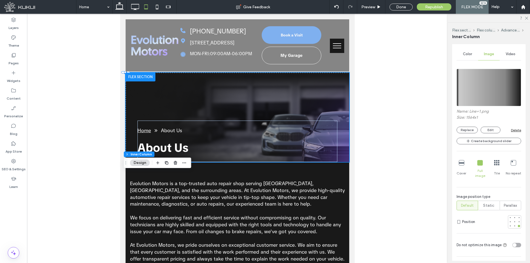
scroll to position [388, 0]
click at [511, 159] on icon at bounding box center [513, 160] width 6 height 6
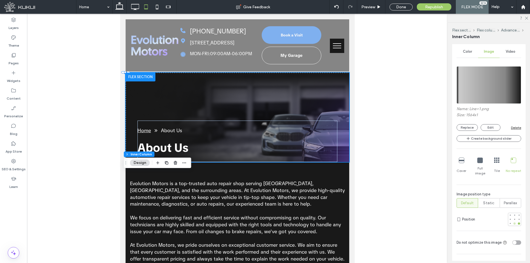
click at [513, 222] on div at bounding box center [514, 223] width 2 height 2
click at [379, 9] on div "Preview" at bounding box center [371, 7] width 28 height 5
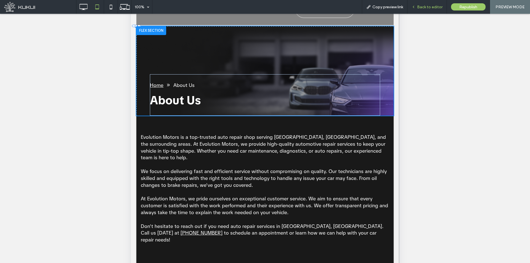
click at [426, 6] on span "Back to editor" at bounding box center [429, 7] width 25 height 5
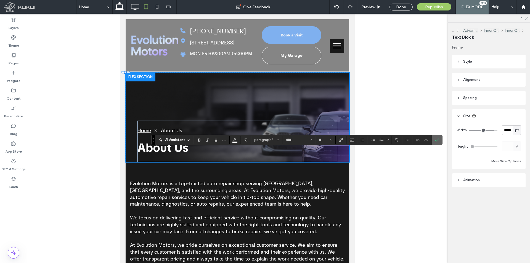
click at [437, 140] on use "Confirm" at bounding box center [437, 139] width 4 height 3
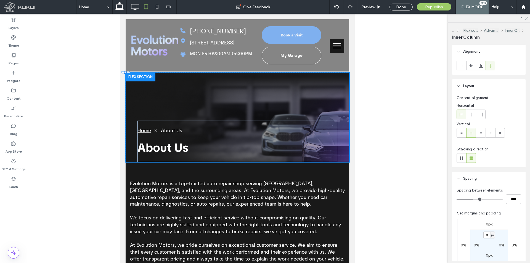
type input "**"
type input "****"
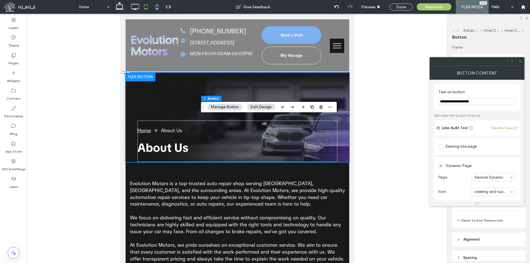
click at [520, 63] on span at bounding box center [520, 61] width 4 height 8
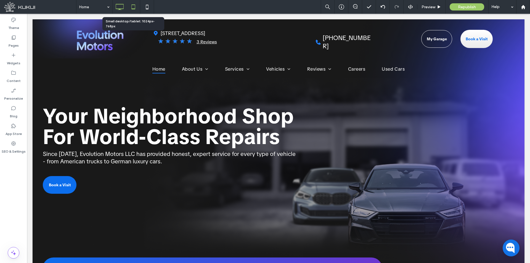
click at [133, 7] on icon at bounding box center [133, 6] width 11 height 11
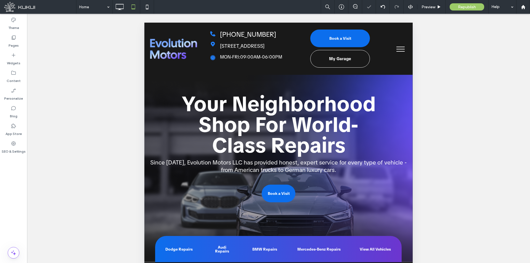
click at [400, 45] on button "menu" at bounding box center [400, 49] width 14 height 14
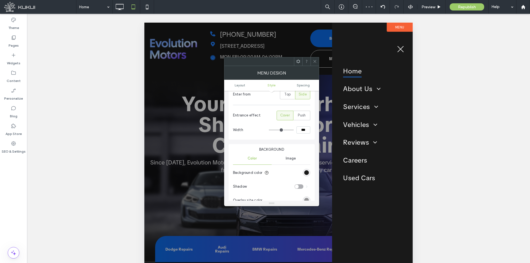
scroll to position [110, 0]
click at [313, 63] on use at bounding box center [314, 61] width 3 height 3
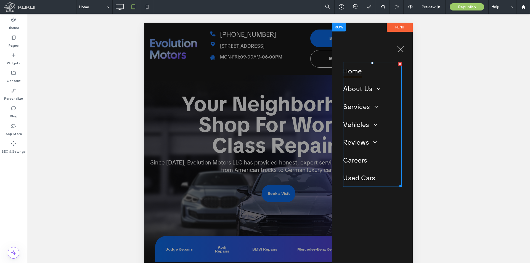
click at [380, 77] on link "Home" at bounding box center [374, 71] width 63 height 18
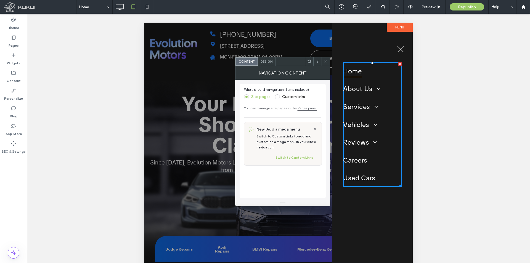
click at [266, 62] on span "Design" at bounding box center [266, 61] width 12 height 4
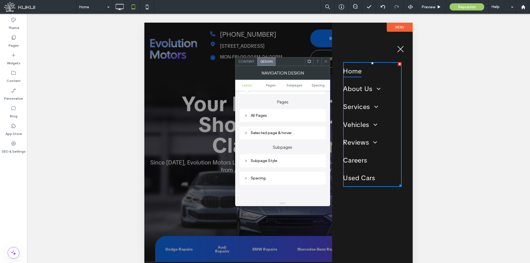
click at [298, 135] on div "Selected page & hover" at bounding box center [282, 132] width 77 height 5
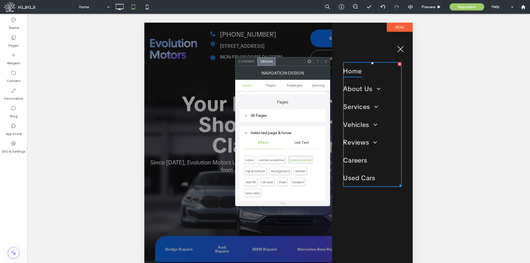
click at [297, 145] on span "Link Text" at bounding box center [301, 142] width 15 height 4
click at [265, 132] on div "Selected page & hover" at bounding box center [282, 132] width 77 height 5
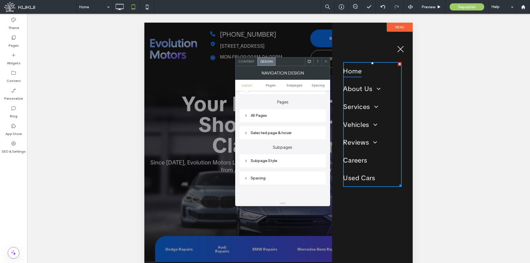
click at [279, 160] on div "Subpage Style" at bounding box center [282, 160] width 77 height 5
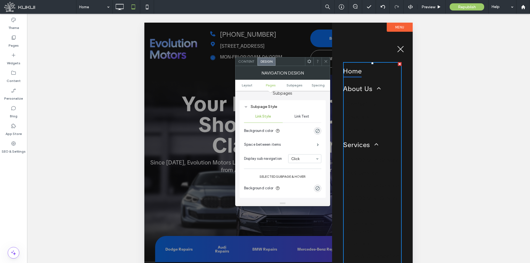
scroll to position [165, 0]
click at [305, 112] on div "Link Text" at bounding box center [301, 115] width 39 height 12
click at [316, 173] on div "rgb(25, 25, 25)" at bounding box center [317, 171] width 5 height 5
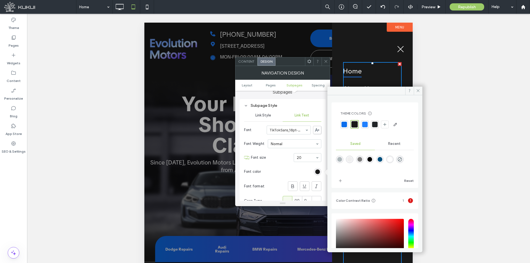
click at [400, 157] on div at bounding box center [375, 163] width 78 height 21
click at [392, 158] on div "rgba(255,255,255,1)" at bounding box center [389, 159] width 5 height 5
type input "*******"
click at [417, 89] on icon at bounding box center [418, 91] width 4 height 4
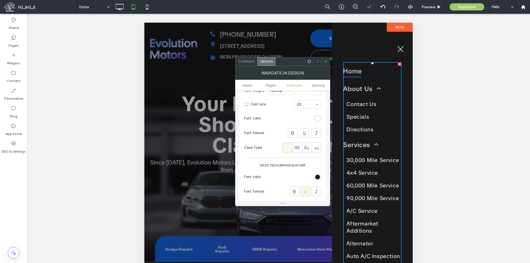
scroll to position [221, 0]
click at [315, 176] on div "rgb(25, 25, 25)" at bounding box center [317, 175] width 5 height 5
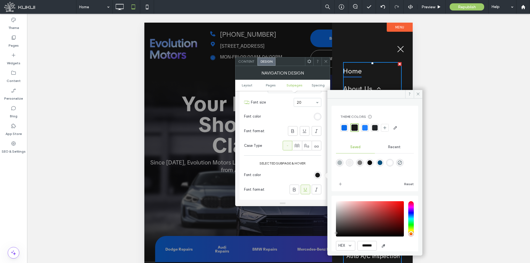
click at [392, 165] on div "rgba(255,255,255,1)" at bounding box center [389, 162] width 5 height 5
type input "*******"
click at [415, 97] on span at bounding box center [417, 94] width 9 height 8
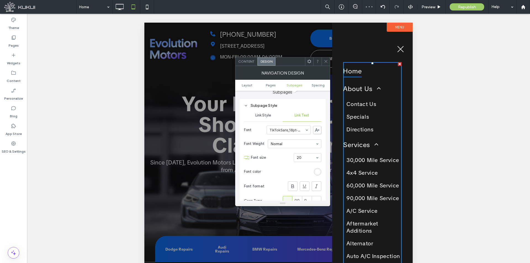
click at [266, 118] on div "Link Style" at bounding box center [263, 115] width 39 height 12
click at [325, 61] on icon at bounding box center [326, 61] width 4 height 4
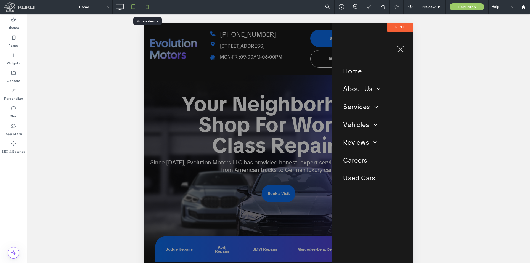
click at [145, 7] on icon at bounding box center [146, 6] width 11 height 11
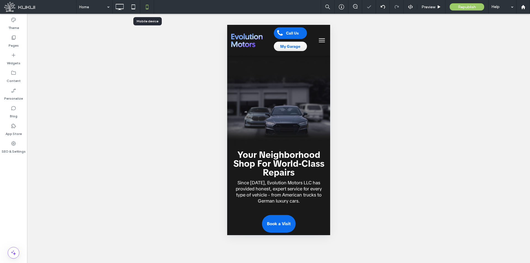
scroll to position [0, 0]
click at [316, 39] on button "menu" at bounding box center [321, 40] width 11 height 11
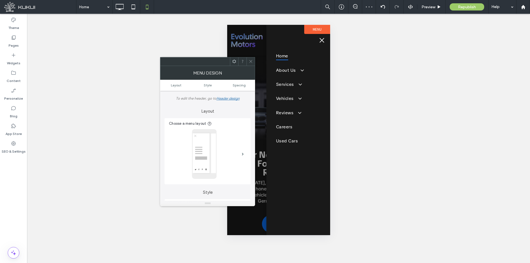
click at [317, 45] on button "menu" at bounding box center [321, 40] width 11 height 11
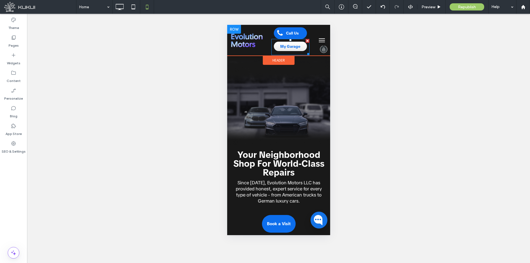
click at [295, 50] on span at bounding box center [290, 47] width 38 height 16
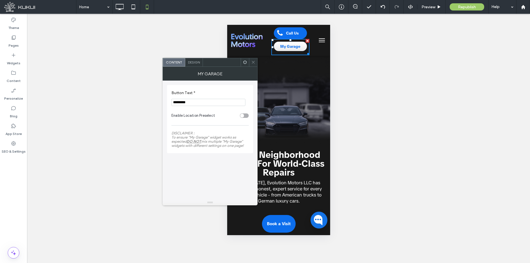
click at [254, 58] on span at bounding box center [253, 62] width 4 height 8
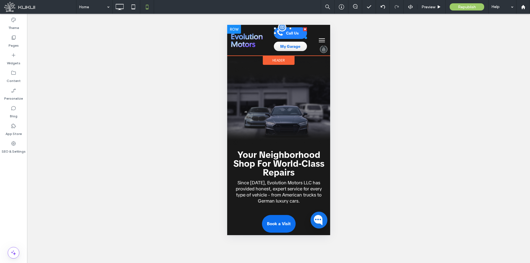
click at [290, 35] on span "Call Us" at bounding box center [291, 33] width 13 height 4
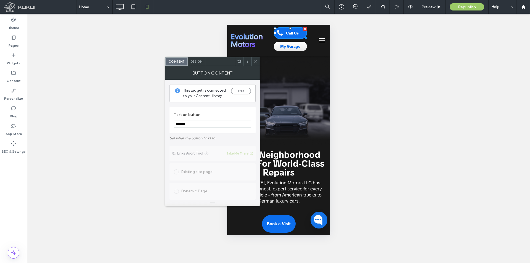
click at [198, 60] on span "Design" at bounding box center [196, 61] width 12 height 4
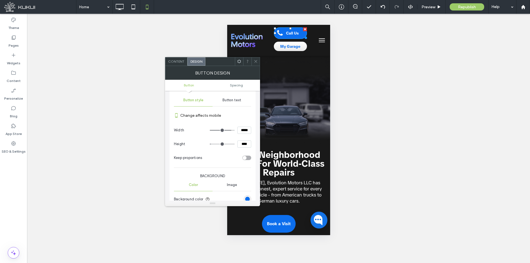
scroll to position [55, 0]
click at [253, 61] on div at bounding box center [255, 61] width 8 height 8
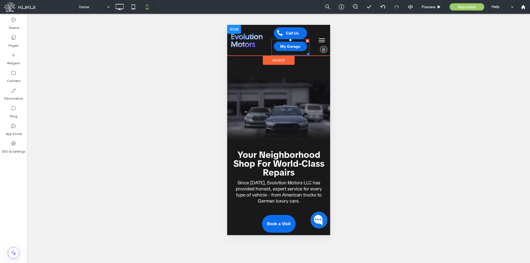
click at [298, 45] on span at bounding box center [290, 47] width 38 height 16
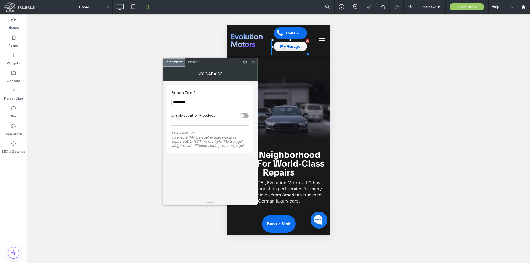
click at [200, 65] on div "Design" at bounding box center [194, 62] width 18 height 8
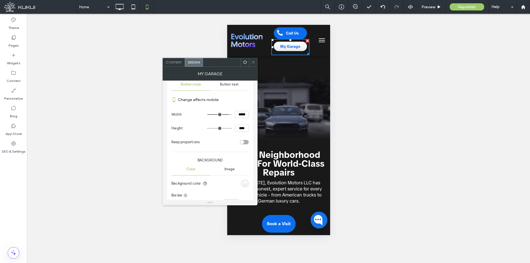
click at [237, 128] on input "****" at bounding box center [242, 128] width 14 height 7
type input "**"
type input "****"
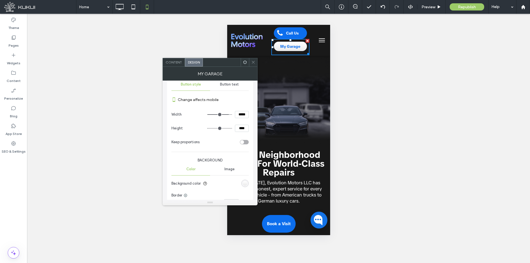
click at [237, 137] on section "Keep proportions" at bounding box center [209, 142] width 77 height 14
click at [254, 63] on icon at bounding box center [253, 62] width 4 height 4
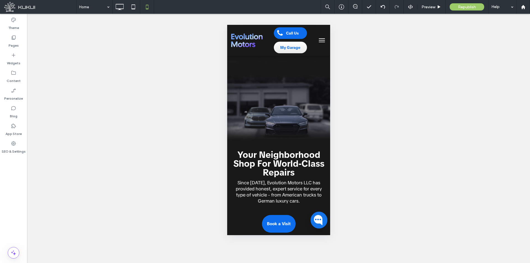
drag, startPoint x: 317, startPoint y: 42, endPoint x: 305, endPoint y: 55, distance: 17.6
click at [317, 42] on button "menu" at bounding box center [321, 40] width 11 height 11
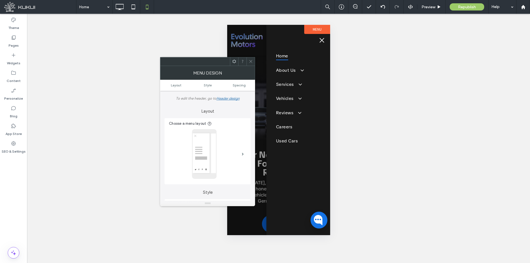
click at [322, 39] on span "menu" at bounding box center [321, 40] width 5 height 5
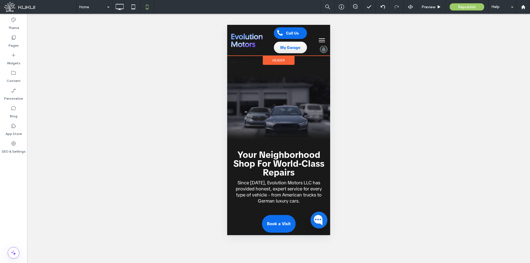
click at [269, 63] on div "Header" at bounding box center [278, 60] width 32 height 9
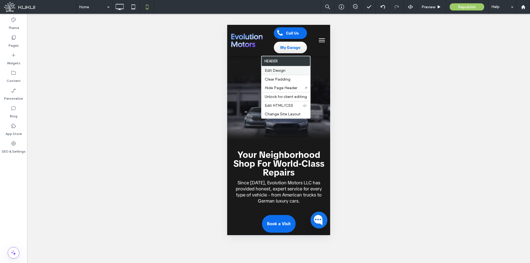
click at [275, 71] on span "Edit Design" at bounding box center [274, 70] width 21 height 5
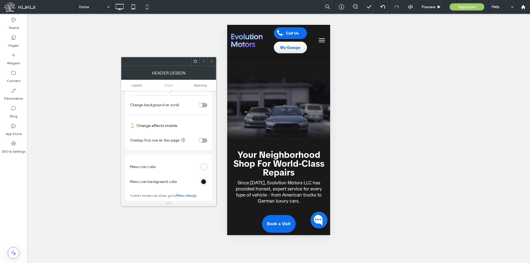
scroll to position [165, 0]
click at [205, 170] on section "Menu icon color" at bounding box center [168, 164] width 77 height 17
click at [202, 167] on div "rgb(255, 255, 255)" at bounding box center [203, 166] width 5 height 5
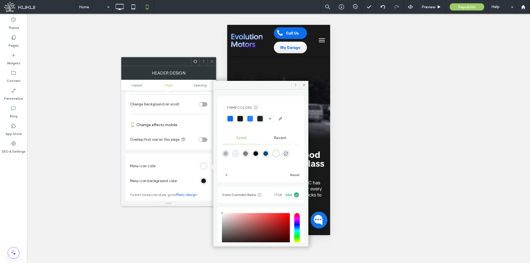
click at [251, 116] on div at bounding box center [250, 119] width 8 height 8
click at [210, 64] on span at bounding box center [212, 61] width 4 height 8
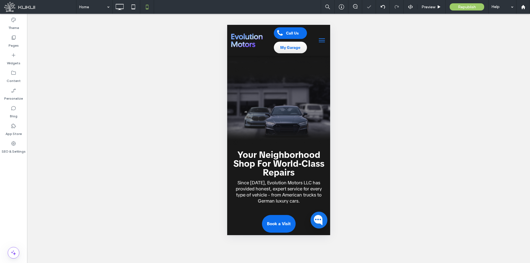
click at [317, 40] on button "menu" at bounding box center [321, 40] width 11 height 11
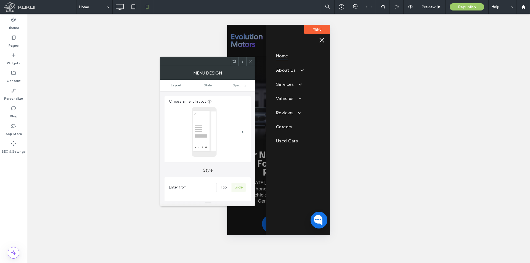
scroll to position [55, 0]
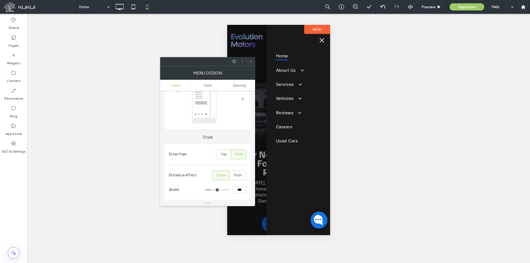
click at [250, 61] on use at bounding box center [250, 61] width 3 height 3
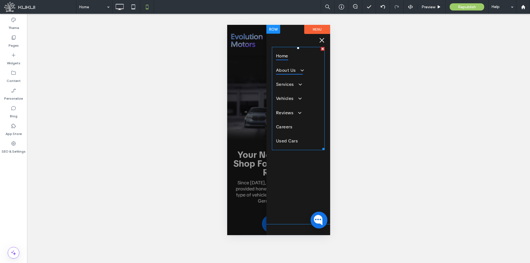
click at [288, 68] on span "About Us" at bounding box center [289, 70] width 27 height 9
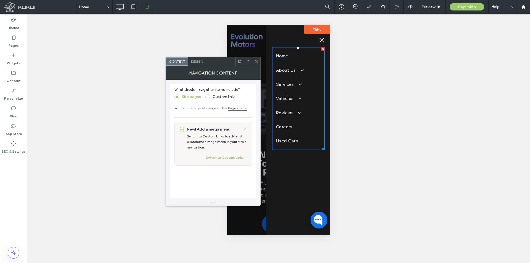
click at [202, 63] on span "Design" at bounding box center [197, 61] width 12 height 4
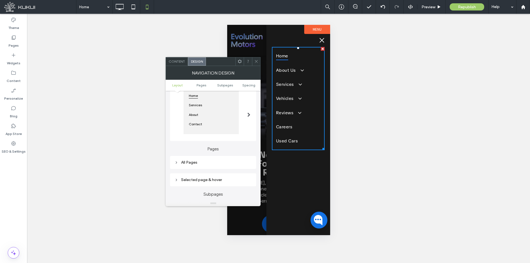
scroll to position [110, 0]
click at [211, 155] on div "Subpage Style" at bounding box center [213, 160] width 86 height 13
click at [214, 167] on div "Subpage Style" at bounding box center [213, 160] width 86 height 13
click at [214, 161] on div "Subpage Style" at bounding box center [212, 160] width 77 height 5
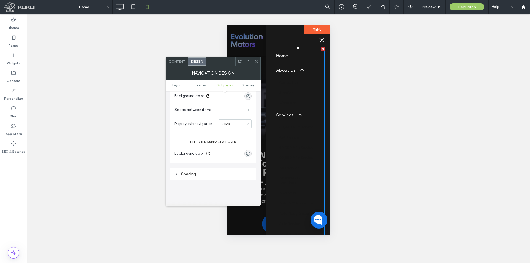
scroll to position [165, 0]
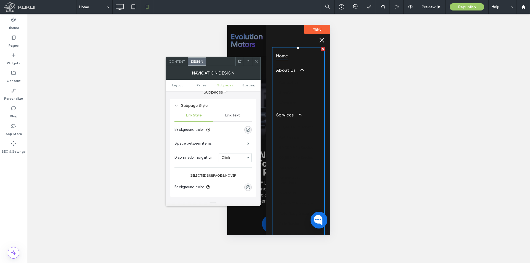
click at [234, 113] on span "Link Text" at bounding box center [232, 115] width 15 height 4
click at [247, 174] on div "rgb(25, 25, 25)" at bounding box center [247, 171] width 5 height 5
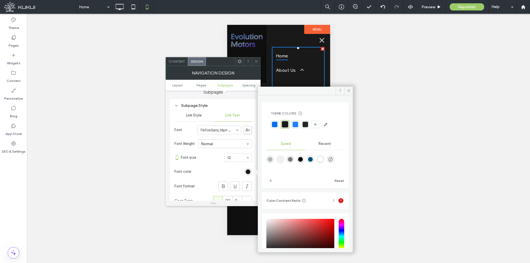
click at [322, 158] on div "rgba(255,255,255,1)" at bounding box center [320, 159] width 5 height 5
type input "*******"
click at [348, 90] on icon at bounding box center [348, 91] width 4 height 4
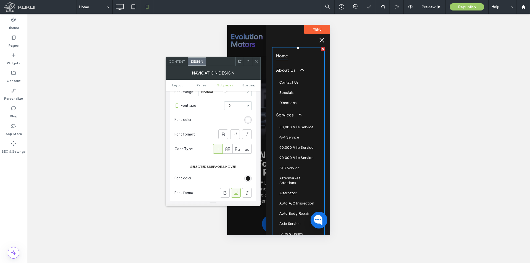
scroll to position [221, 0]
click at [246, 175] on div "rgb(25, 25, 25)" at bounding box center [247, 175] width 5 height 5
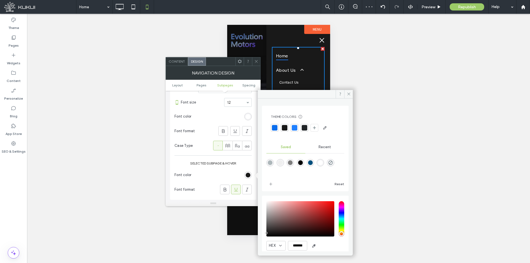
click at [322, 162] on div "rgba(255,255,255,1)" at bounding box center [320, 162] width 5 height 5
type input "*******"
click at [350, 95] on icon at bounding box center [348, 94] width 4 height 4
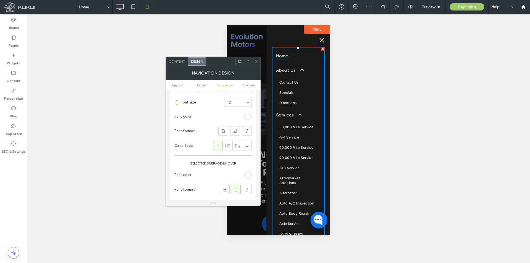
click at [260, 62] on div at bounding box center [256, 61] width 8 height 8
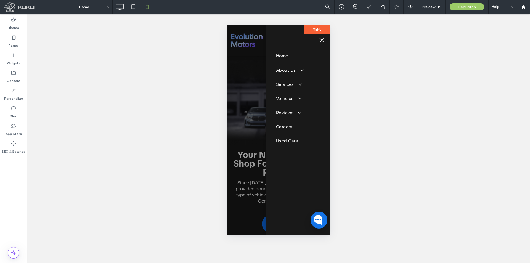
click at [320, 39] on button "menu" at bounding box center [321, 40] width 11 height 11
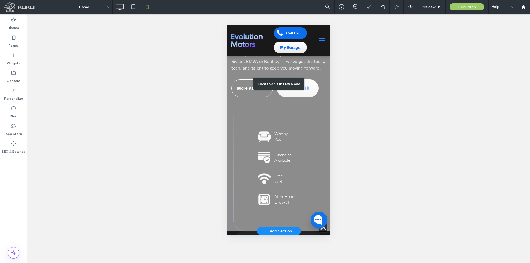
click at [292, 142] on div "Click to edit in Flex Mode" at bounding box center [278, 84] width 103 height 294
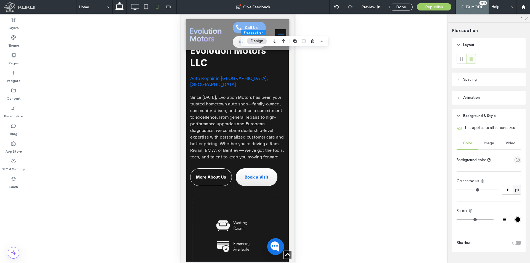
scroll to position [384, 0]
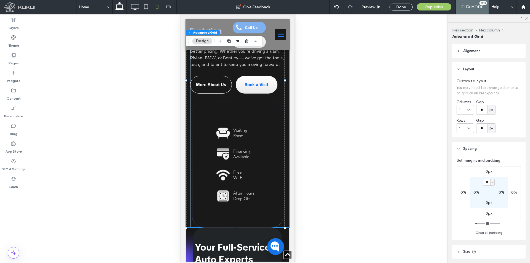
click at [487, 202] on label "0px" at bounding box center [488, 202] width 7 height 5
type input "*"
type input "**"
click at [501, 211] on div "0px 0% 0px 0% 25px 0% ** px 0%" at bounding box center [488, 192] width 64 height 53
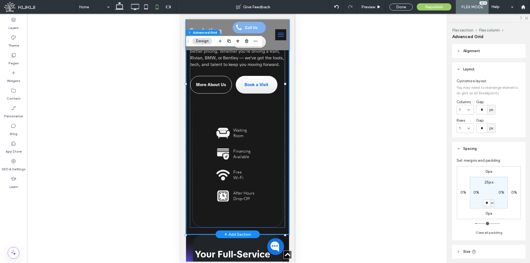
click at [260, 209] on div "Waiting Room Financing Available Free Wi-Fi After Hours Drop-Off" at bounding box center [237, 164] width 95 height 126
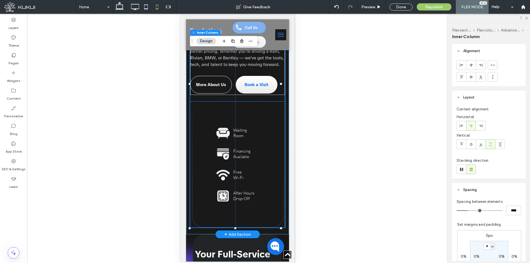
click at [258, 128] on div "Waiting Room Financing Available Free Wi-Fi After Hours Drop-Off" at bounding box center [237, 164] width 95 height 126
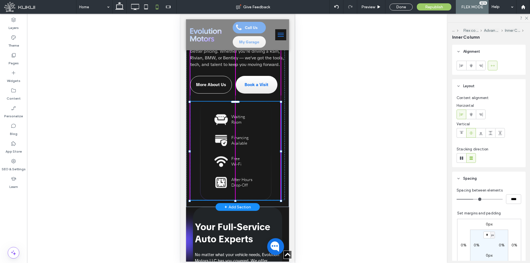
drag, startPoint x: 235, startPoint y: 228, endPoint x: 243, endPoint y: 201, distance: 28.4
click at [243, 201] on div "Welcome To Evolution Motors LLC Auto Repair in [GEOGRAPHIC_DATA], [GEOGRAPHIC_D…" at bounding box center [237, 70] width 103 height 274
type input "***"
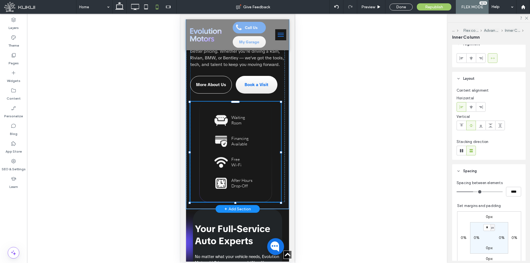
scroll to position [0, 0]
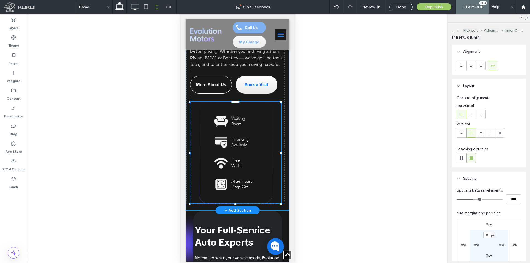
drag, startPoint x: 234, startPoint y: 201, endPoint x: 235, endPoint y: 204, distance: 3.4
click at [235, 204] on div at bounding box center [235, 204] width 2 height 2
type input "***"
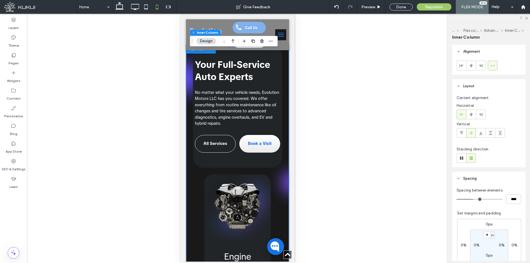
click at [264, 105] on span "No matter what your vehicle needs, Evolution Motors LLC has you covered. We off…" at bounding box center [236, 108] width 84 height 37
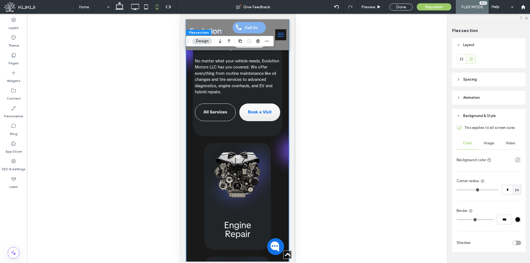
click at [264, 105] on link "Book a Visit" at bounding box center [259, 112] width 41 height 18
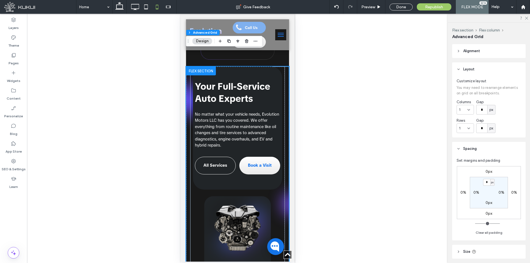
scroll to position [526, 0]
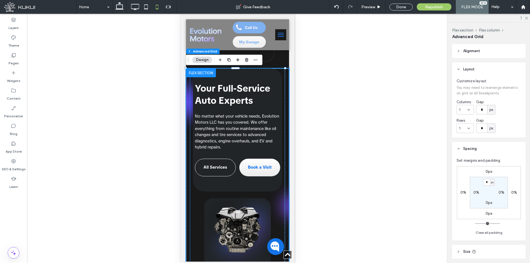
click at [264, 105] on h2 "Your Full-Service Auto Experts" at bounding box center [237, 94] width 86 height 24
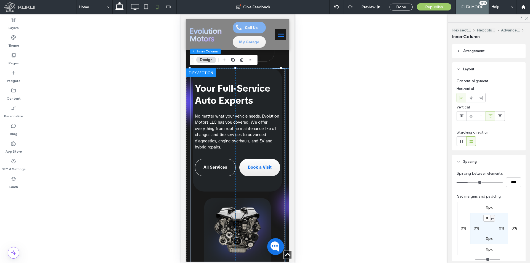
click at [264, 105] on h2 "Your Full-Service Auto Experts" at bounding box center [237, 94] width 86 height 24
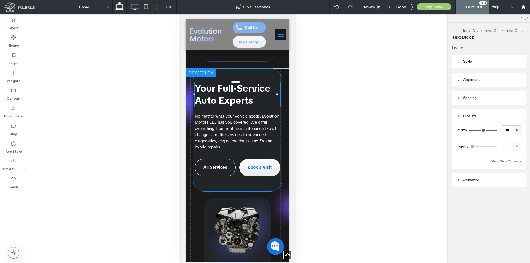
click at [266, 111] on div "Your Full-Service Auto Experts No matter what your vehicle needs, Evolution Mot…" at bounding box center [237, 129] width 89 height 123
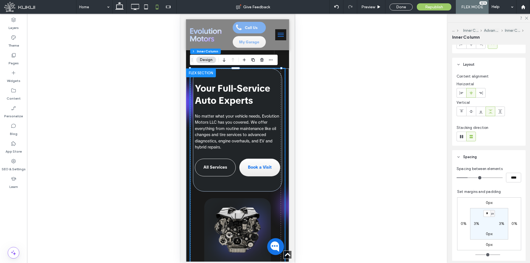
scroll to position [55, 0]
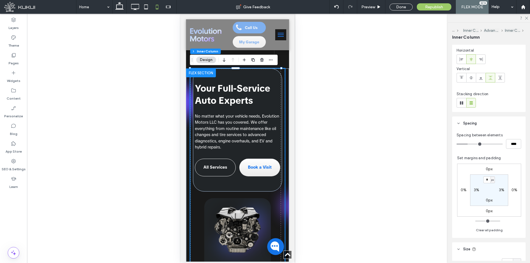
click at [474, 189] on label "3%" at bounding box center [476, 190] width 5 height 5
type input "*"
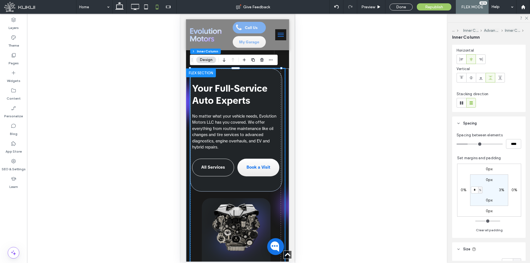
click at [499, 189] on label "3%" at bounding box center [501, 190] width 5 height 5
type input "*"
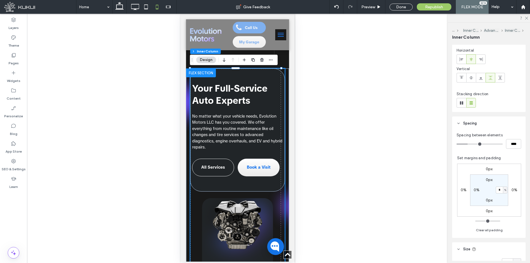
click at [496, 199] on section "0px * % 0px 0%" at bounding box center [489, 189] width 38 height 31
click at [249, 107] on div "Your Full-Service Auto Experts No matter what your vehicle needs, Evolution Mot…" at bounding box center [237, 129] width 95 height 123
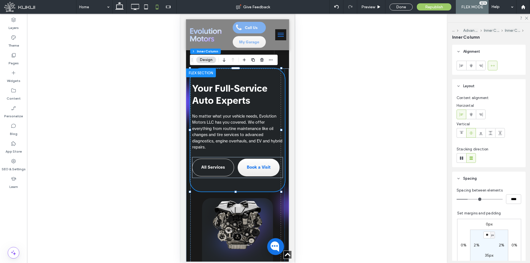
click at [237, 111] on div "Your Full-Service Auto Experts No matter what your vehicle needs, Evolution Mot…" at bounding box center [237, 129] width 95 height 123
click at [473, 247] on label "2%" at bounding box center [476, 245] width 6 height 5
type input "*"
click at [498, 245] on label "2%" at bounding box center [501, 245] width 6 height 5
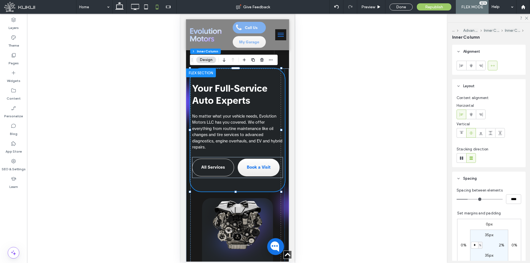
type input "*"
click at [500, 252] on section "35px * % 35px 3%" at bounding box center [489, 244] width 38 height 31
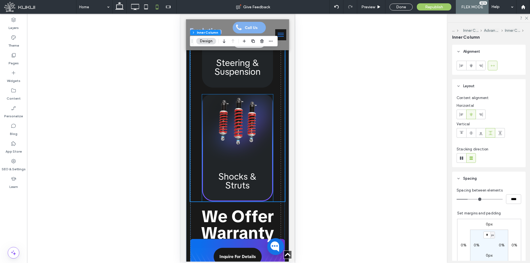
scroll to position [912, 0]
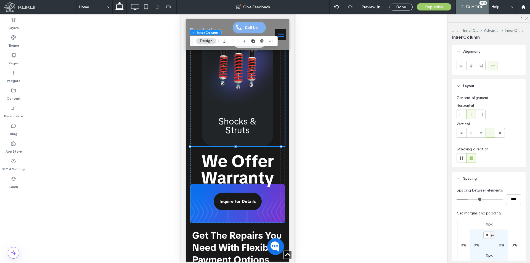
click at [284, 153] on div "Your Full-Service Auto Experts No matter what your vehicle needs, Evolution Mot…" at bounding box center [237, 122] width 103 height 880
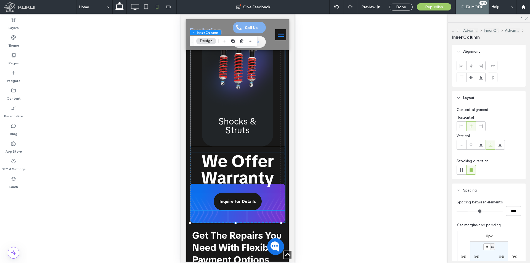
click at [268, 153] on span "We Offer Warranty" at bounding box center [237, 169] width 73 height 38
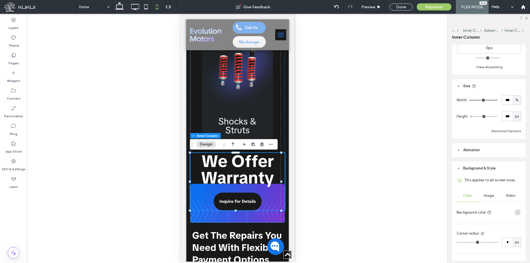
scroll to position [221, 0]
click at [517, 113] on div "px" at bounding box center [516, 114] width 8 height 10
click at [515, 161] on div "A" at bounding box center [514, 162] width 8 height 10
type input "*"
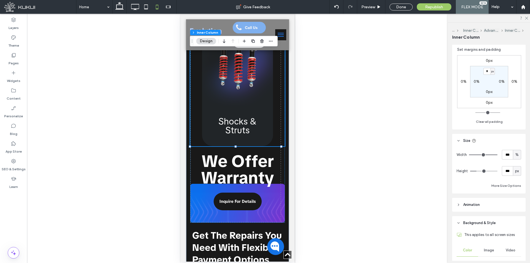
scroll to position [165, 0]
click at [516, 169] on span "px" at bounding box center [517, 169] width 4 height 6
click at [515, 218] on div "A" at bounding box center [514, 217] width 8 height 10
type input "*"
click at [257, 151] on span "We Offer Warranty" at bounding box center [237, 169] width 73 height 38
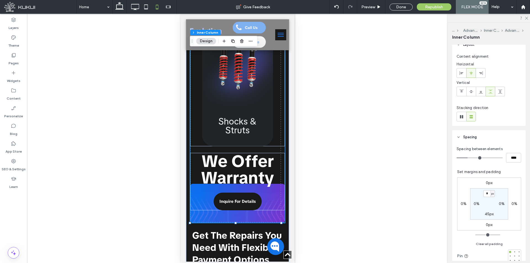
scroll to position [55, 0]
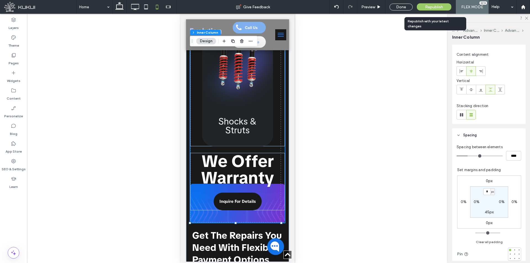
click at [438, 10] on div "Republish" at bounding box center [433, 6] width 34 height 7
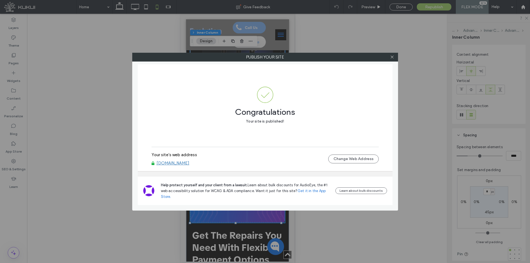
click at [388, 56] on div at bounding box center [392, 57] width 8 height 8
click at [392, 56] on icon at bounding box center [392, 57] width 4 height 4
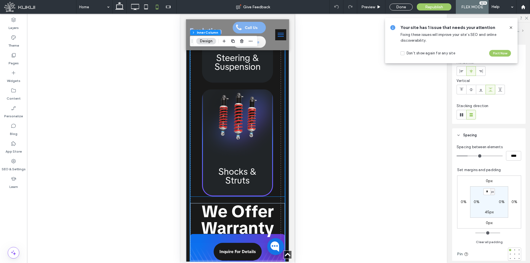
scroll to position [857, 0]
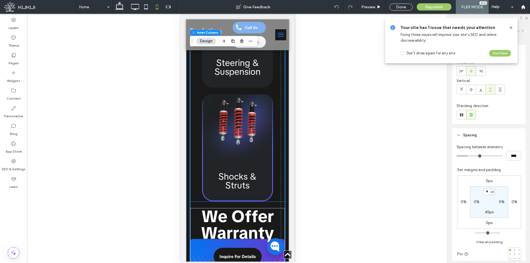
click at [262, 159] on link "Shocks & Struts" at bounding box center [237, 147] width 71 height 107
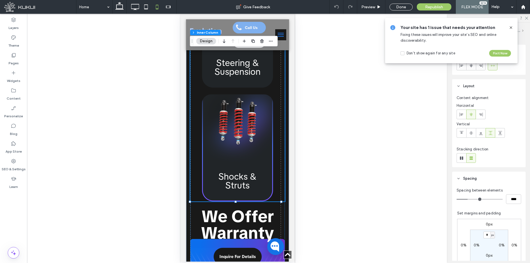
click at [259, 159] on link "Shocks & Struts" at bounding box center [237, 147] width 71 height 107
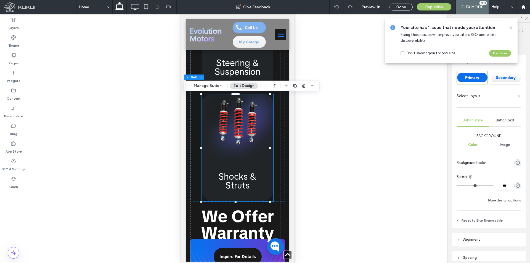
click at [511, 26] on icon at bounding box center [510, 27] width 4 height 4
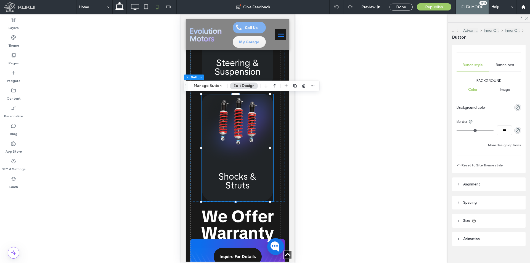
click at [490, 223] on header "Size" at bounding box center [488, 221] width 73 height 14
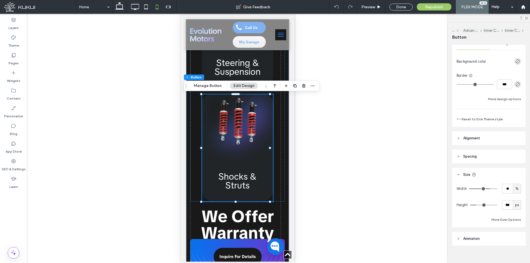
scroll to position [105, 0]
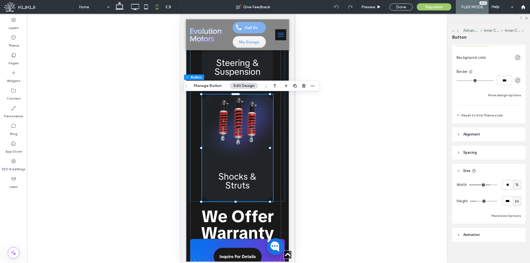
click at [515, 202] on span "px" at bounding box center [517, 201] width 4 height 6
click at [515, 251] on span "A" at bounding box center [514, 250] width 2 height 6
type input "*"
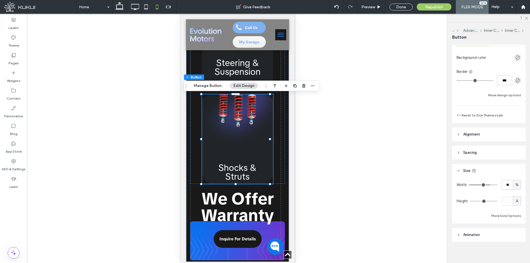
click at [515, 201] on span "A" at bounding box center [516, 201] width 2 height 6
click at [517, 209] on div "px % vh vw A" at bounding box center [514, 229] width 8 height 49
click at [516, 210] on div "px" at bounding box center [514, 211] width 8 height 10
type input "***"
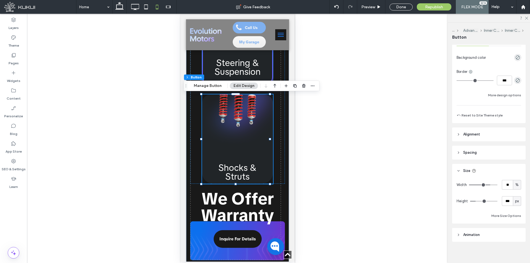
click at [264, 70] on span "Steering & Suspension" at bounding box center [237, 67] width 71 height 18
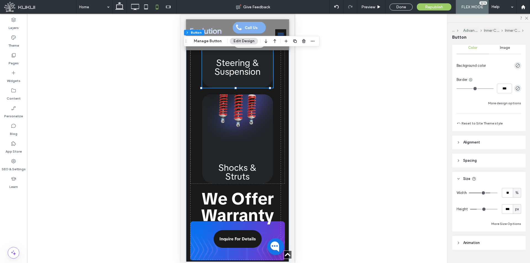
scroll to position [108, 0]
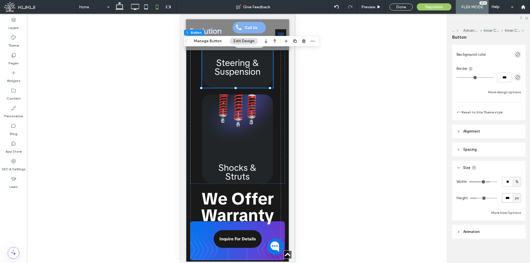
click at [504, 200] on input "***" at bounding box center [506, 198] width 11 height 10
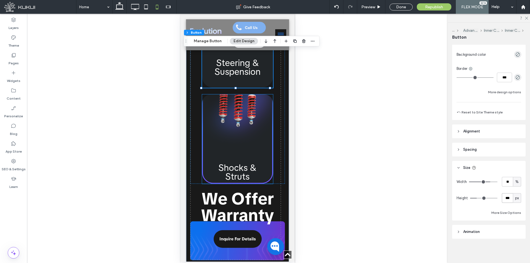
click at [217, 138] on link "Shocks & Struts" at bounding box center [237, 138] width 71 height 89
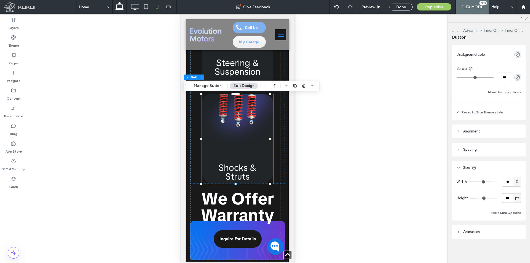
click at [508, 196] on input "***" at bounding box center [506, 198] width 11 height 10
paste input "number-input"
type input "***"
click at [496, 205] on div "Width ** % Height *** px More Size Options" at bounding box center [488, 196] width 65 height 39
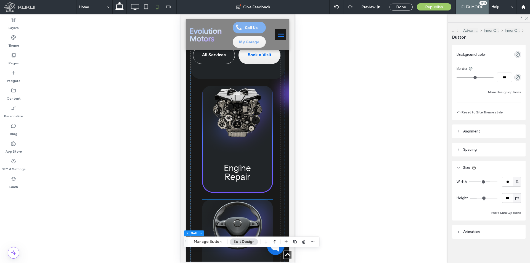
scroll to position [636, 0]
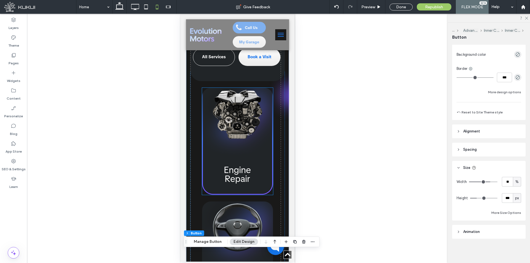
click at [265, 162] on link "Engine Repair" at bounding box center [237, 141] width 71 height 107
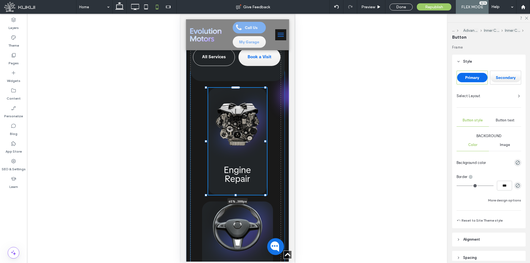
drag, startPoint x: 269, startPoint y: 142, endPoint x: 265, endPoint y: 141, distance: 4.8
click at [265, 141] on div at bounding box center [265, 141] width 2 height 2
type input "**"
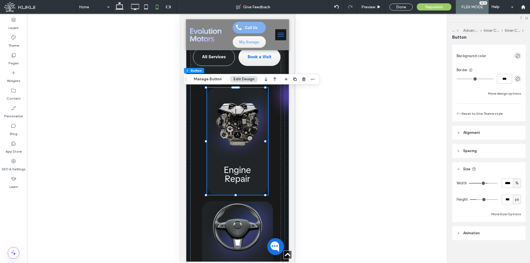
scroll to position [108, 0]
click at [505, 184] on input "****" at bounding box center [506, 182] width 11 height 10
type input "**"
click at [259, 209] on link "Steering & Suspension" at bounding box center [237, 254] width 71 height 107
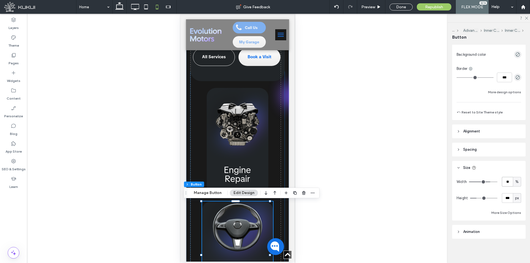
click at [509, 183] on input "**" at bounding box center [506, 182] width 11 height 10
paste input "number-input"
type input "**"
click at [505, 191] on div "Width ** % Height *** px More Size Options" at bounding box center [488, 196] width 65 height 39
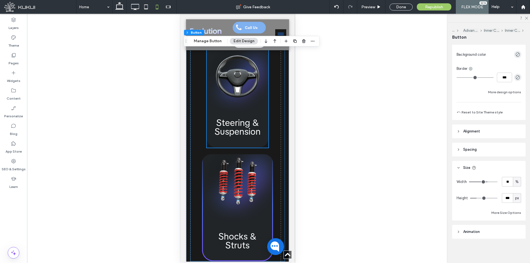
scroll to position [802, 0]
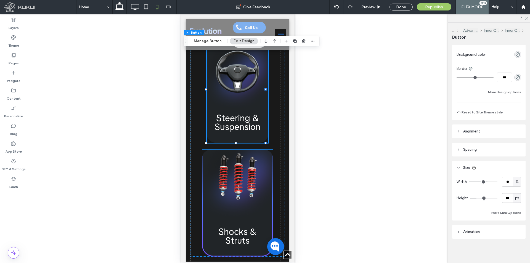
click at [258, 205] on link "Shocks & Struts" at bounding box center [237, 202] width 71 height 107
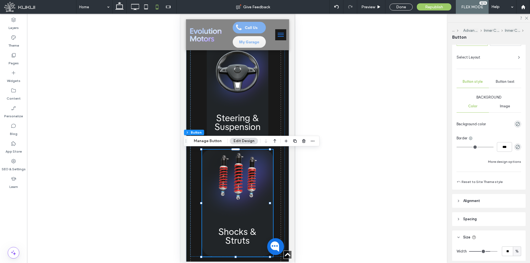
scroll to position [108, 0]
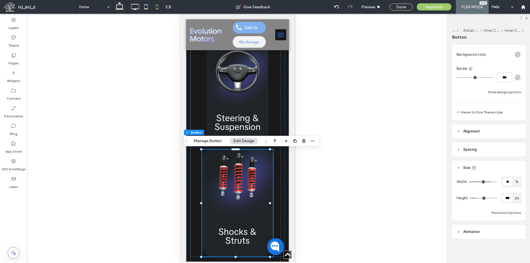
click at [506, 185] on input "**" at bounding box center [506, 182] width 11 height 10
paste input "number-input"
type input "**"
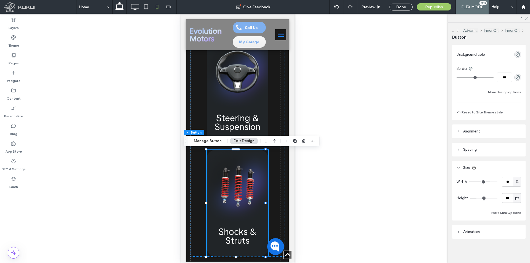
click at [501, 191] on div "Width ** % Height *** px More Size Options" at bounding box center [488, 196] width 65 height 39
click at [168, 7] on icon at bounding box center [167, 6] width 11 height 11
type input "**"
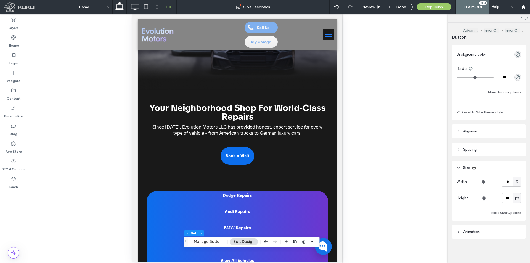
scroll to position [0, 0]
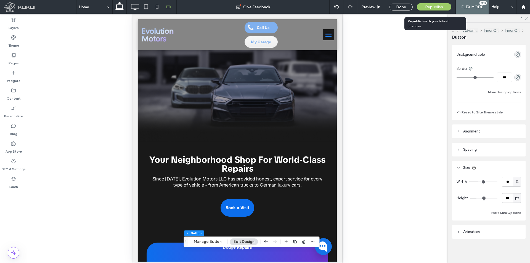
click at [441, 8] on span "Republish" at bounding box center [434, 7] width 18 height 5
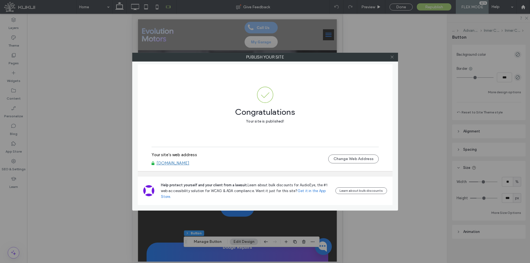
click at [392, 59] on span at bounding box center [392, 57] width 4 height 8
